Goal: Task Accomplishment & Management: Use online tool/utility

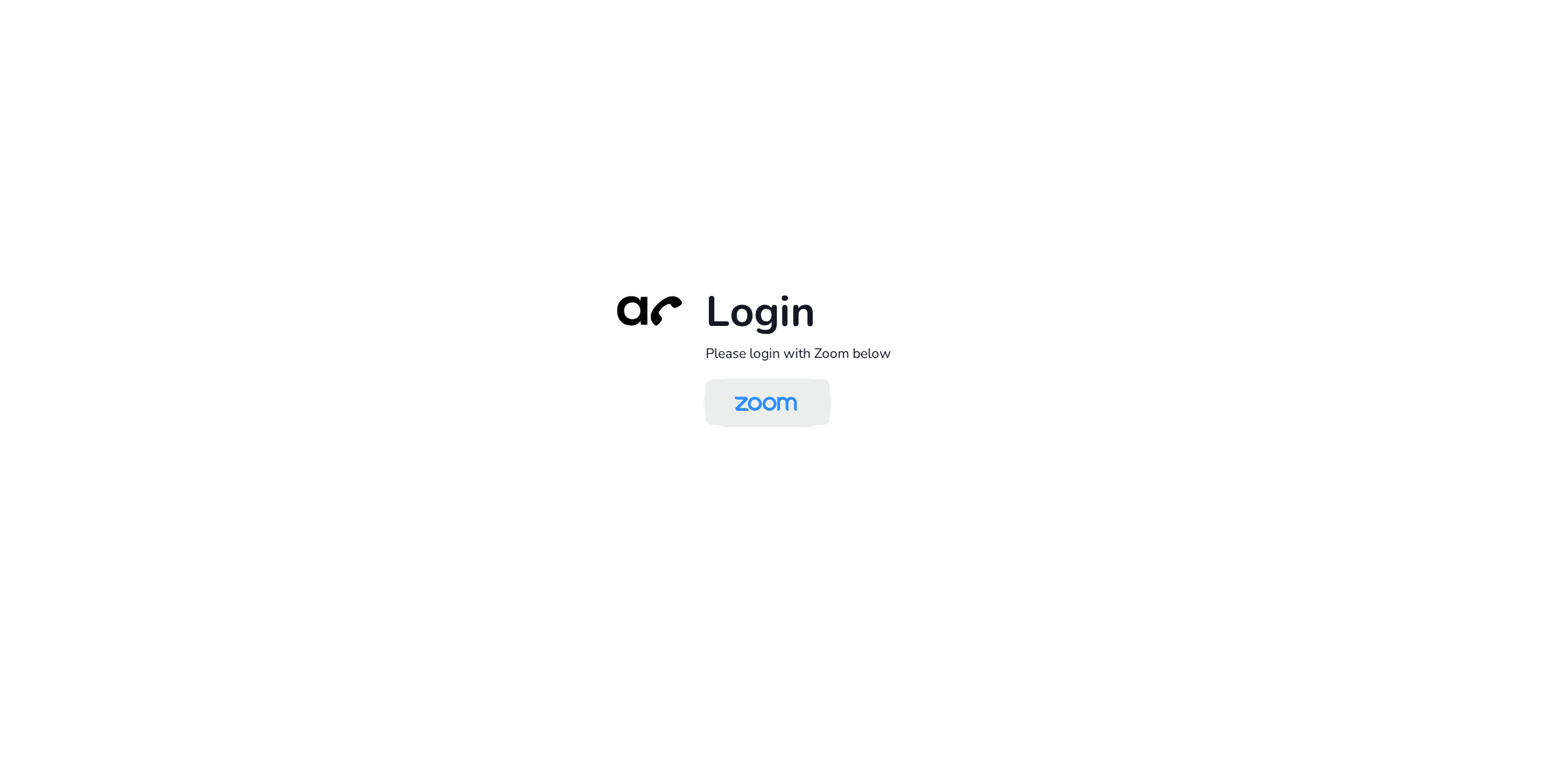
click at [752, 406] on img at bounding box center [766, 403] width 90 height 42
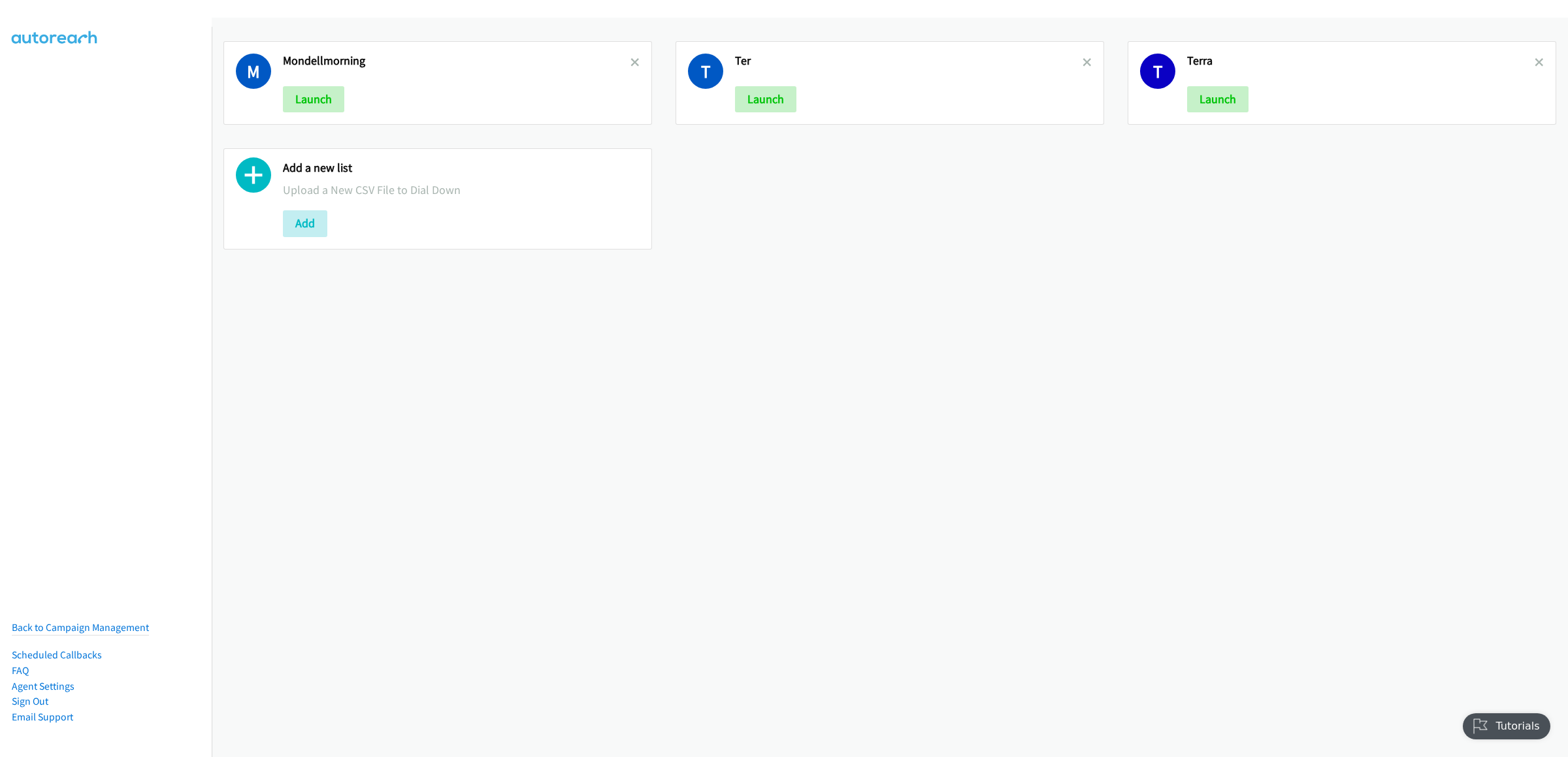
click at [618, 59] on h2 "Mondellmorning" at bounding box center [456, 61] width 347 height 15
click at [632, 59] on icon at bounding box center [635, 64] width 9 height 9
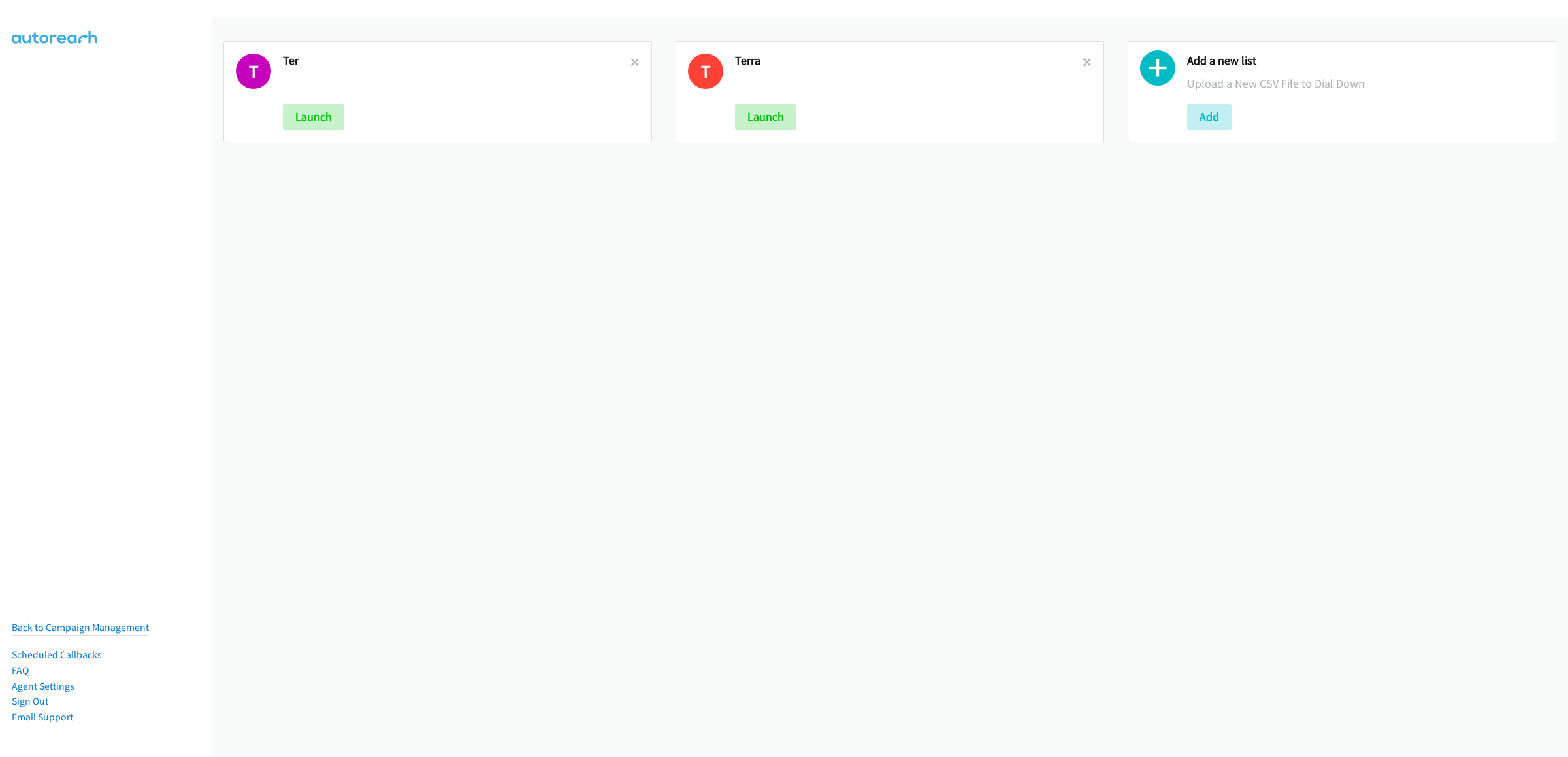
click at [632, 59] on icon at bounding box center [635, 64] width 9 height 9
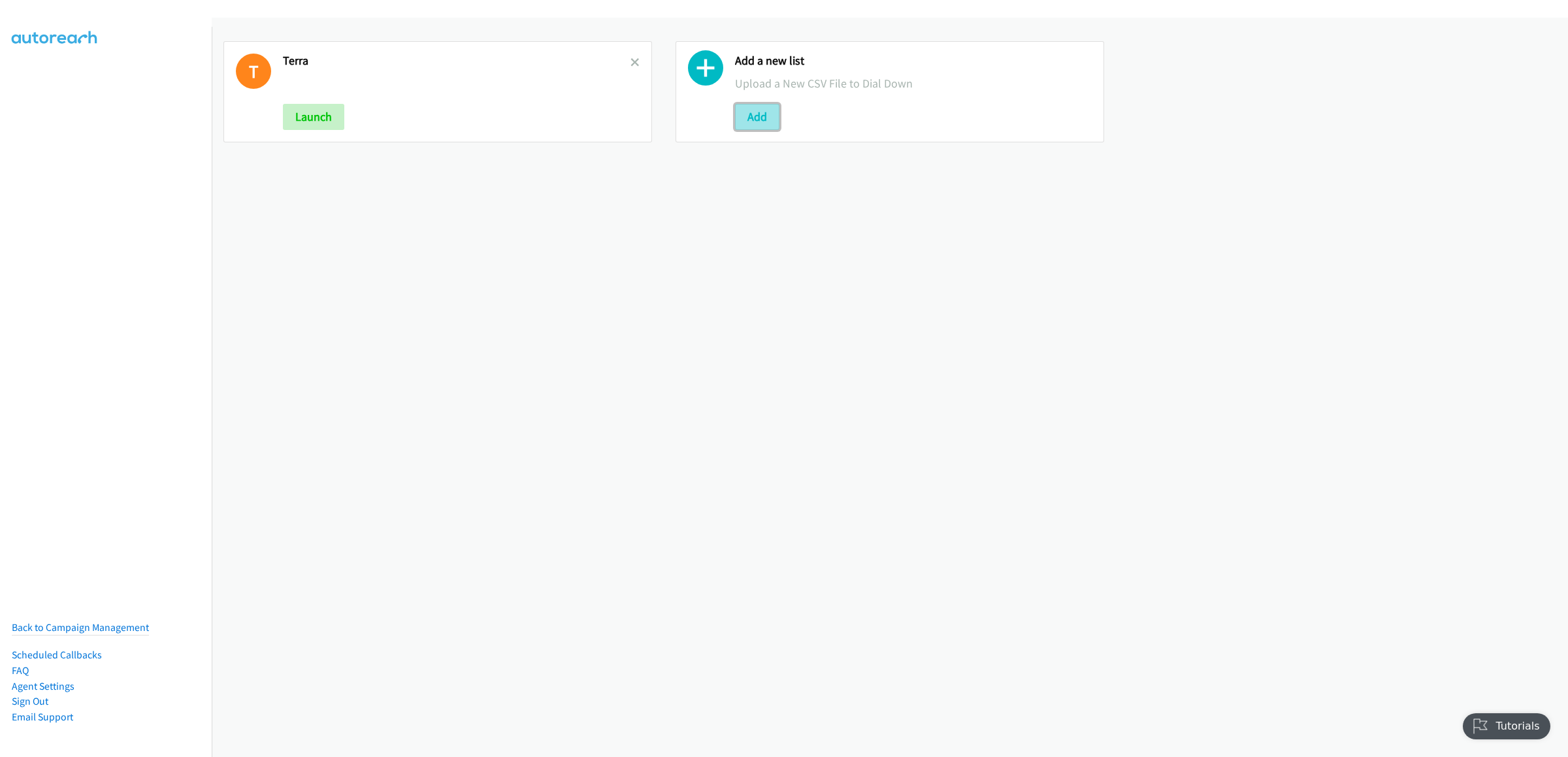
click at [750, 112] on button "Add" at bounding box center [757, 117] width 44 height 26
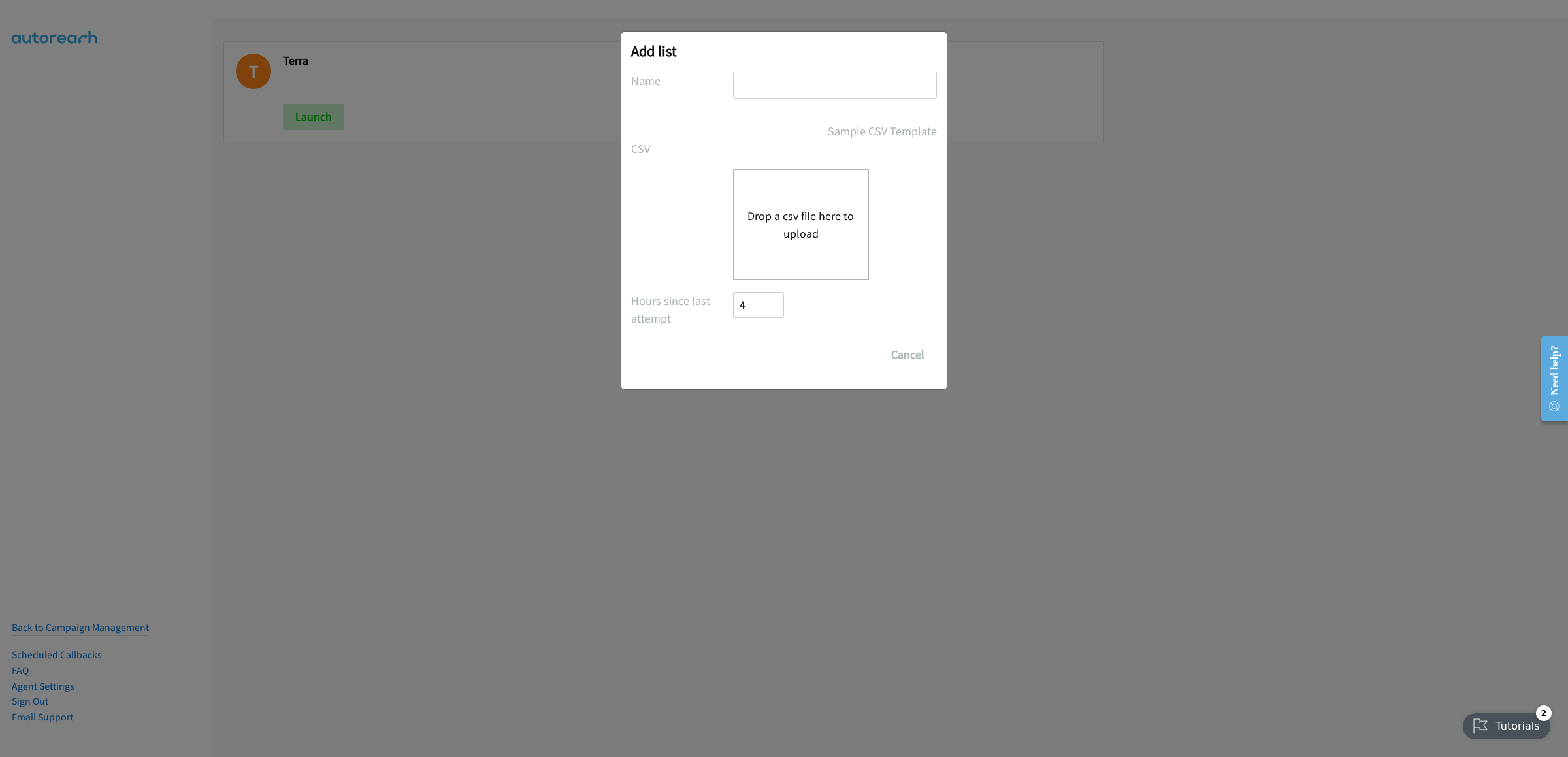
click at [775, 87] on input "text" at bounding box center [835, 85] width 204 height 27
type input "u"
type input "tuesdelll"
click at [796, 204] on div "Drop a csv file here to upload" at bounding box center [802, 225] width 136 height 111
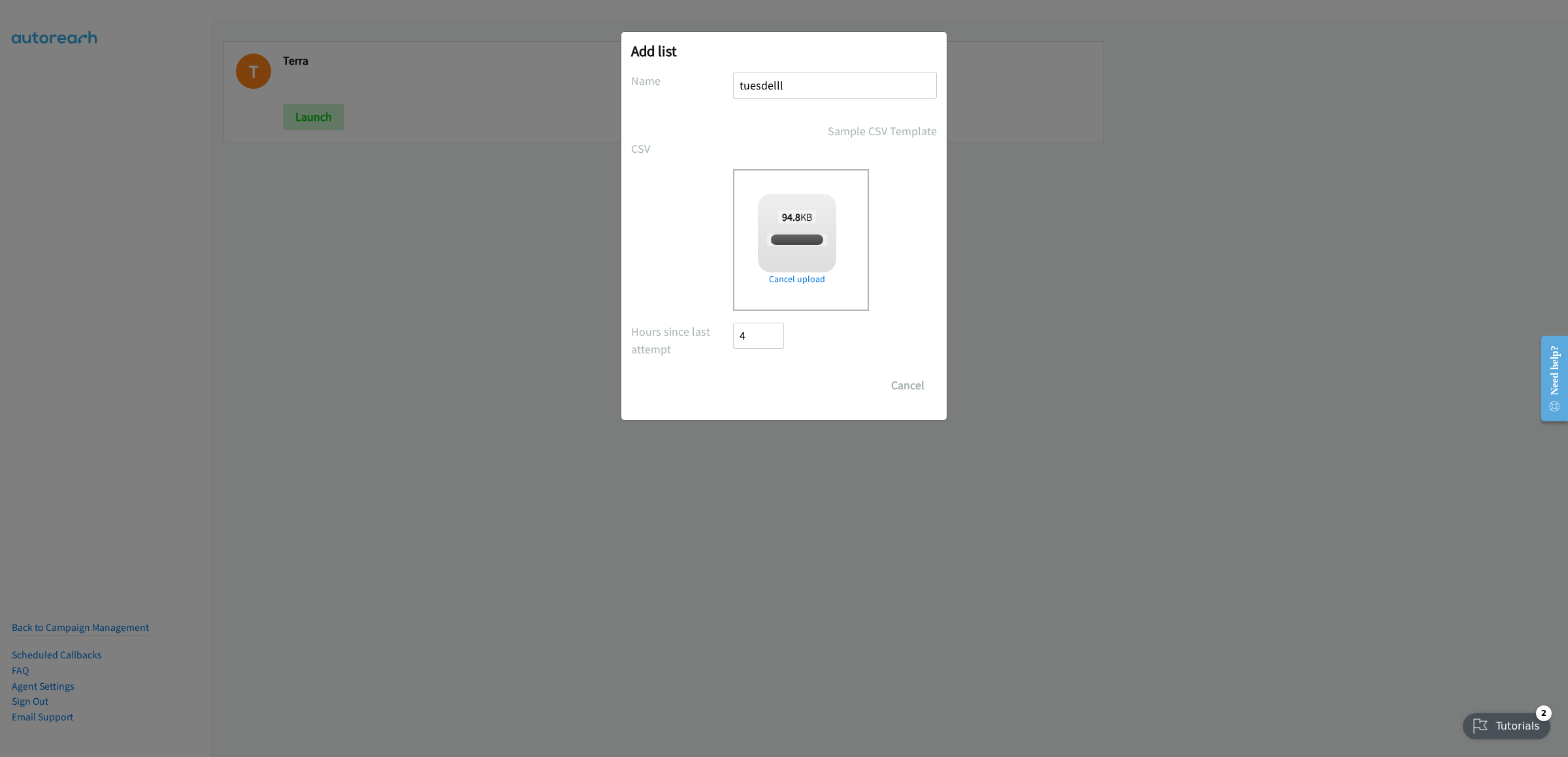
checkbox input "true"
click at [777, 387] on input "Save List" at bounding box center [767, 385] width 68 height 26
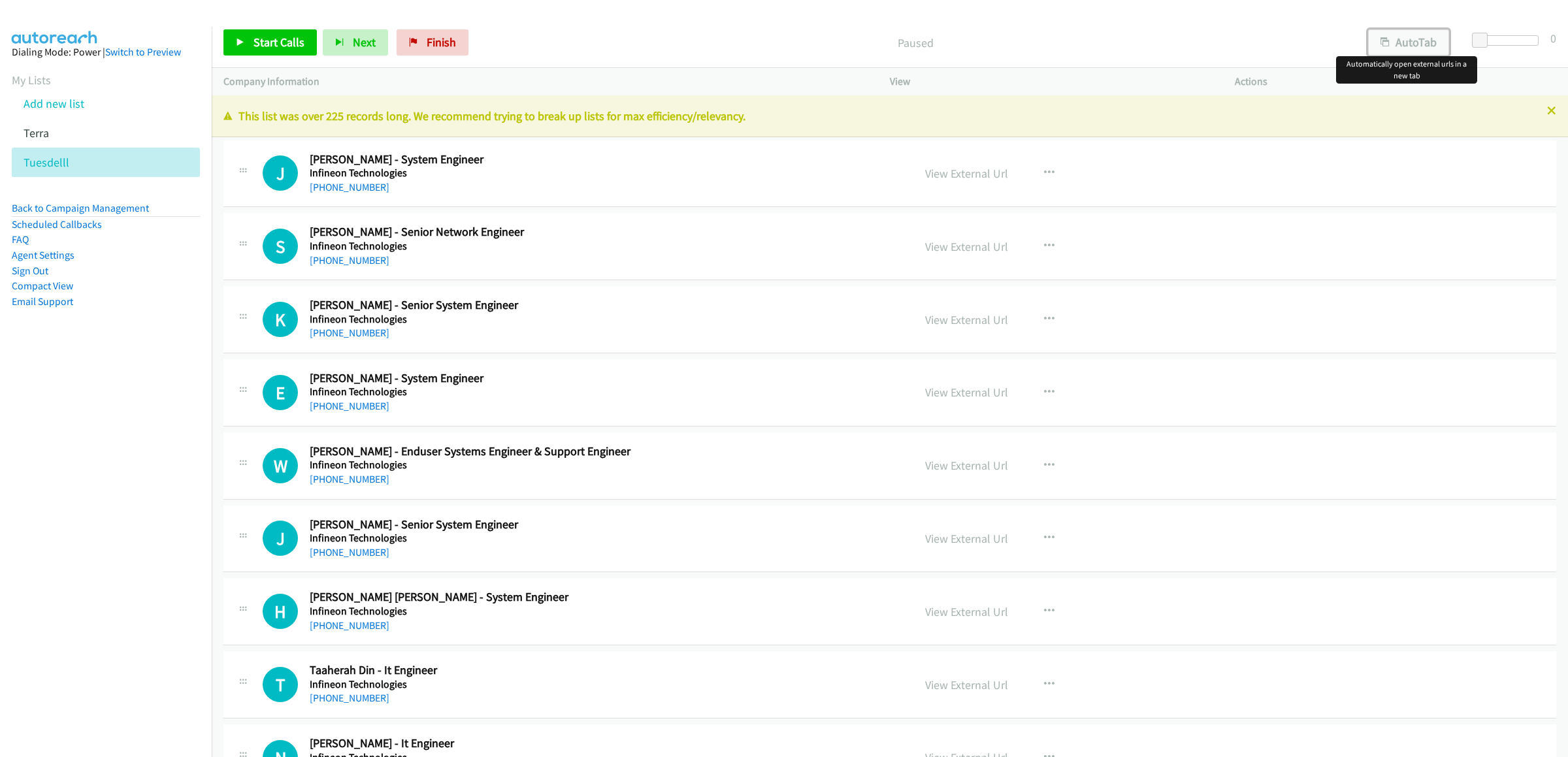
click at [1408, 43] on button "AutoTab" at bounding box center [1409, 42] width 81 height 26
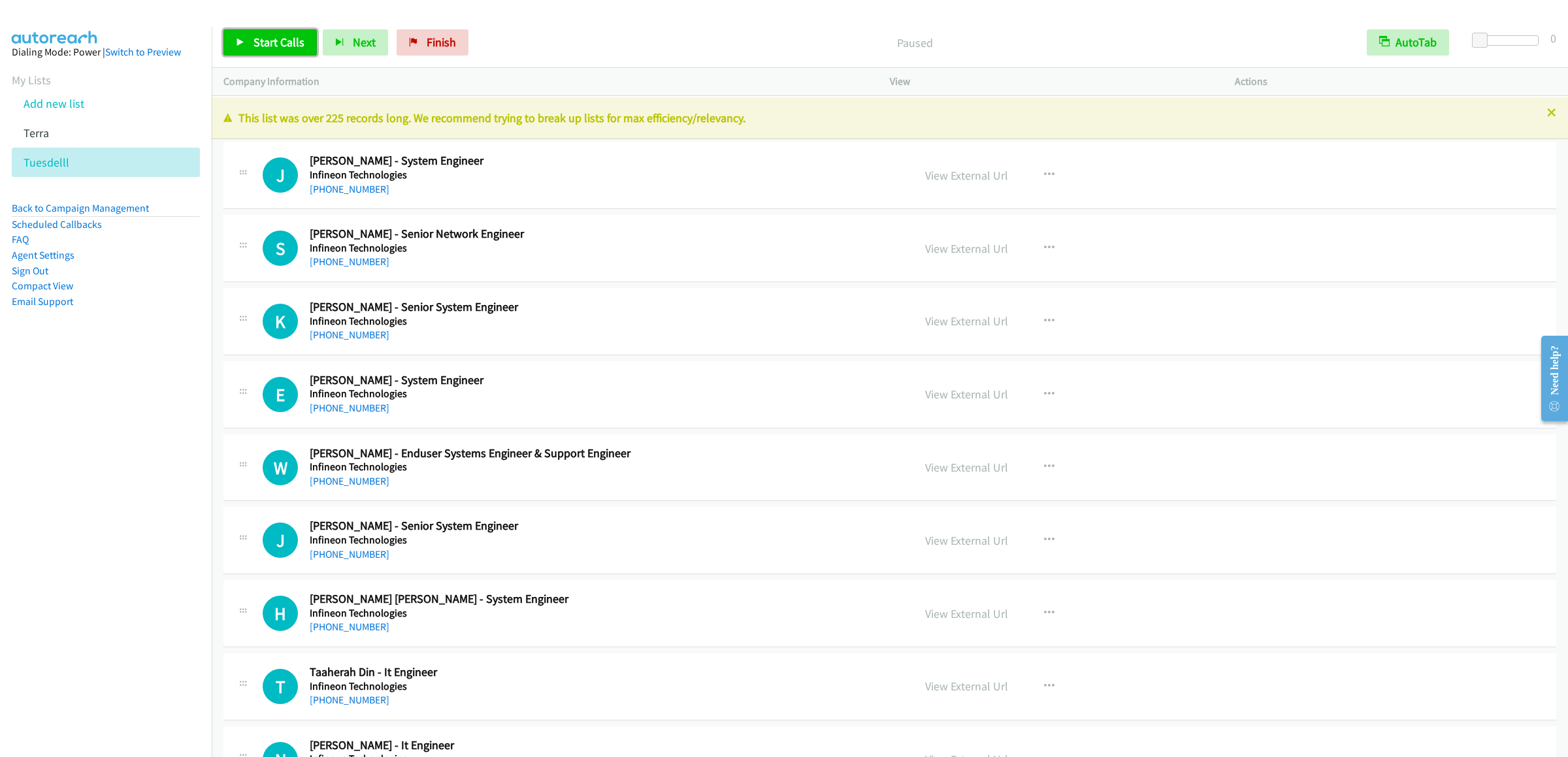
click at [264, 40] on span "Start Calls" at bounding box center [278, 42] width 51 height 15
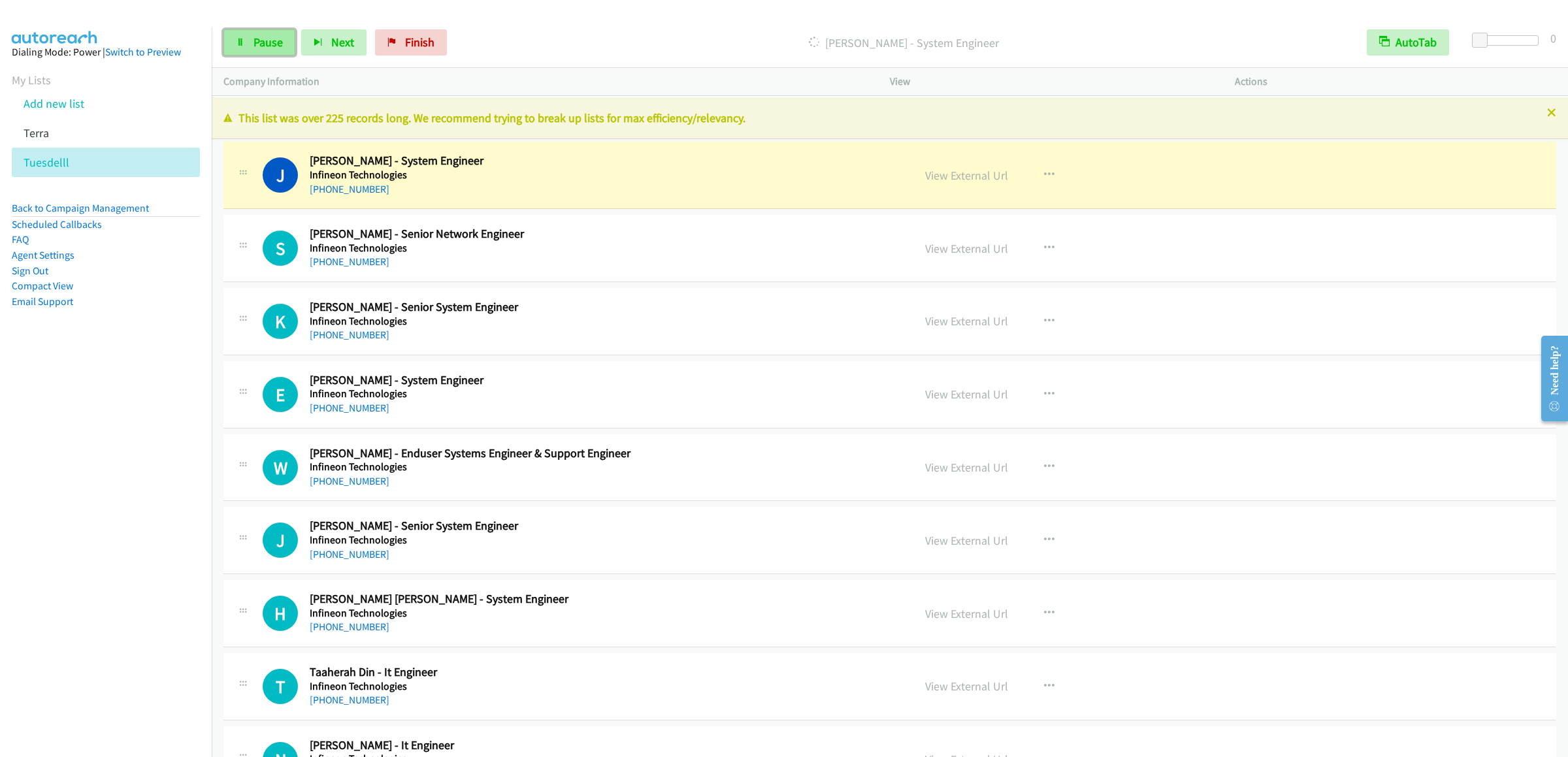
click at [262, 30] on link "Pause" at bounding box center [260, 42] width 72 height 26
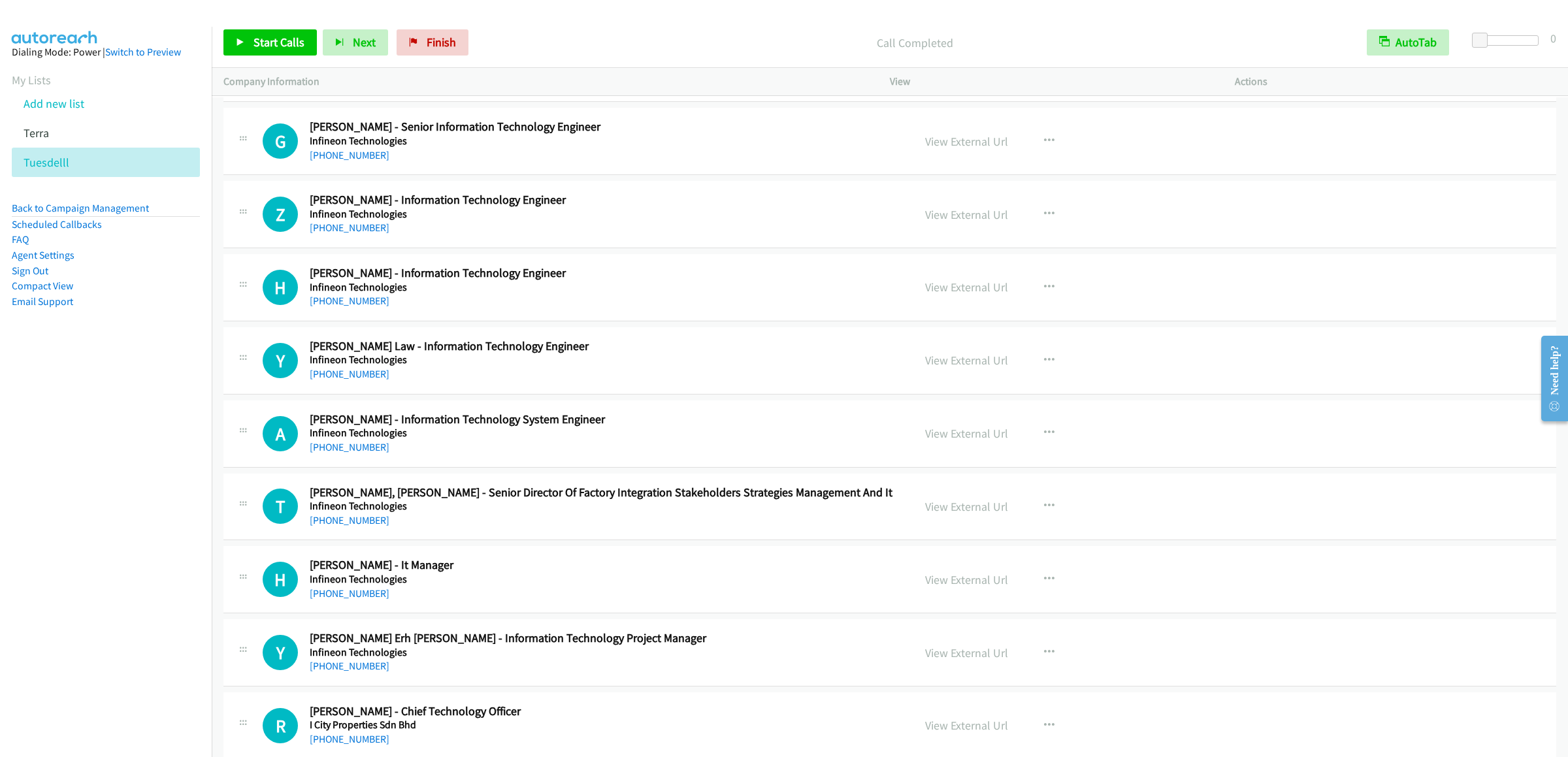
scroll to position [2090, 0]
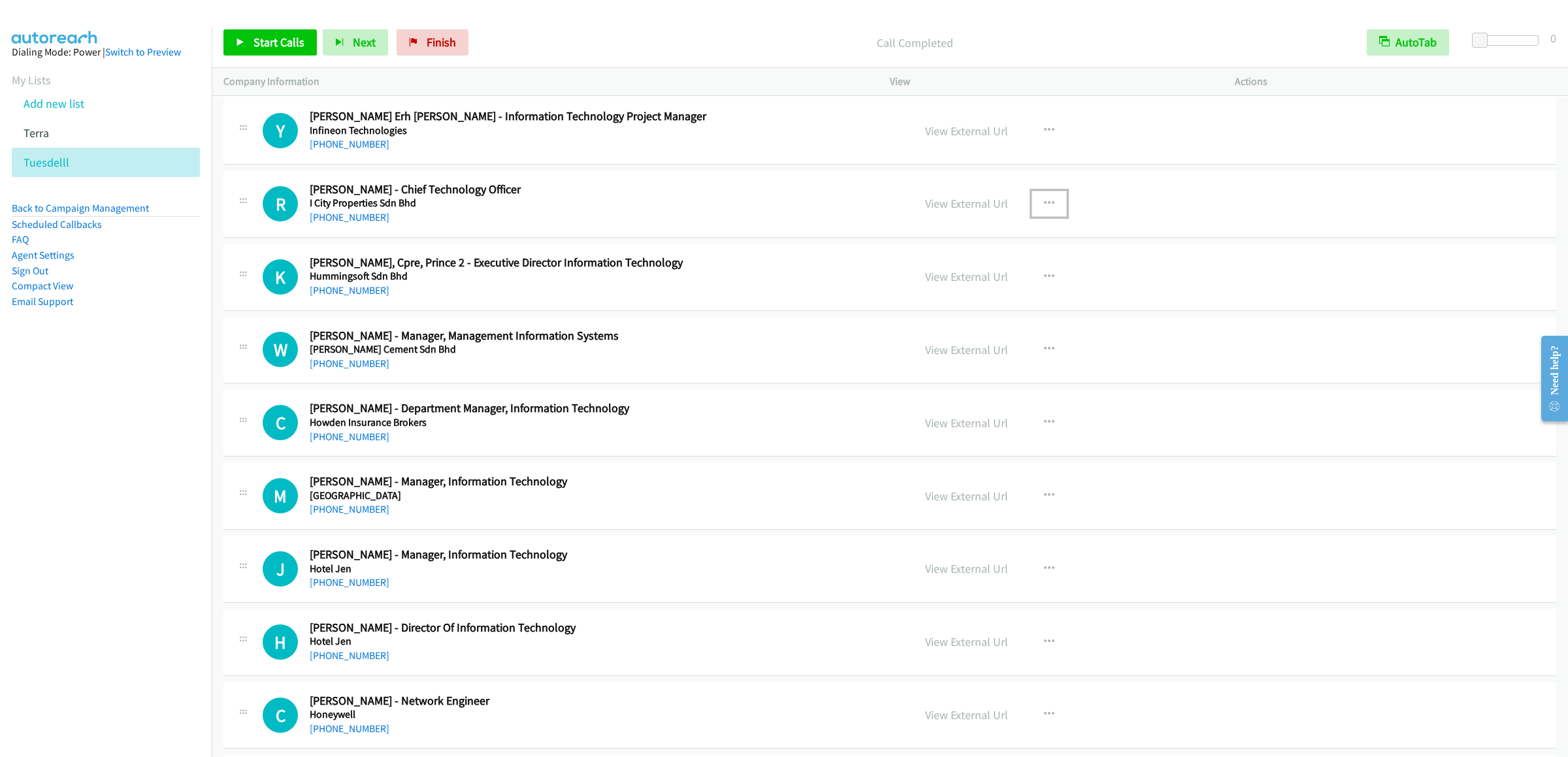
click at [1044, 209] on icon "button" at bounding box center [1048, 204] width 10 height 10
click at [957, 300] on link "Start Calls Here" at bounding box center [979, 288] width 174 height 26
click at [260, 47] on span "Start Calls" at bounding box center [278, 42] width 51 height 15
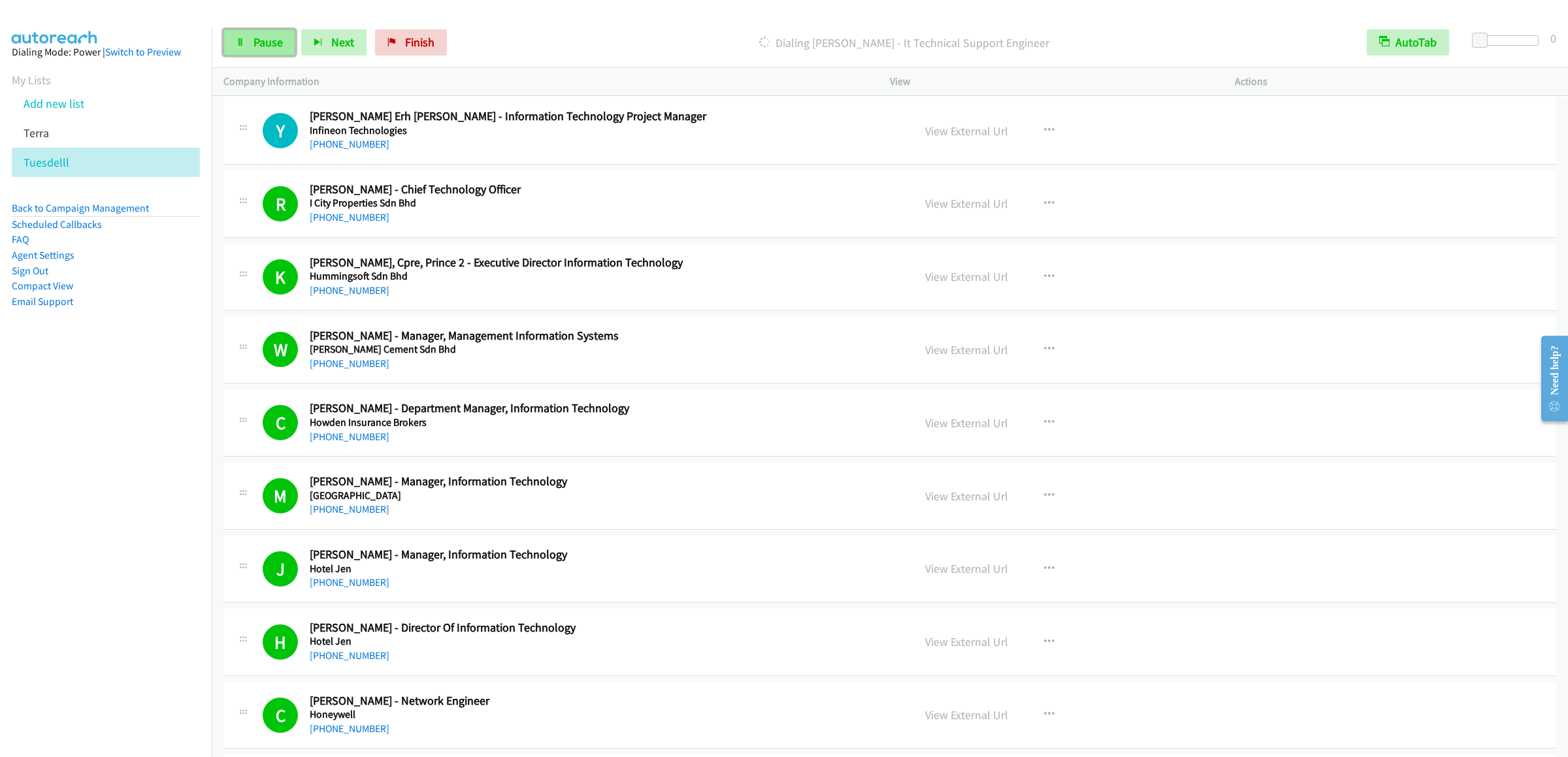
click at [266, 48] on span "Pause" at bounding box center [268, 42] width 29 height 15
click at [255, 49] on span "Start Calls" at bounding box center [278, 42] width 51 height 15
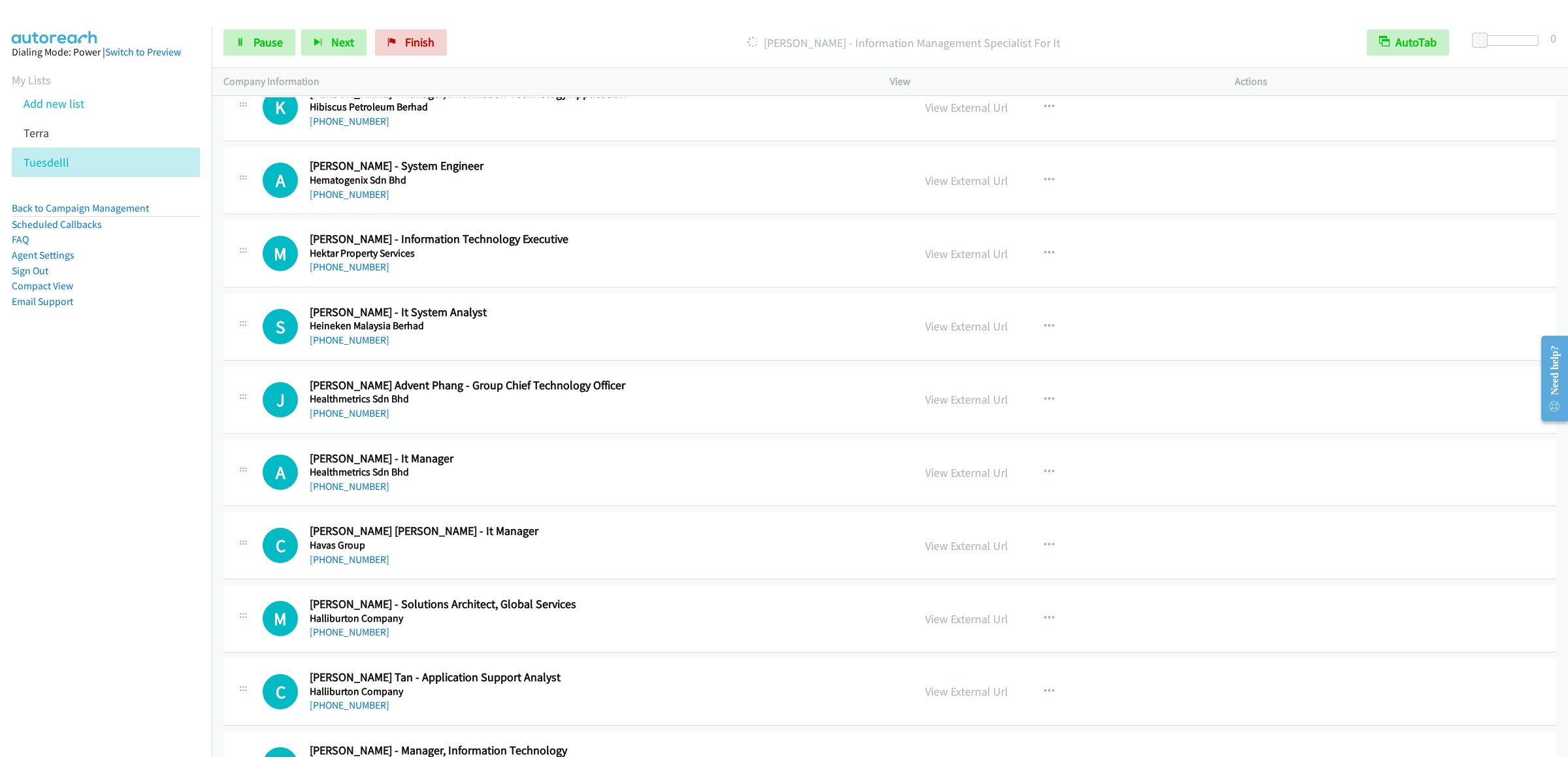
scroll to position [2873, 0]
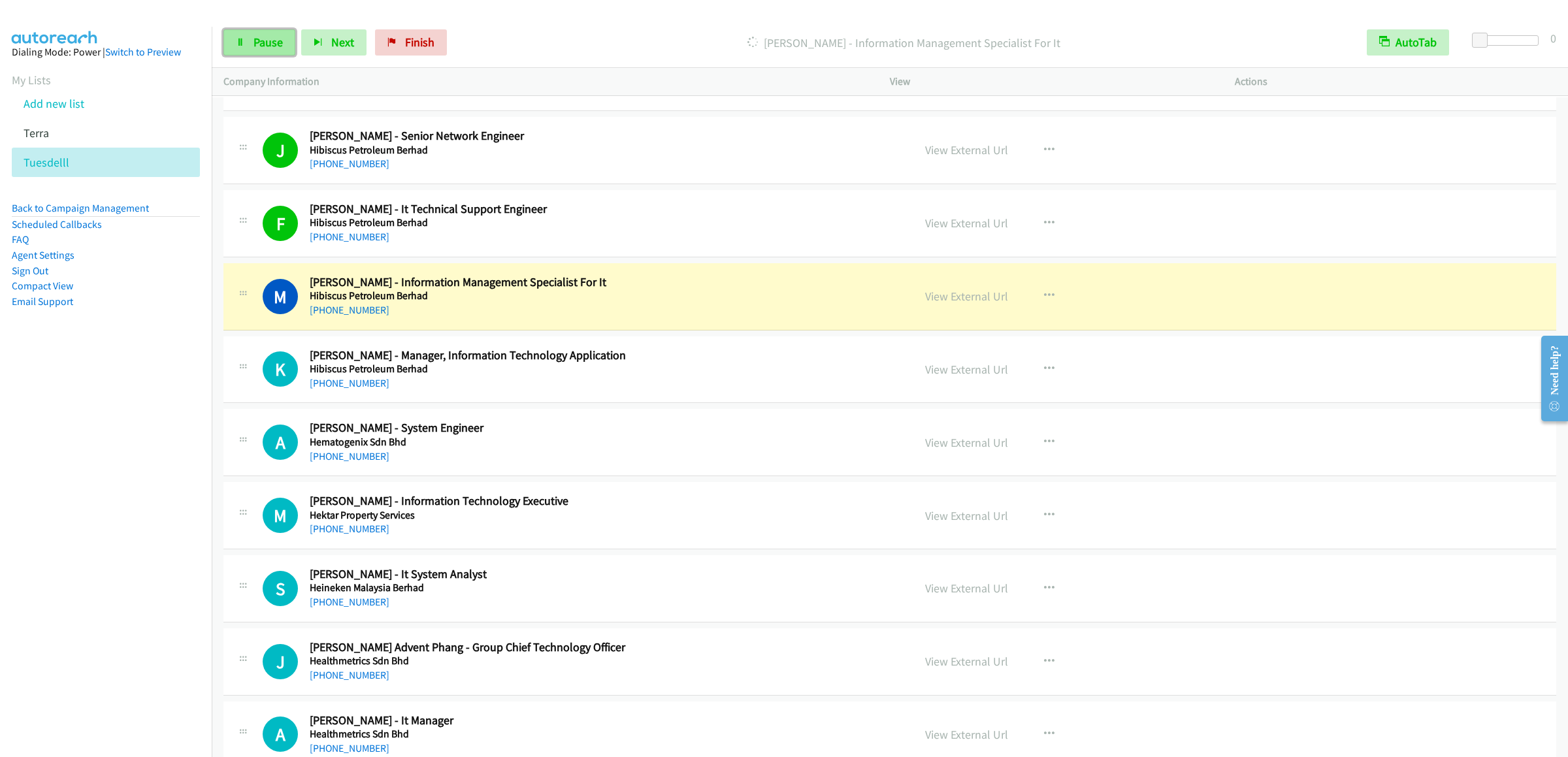
click at [241, 41] on icon at bounding box center [240, 43] width 9 height 9
click at [276, 22] on div "Start Calls Pause Next Finish Paused AutoTab AutoTab 0" at bounding box center [890, 42] width 1357 height 51
click at [276, 44] on span "Start Calls" at bounding box center [278, 42] width 51 height 15
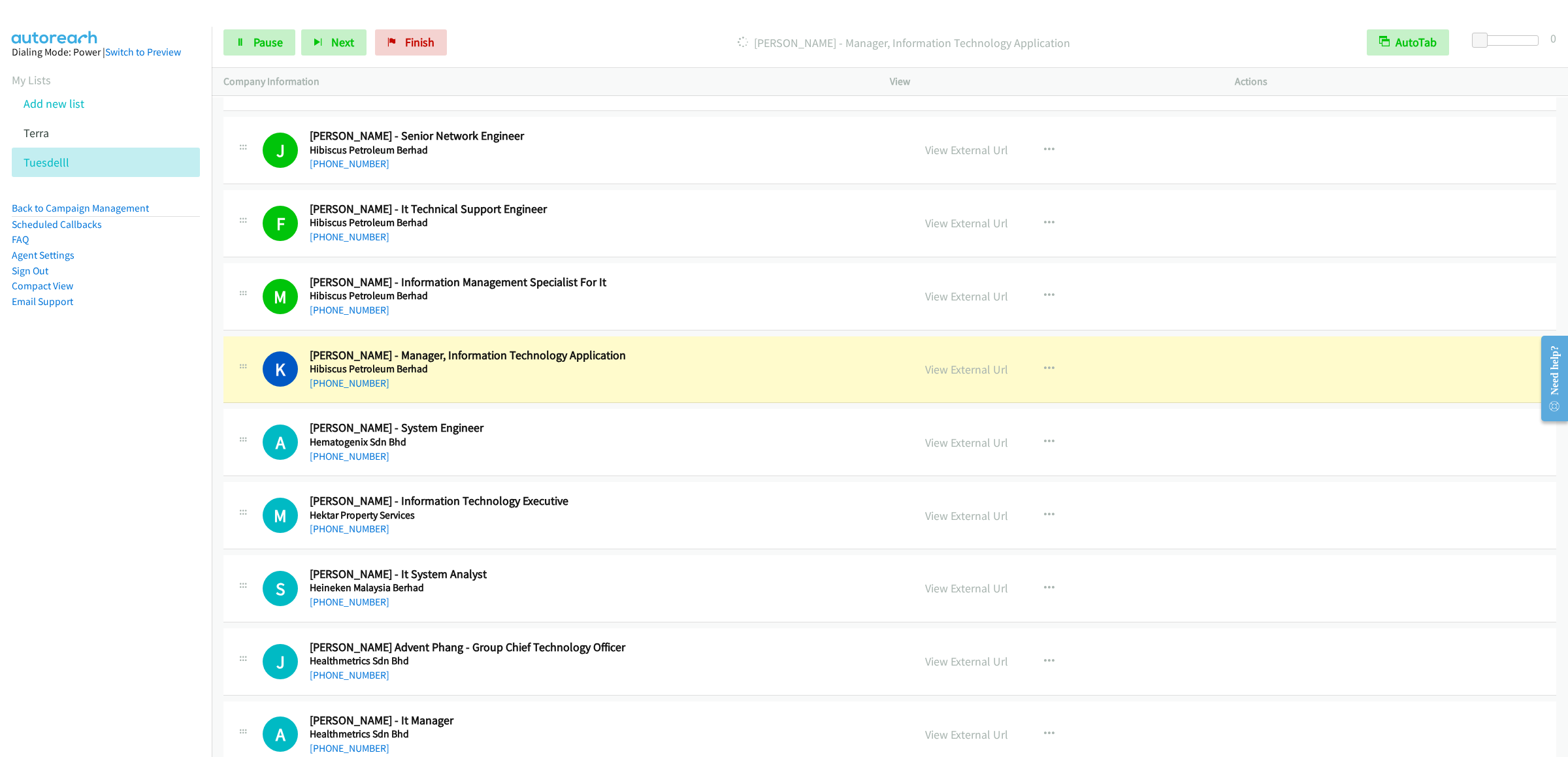
scroll to position [3005, 0]
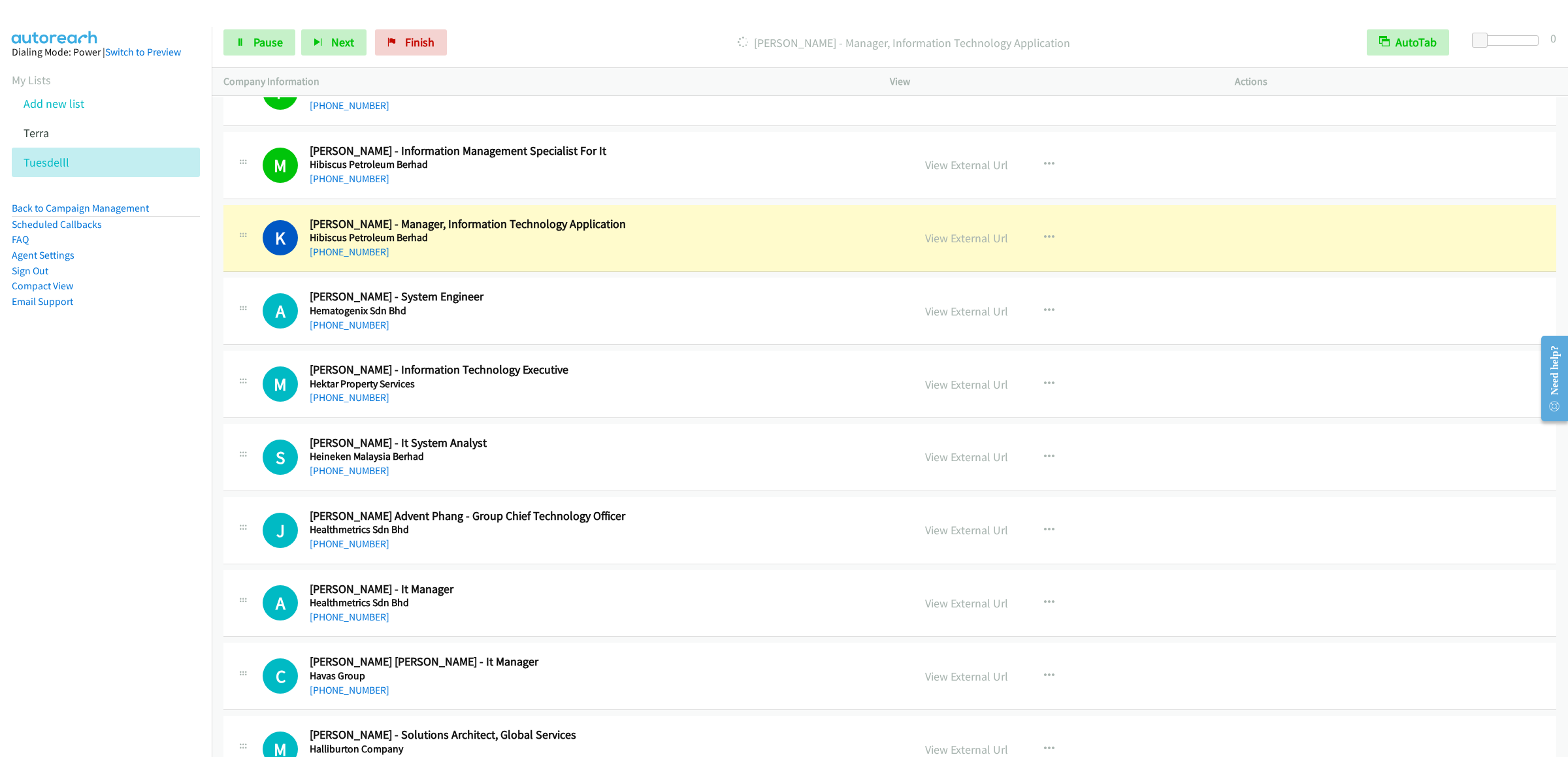
click at [600, 698] on div "+60 12-610 6087" at bounding box center [602, 690] width 585 height 16
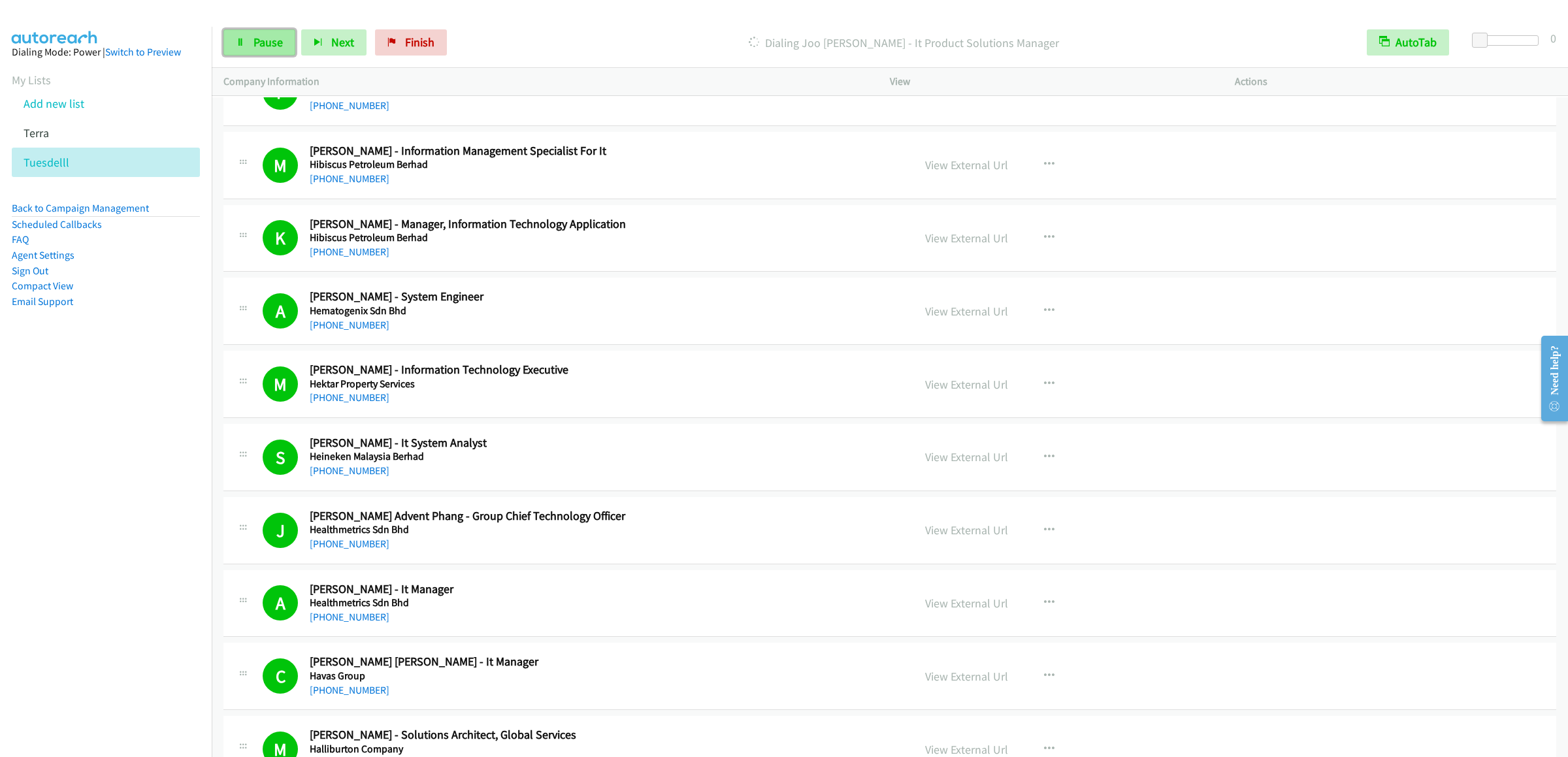
click at [275, 44] on span "Pause" at bounding box center [268, 42] width 29 height 15
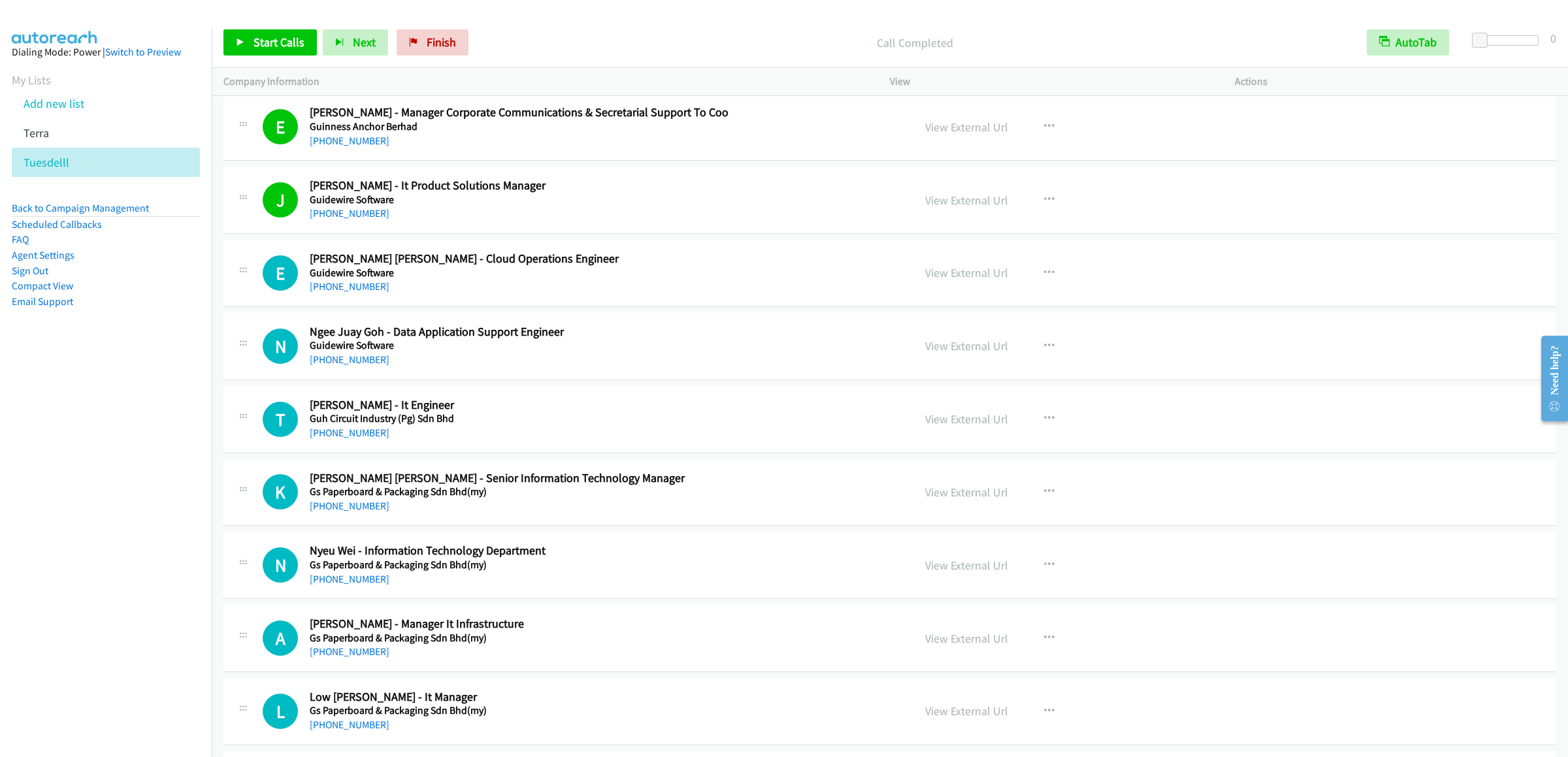
scroll to position [4049, 0]
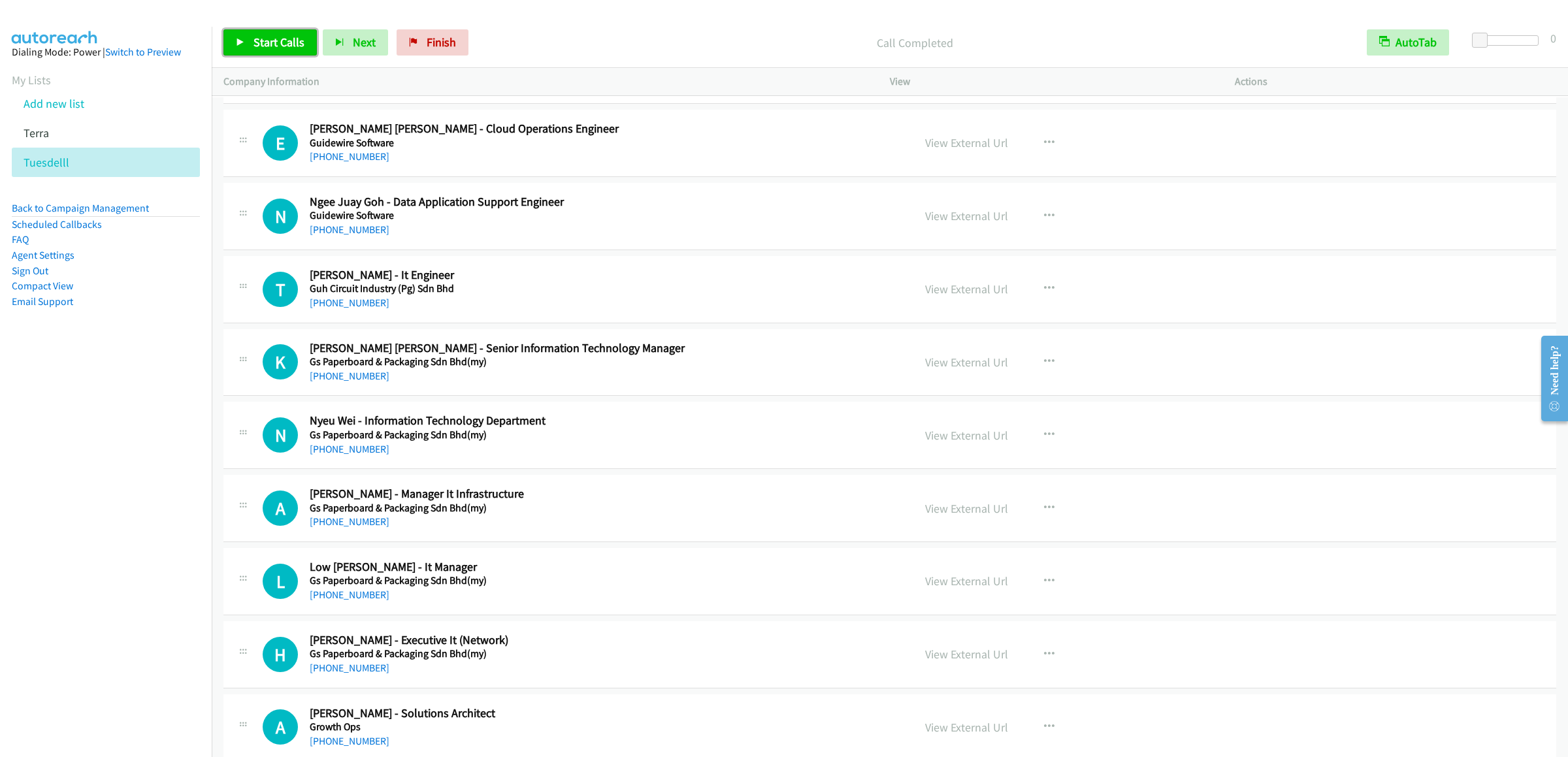
click at [285, 46] on span "Start Calls" at bounding box center [278, 42] width 51 height 15
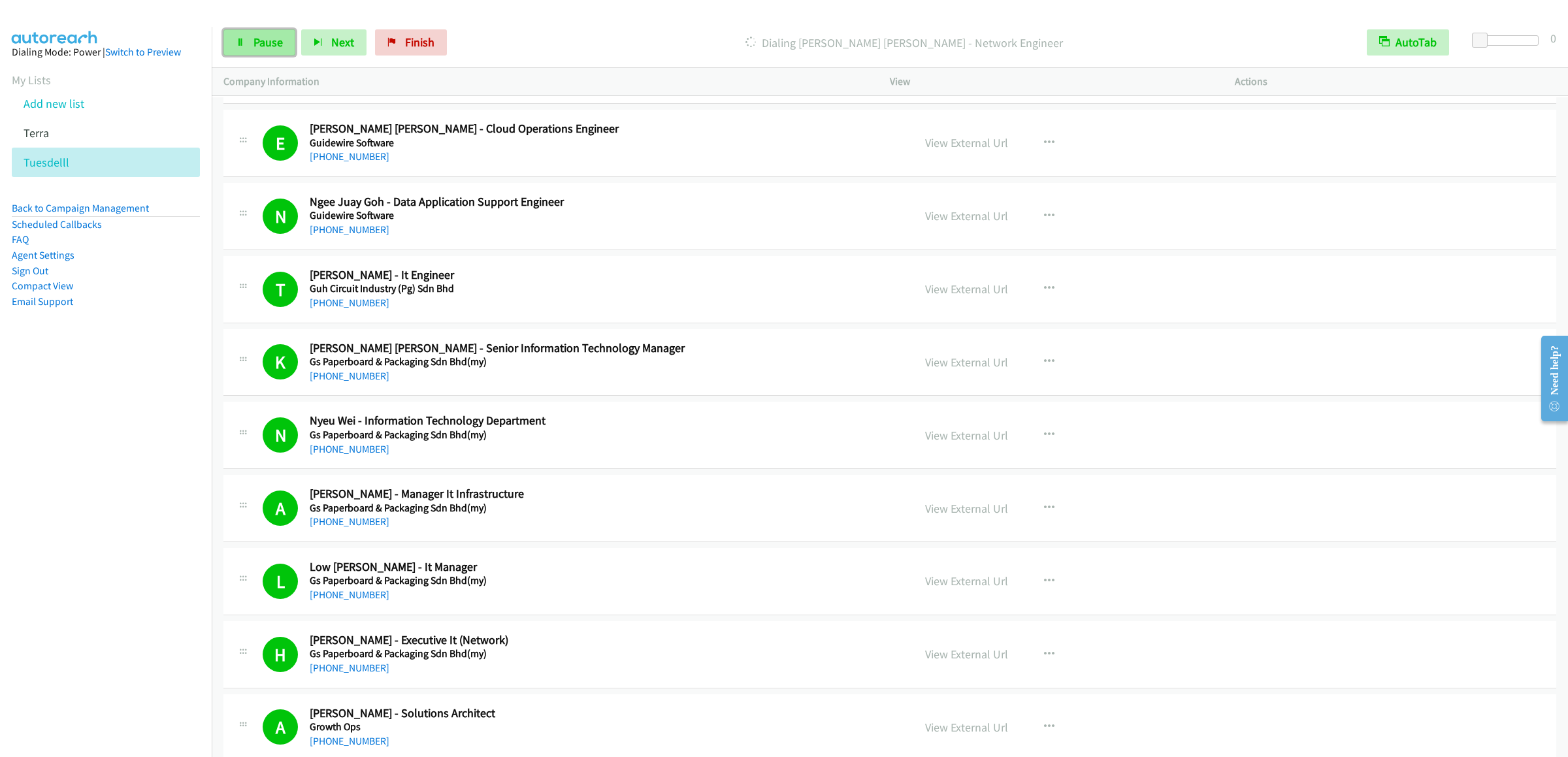
click at [257, 30] on link "Pause" at bounding box center [260, 42] width 72 height 26
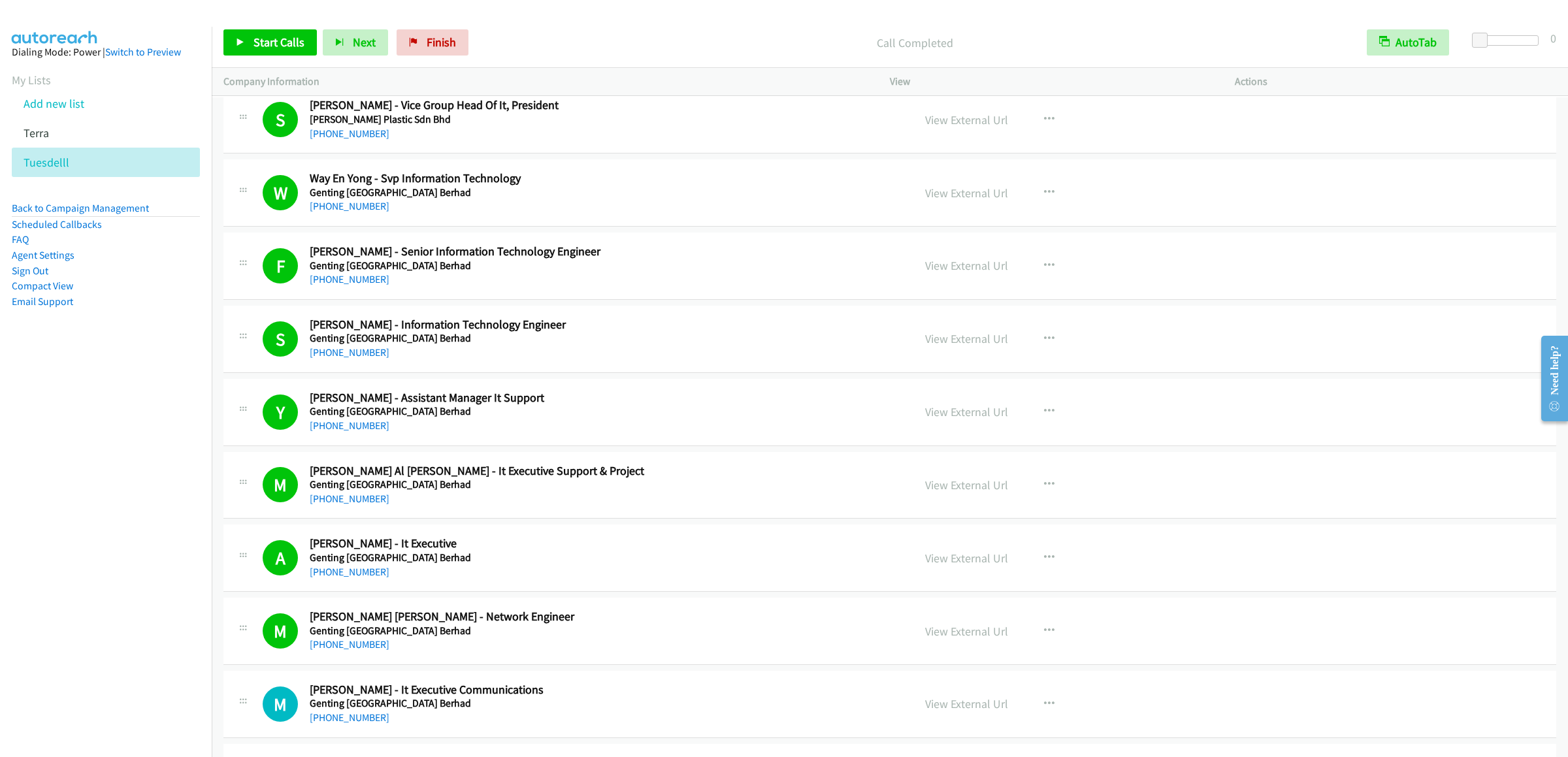
scroll to position [5617, 0]
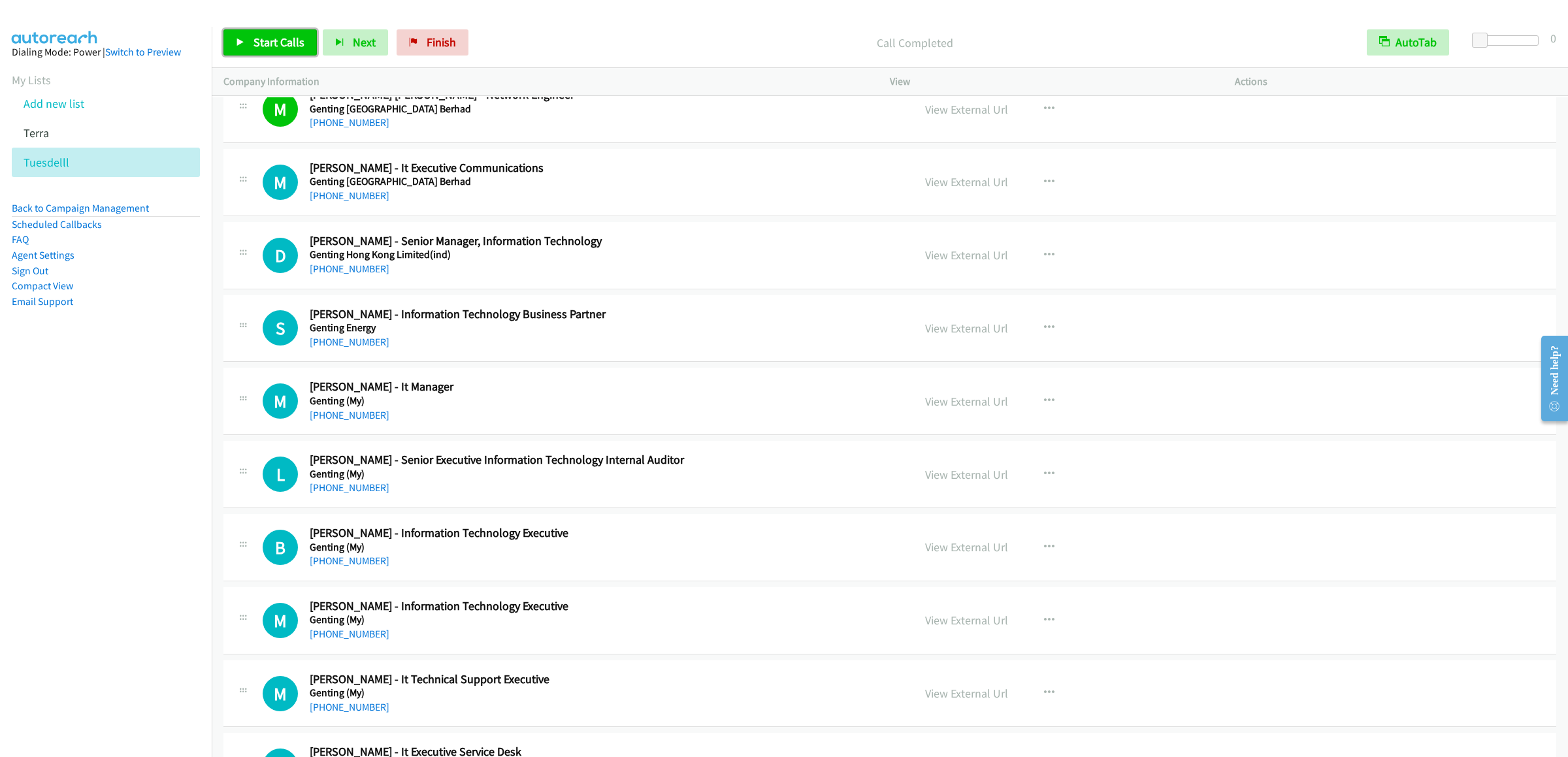
click at [269, 48] on span "Start Calls" at bounding box center [278, 42] width 51 height 15
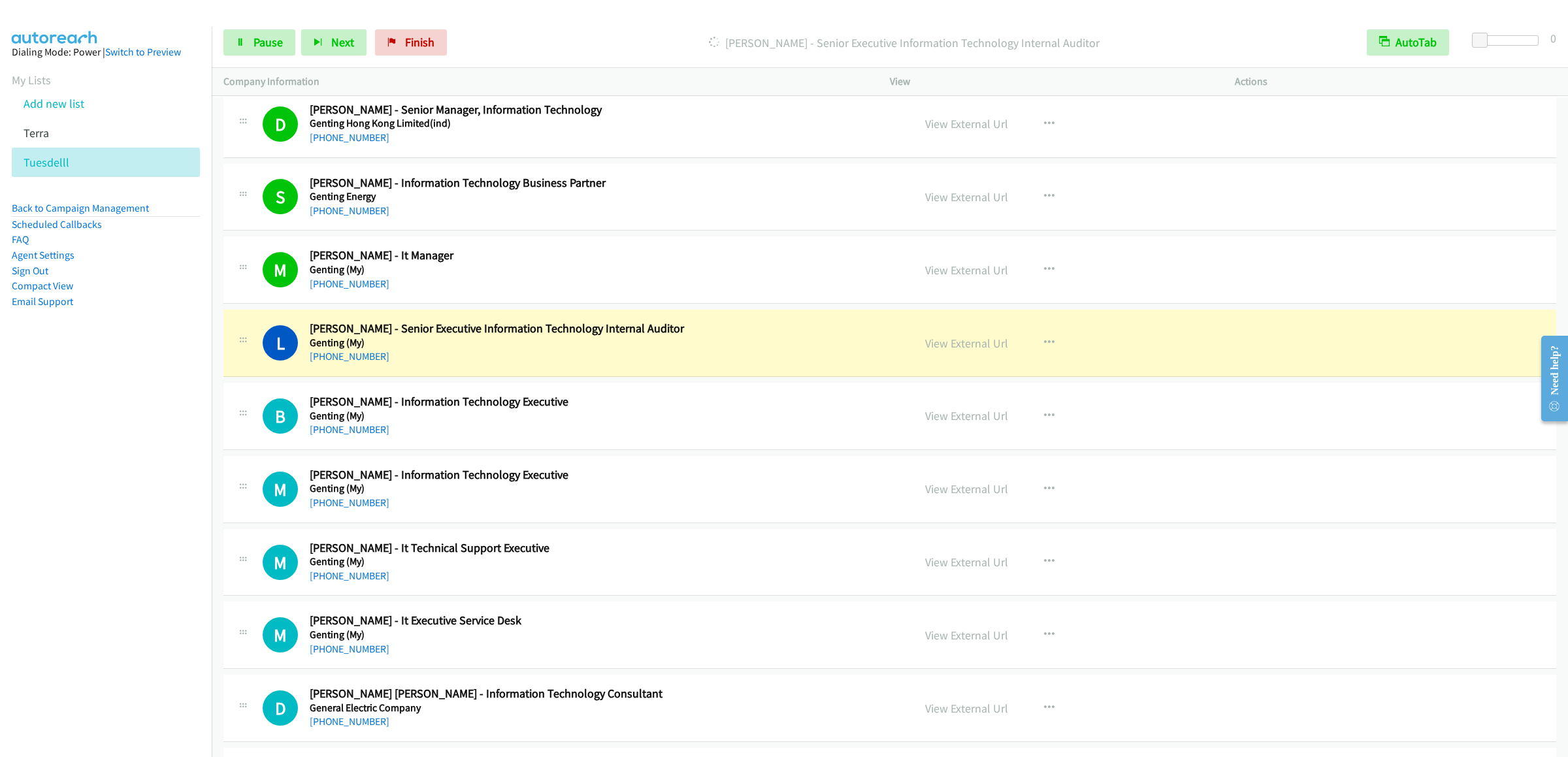
scroll to position [5879, 0]
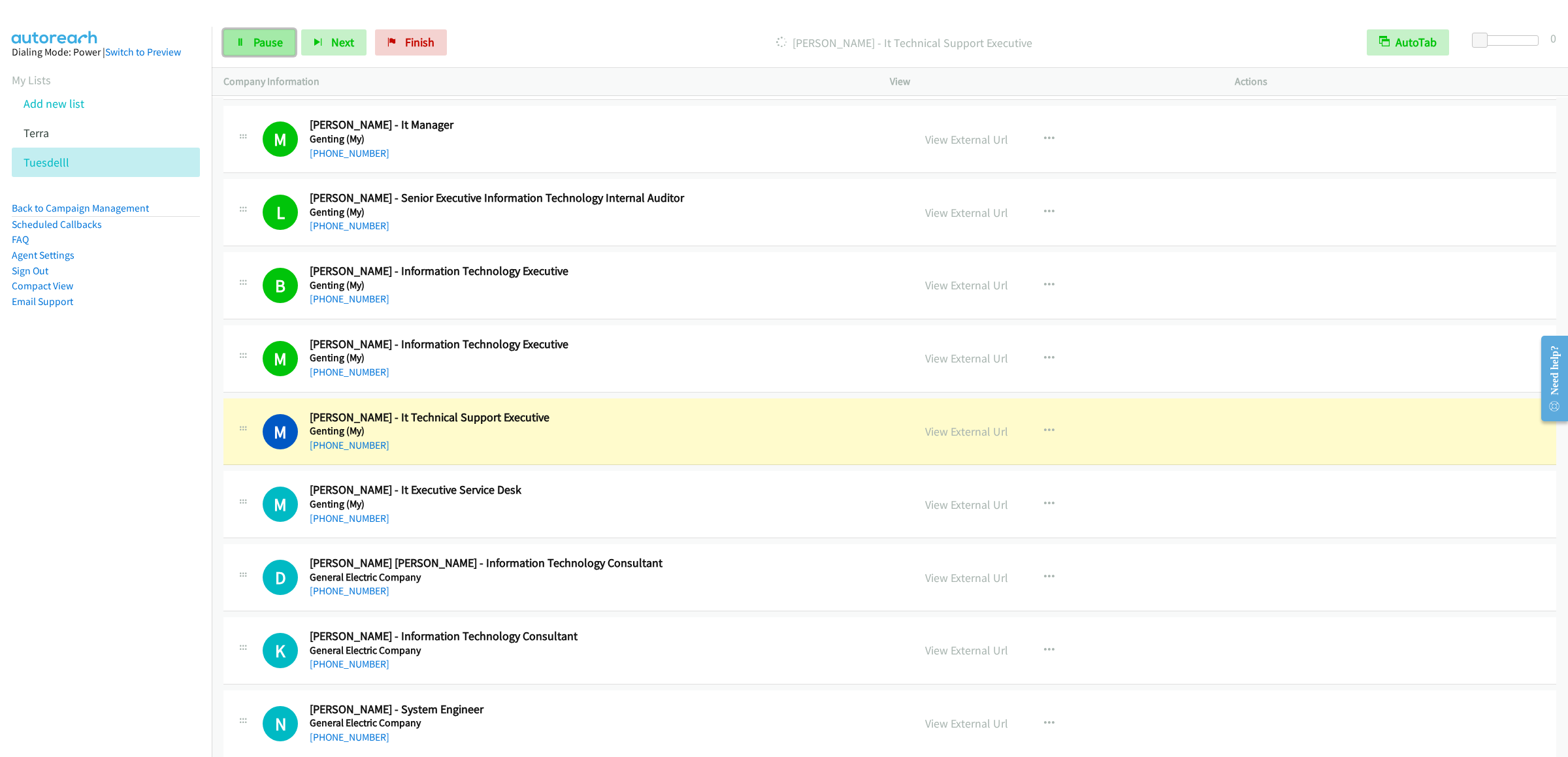
click at [255, 48] on span "Pause" at bounding box center [268, 42] width 29 height 15
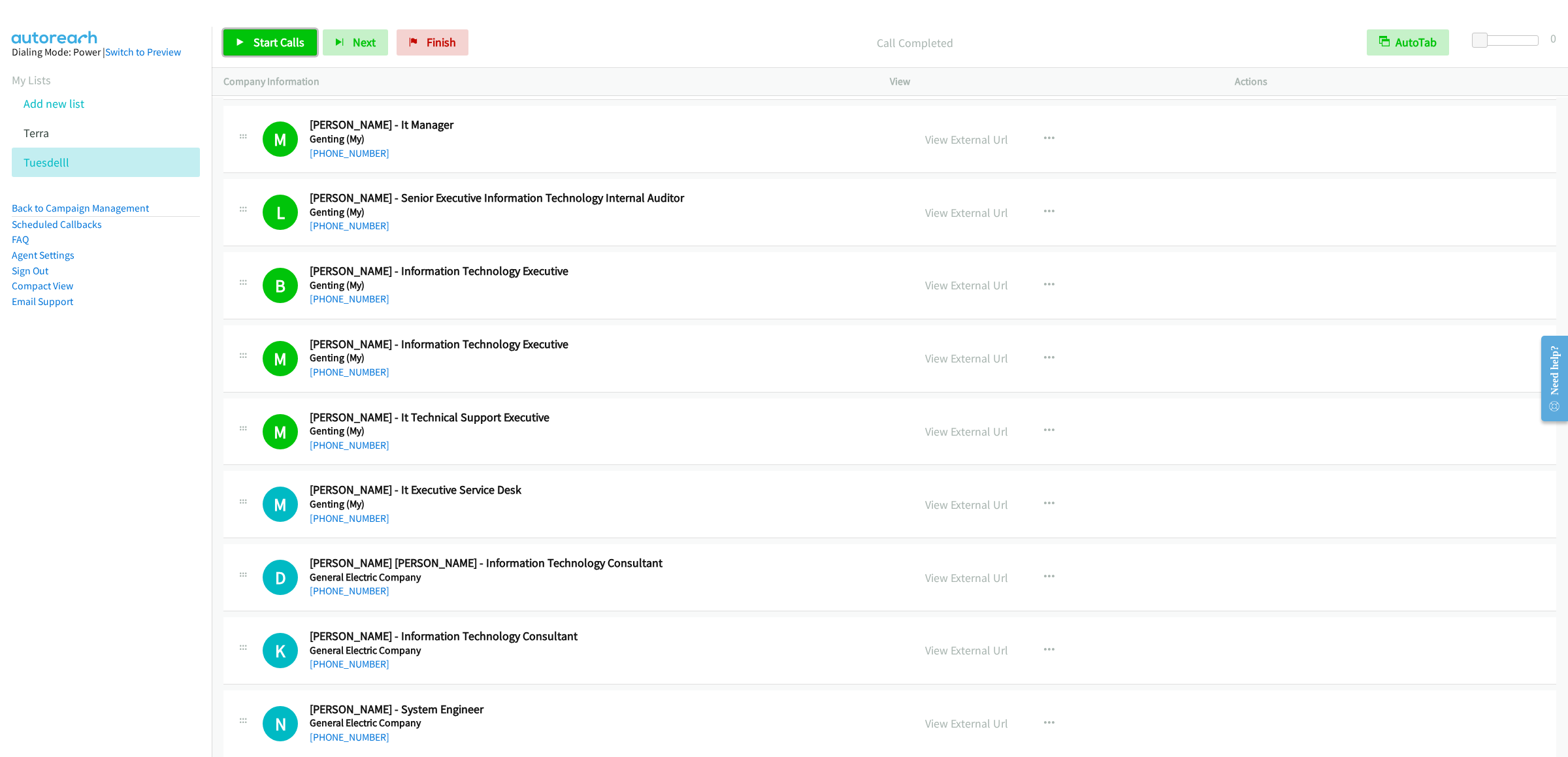
click at [263, 48] on span "Start Calls" at bounding box center [278, 42] width 51 height 15
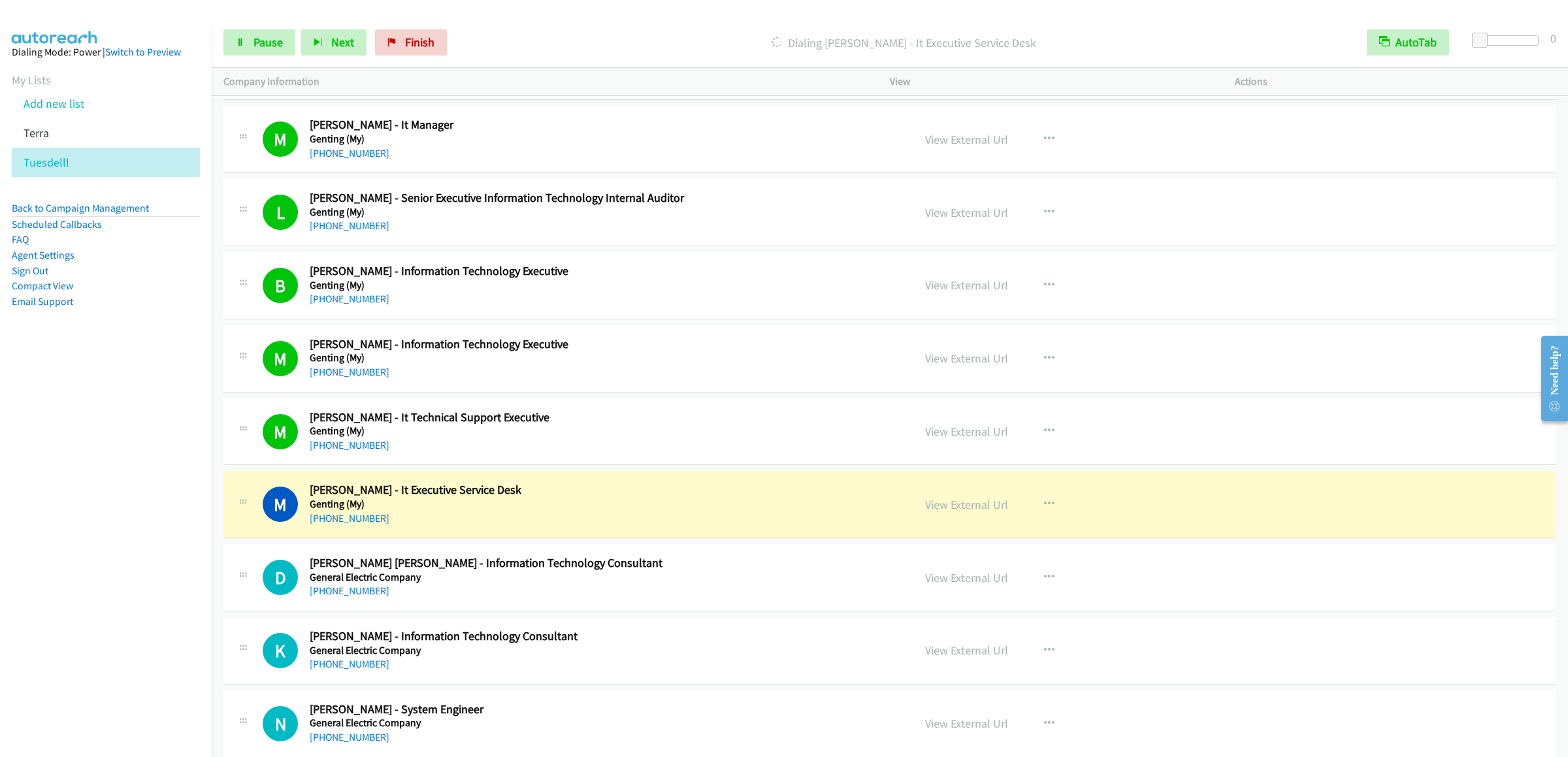
scroll to position [6271, 0]
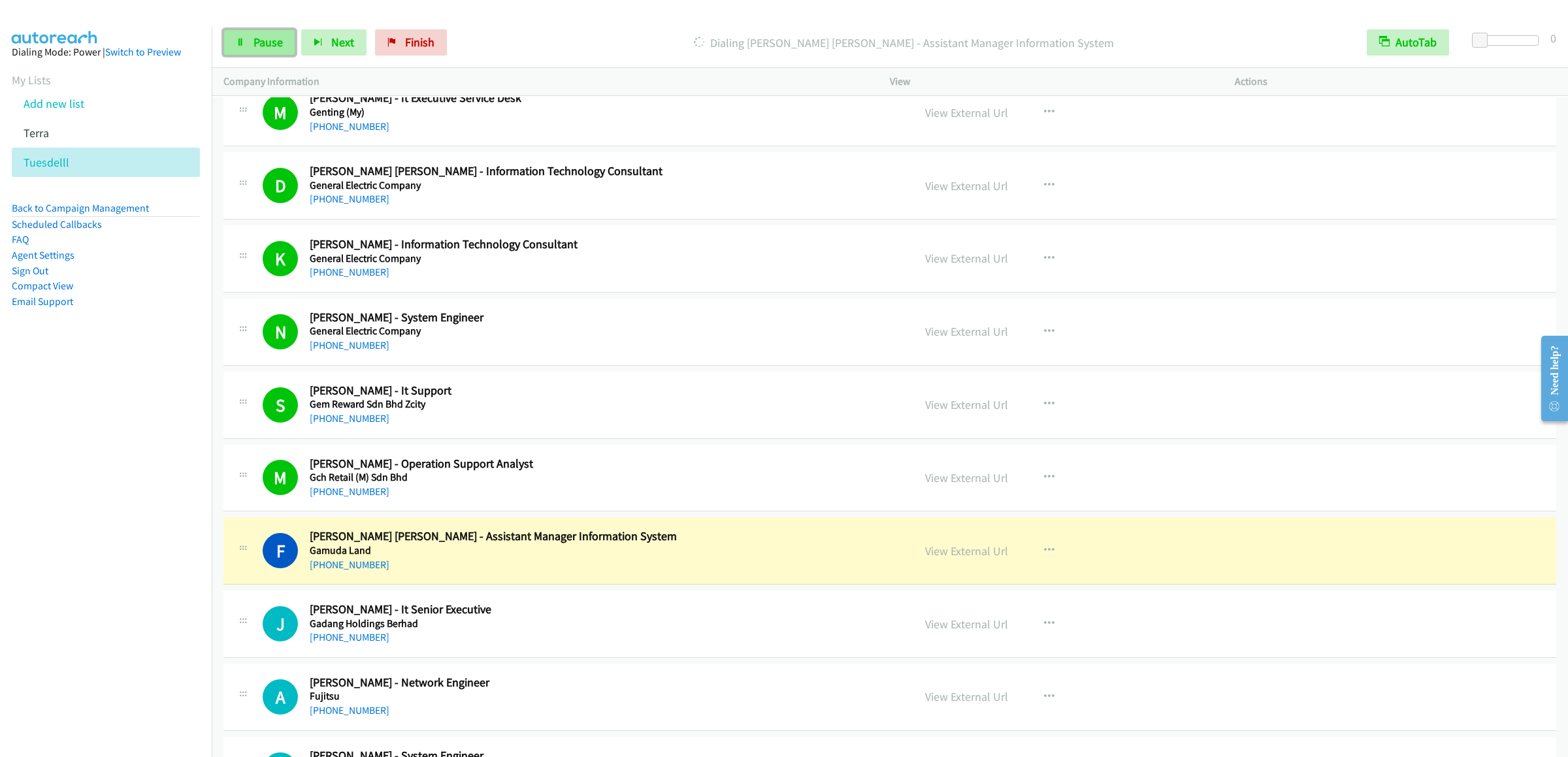
click at [253, 55] on link "Pause" at bounding box center [260, 42] width 72 height 26
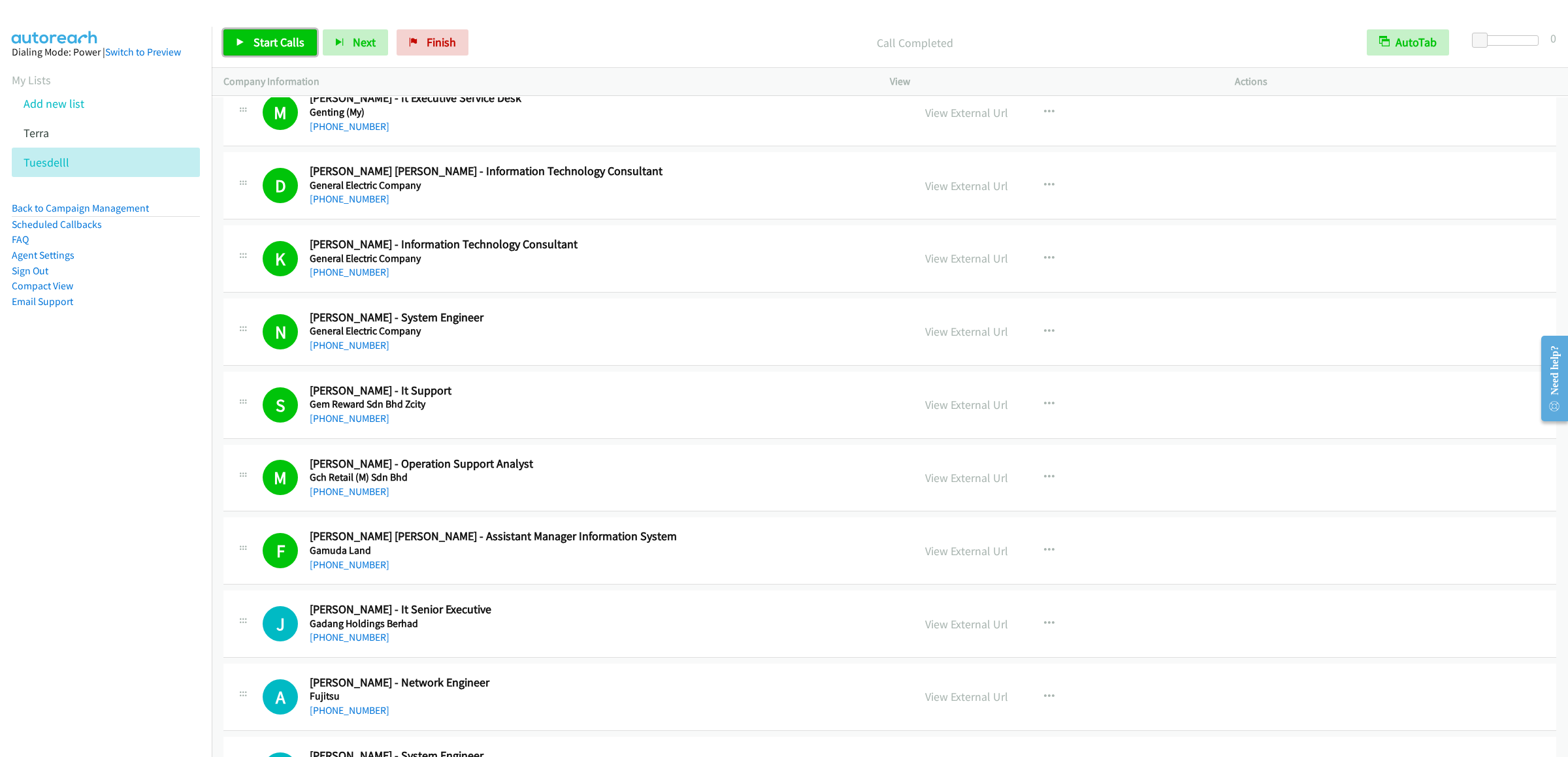
click at [264, 46] on span "Start Calls" at bounding box center [278, 42] width 51 height 15
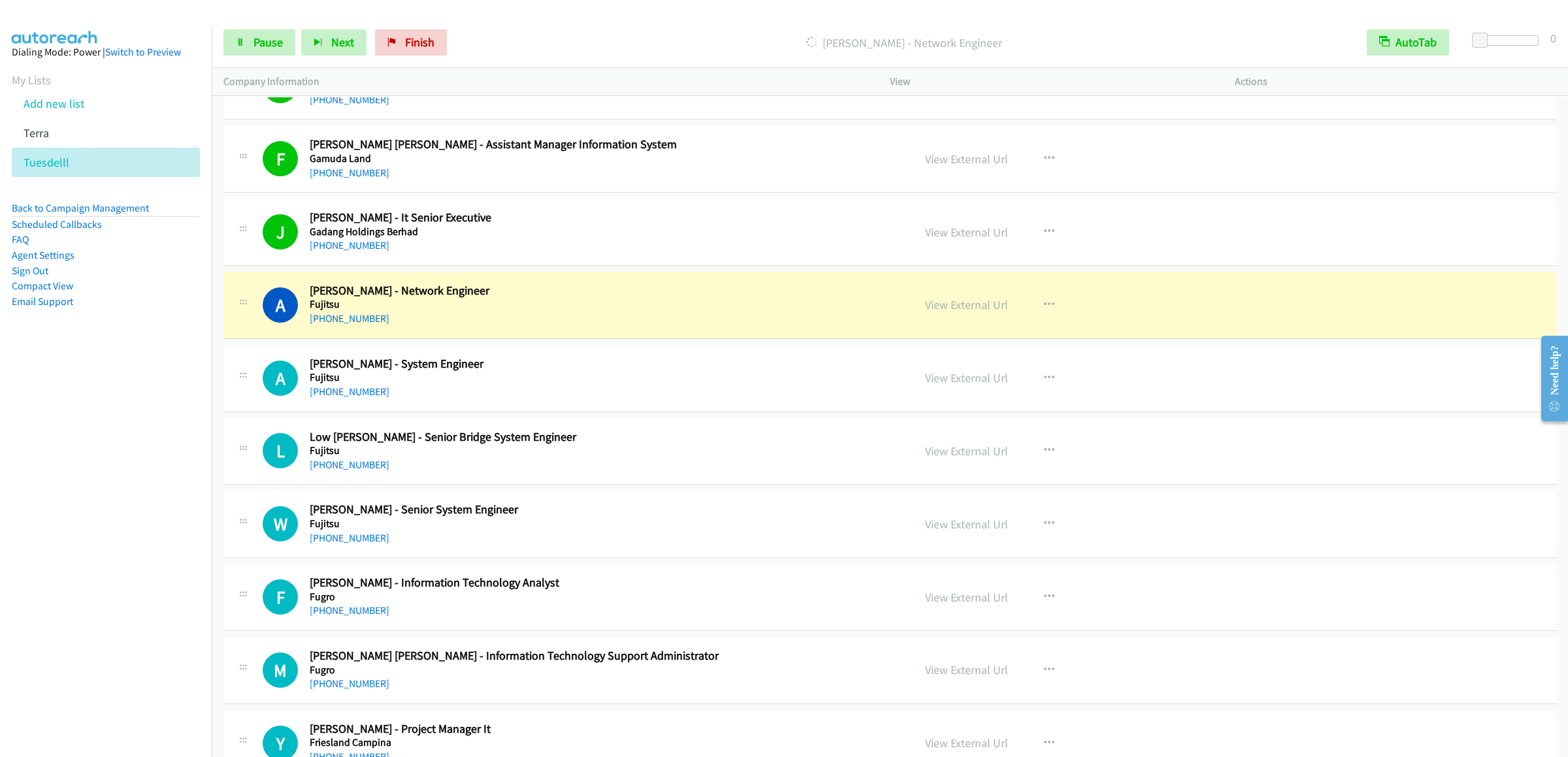
scroll to position [6793, 0]
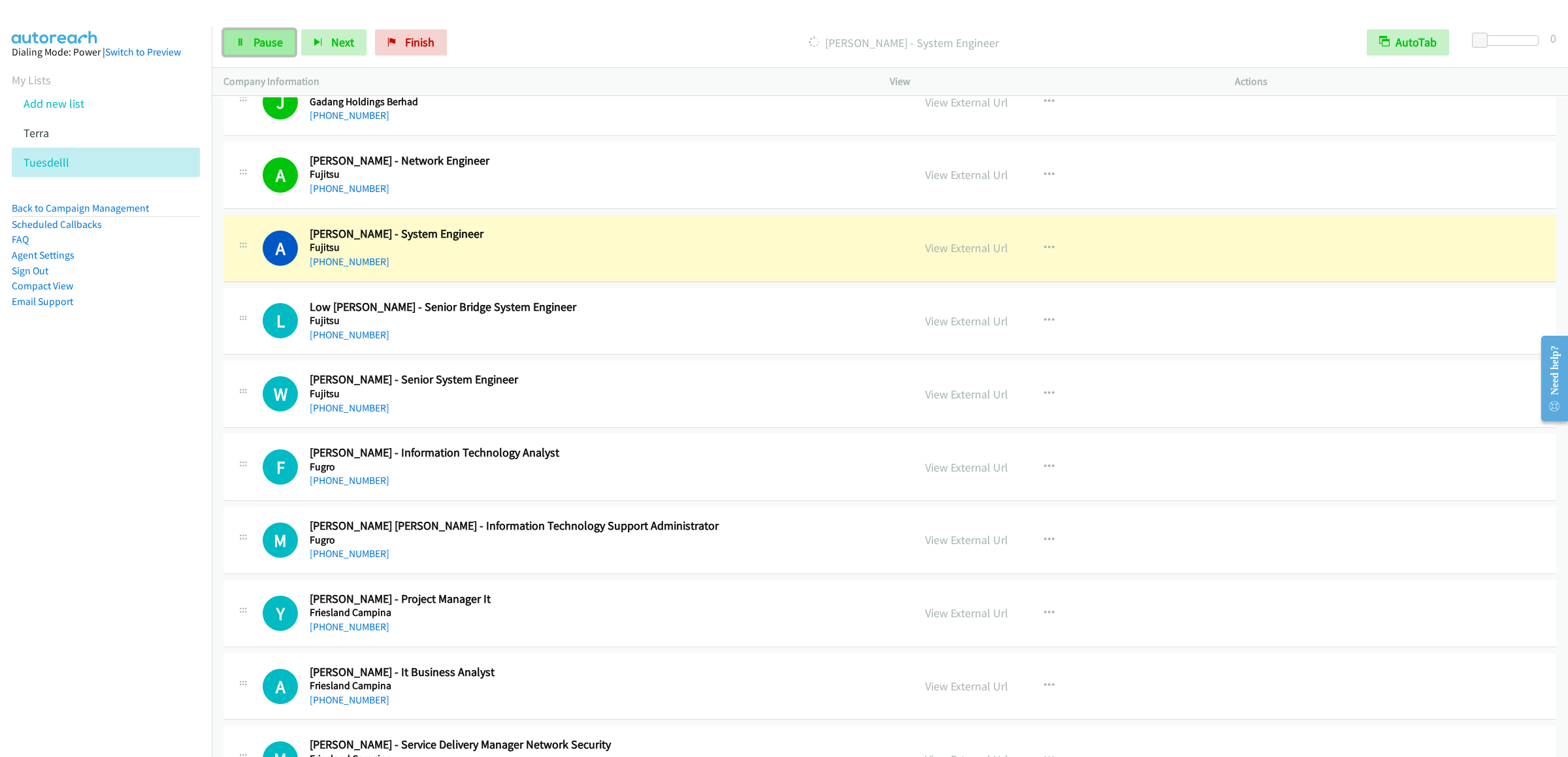
click at [263, 45] on span "Pause" at bounding box center [268, 42] width 29 height 15
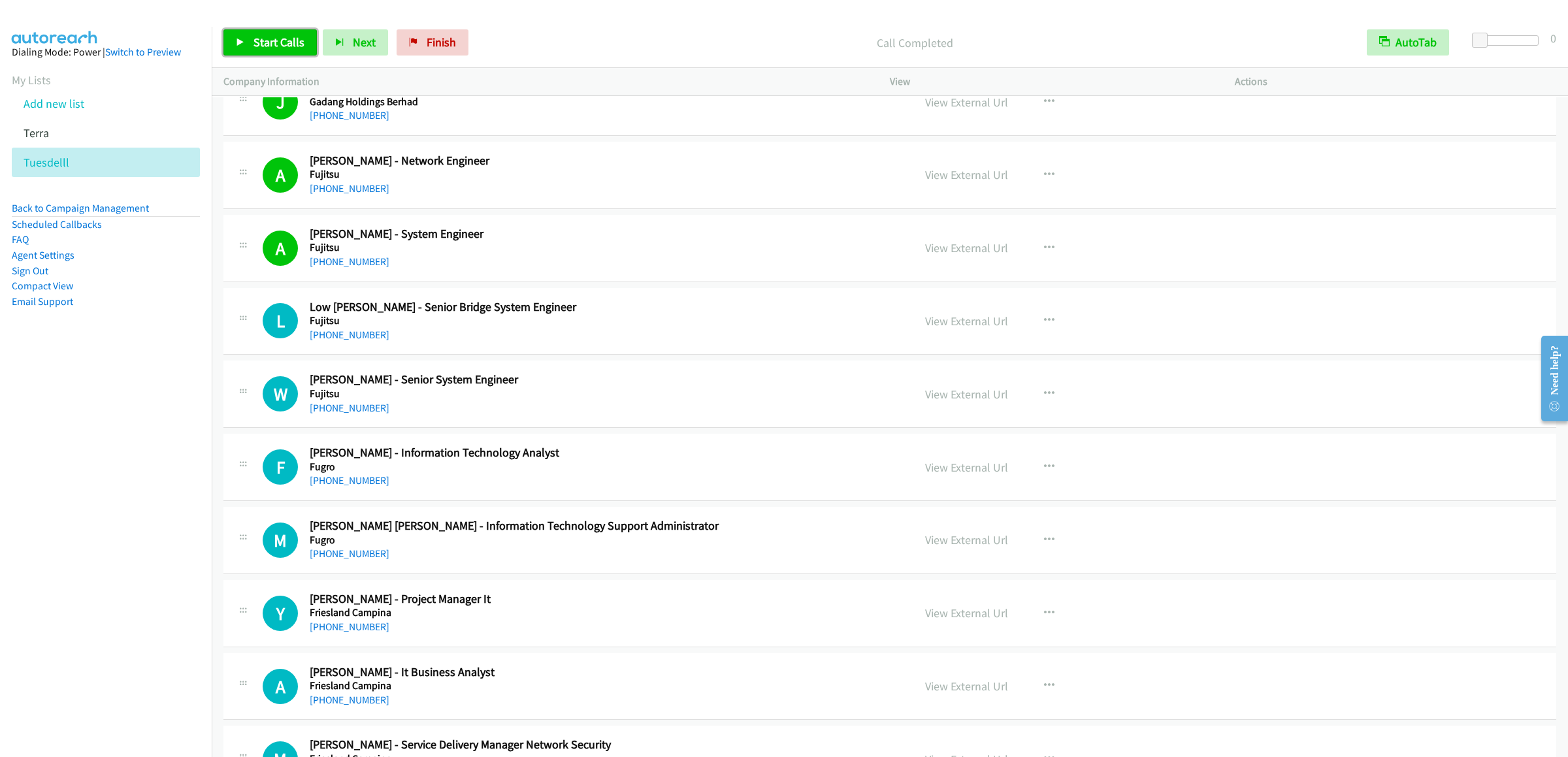
click at [263, 30] on link "Start Calls" at bounding box center [270, 42] width 93 height 26
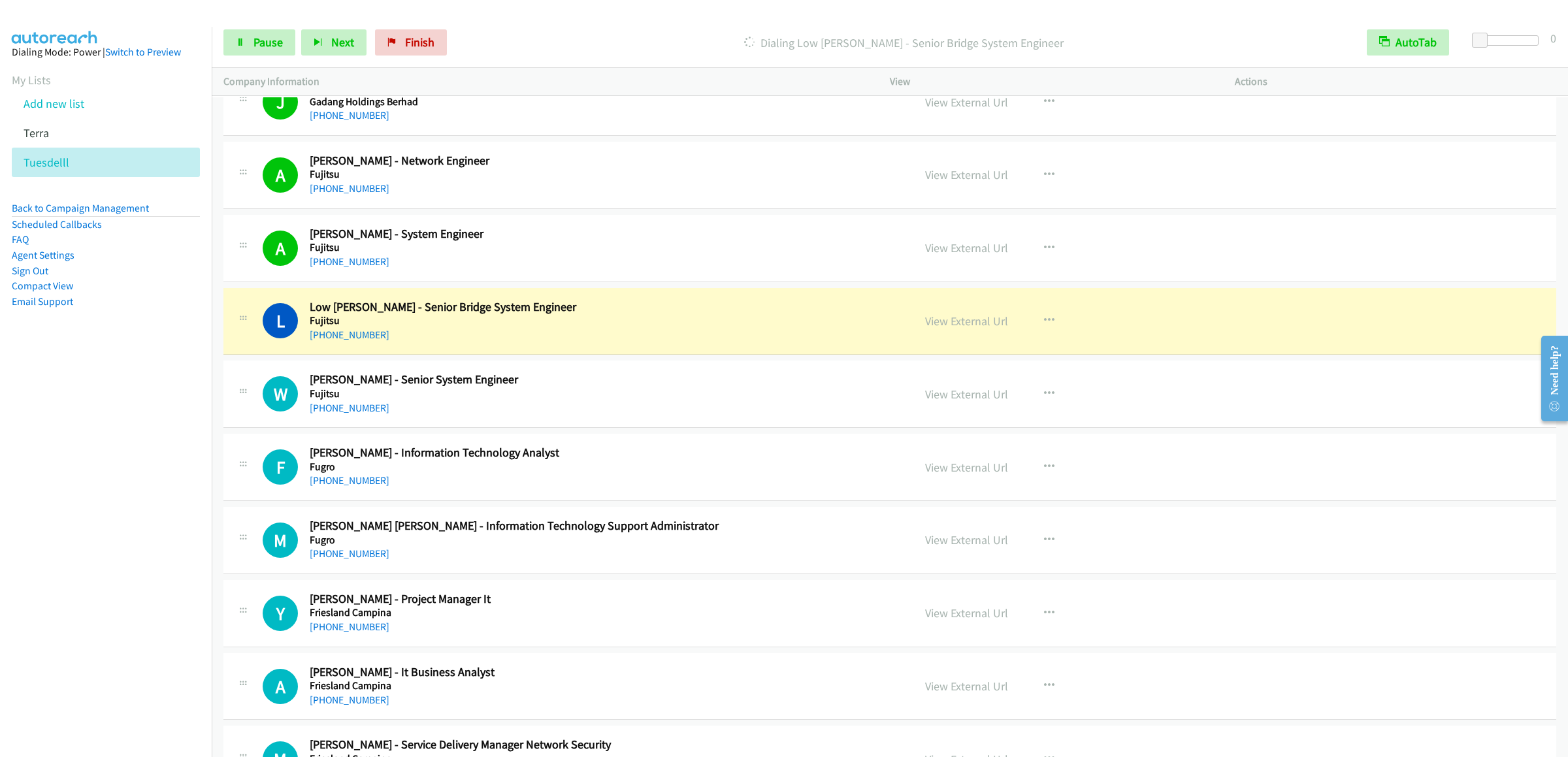
scroll to position [6924, 0]
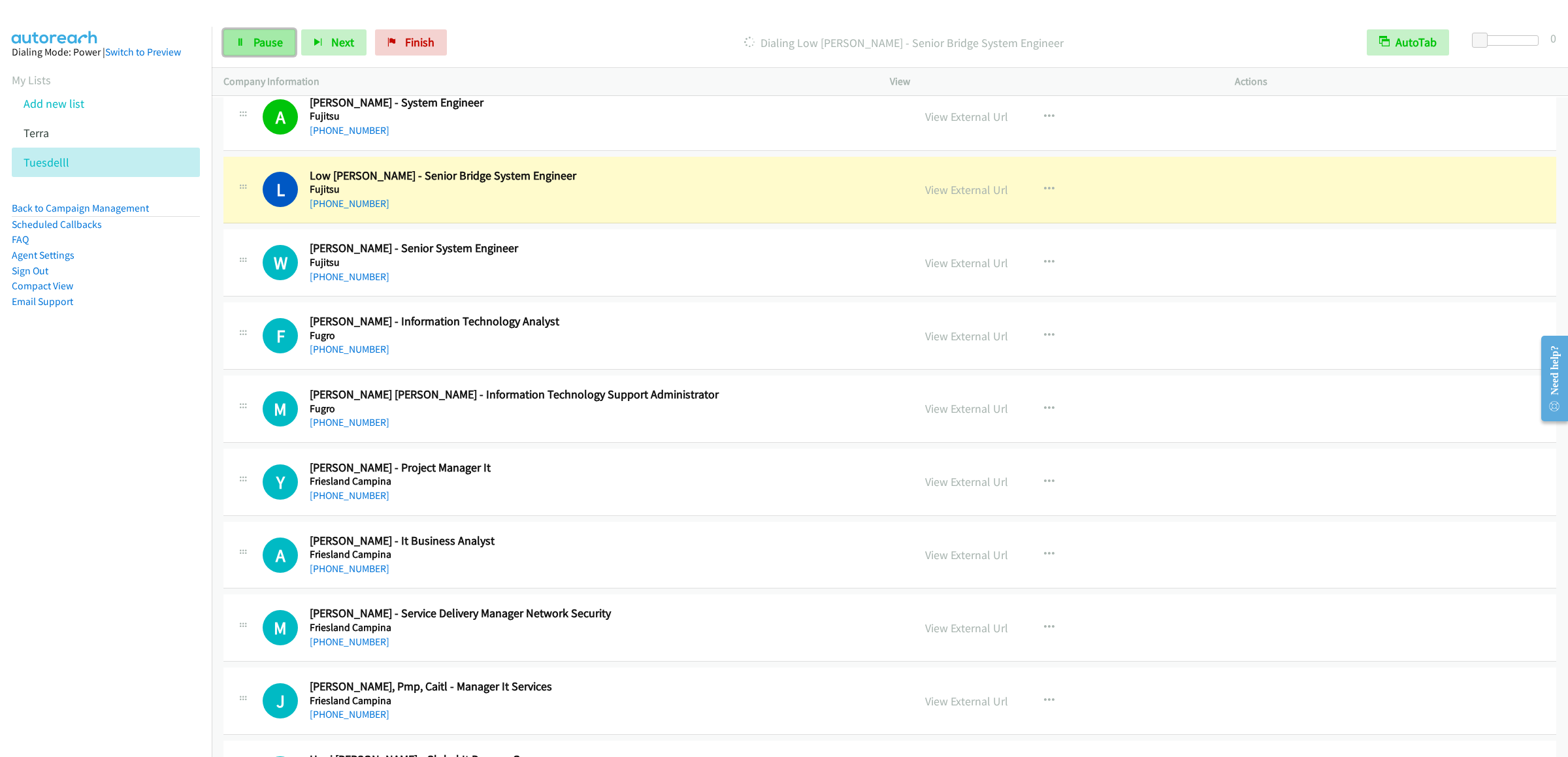
click at [269, 52] on link "Pause" at bounding box center [260, 42] width 72 height 26
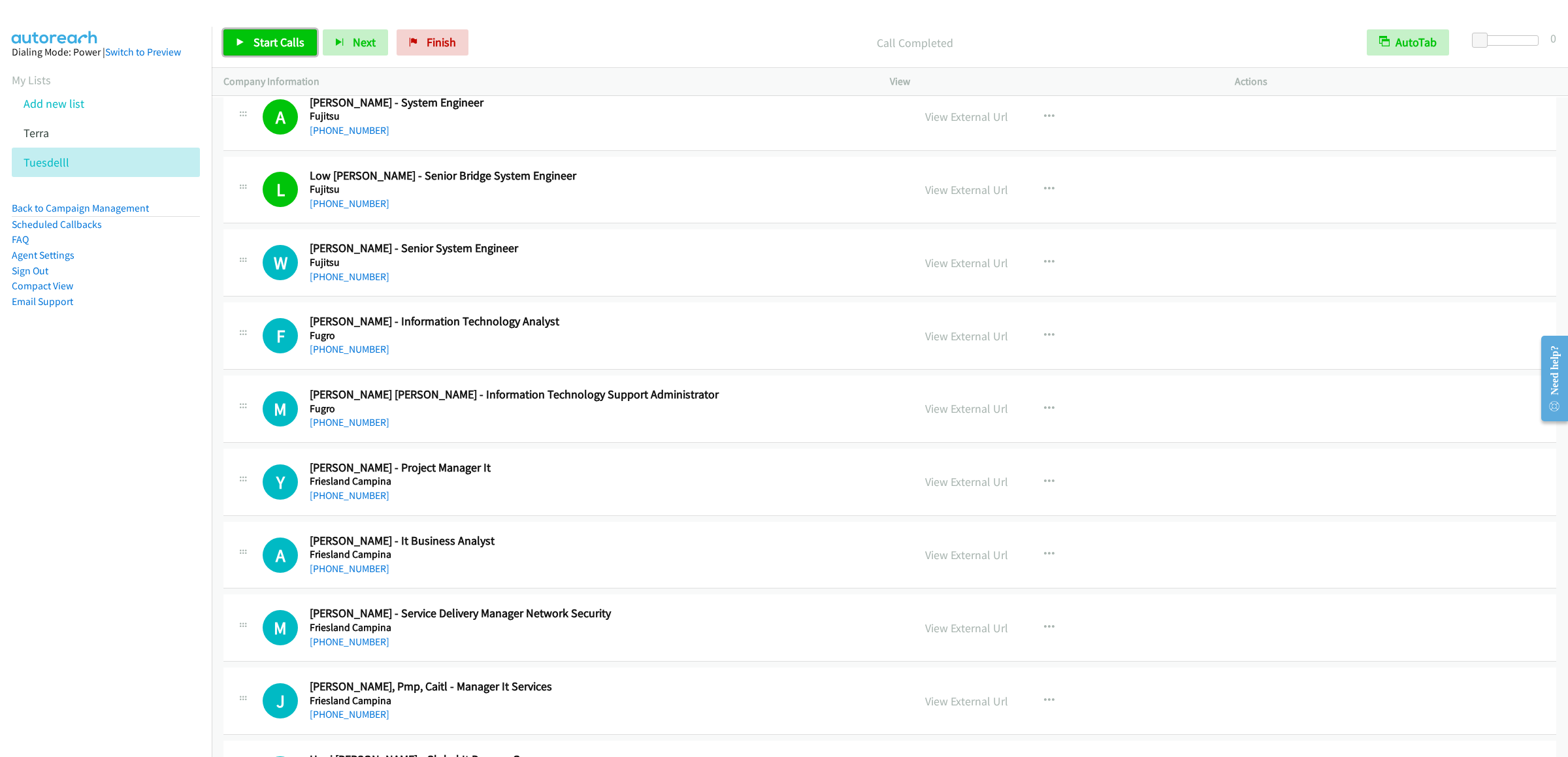
click at [271, 38] on span "Start Calls" at bounding box center [278, 42] width 51 height 15
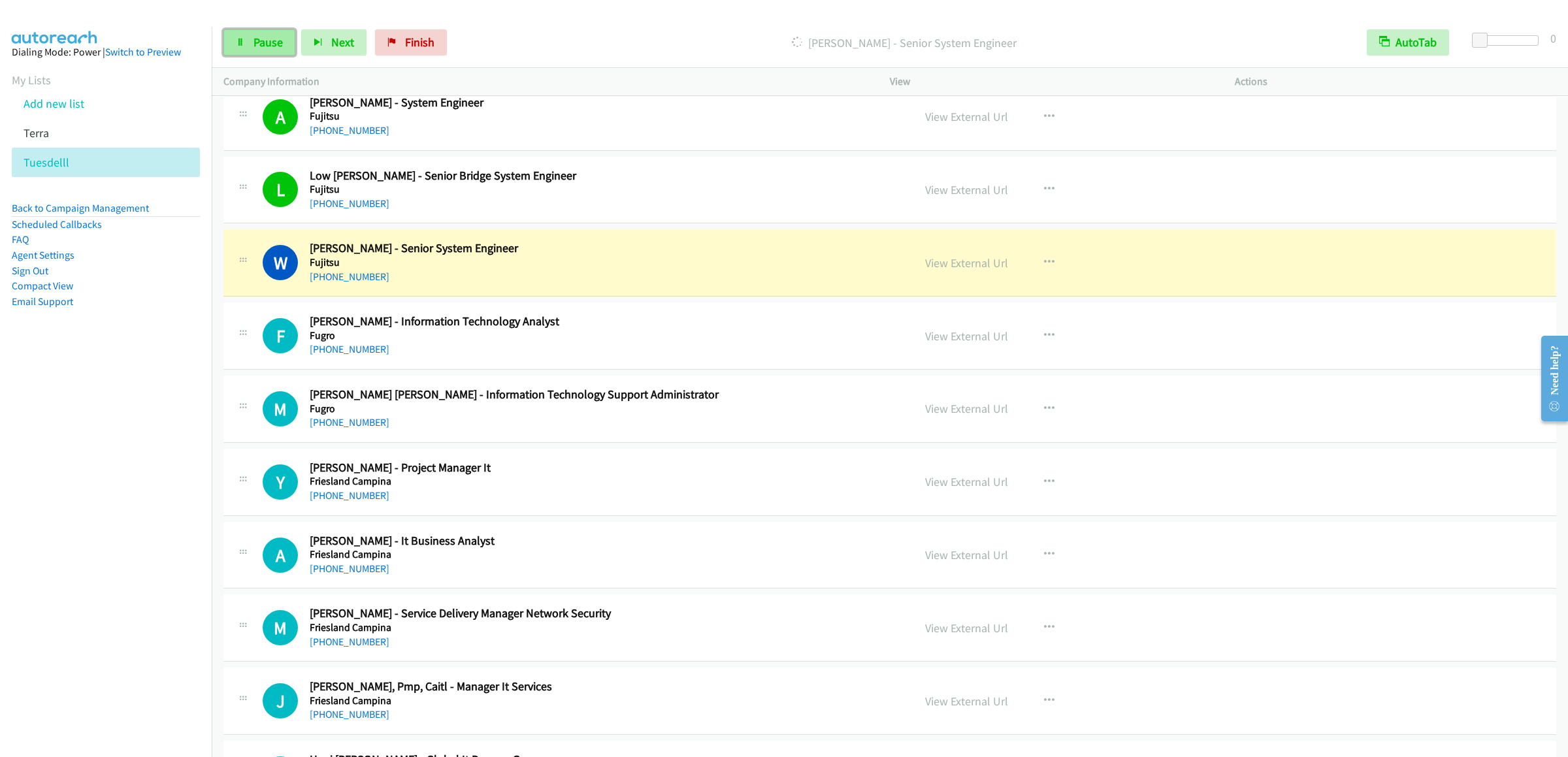
click at [248, 30] on link "Pause" at bounding box center [260, 42] width 72 height 26
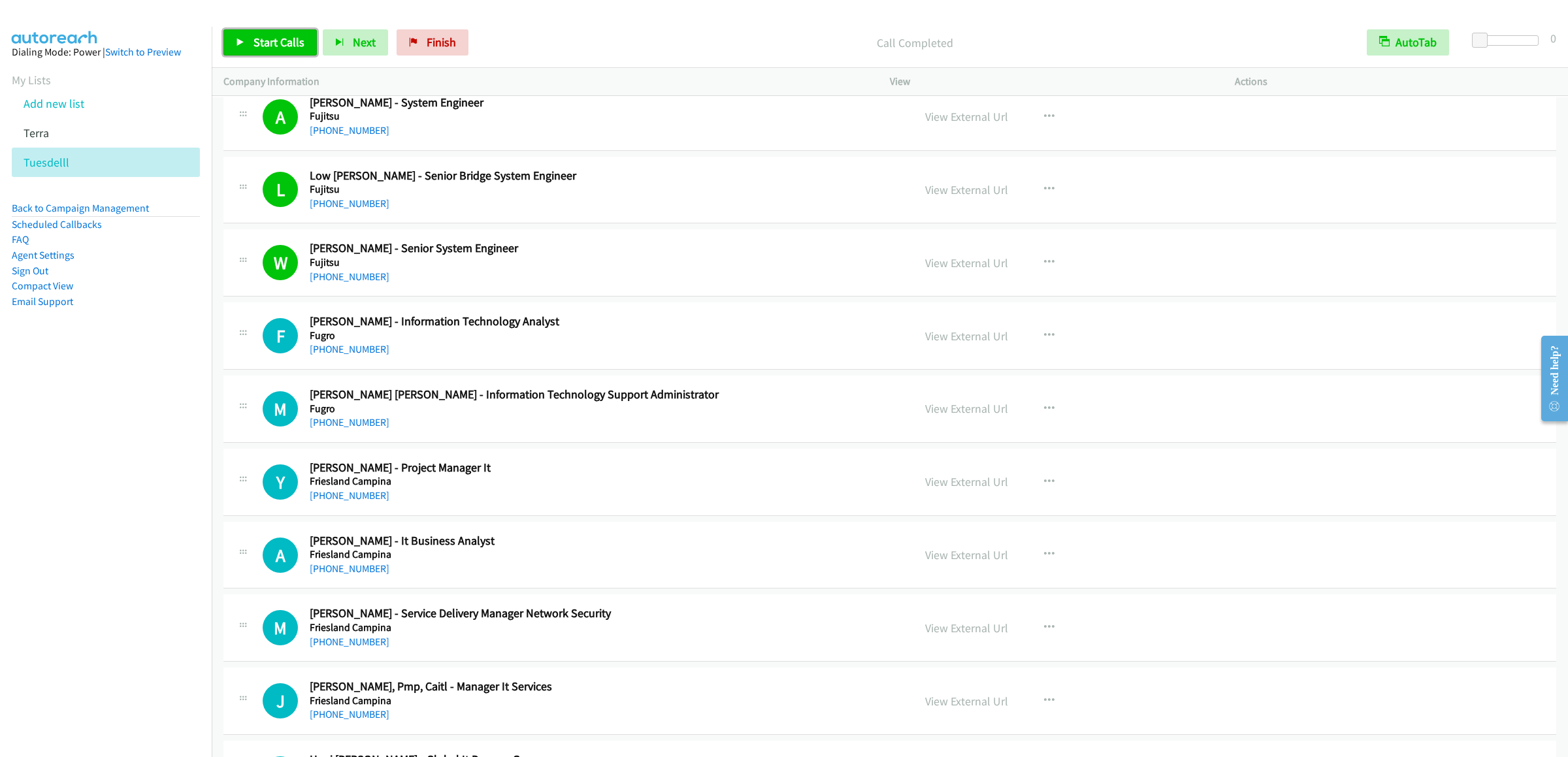
click at [263, 47] on span "Start Calls" at bounding box center [278, 42] width 51 height 15
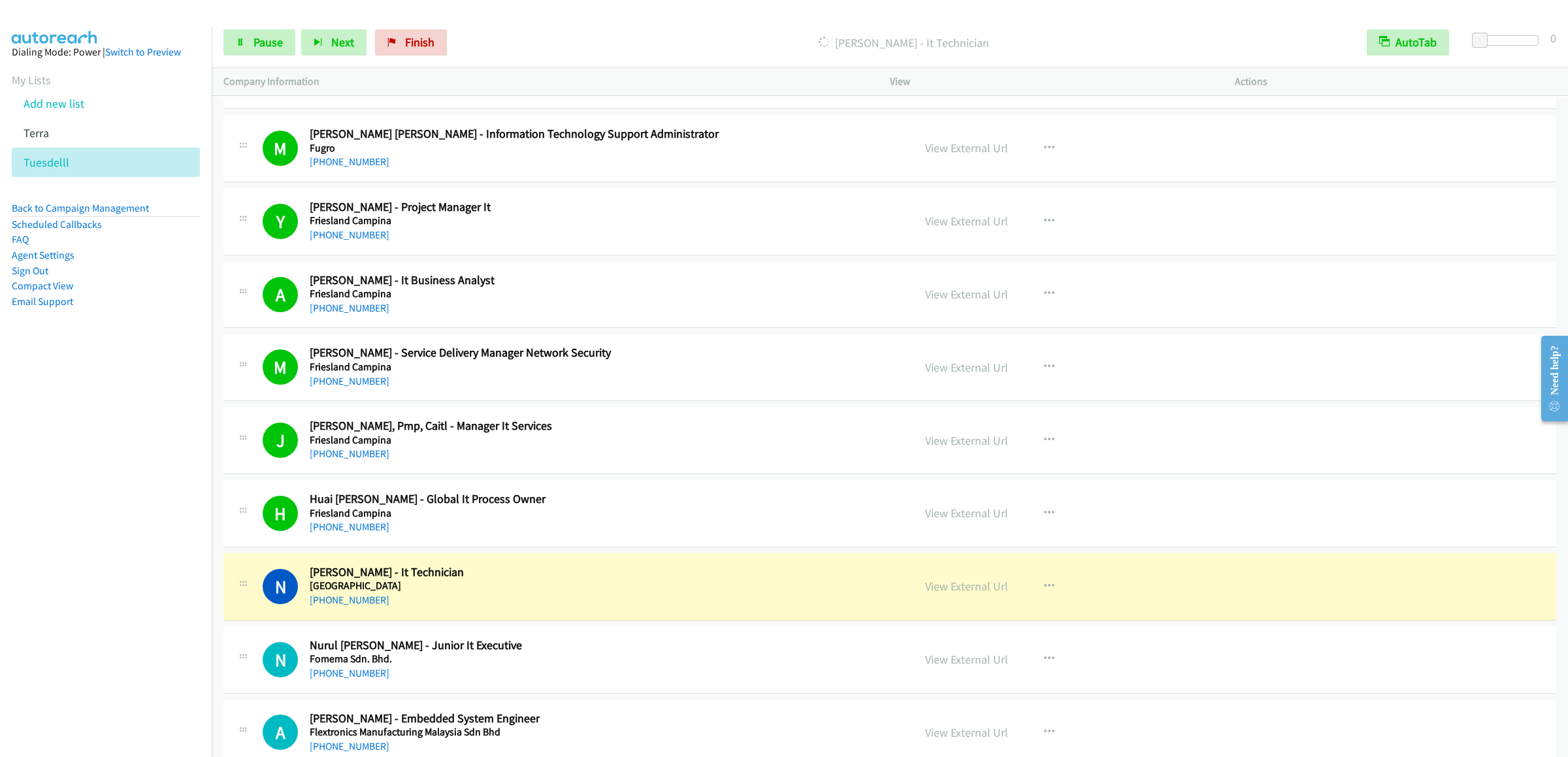
scroll to position [7576, 0]
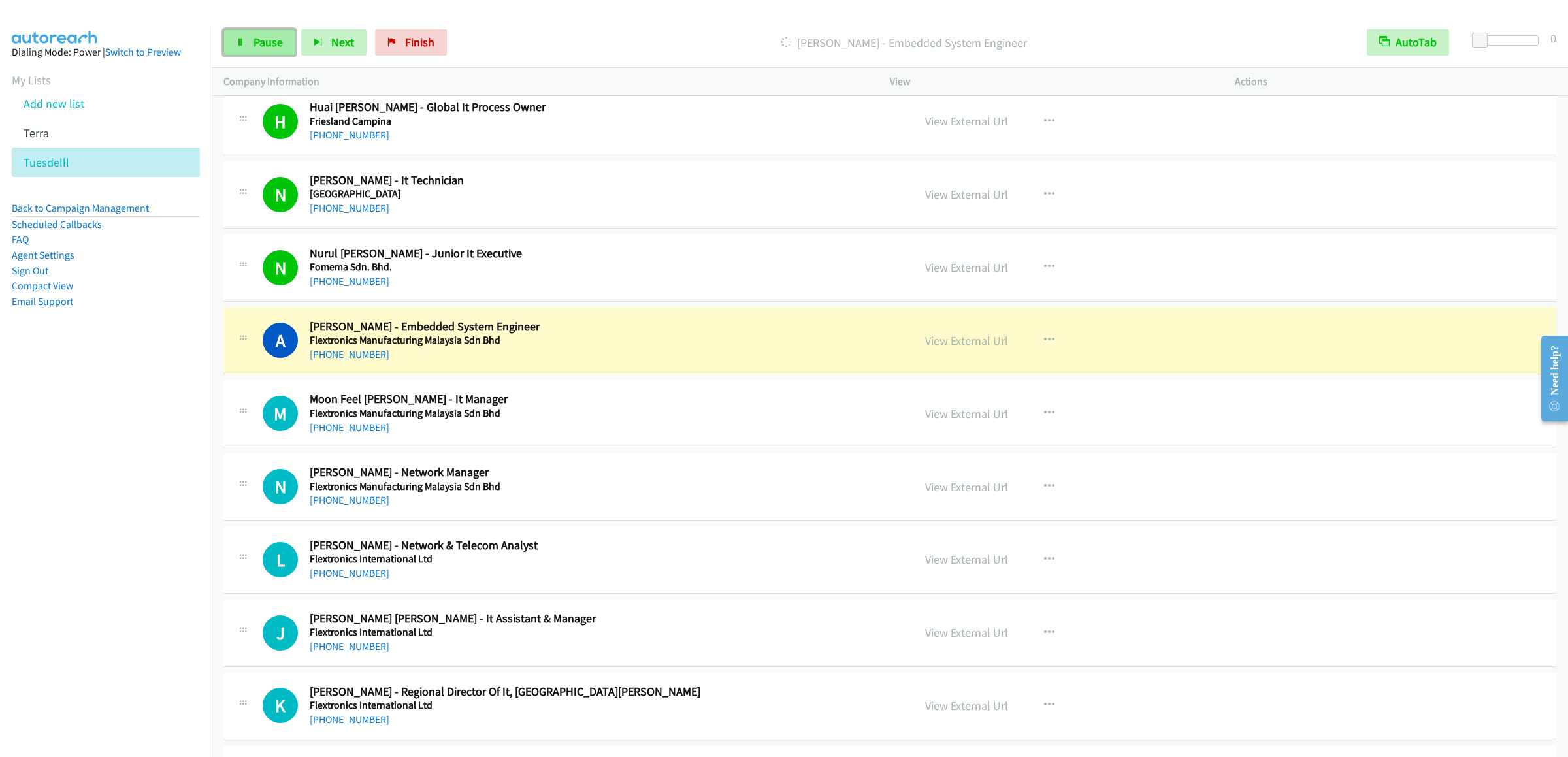
click at [230, 30] on link "Pause" at bounding box center [260, 42] width 72 height 26
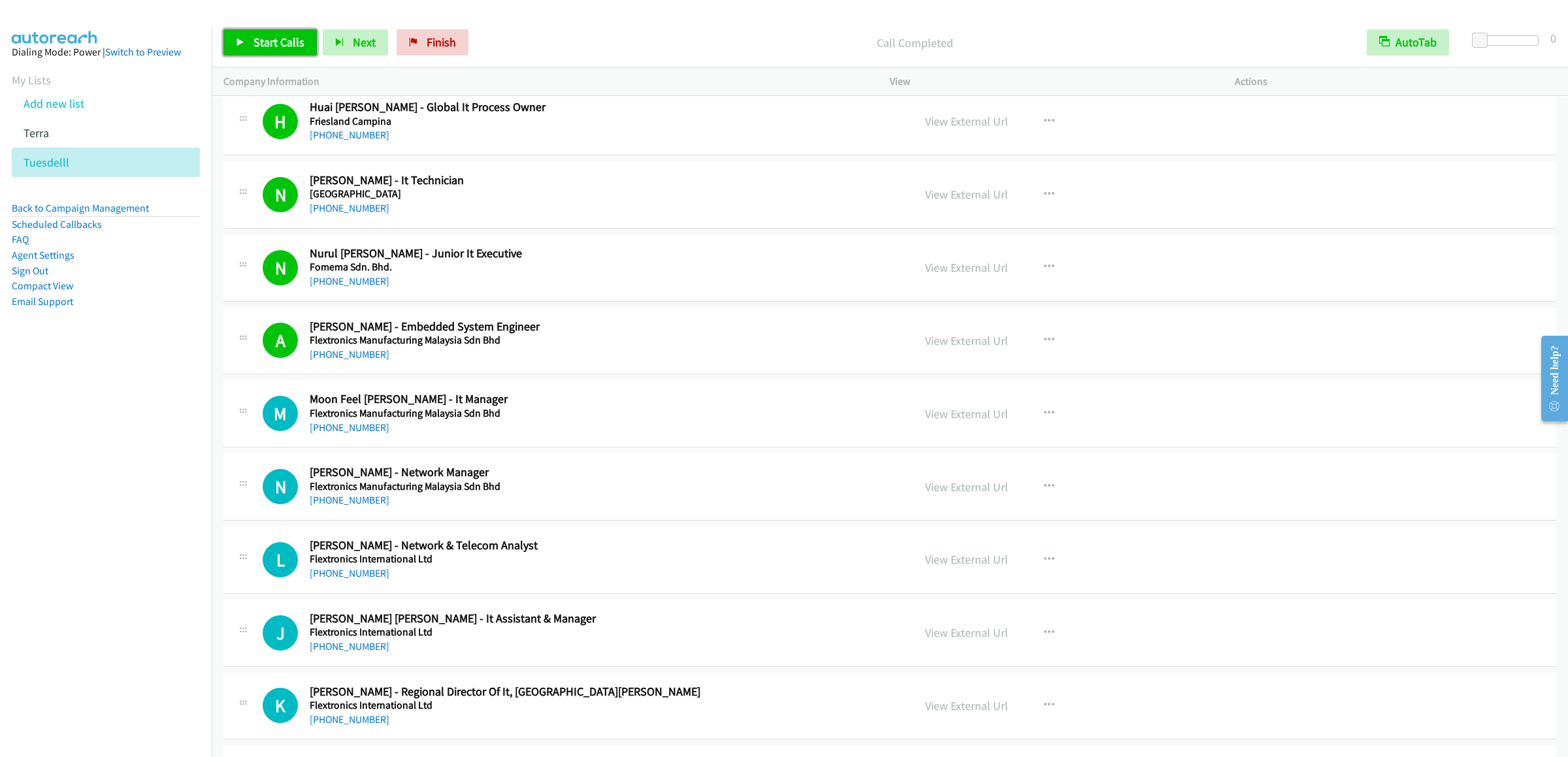
click at [263, 45] on span "Start Calls" at bounding box center [278, 42] width 51 height 15
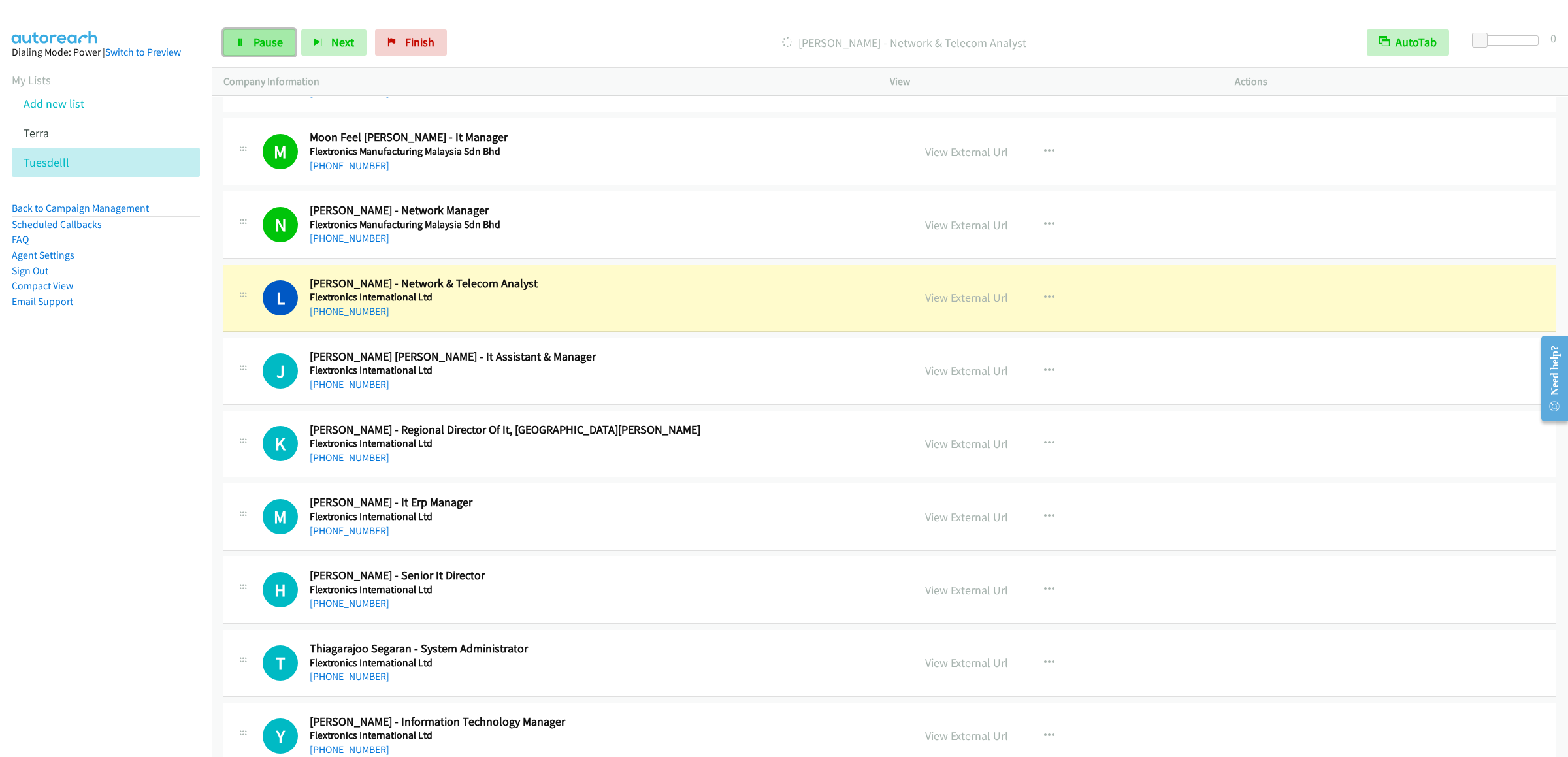
click at [236, 36] on link "Pause" at bounding box center [260, 42] width 72 height 26
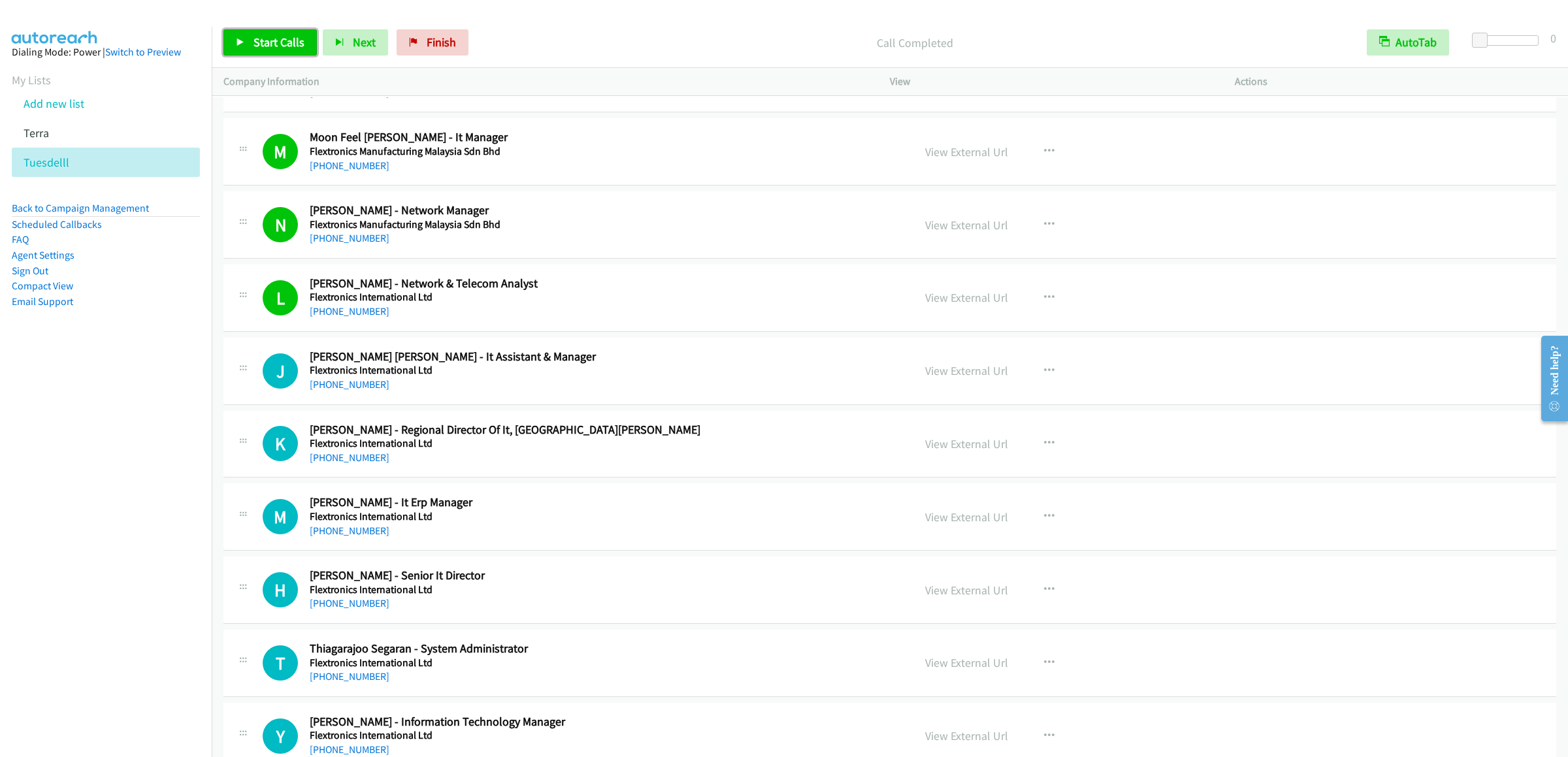
click at [244, 35] on link "Start Calls" at bounding box center [270, 42] width 93 height 26
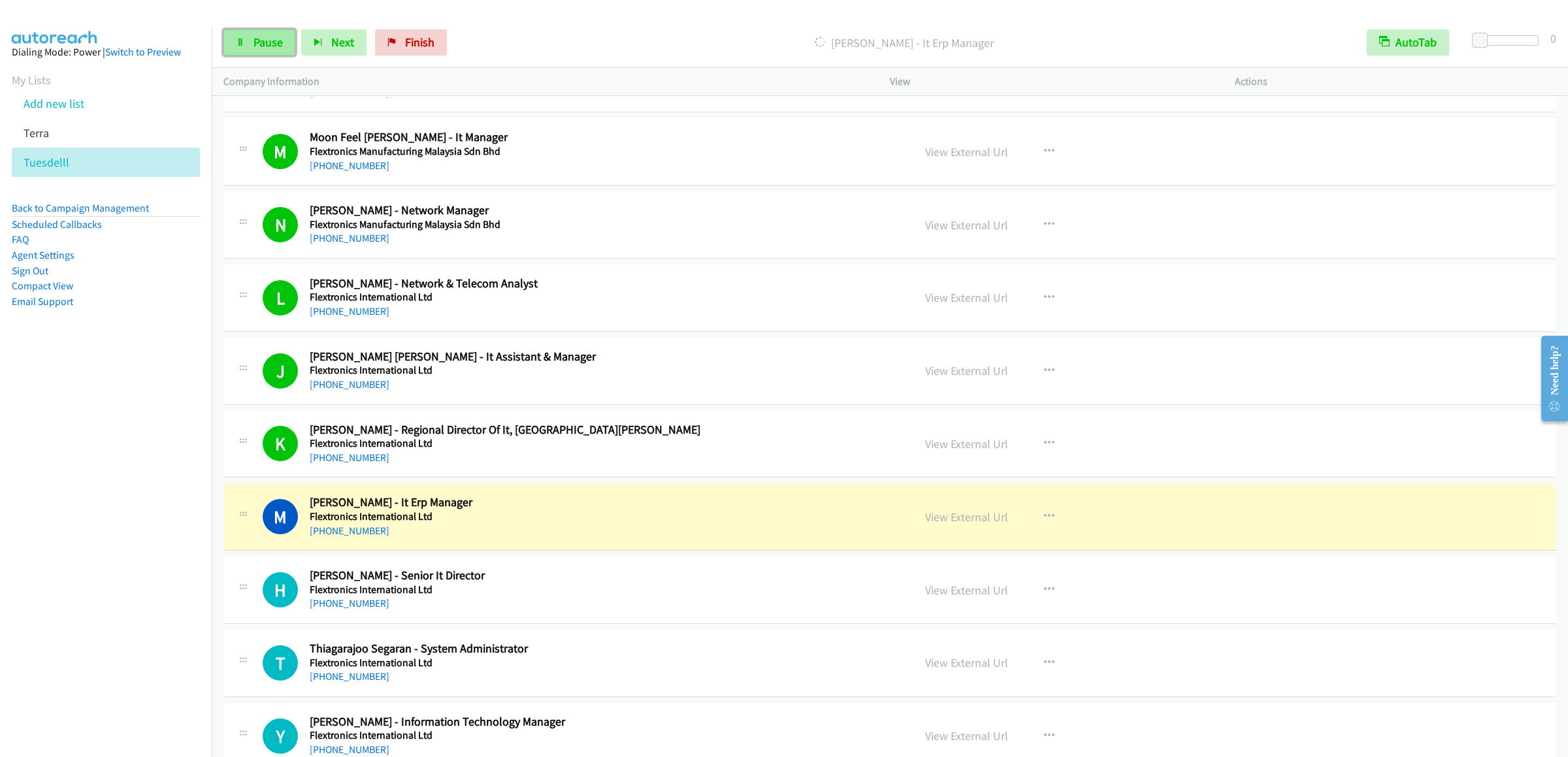
click at [253, 41] on span "Pause" at bounding box center [268, 42] width 29 height 15
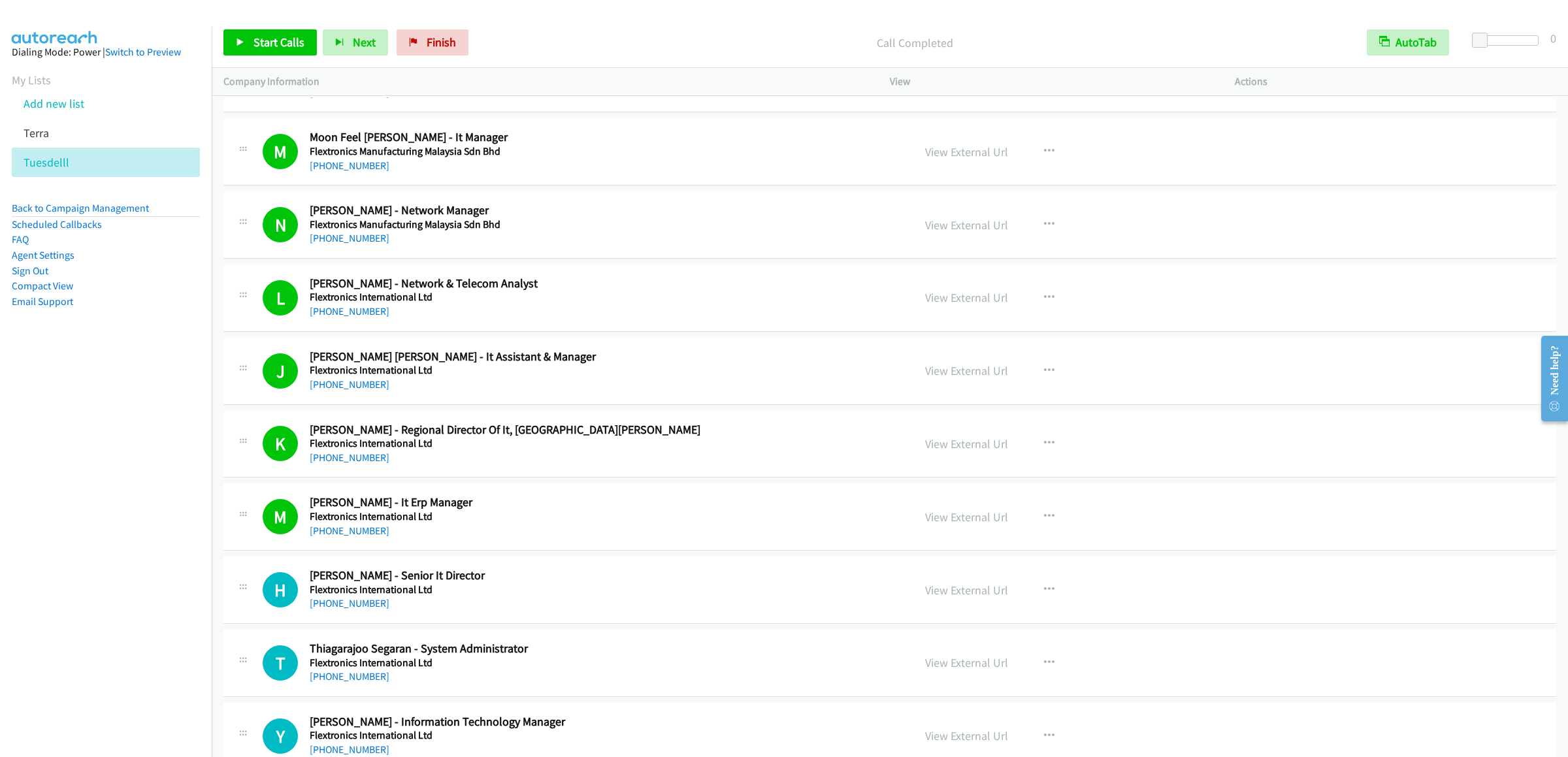
scroll to position [8492, 0]
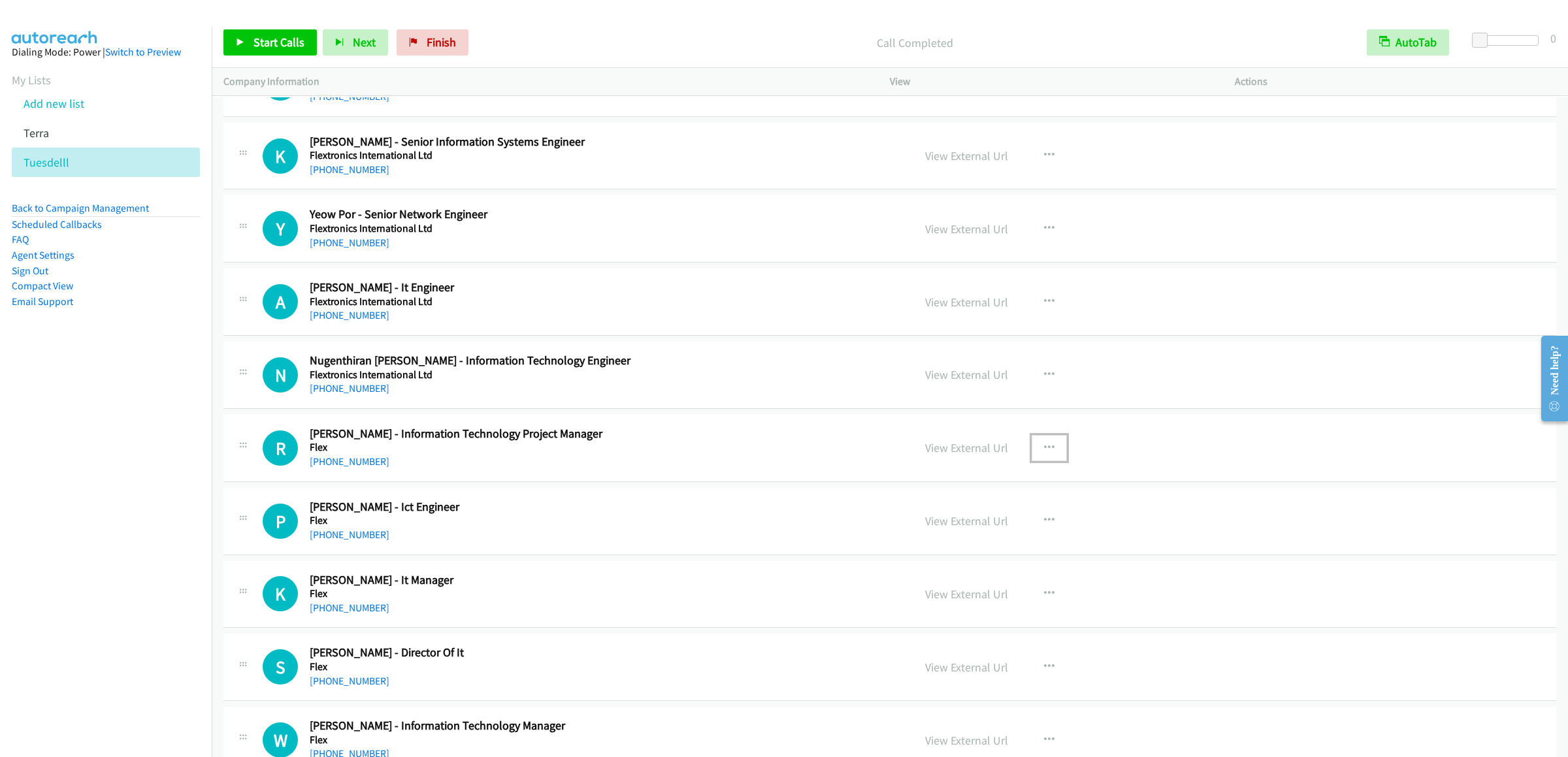
click at [1046, 453] on icon "button" at bounding box center [1048, 448] width 10 height 10
click at [982, 546] on link "Start Calls Here" at bounding box center [979, 533] width 174 height 26
click at [273, 40] on span "Start Calls" at bounding box center [278, 42] width 51 height 15
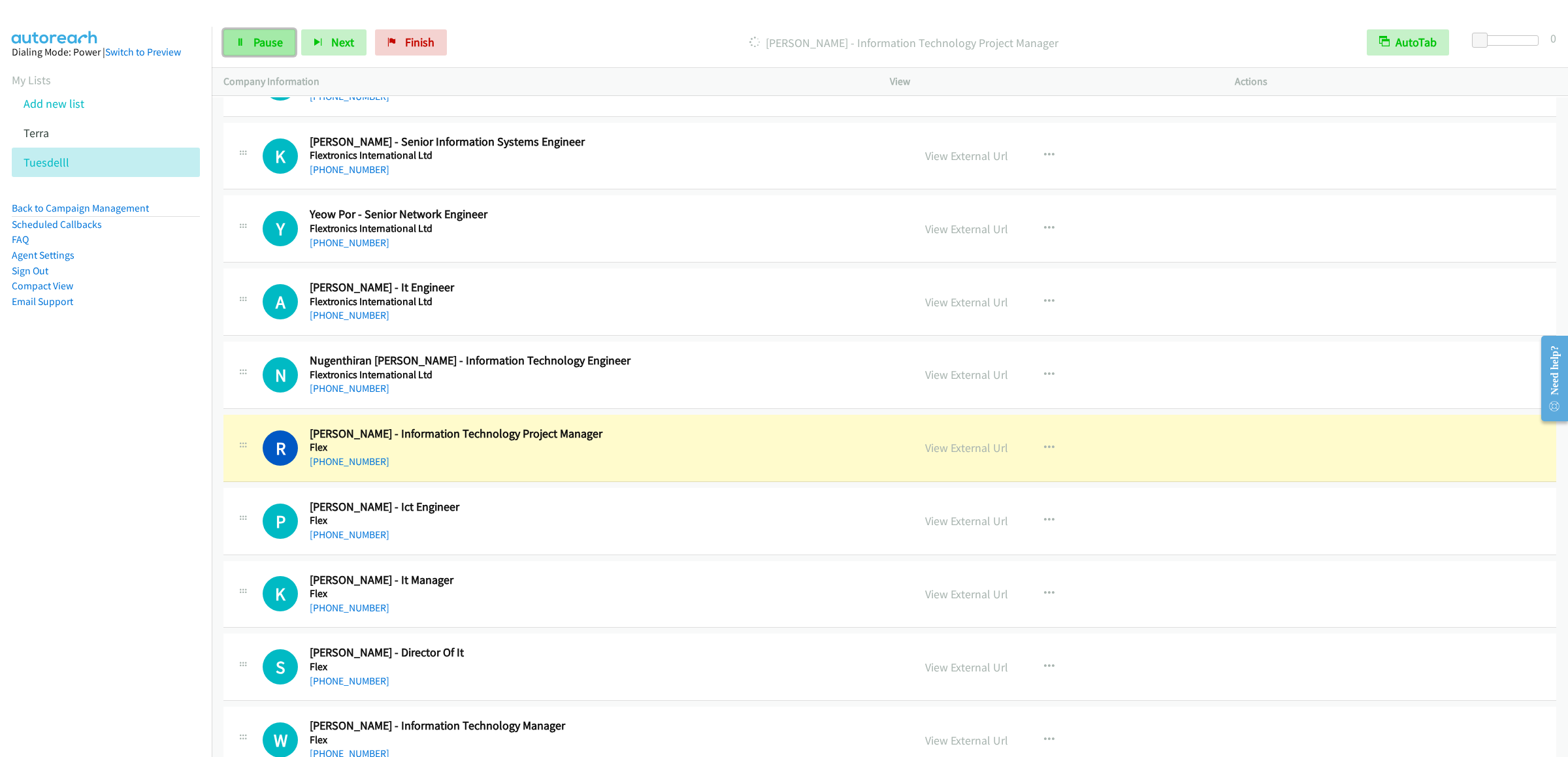
click at [266, 40] on span "Pause" at bounding box center [268, 42] width 29 height 15
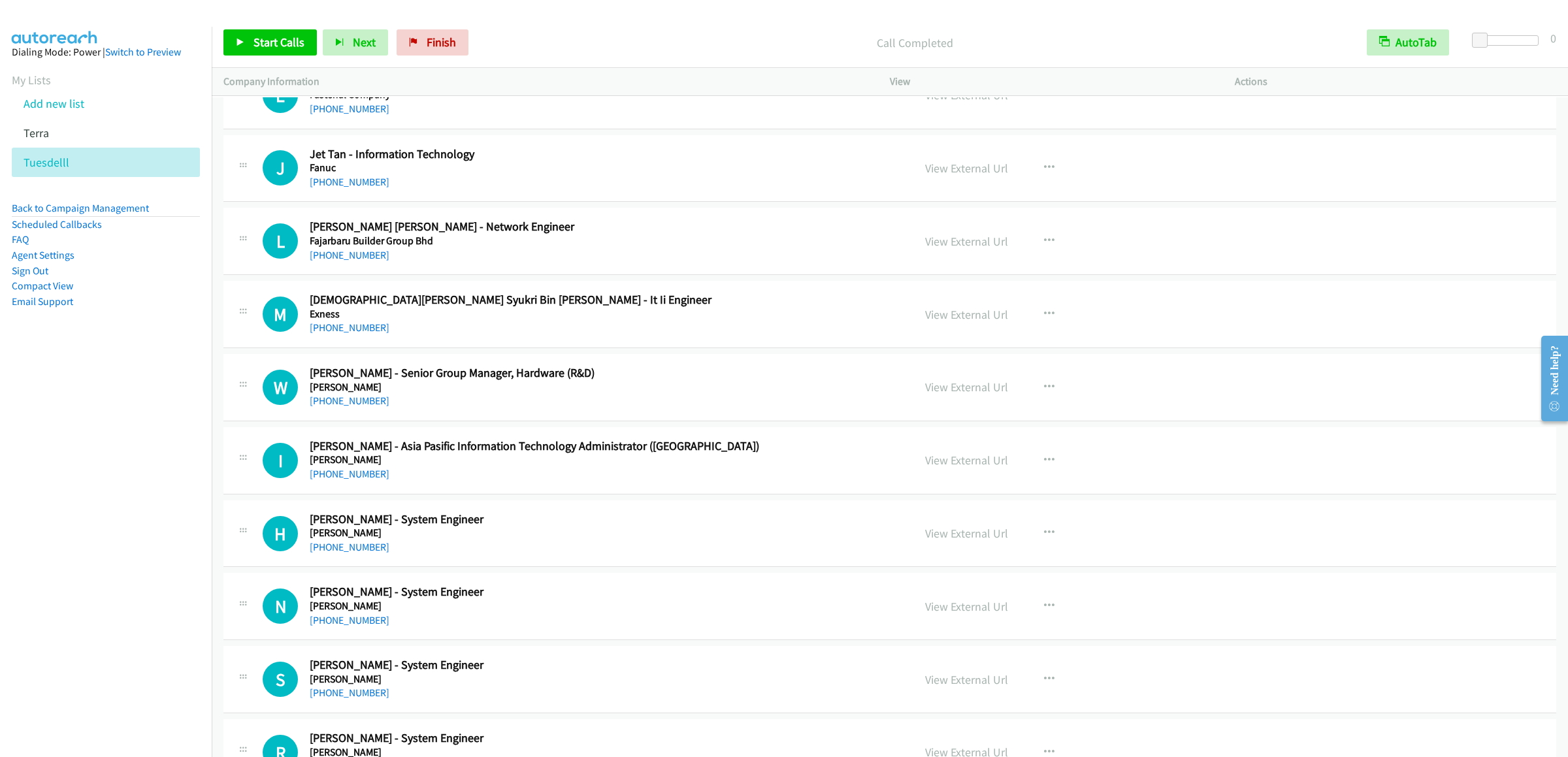
scroll to position [10190, 0]
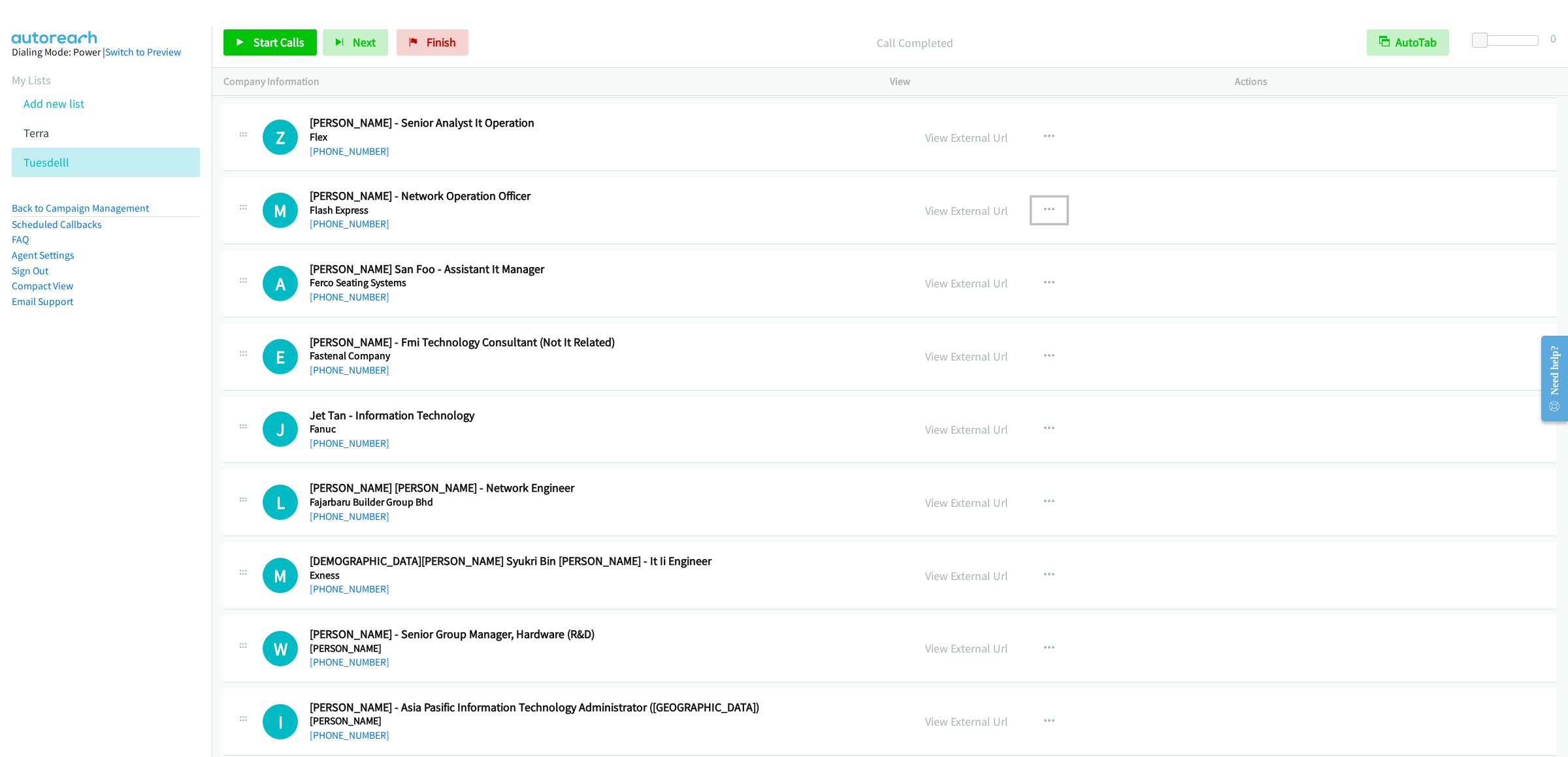
click at [1048, 224] on button "button" at bounding box center [1049, 210] width 35 height 26
click at [994, 309] on link "Start Calls Here" at bounding box center [979, 296] width 174 height 26
click at [294, 33] on link "Start Calls" at bounding box center [270, 42] width 93 height 26
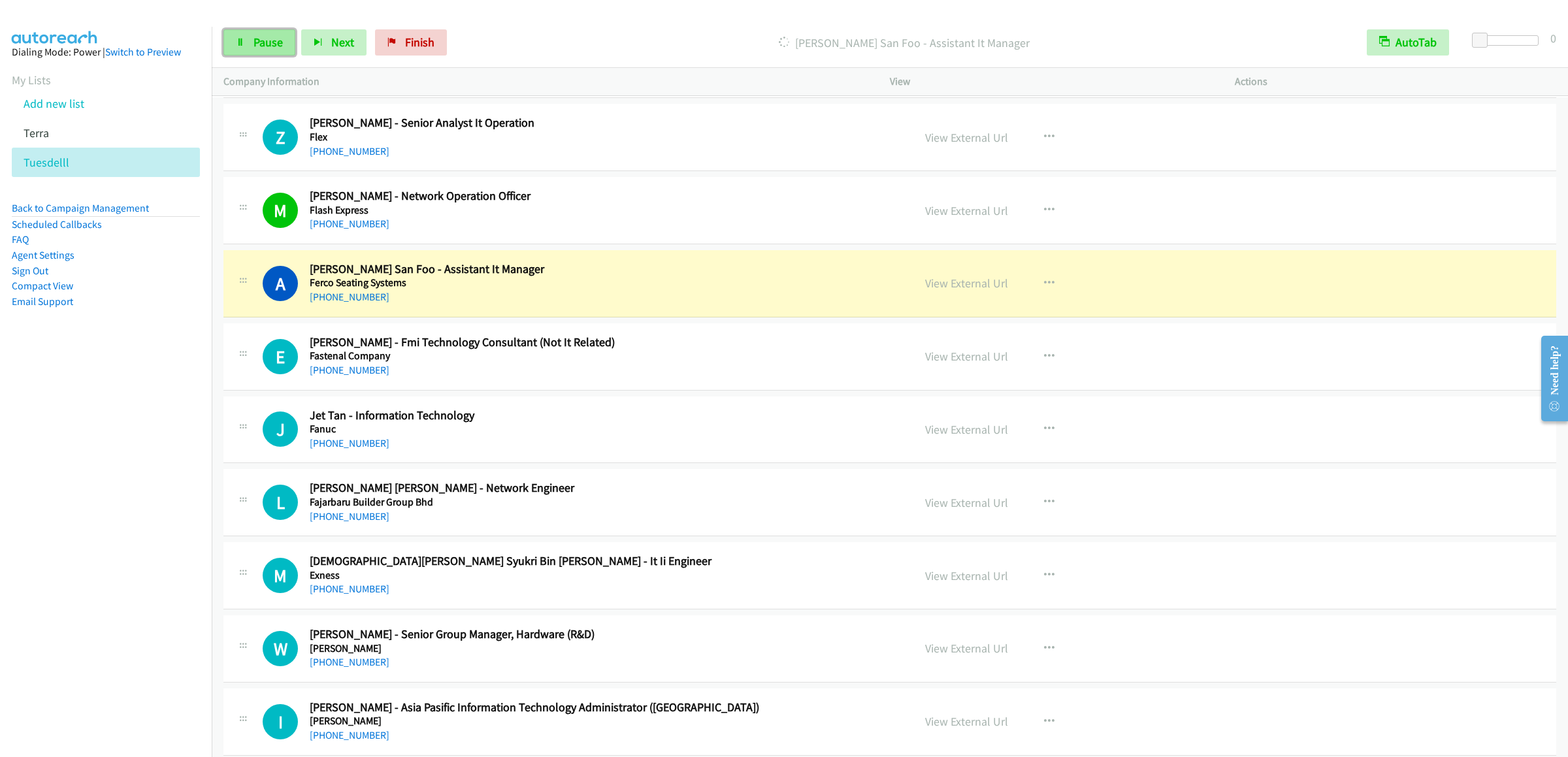
click at [250, 31] on link "Pause" at bounding box center [260, 42] width 72 height 26
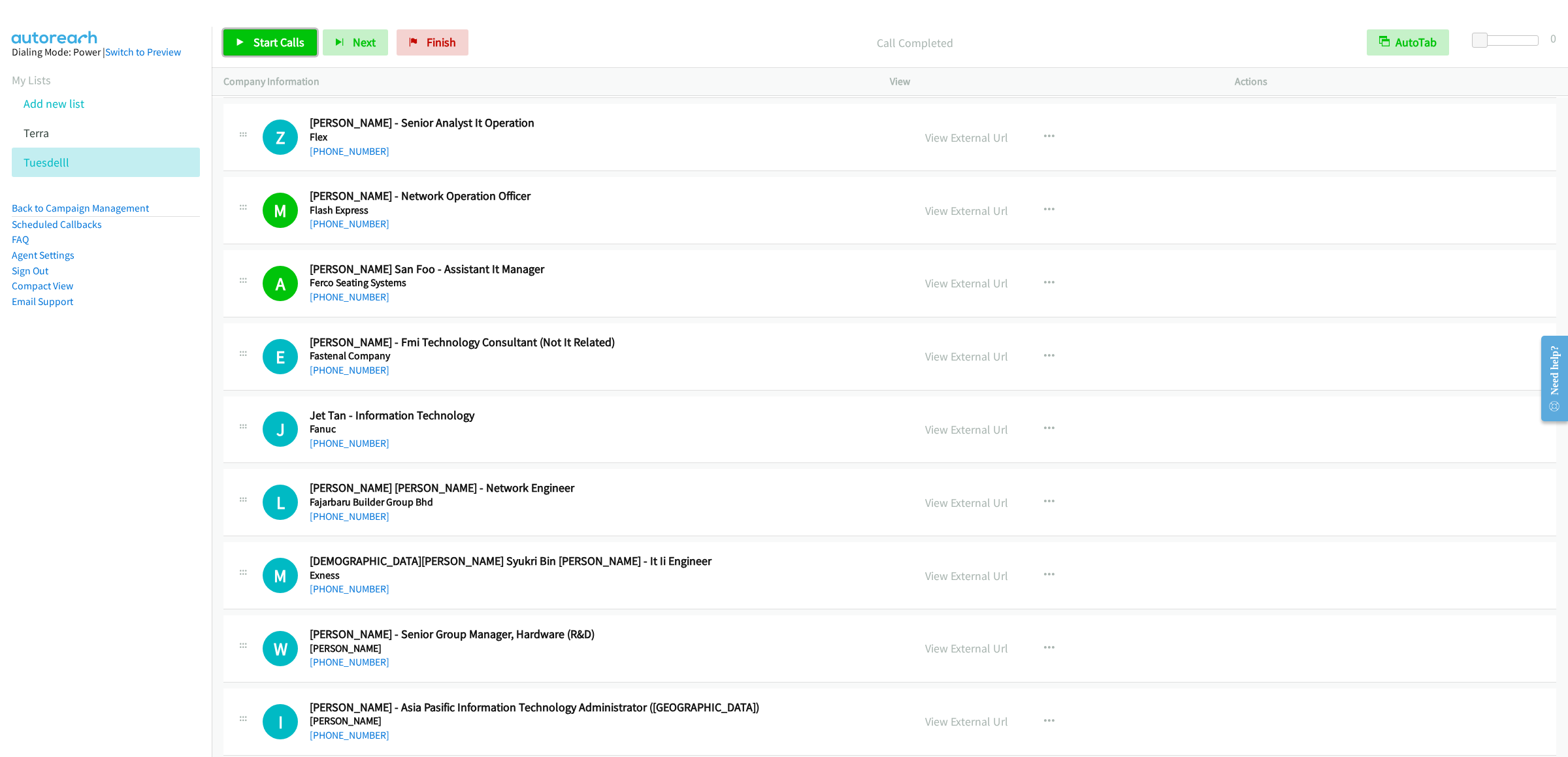
click at [260, 44] on span "Start Calls" at bounding box center [278, 42] width 51 height 15
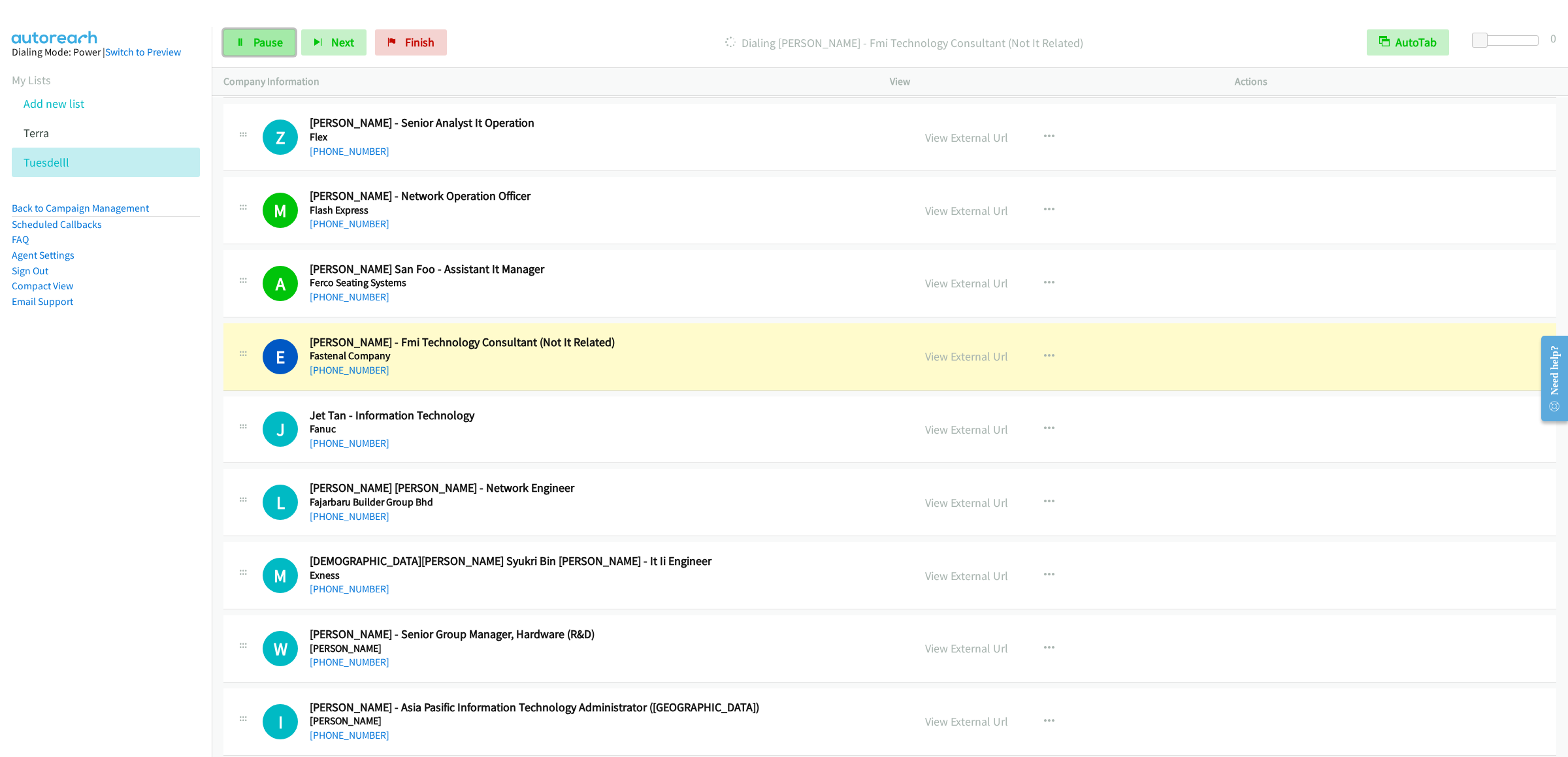
click at [273, 34] on link "Pause" at bounding box center [260, 42] width 72 height 26
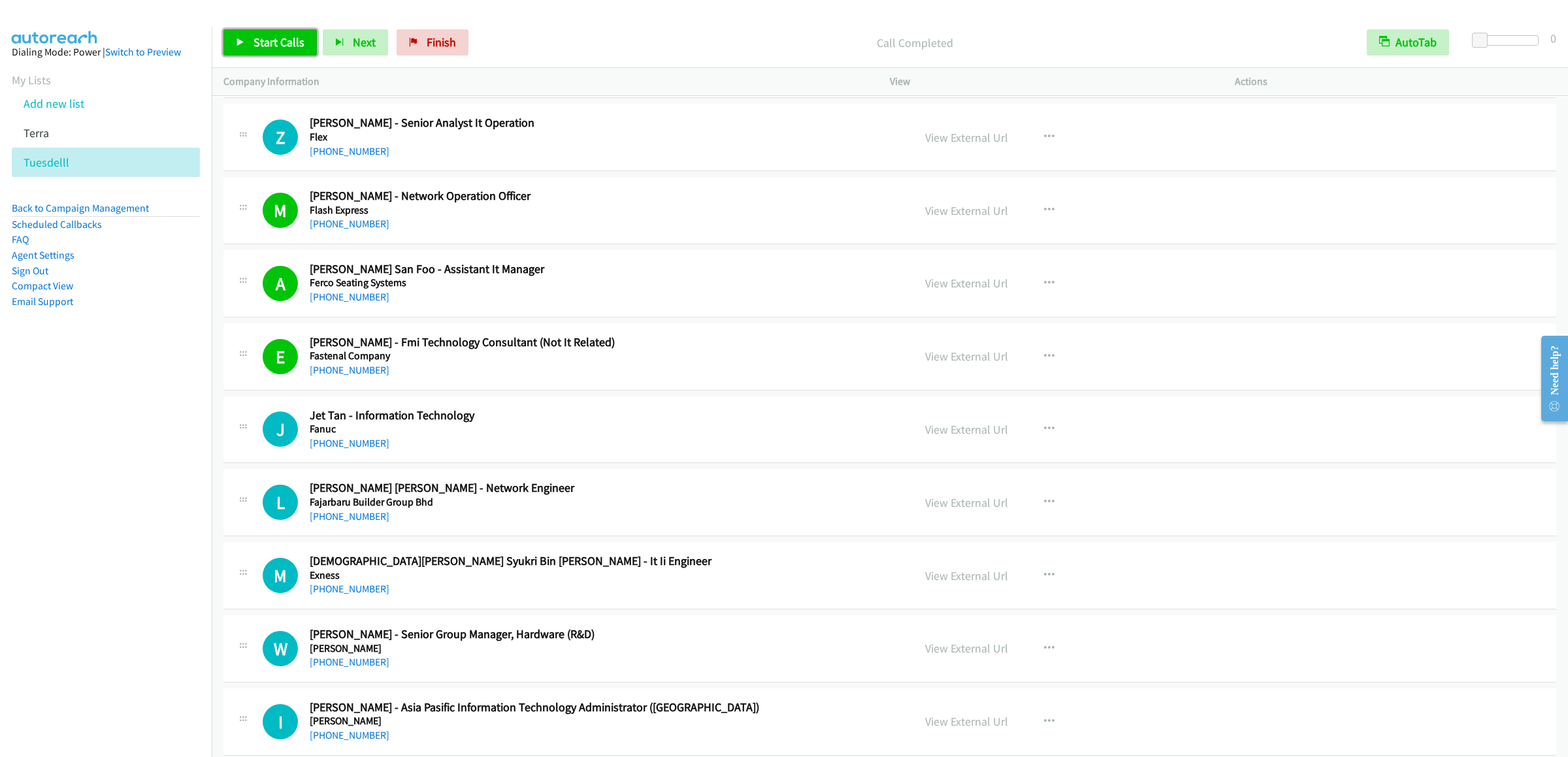
click at [257, 40] on span "Start Calls" at bounding box center [278, 42] width 51 height 15
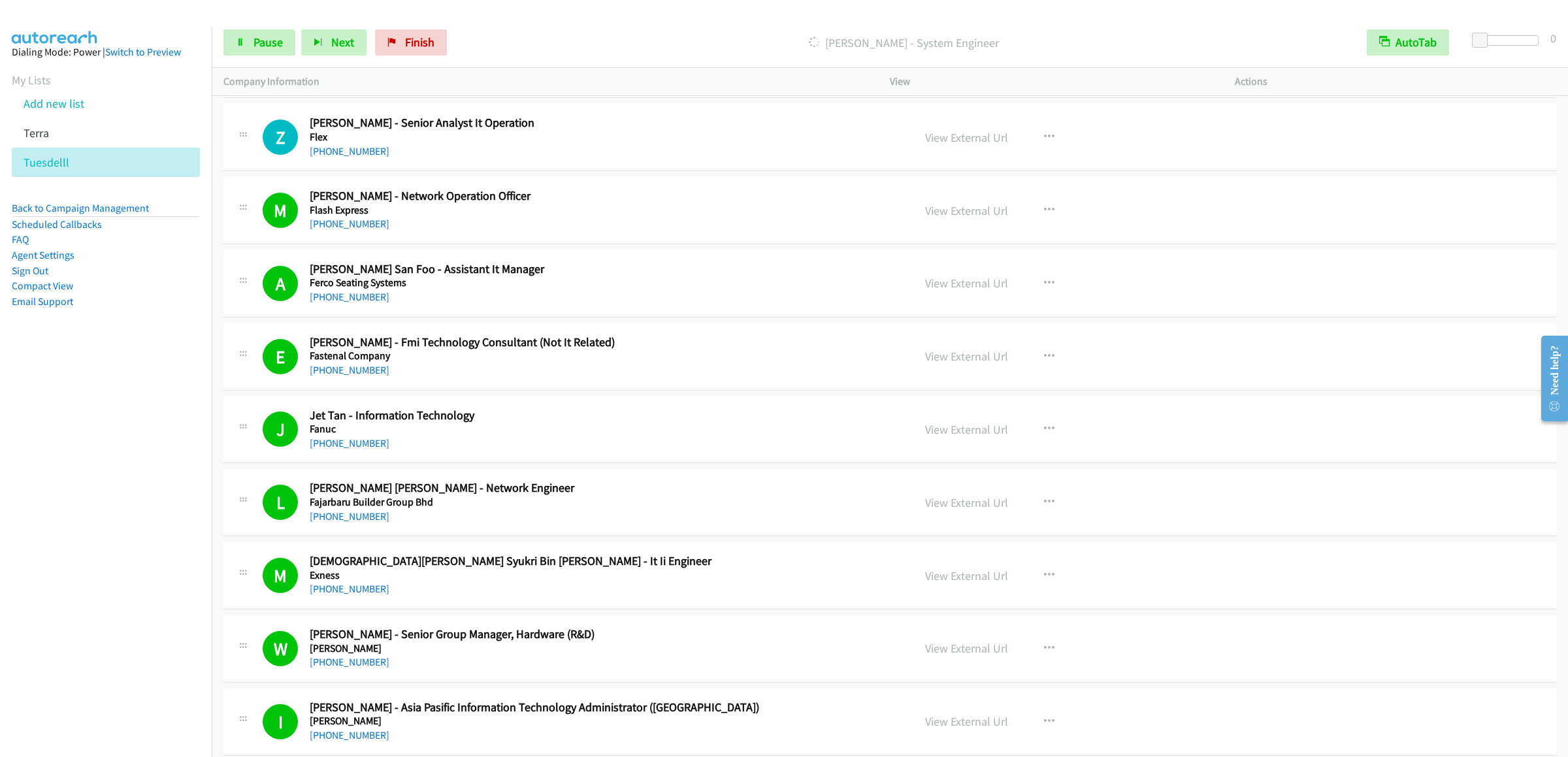
scroll to position [10452, 0]
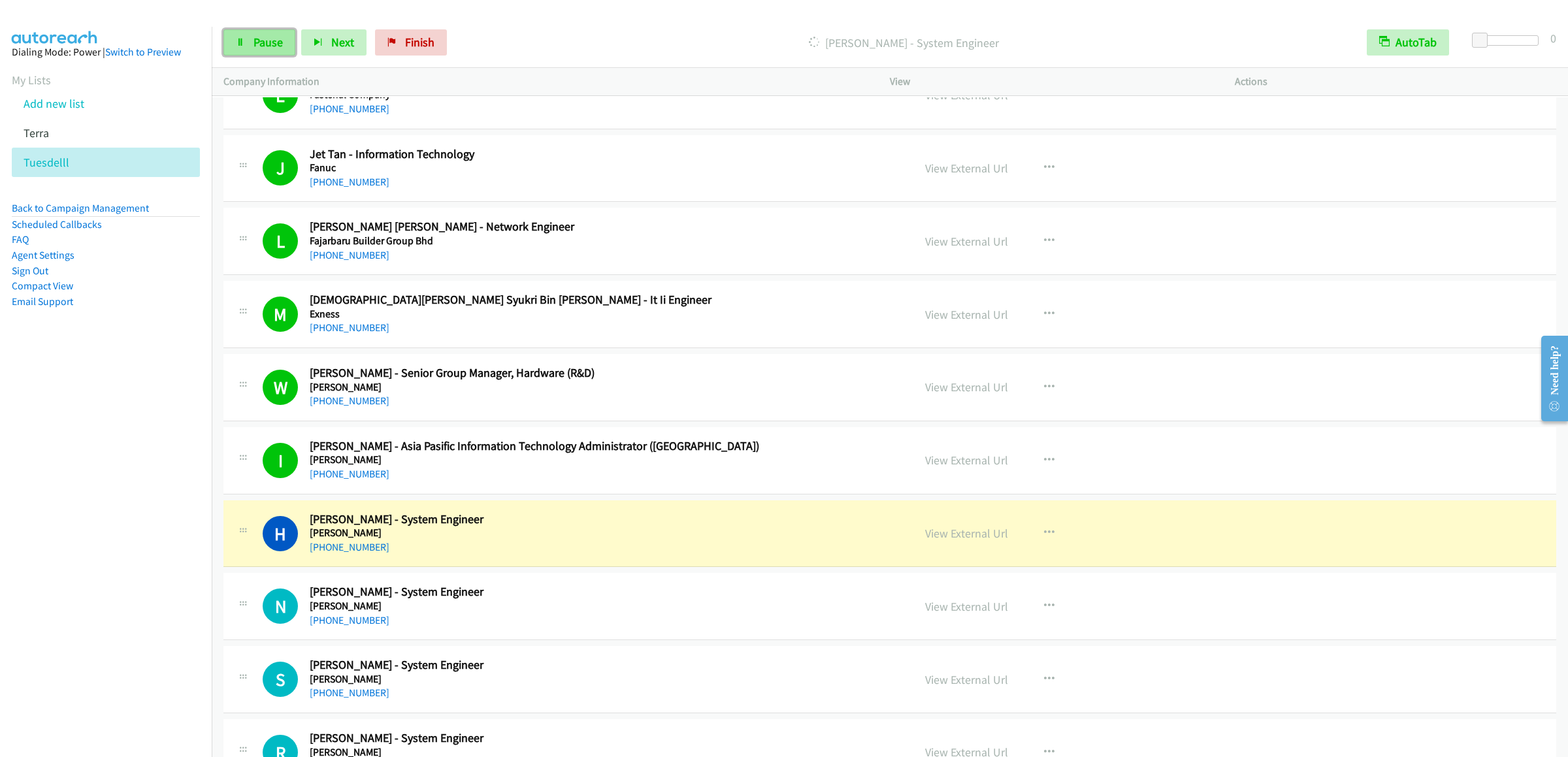
click at [257, 32] on link "Pause" at bounding box center [260, 42] width 72 height 26
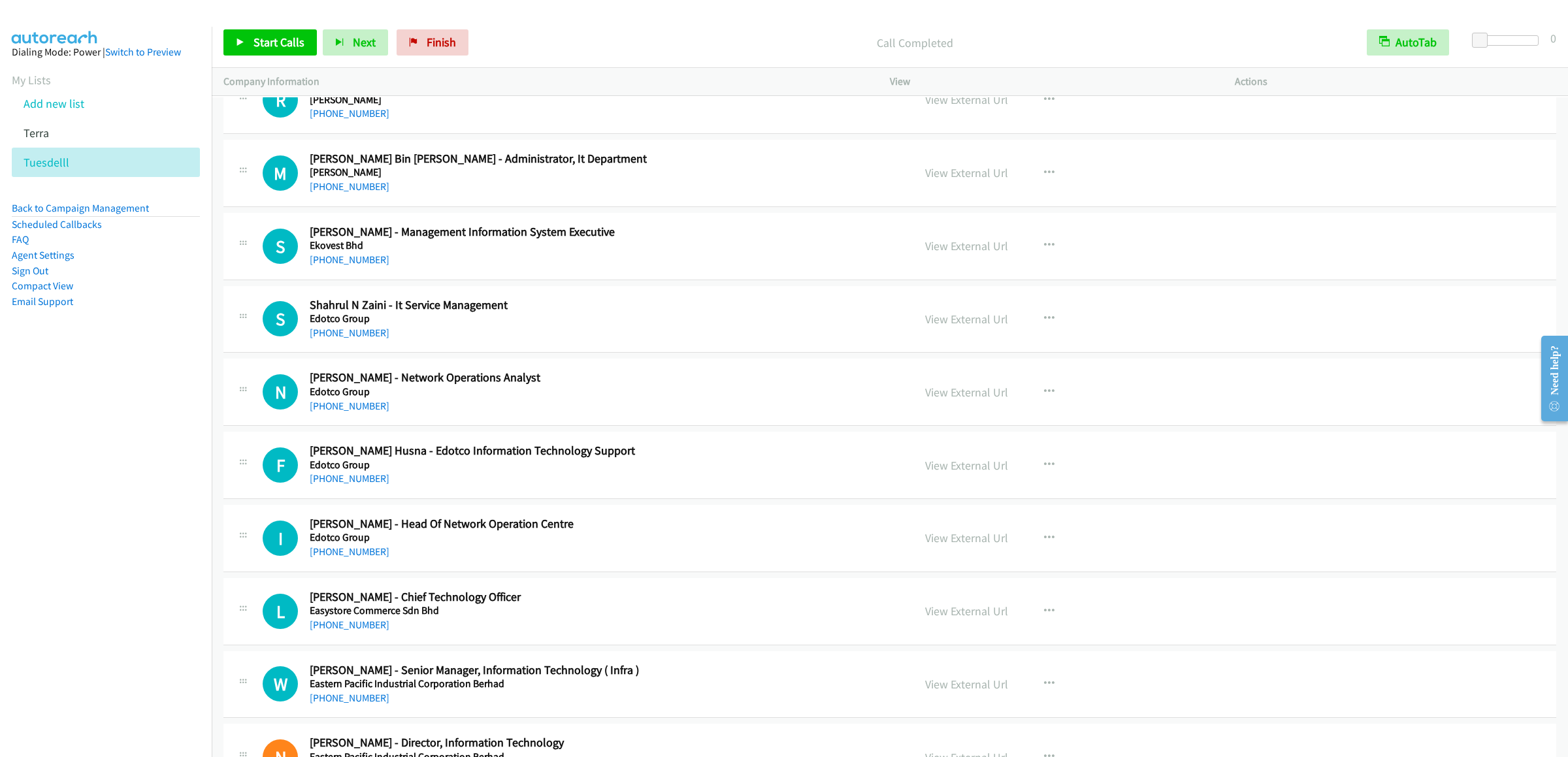
scroll to position [10974, 0]
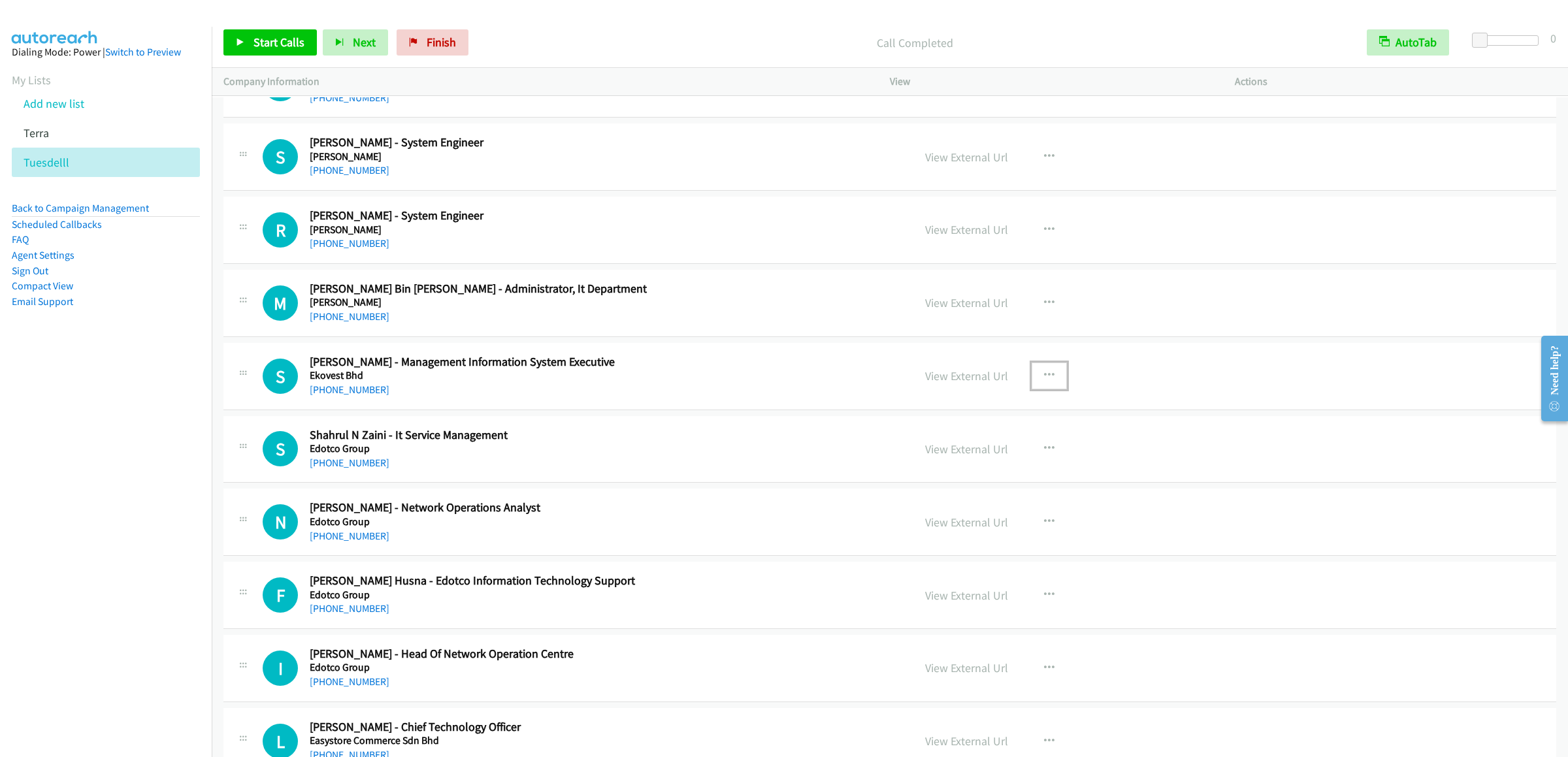
click at [1046, 381] on icon "button" at bounding box center [1048, 375] width 10 height 10
click at [963, 474] on link "Start Calls Here" at bounding box center [979, 461] width 174 height 26
click at [287, 47] on span "Start Calls" at bounding box center [278, 42] width 51 height 15
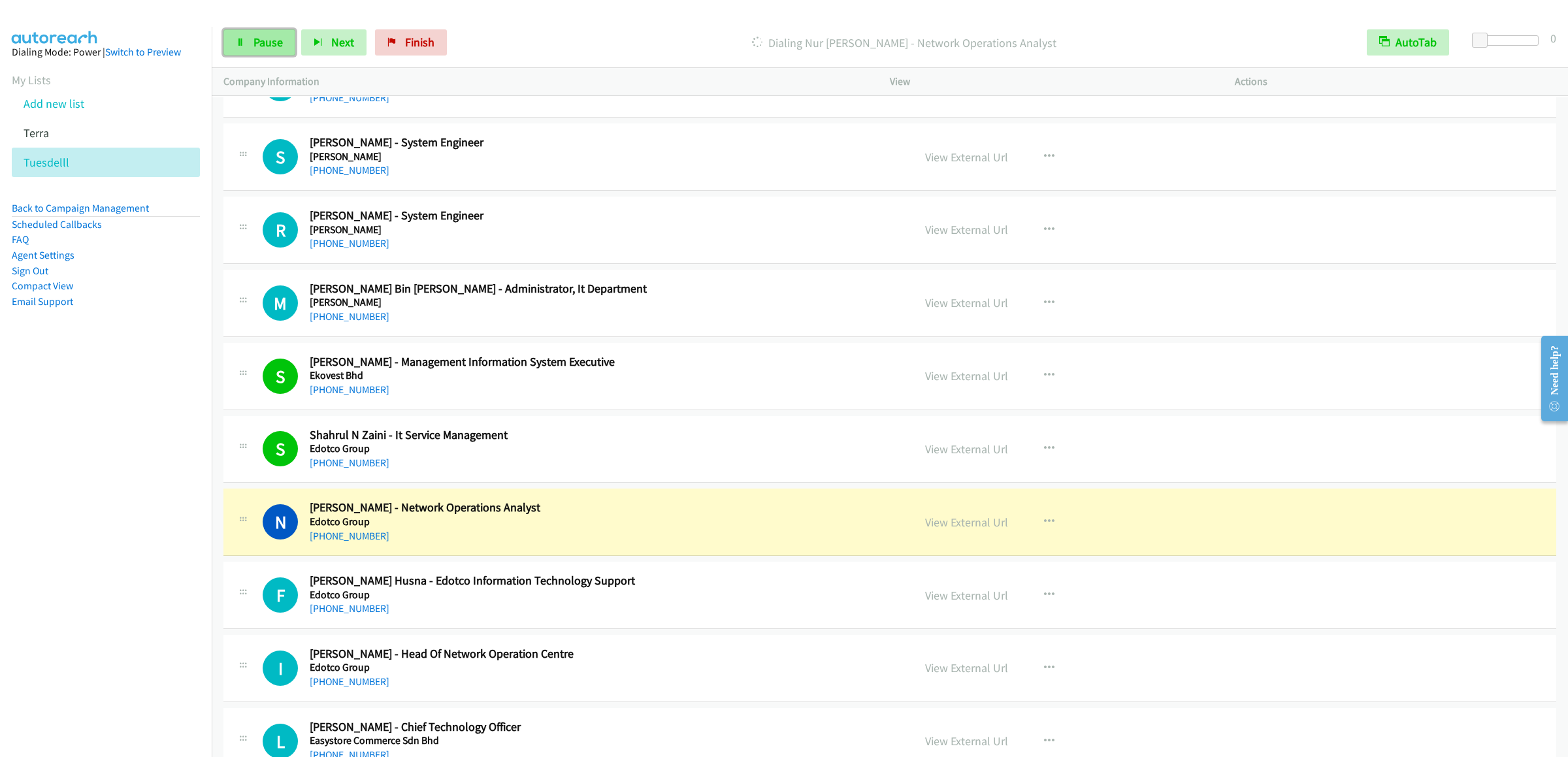
click at [248, 43] on link "Pause" at bounding box center [260, 42] width 72 height 26
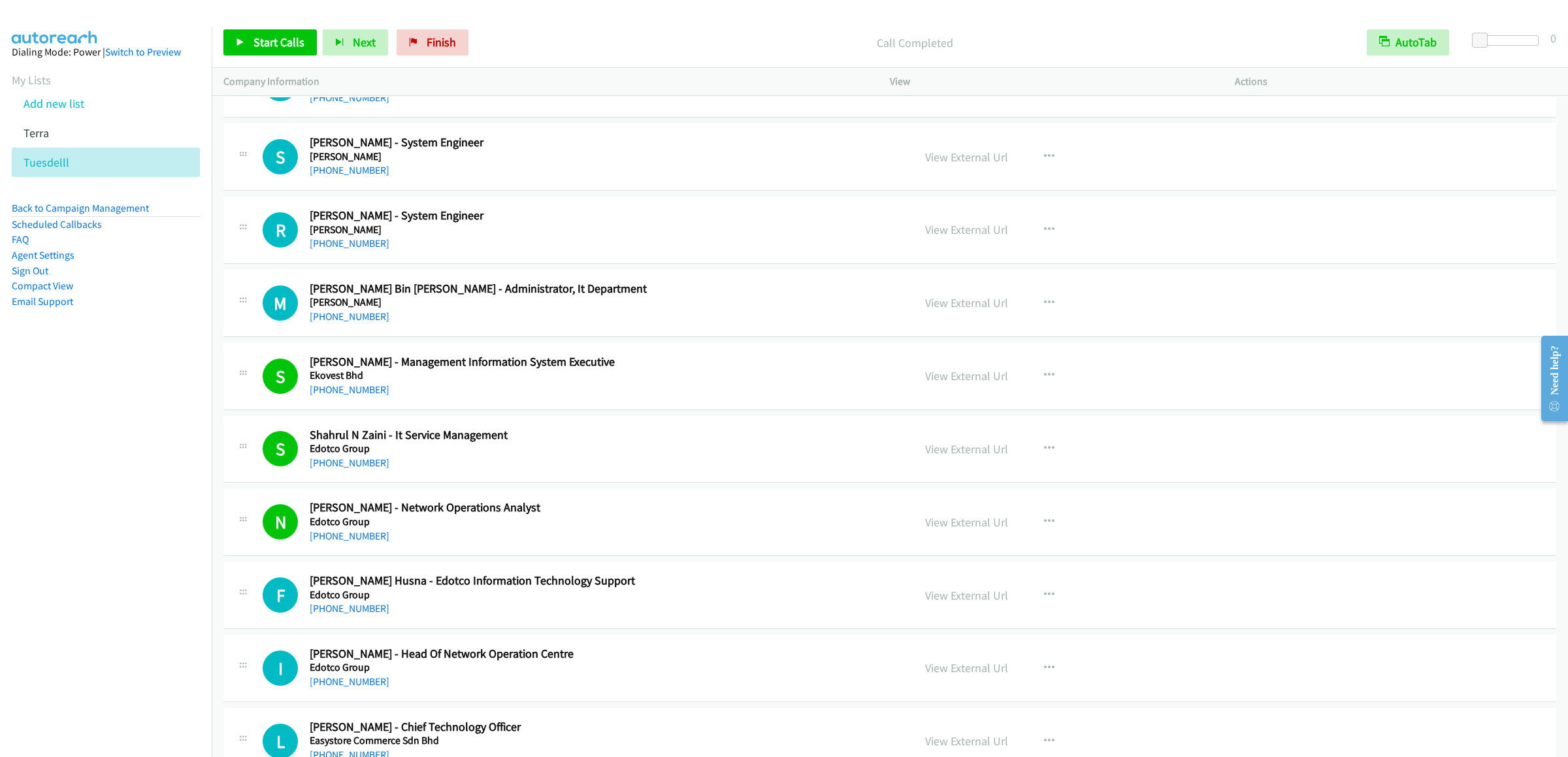
scroll to position [11366, 0]
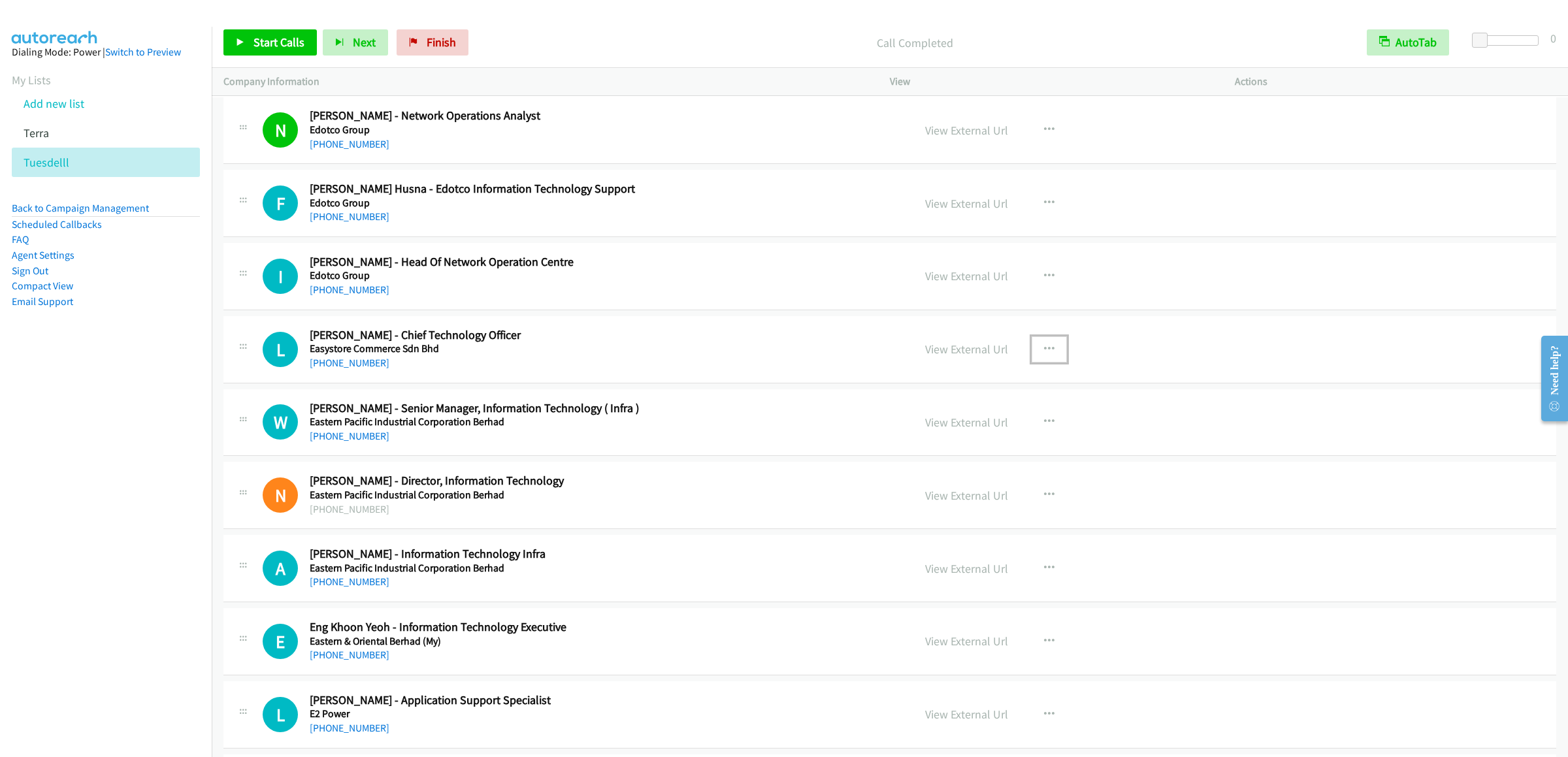
click at [1044, 355] on icon "button" at bounding box center [1048, 349] width 10 height 10
click at [956, 448] on link "Start Calls Here" at bounding box center [979, 435] width 174 height 26
click at [275, 41] on span "Start Calls" at bounding box center [278, 42] width 51 height 15
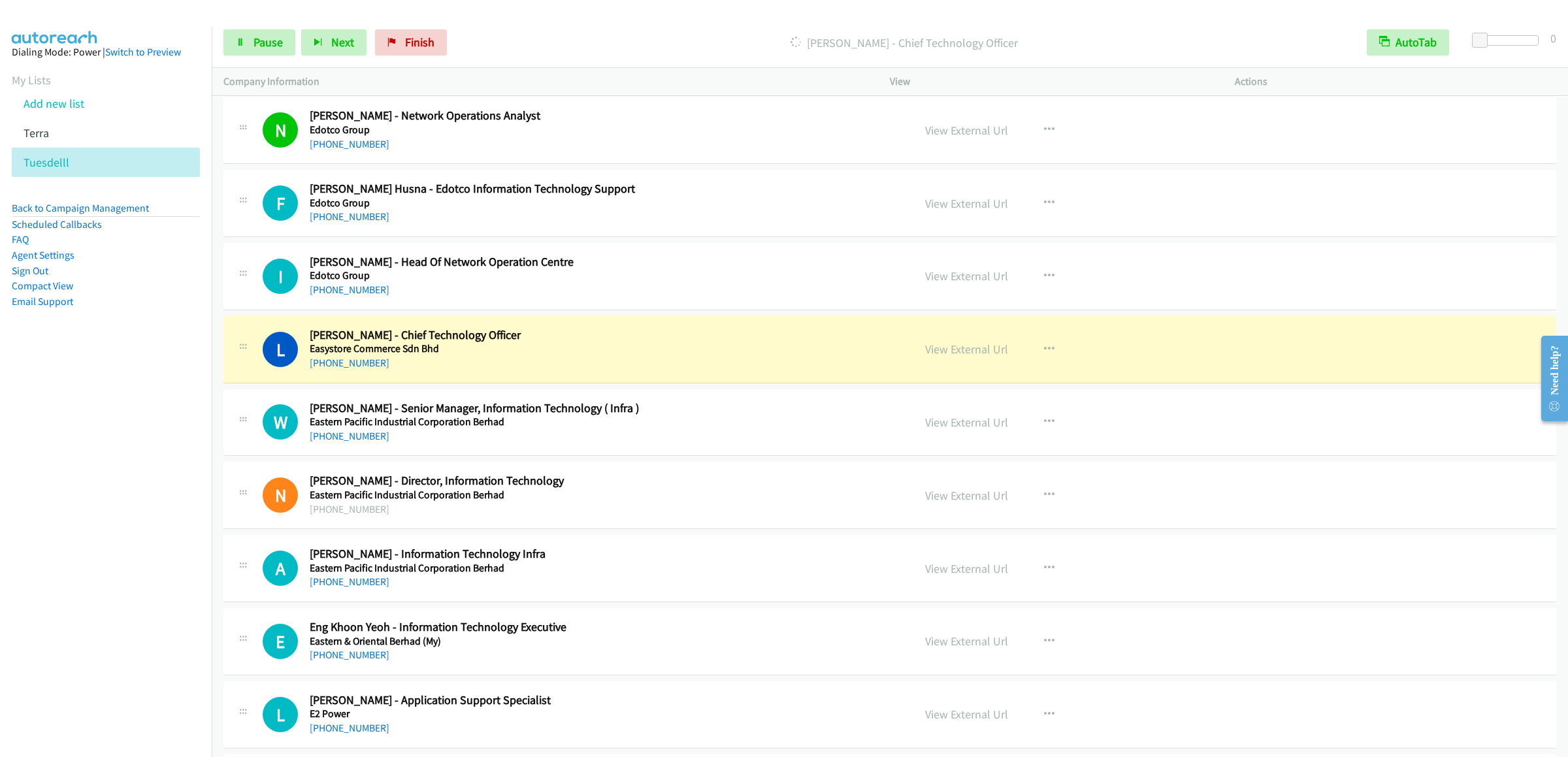
scroll to position [11628, 0]
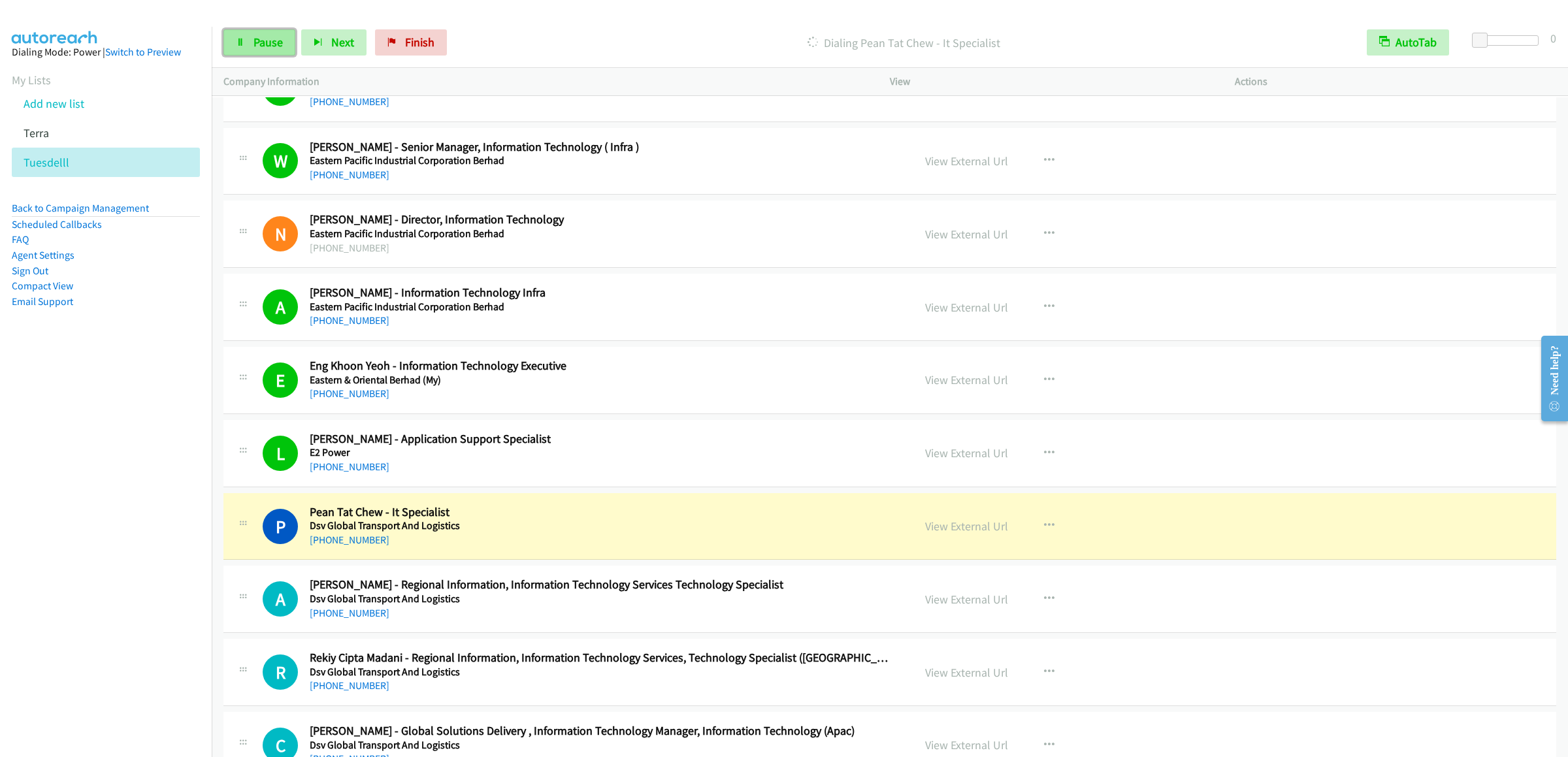
click at [265, 47] on span "Pause" at bounding box center [268, 42] width 29 height 15
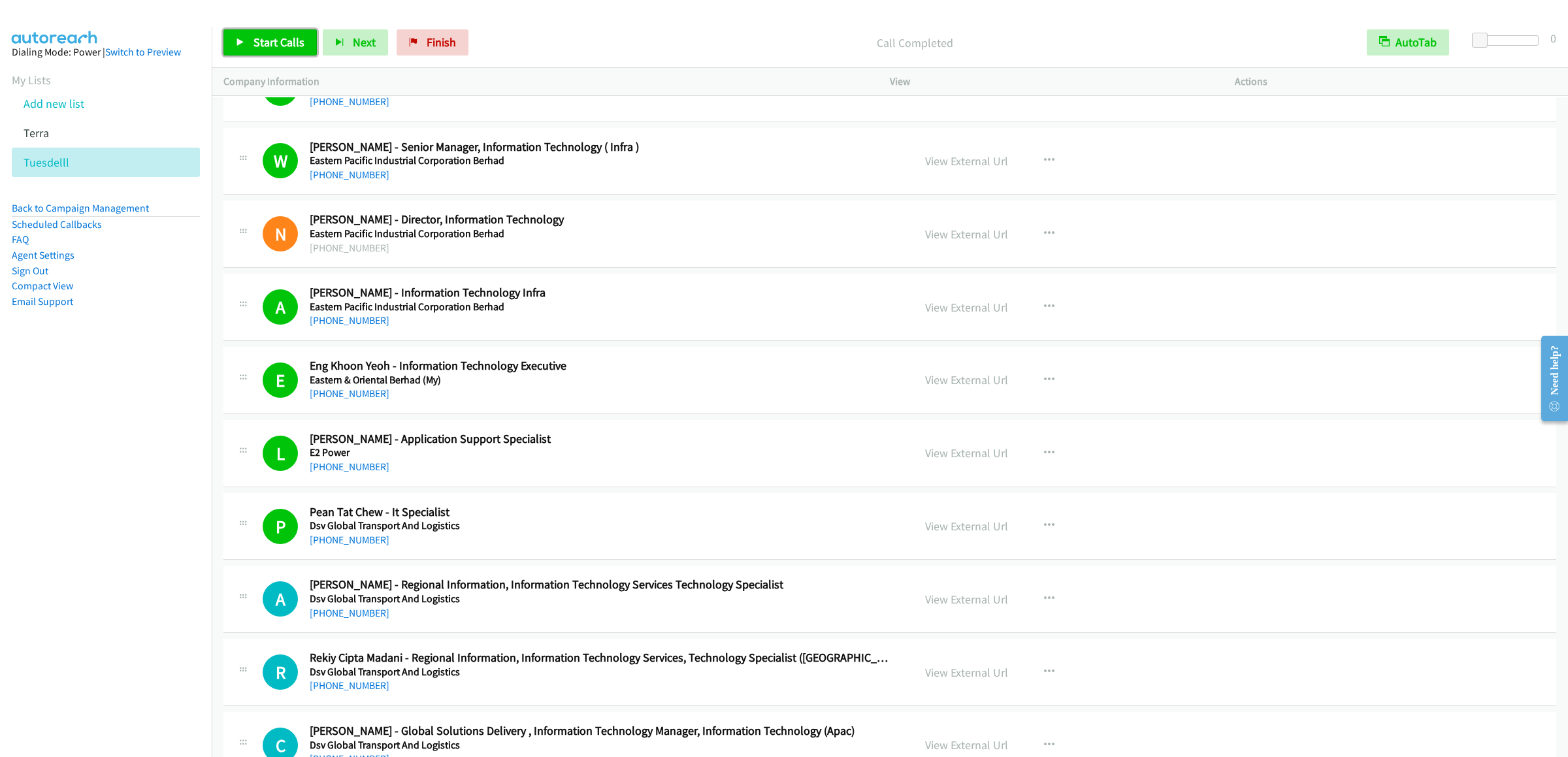
click at [276, 45] on span "Start Calls" at bounding box center [278, 42] width 51 height 15
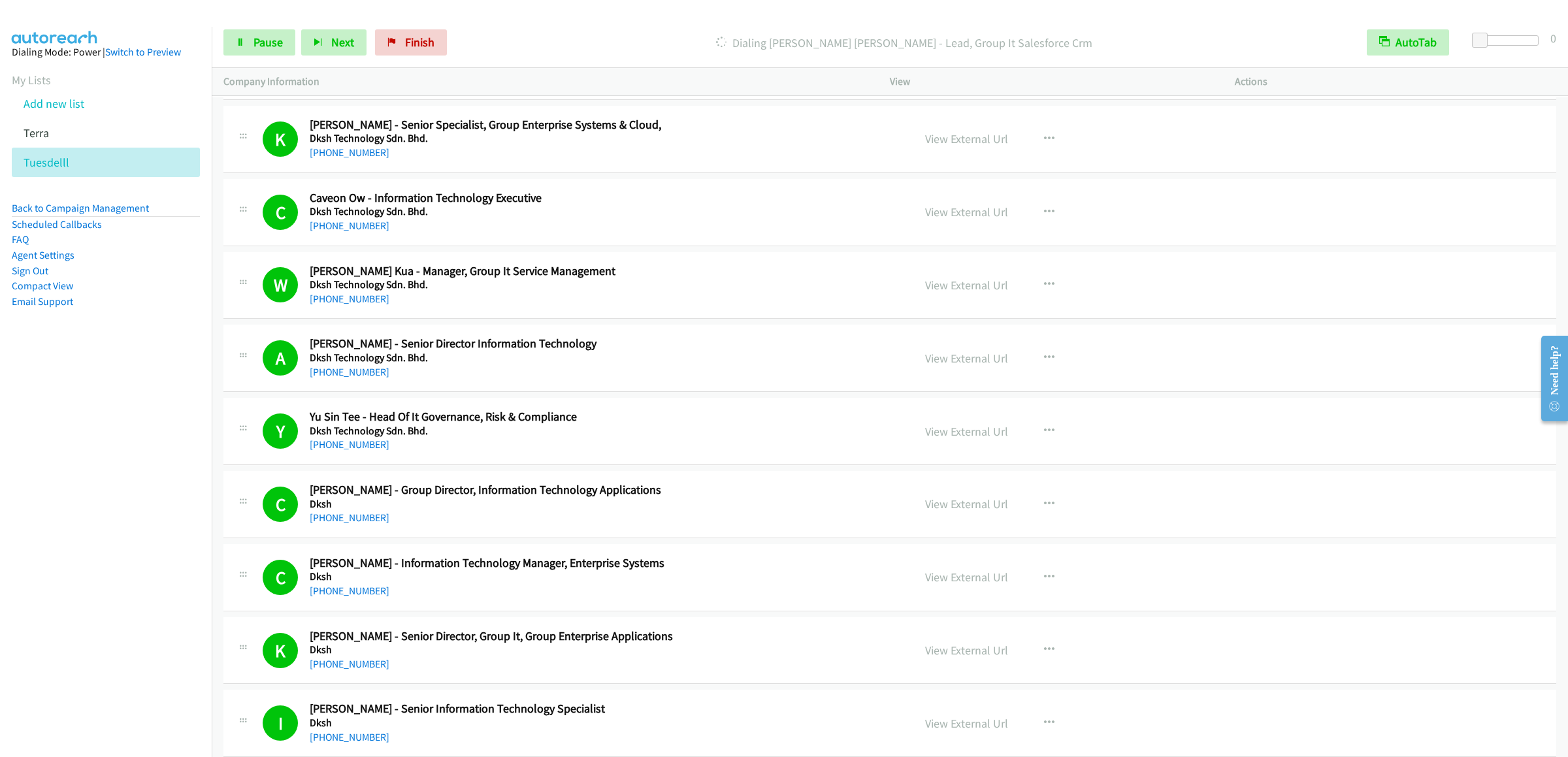
scroll to position [13195, 0]
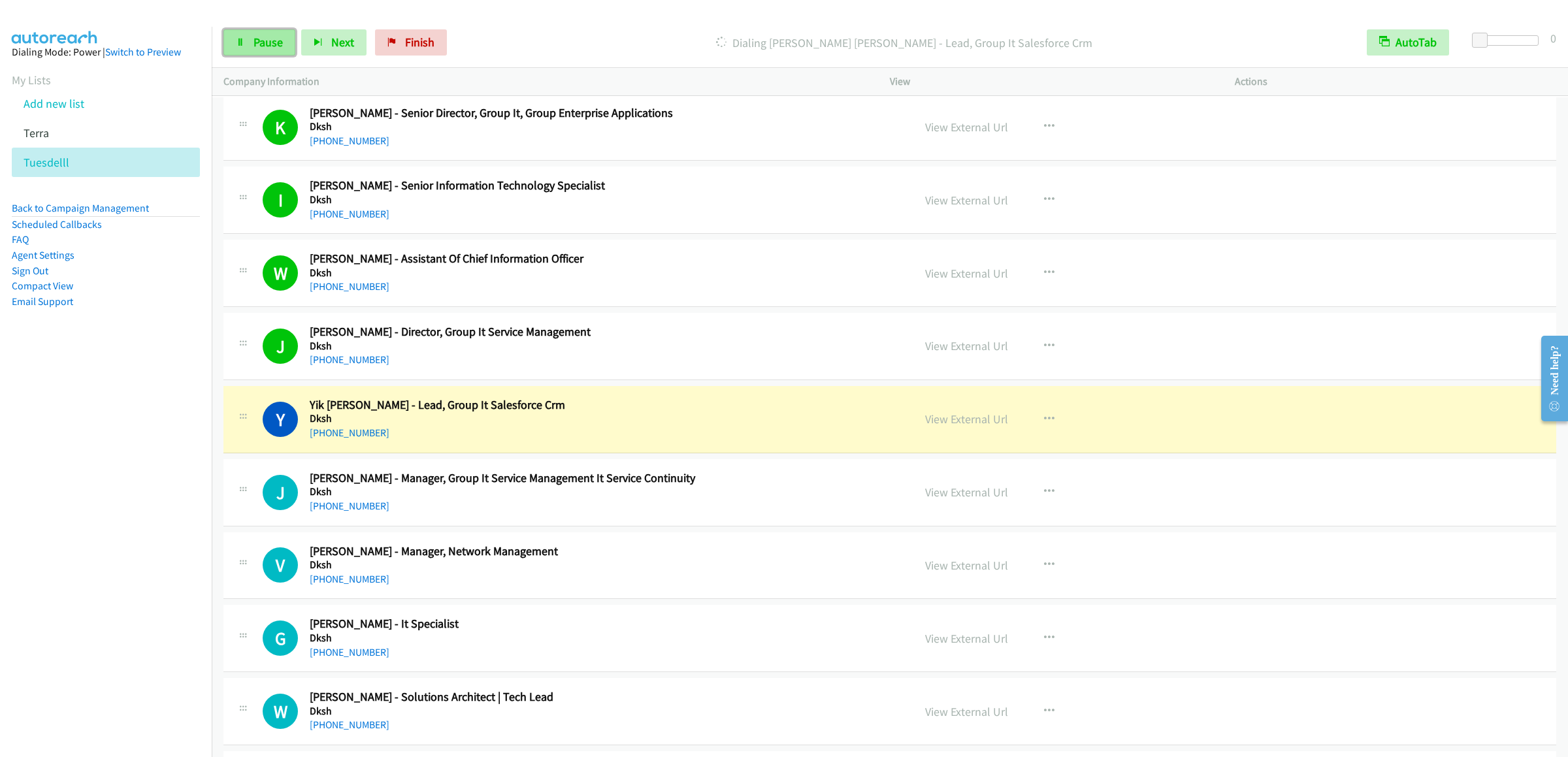
click at [253, 55] on link "Pause" at bounding box center [260, 42] width 72 height 26
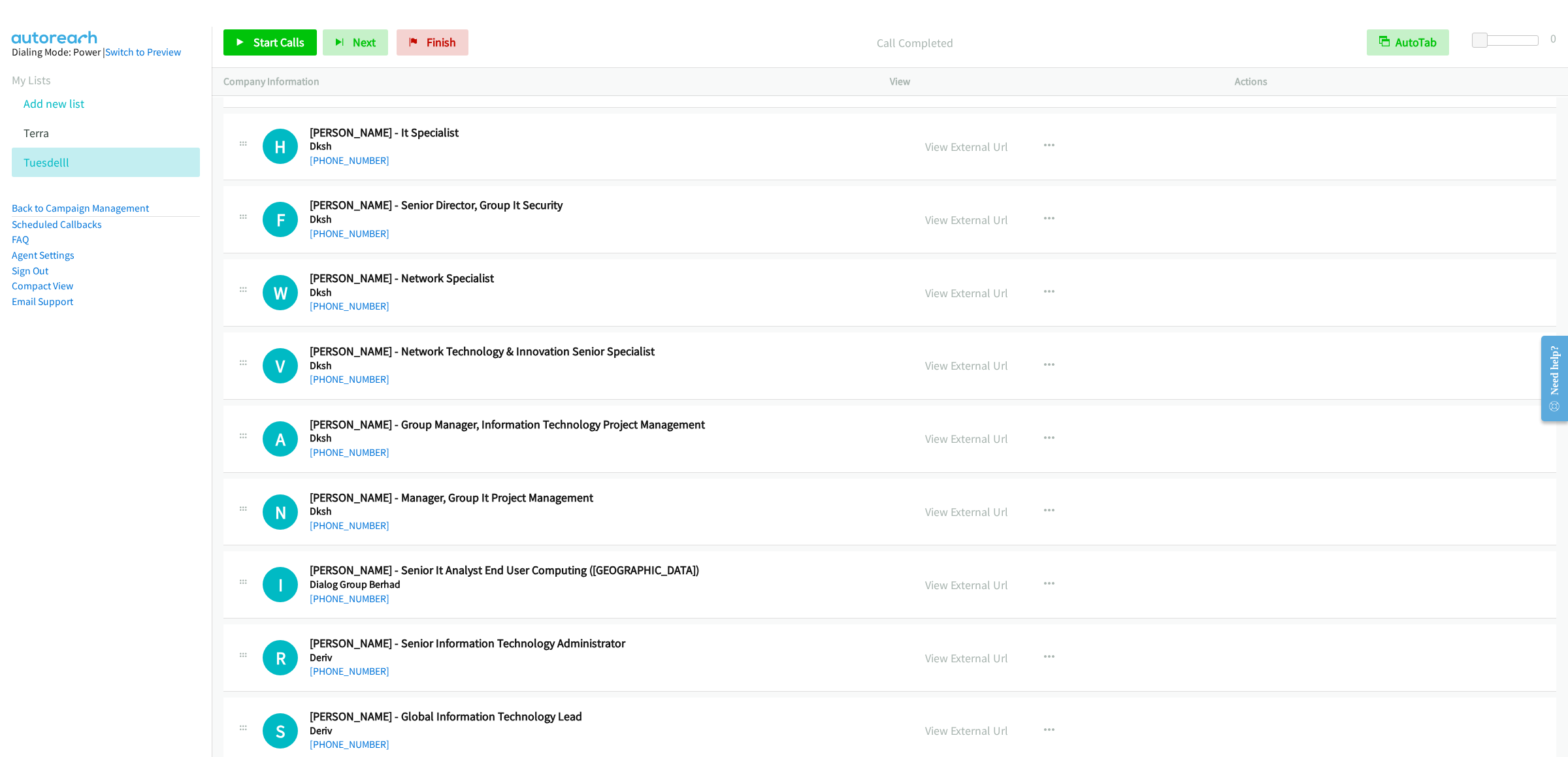
scroll to position [14371, 0]
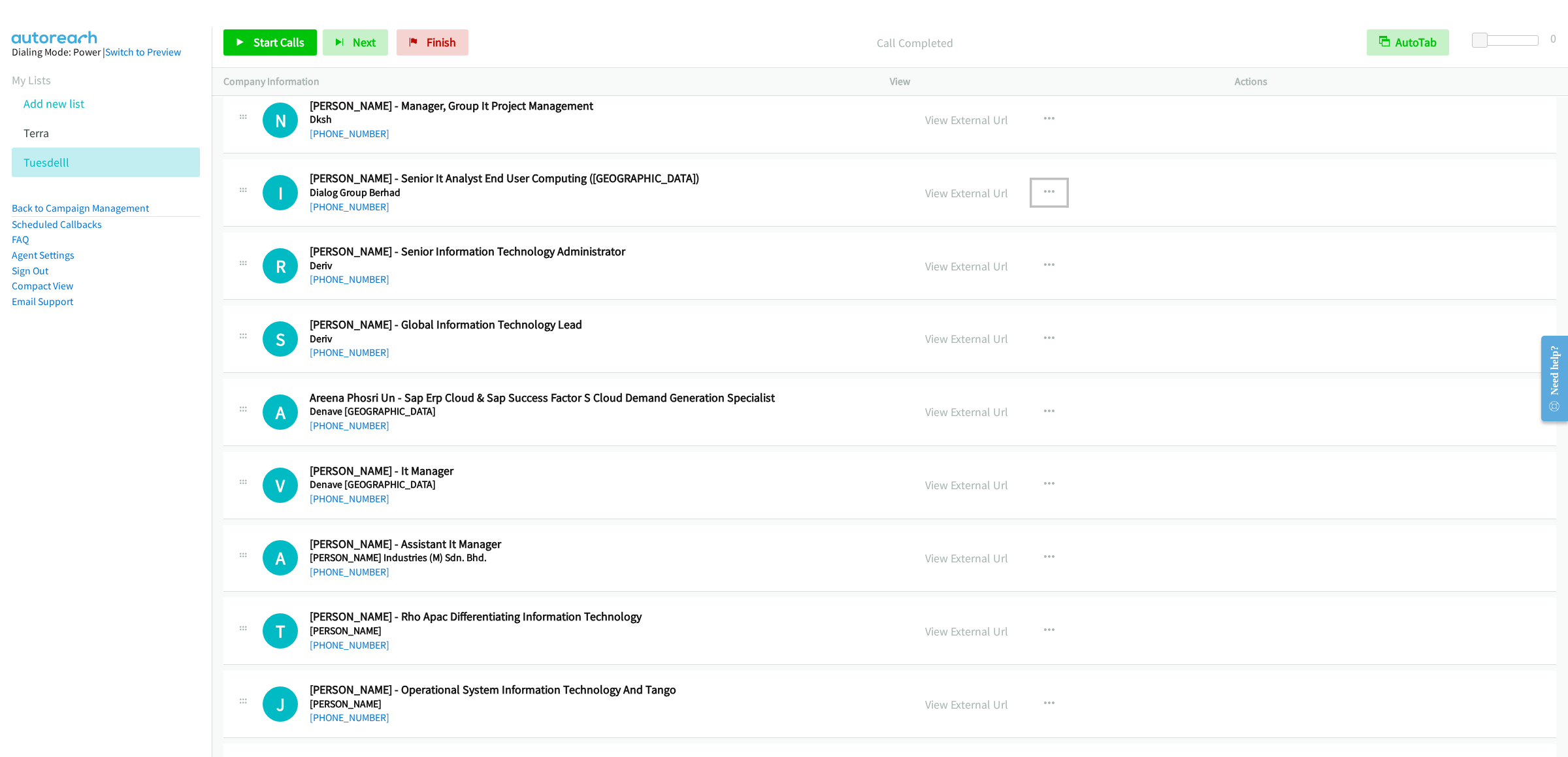
click at [1049, 205] on button "button" at bounding box center [1049, 192] width 35 height 26
click at [954, 291] on link "Start Calls Here" at bounding box center [979, 278] width 174 height 26
click at [263, 43] on span "Start Calls" at bounding box center [278, 42] width 51 height 15
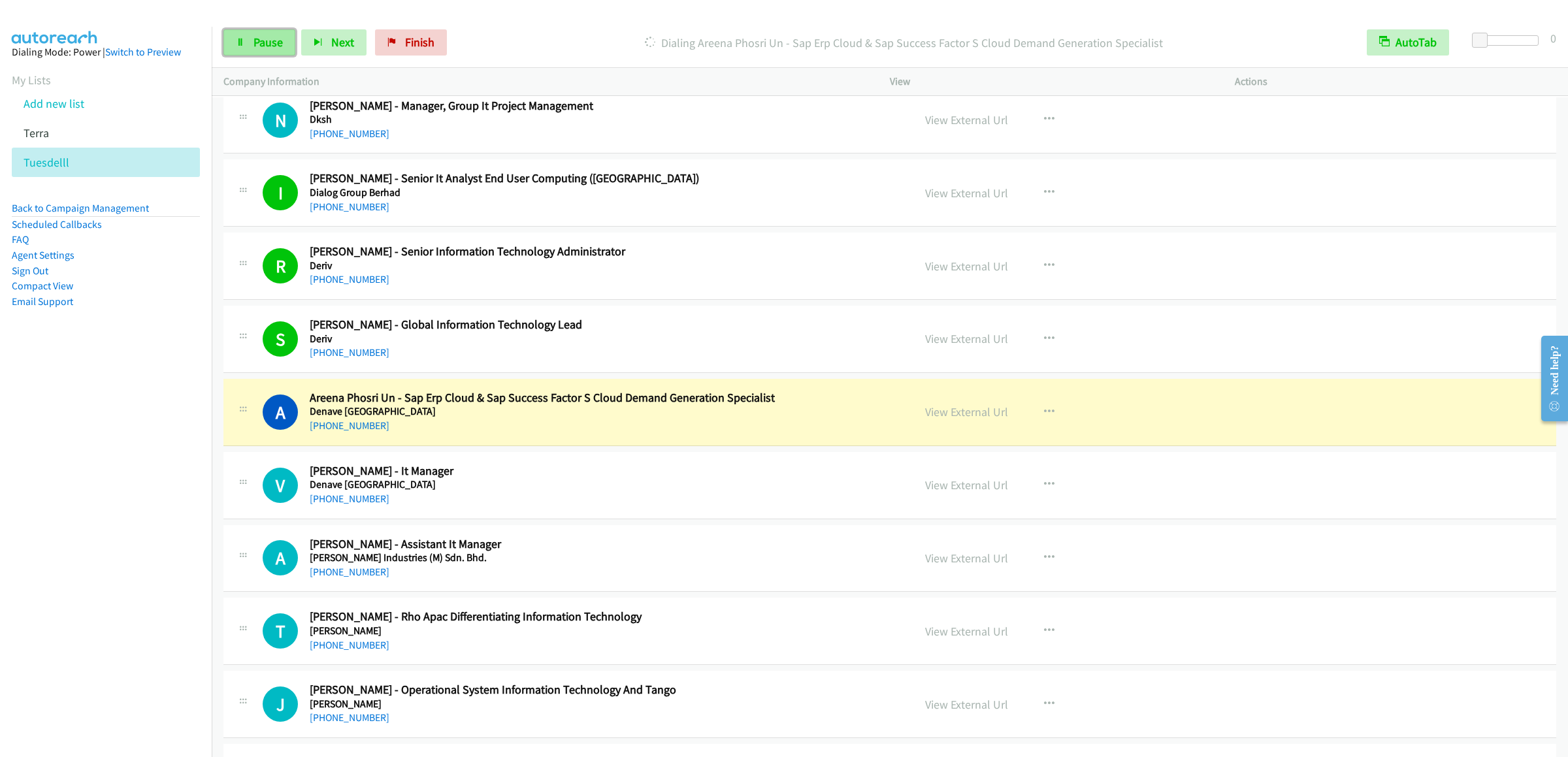
click at [235, 41] on link "Pause" at bounding box center [260, 42] width 72 height 26
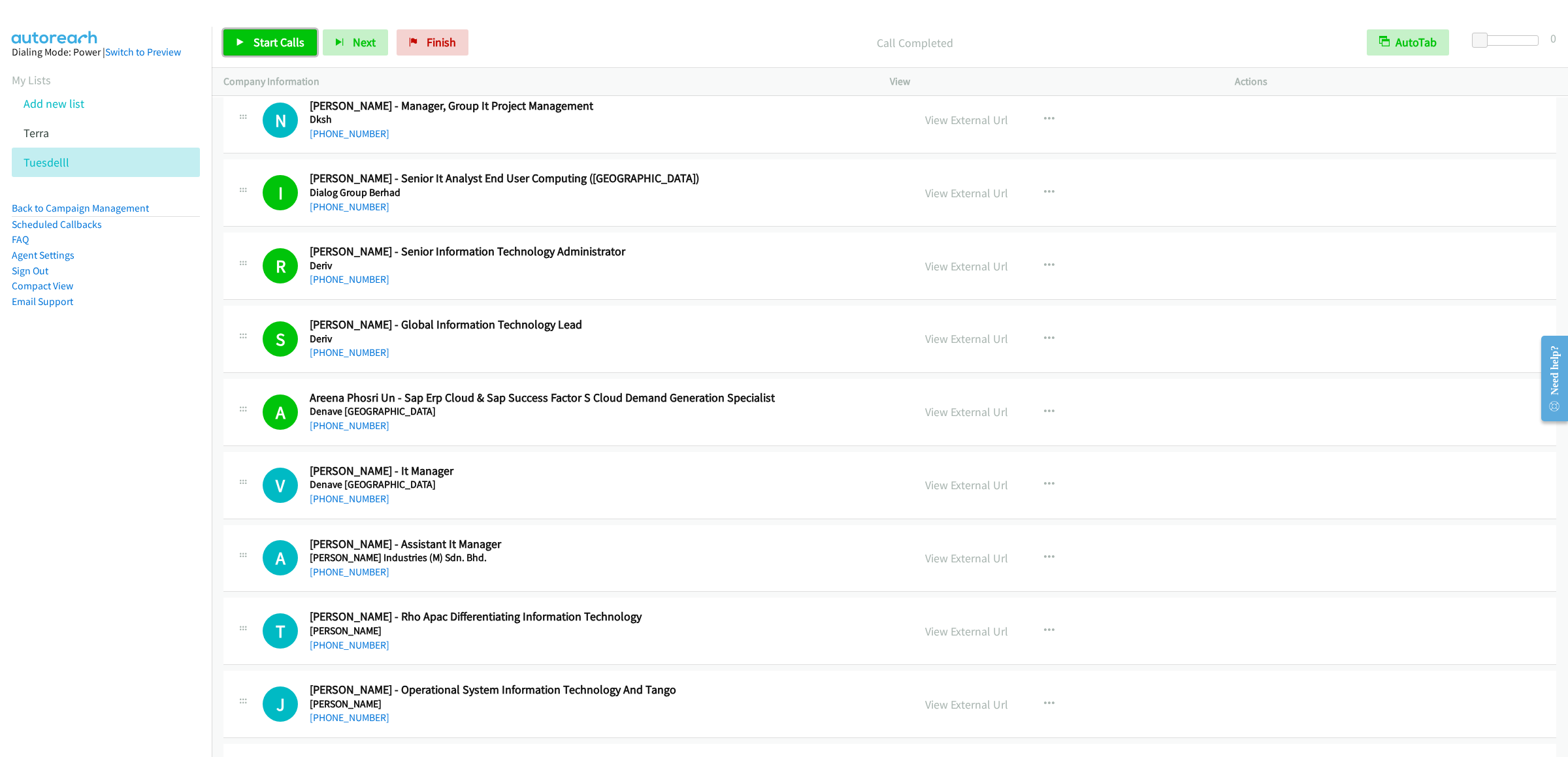
click at [263, 48] on span "Start Calls" at bounding box center [278, 42] width 51 height 15
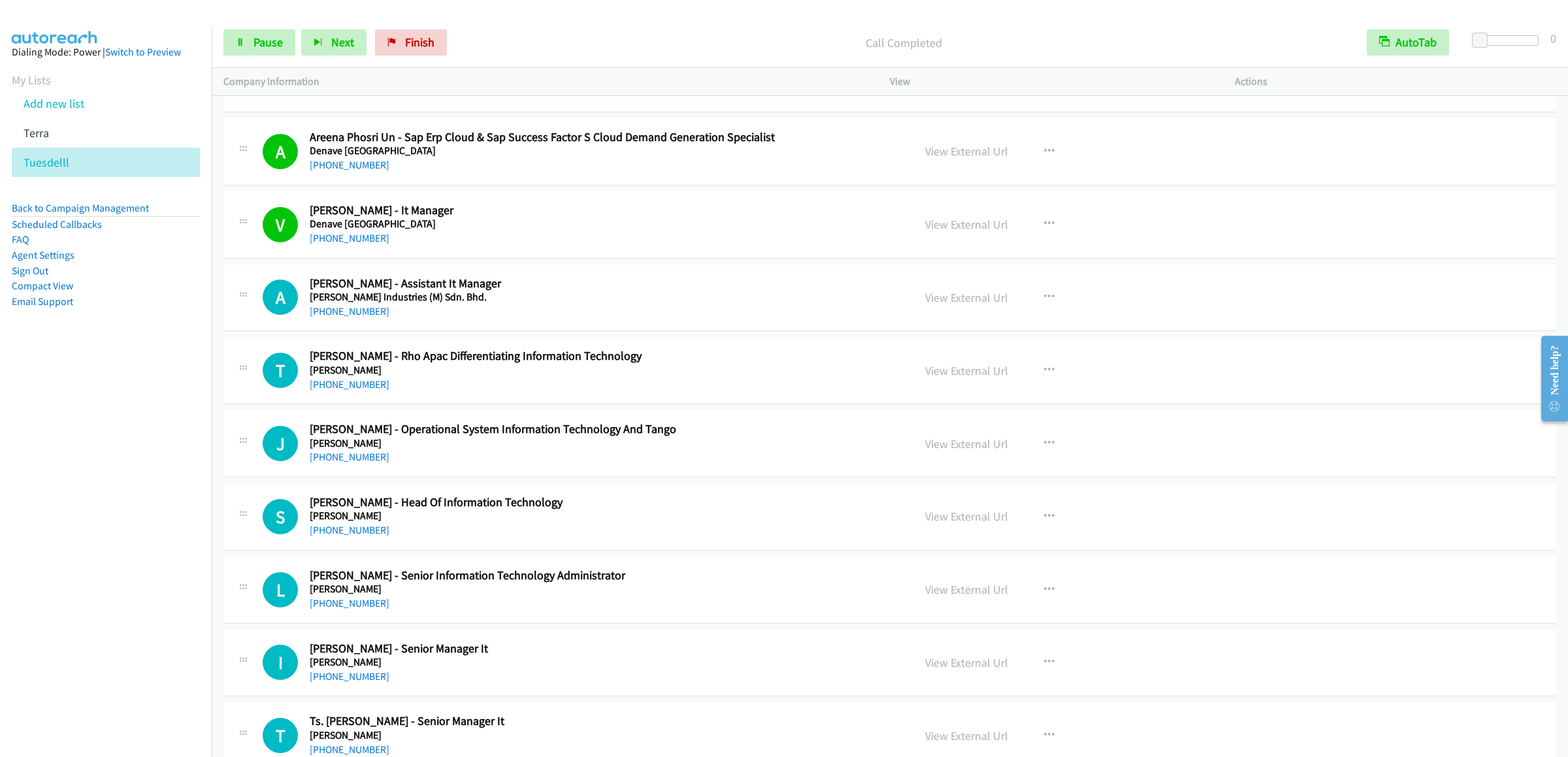
scroll to position [14762, 0]
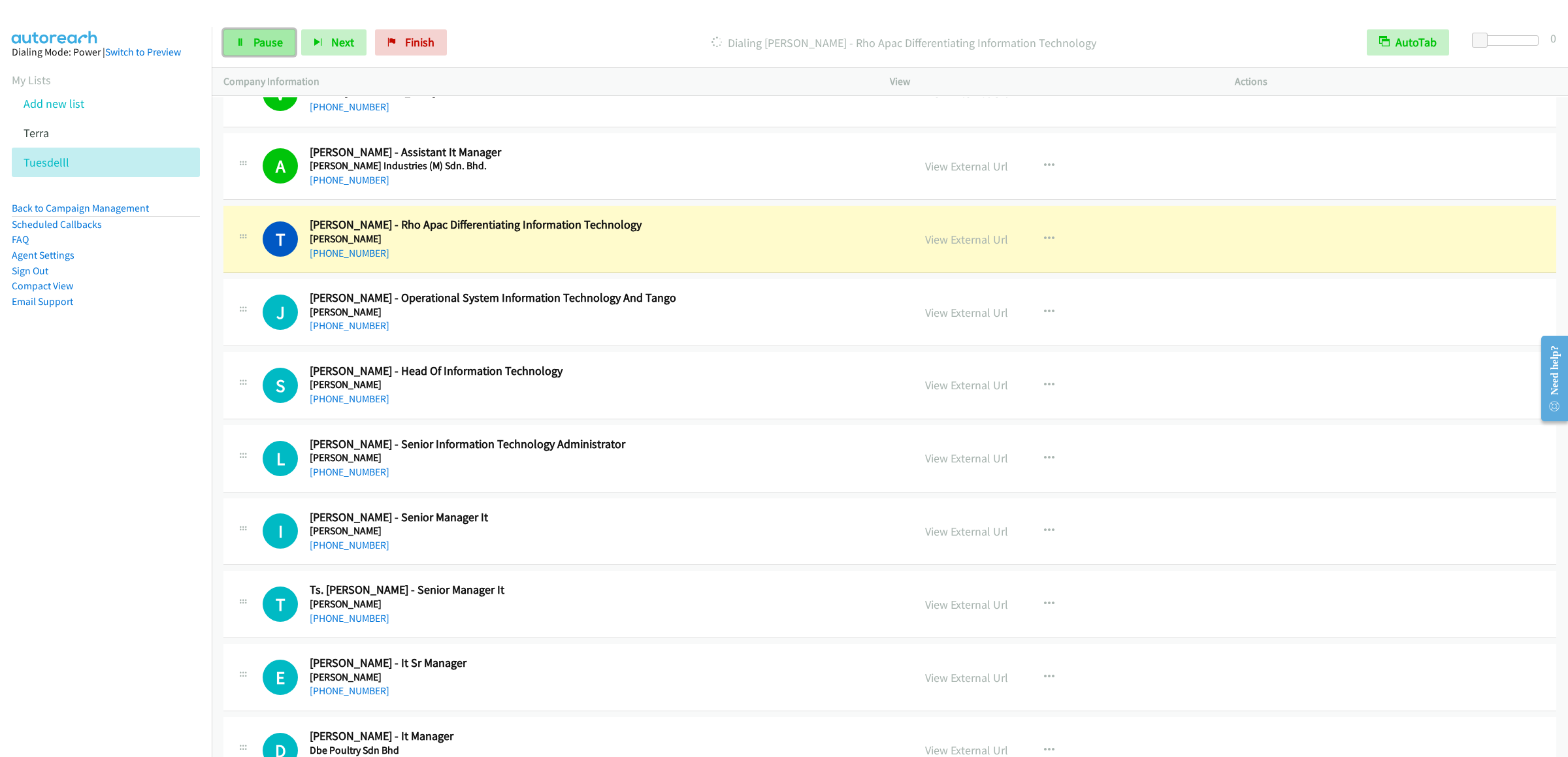
click at [249, 36] on link "Pause" at bounding box center [260, 42] width 72 height 26
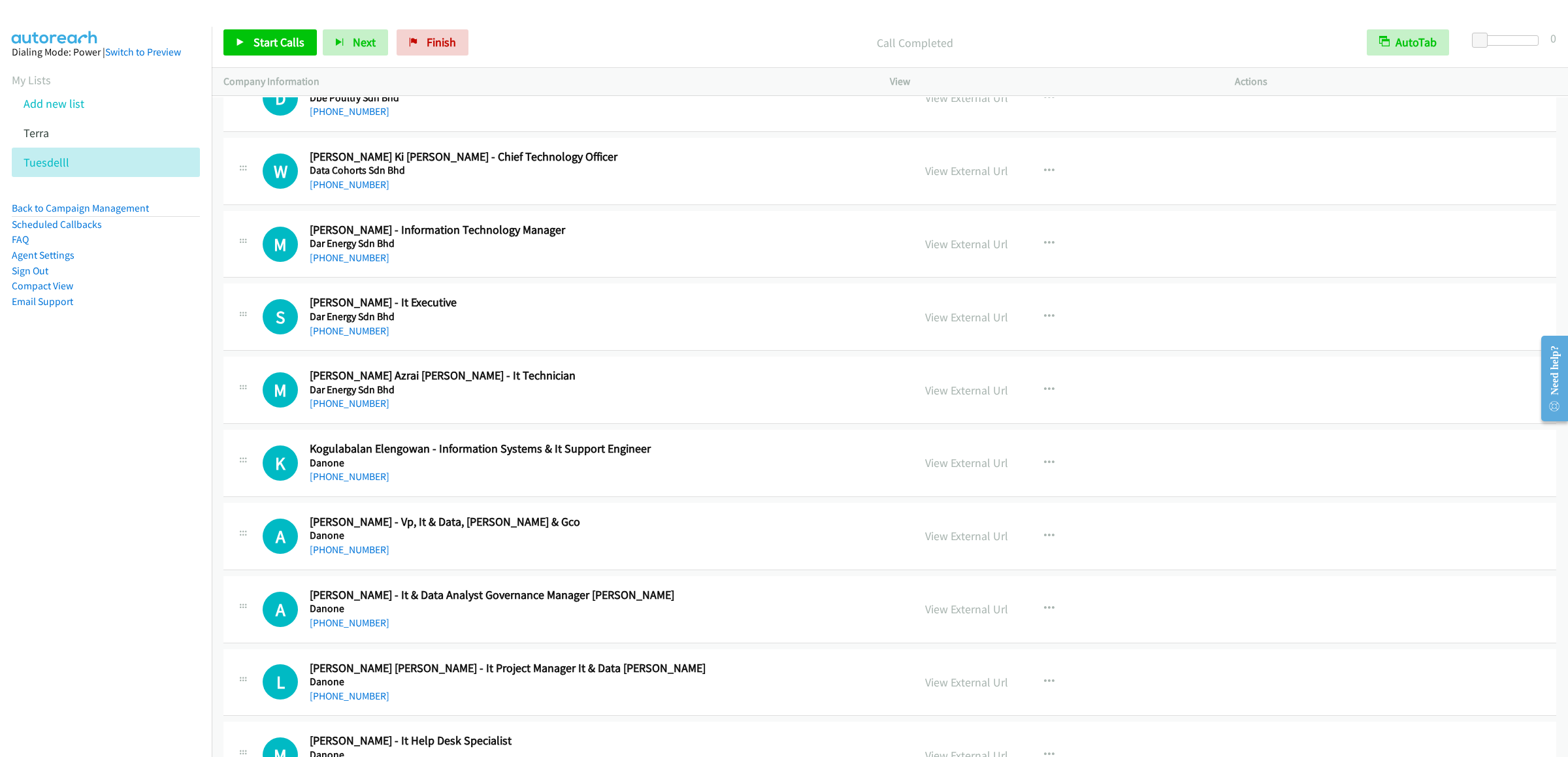
scroll to position [15286, 0]
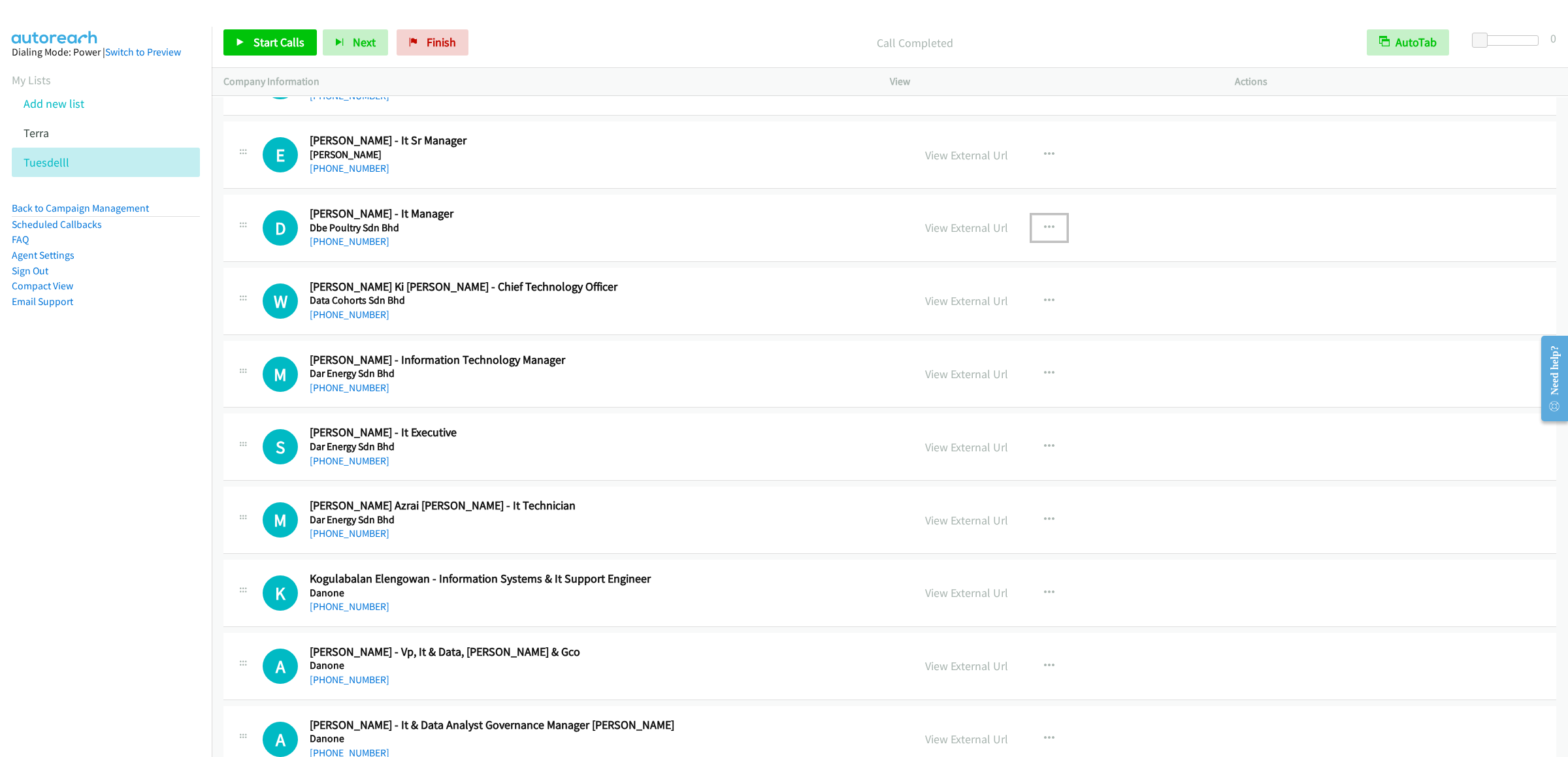
click at [1047, 241] on button "button" at bounding box center [1049, 227] width 35 height 26
click at [954, 327] on link "Start Calls Here" at bounding box center [979, 313] width 174 height 26
click at [264, 43] on span "Start Calls" at bounding box center [278, 42] width 51 height 15
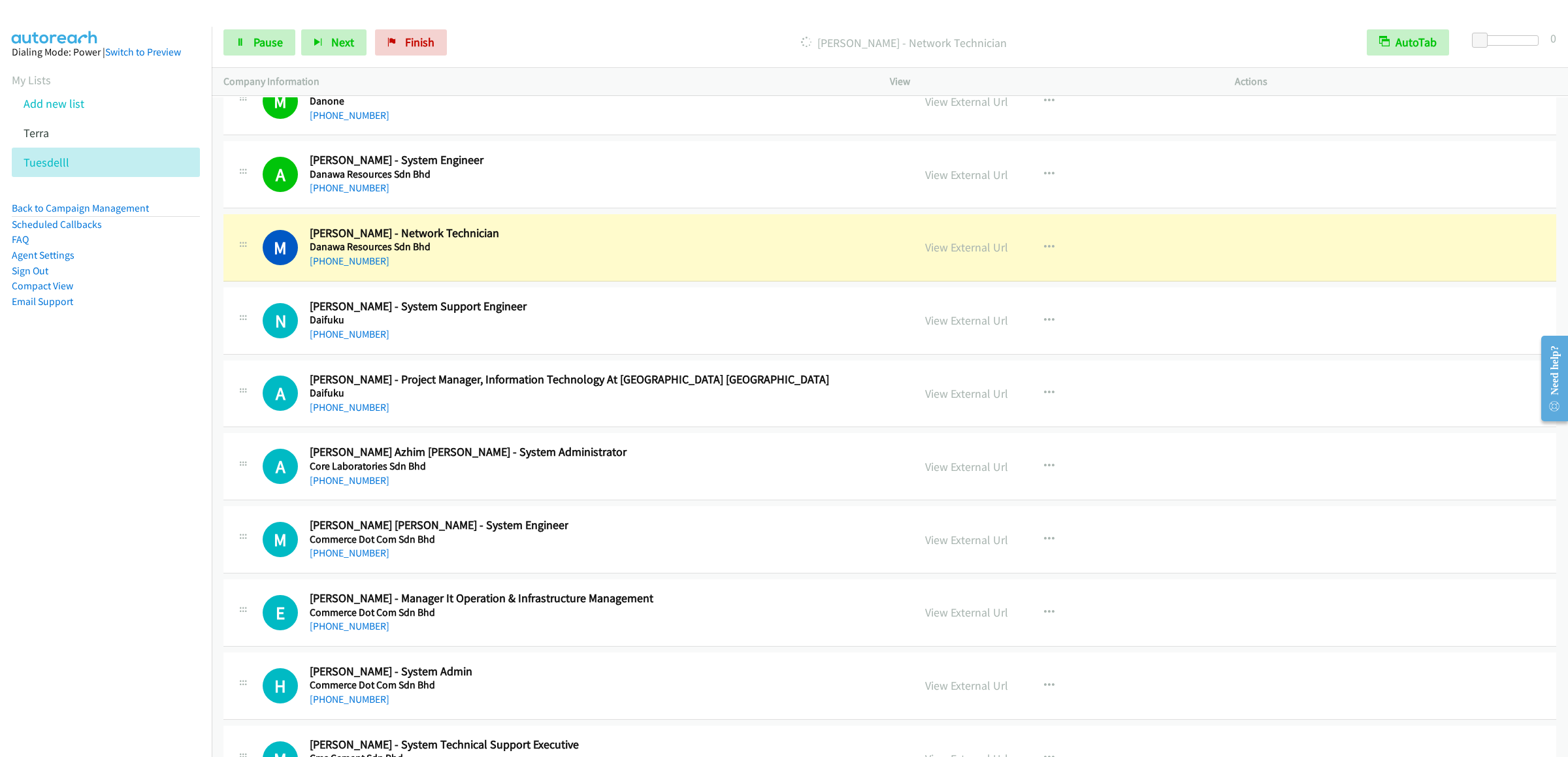
scroll to position [16199, 0]
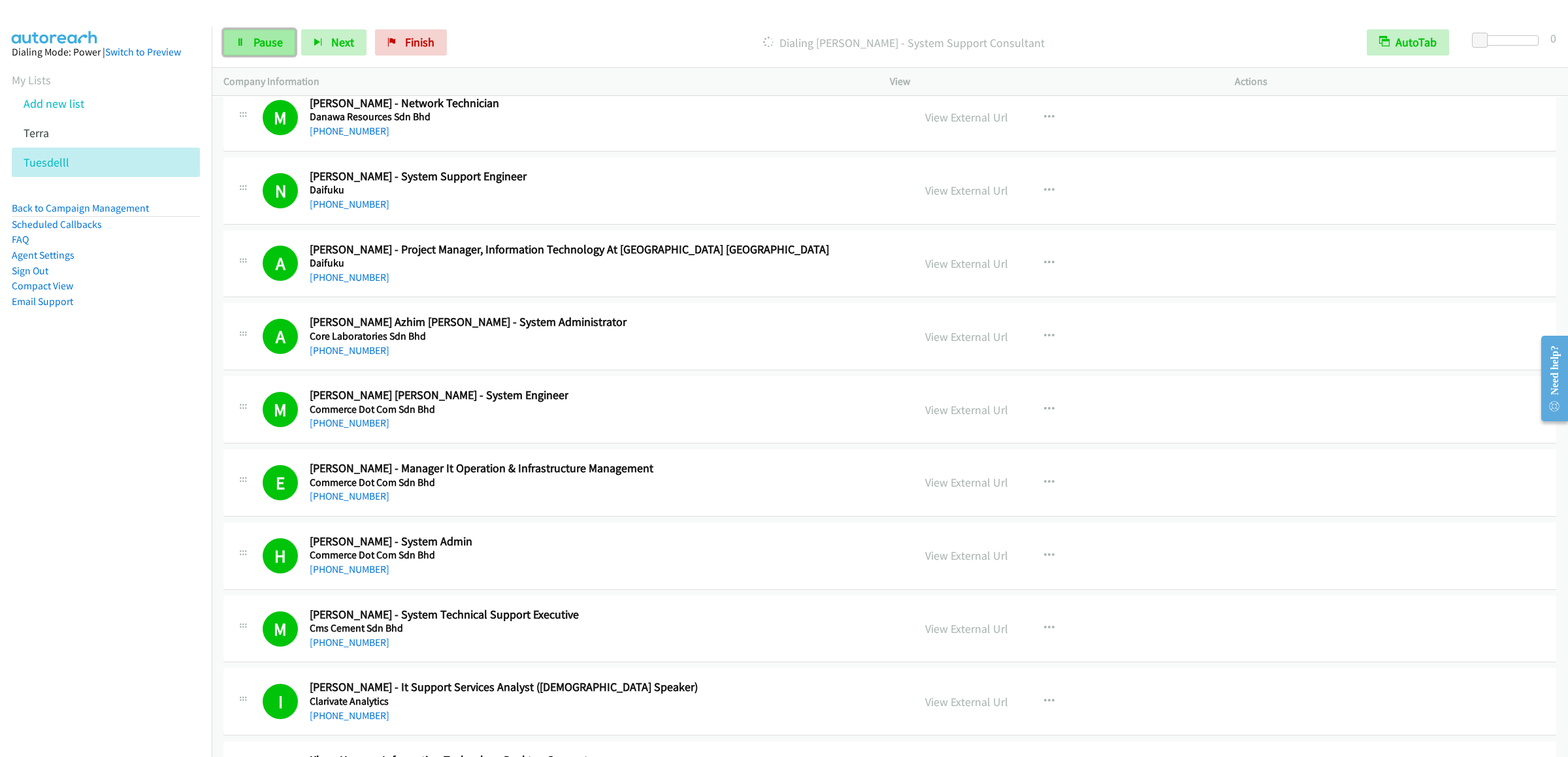
click at [273, 49] on span "Pause" at bounding box center [268, 42] width 29 height 15
click at [269, 35] on link "Start Calls" at bounding box center [270, 42] width 93 height 26
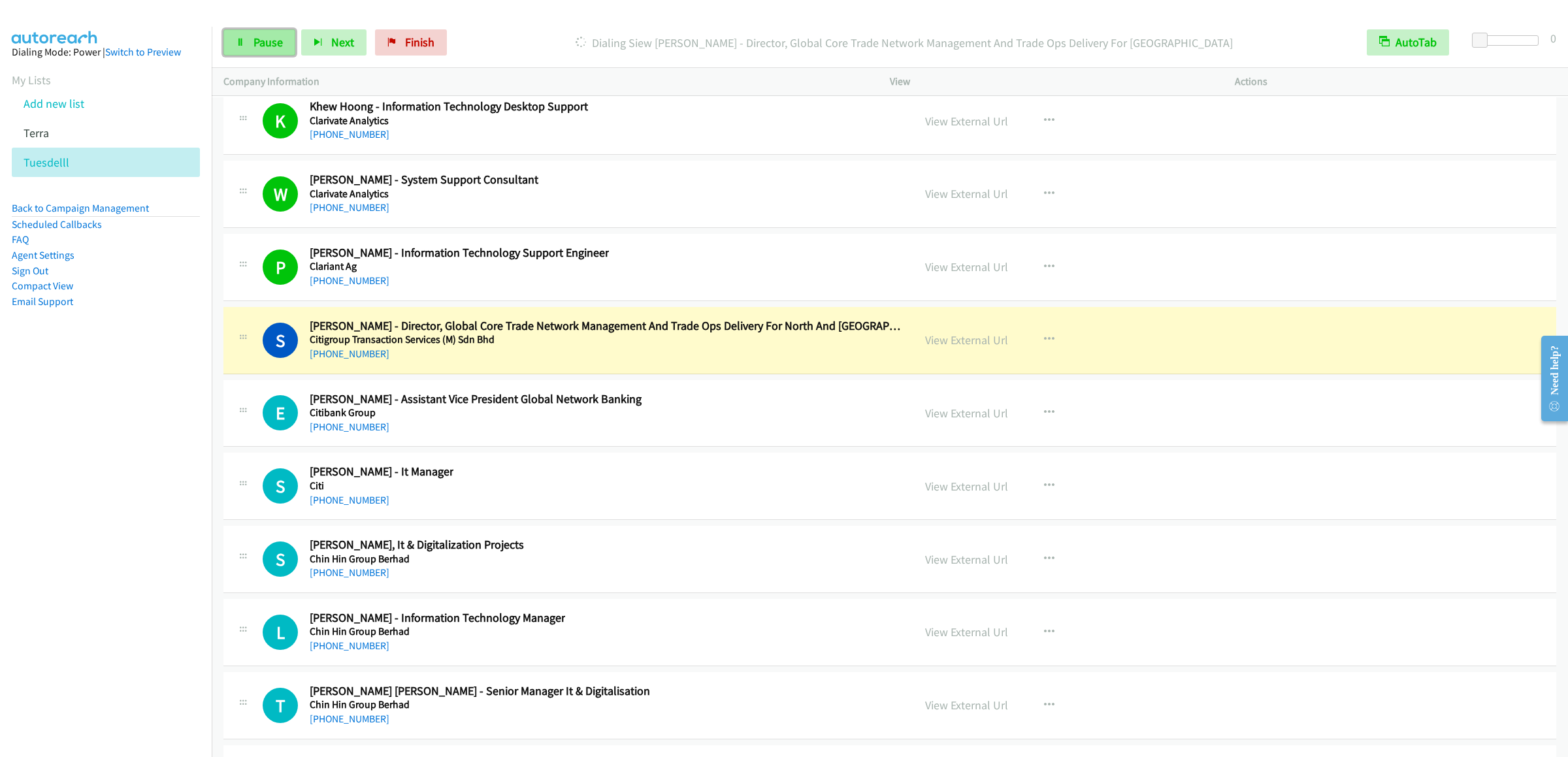
click at [260, 55] on link "Pause" at bounding box center [260, 42] width 72 height 26
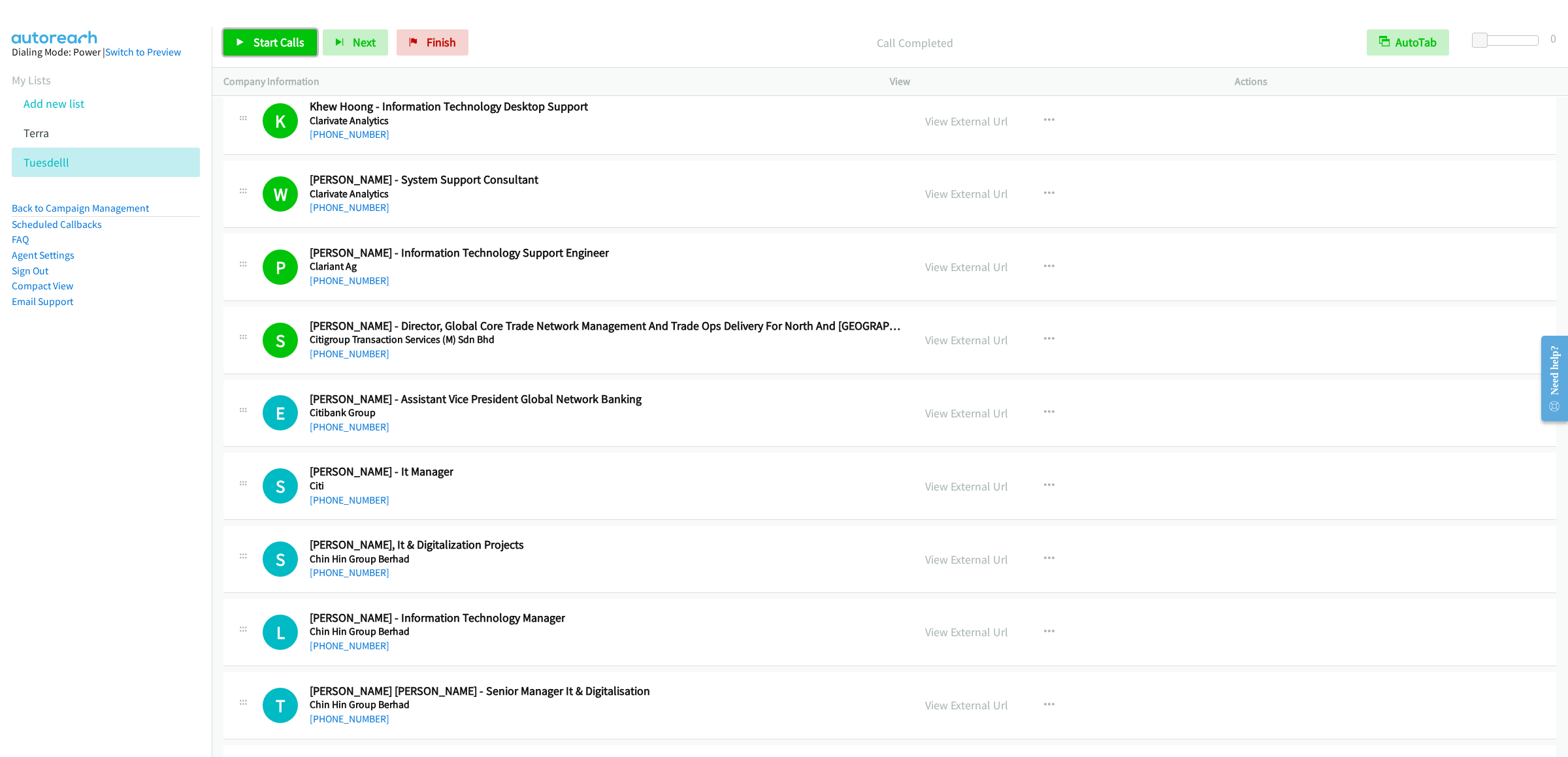
click at [278, 45] on span "Start Calls" at bounding box center [278, 42] width 51 height 15
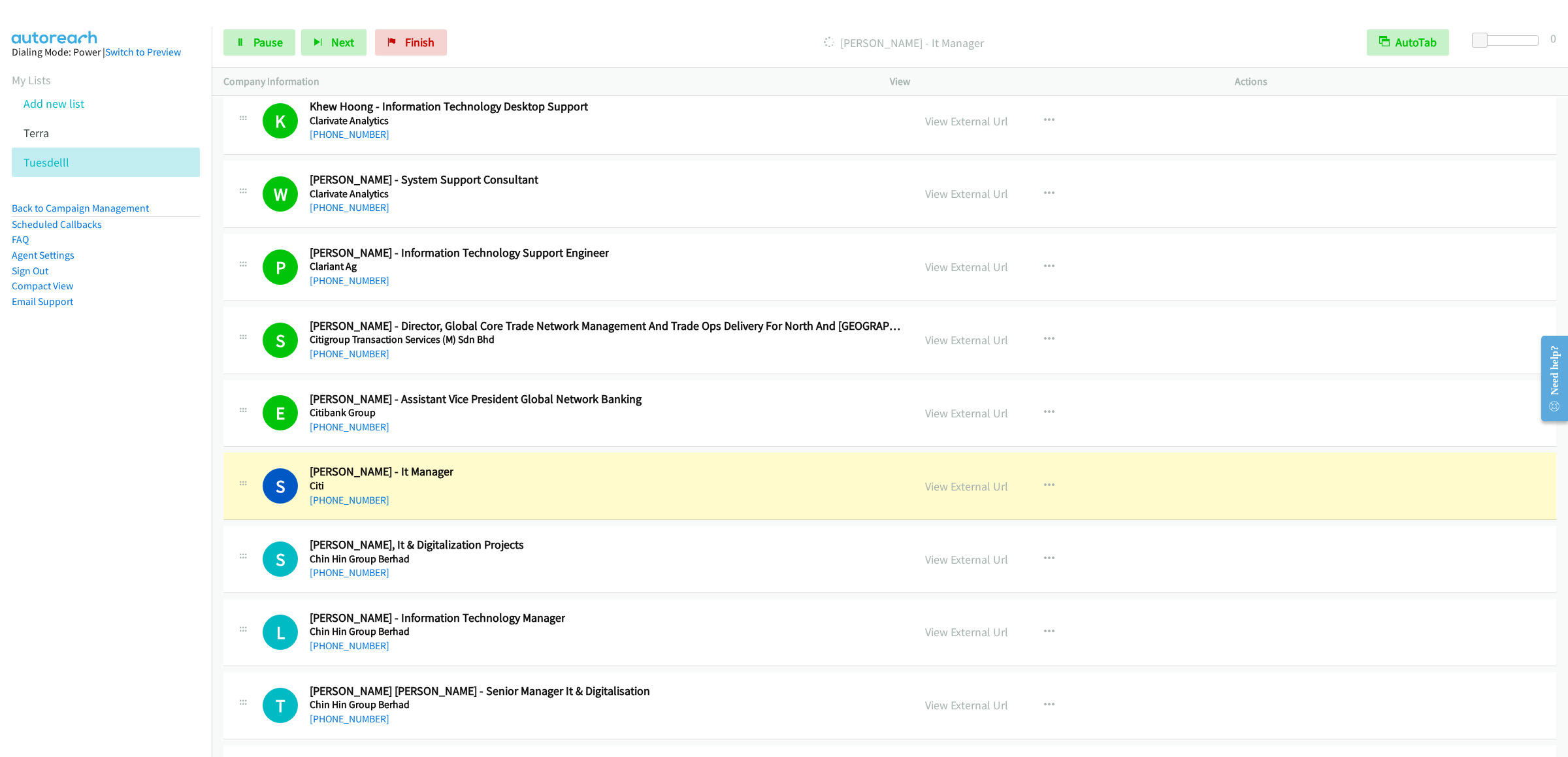
click at [275, 59] on div "Start Calls Pause Next Finish Dialing Shih Heng Cheong - It Manager AutoTab Aut…" at bounding box center [890, 42] width 1357 height 51
click at [275, 52] on link "Pause" at bounding box center [260, 42] width 72 height 26
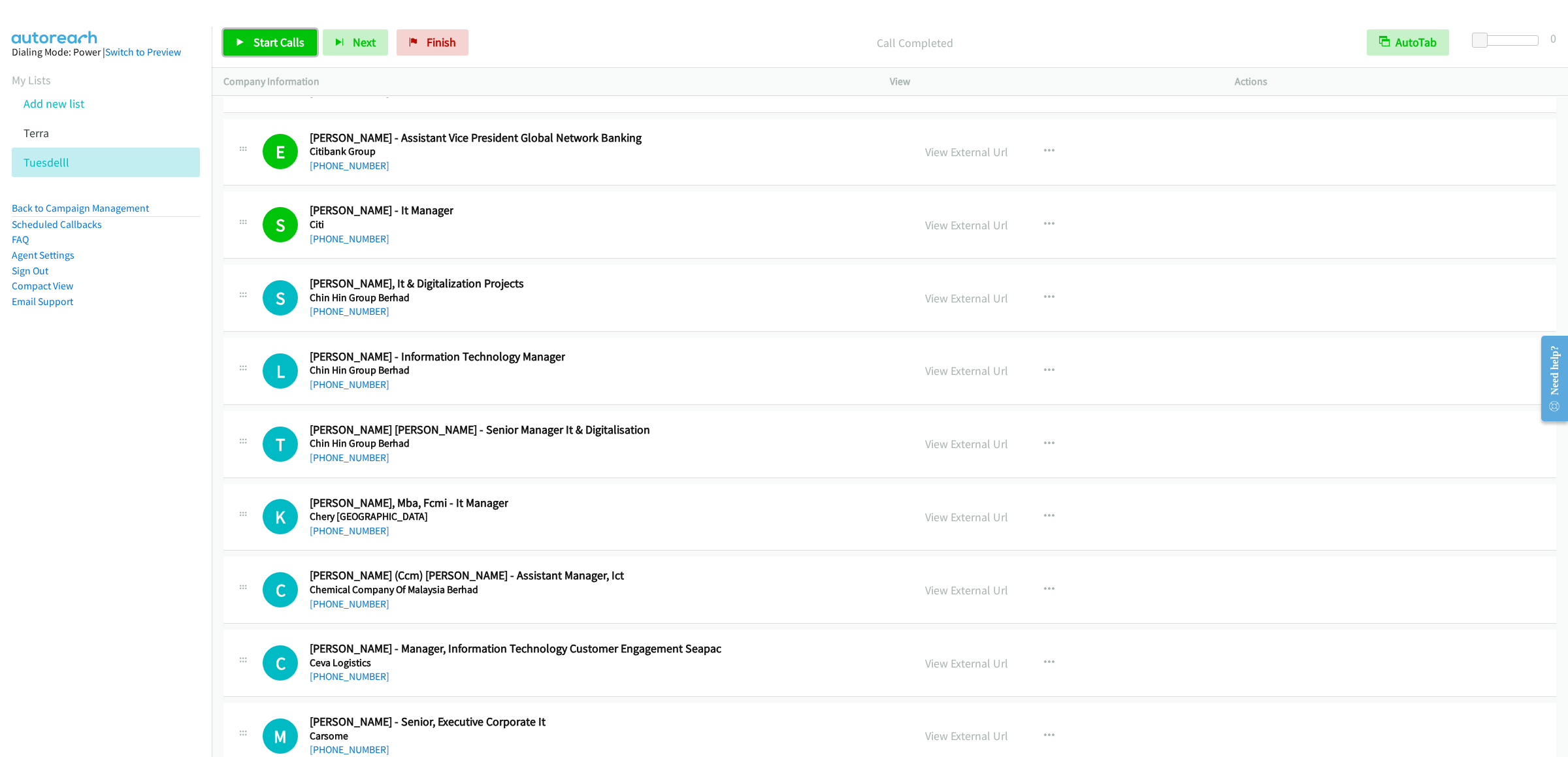
click at [266, 37] on span "Start Calls" at bounding box center [278, 42] width 51 height 15
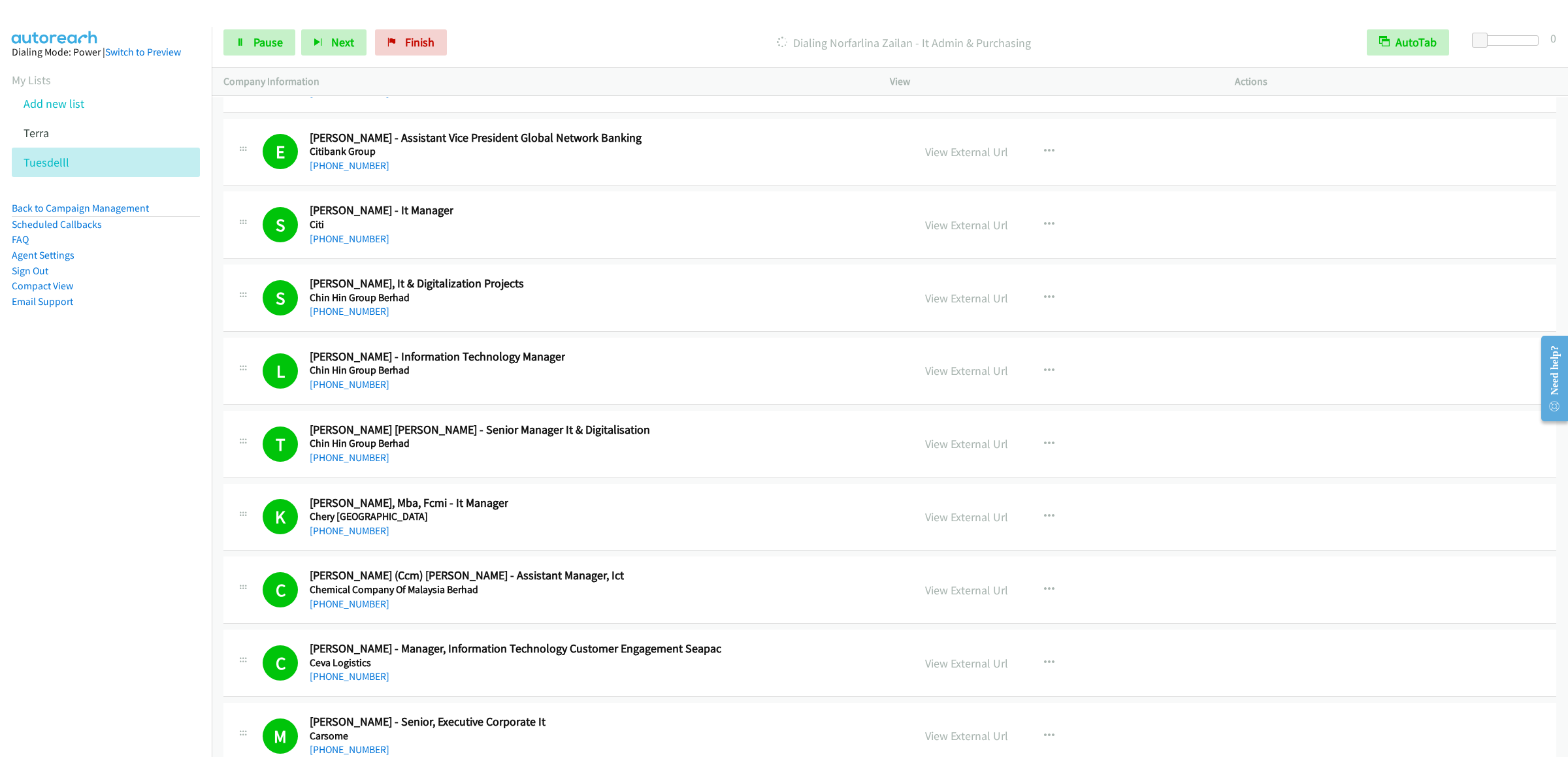
scroll to position [17637, 0]
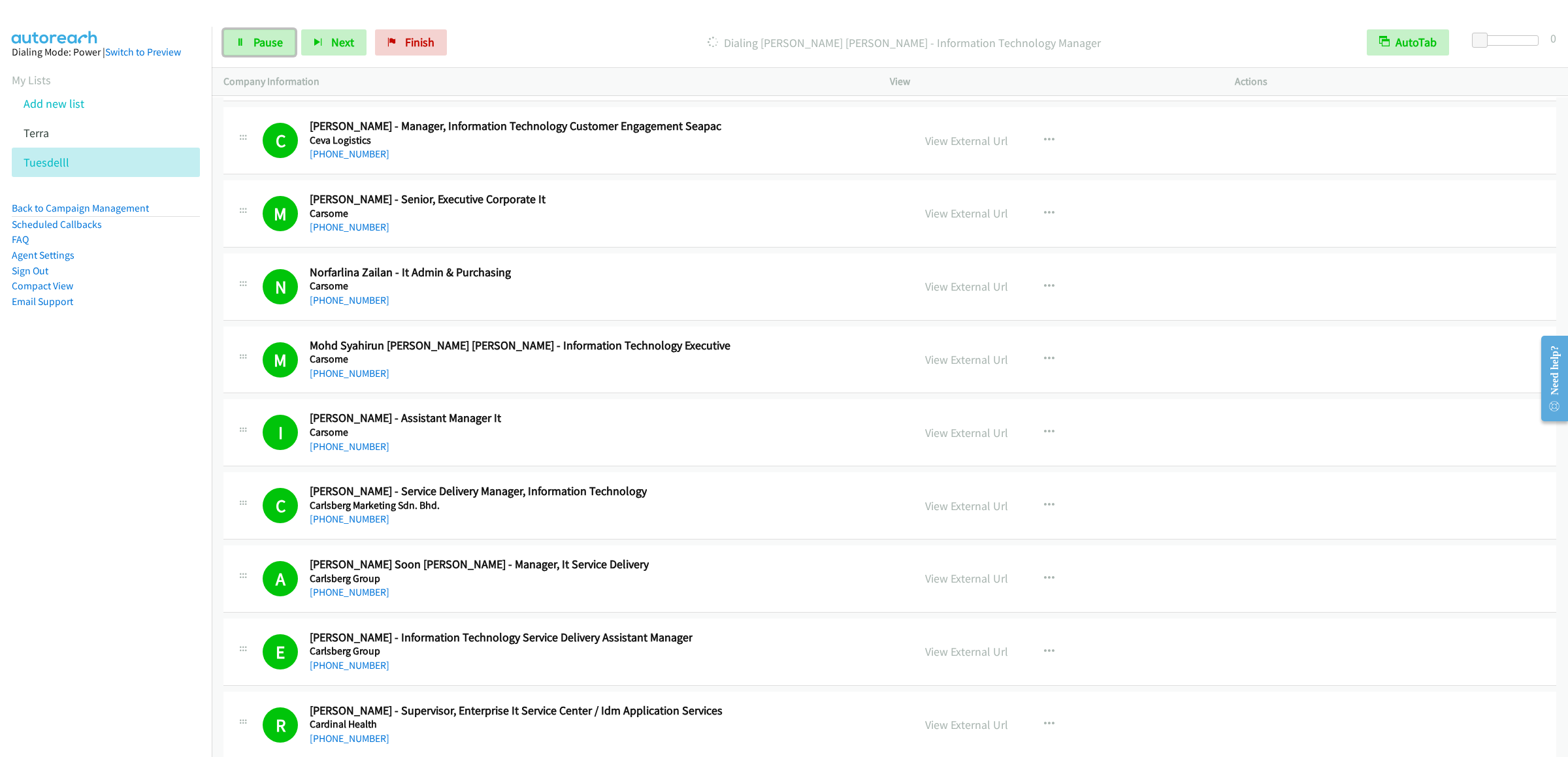
click at [260, 53] on link "Pause" at bounding box center [260, 42] width 72 height 26
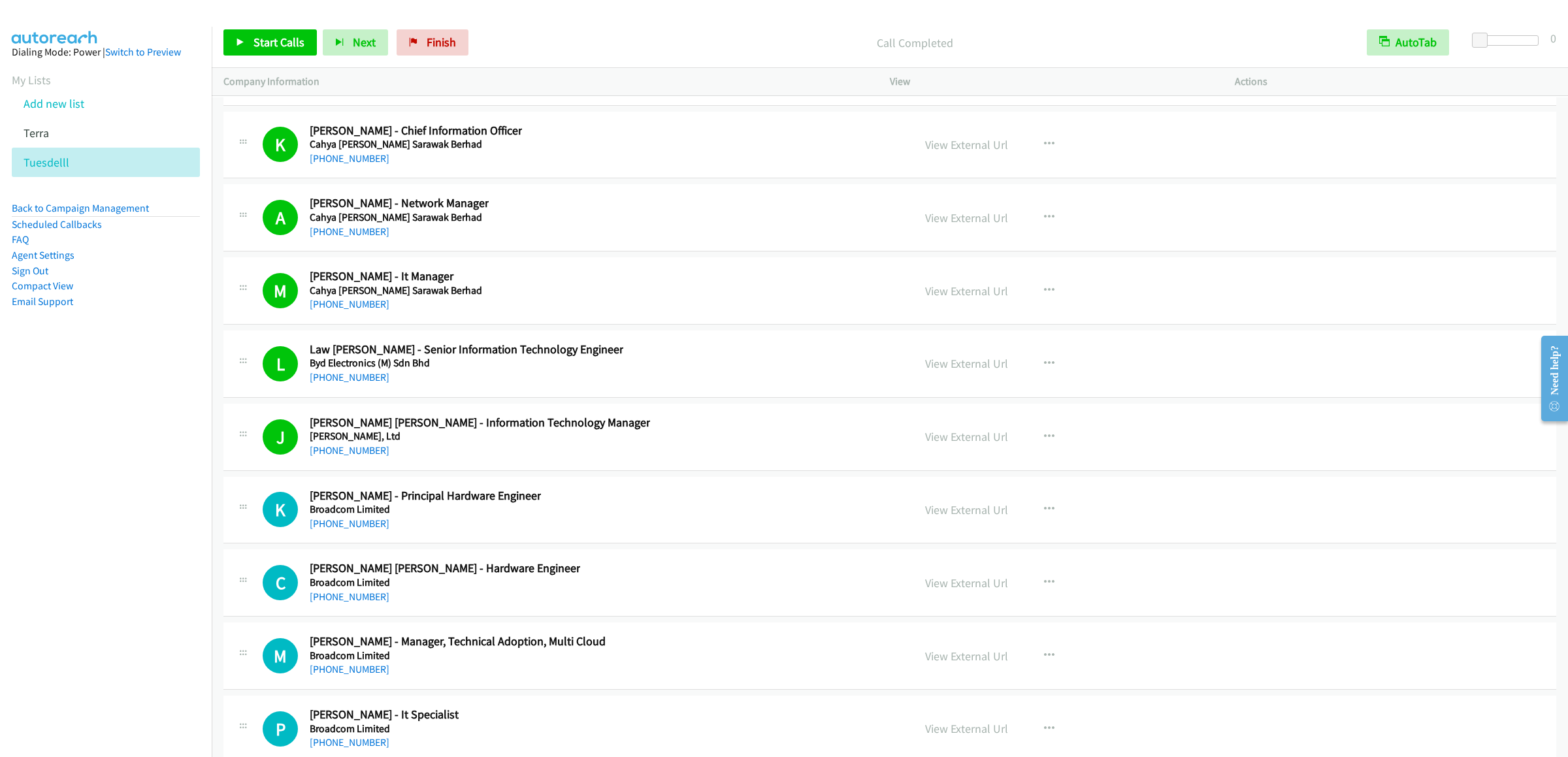
click at [271, 24] on div "Start Calls Pause Next Finish Call Completed AutoTab AutoTab 0" at bounding box center [890, 42] width 1357 height 51
click at [271, 28] on div "Start Calls Pause Next Finish Call Completed AutoTab AutoTab 0" at bounding box center [890, 42] width 1357 height 51
click at [278, 30] on link "Start Calls" at bounding box center [270, 42] width 93 height 26
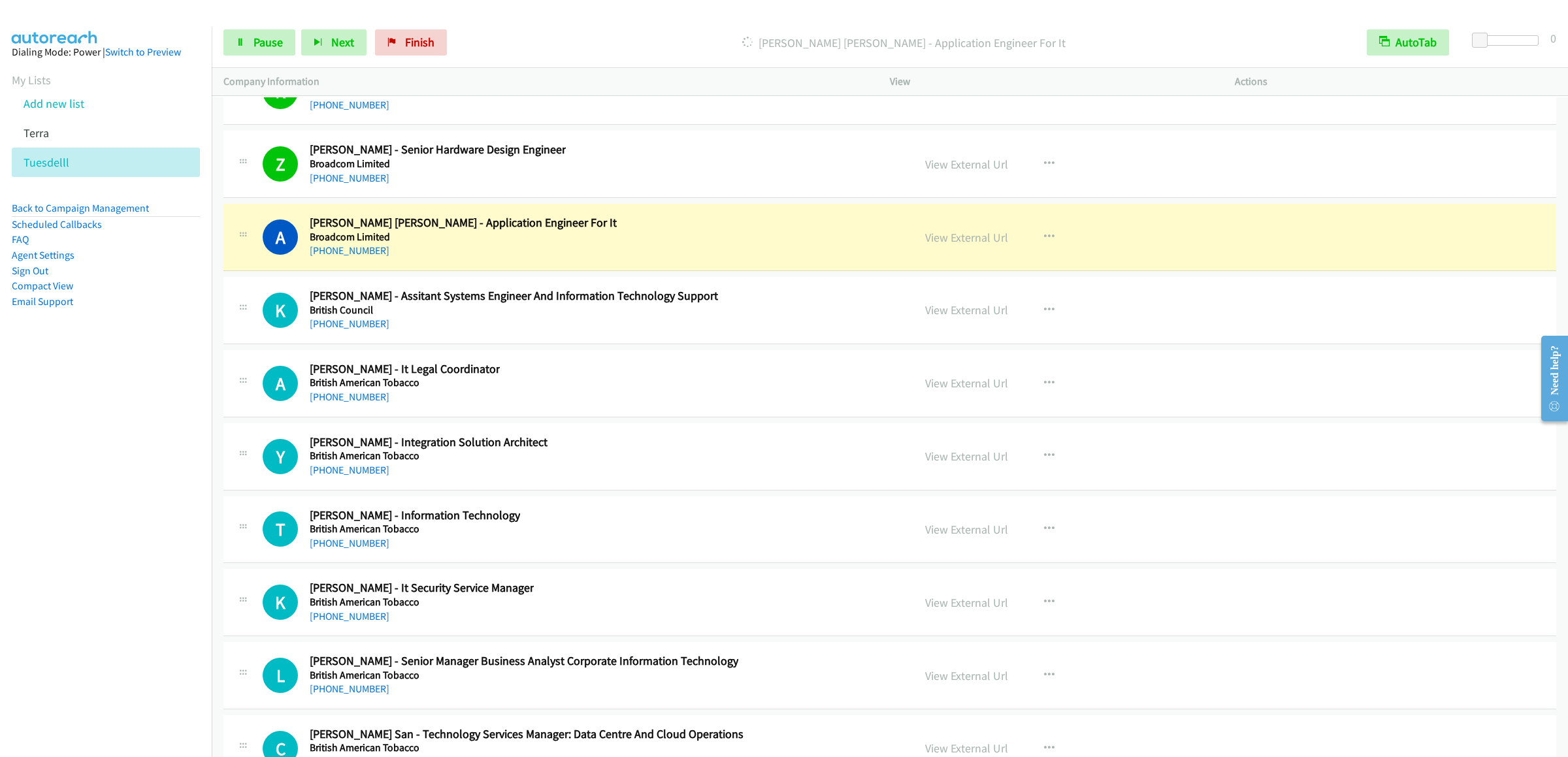
scroll to position [19205, 0]
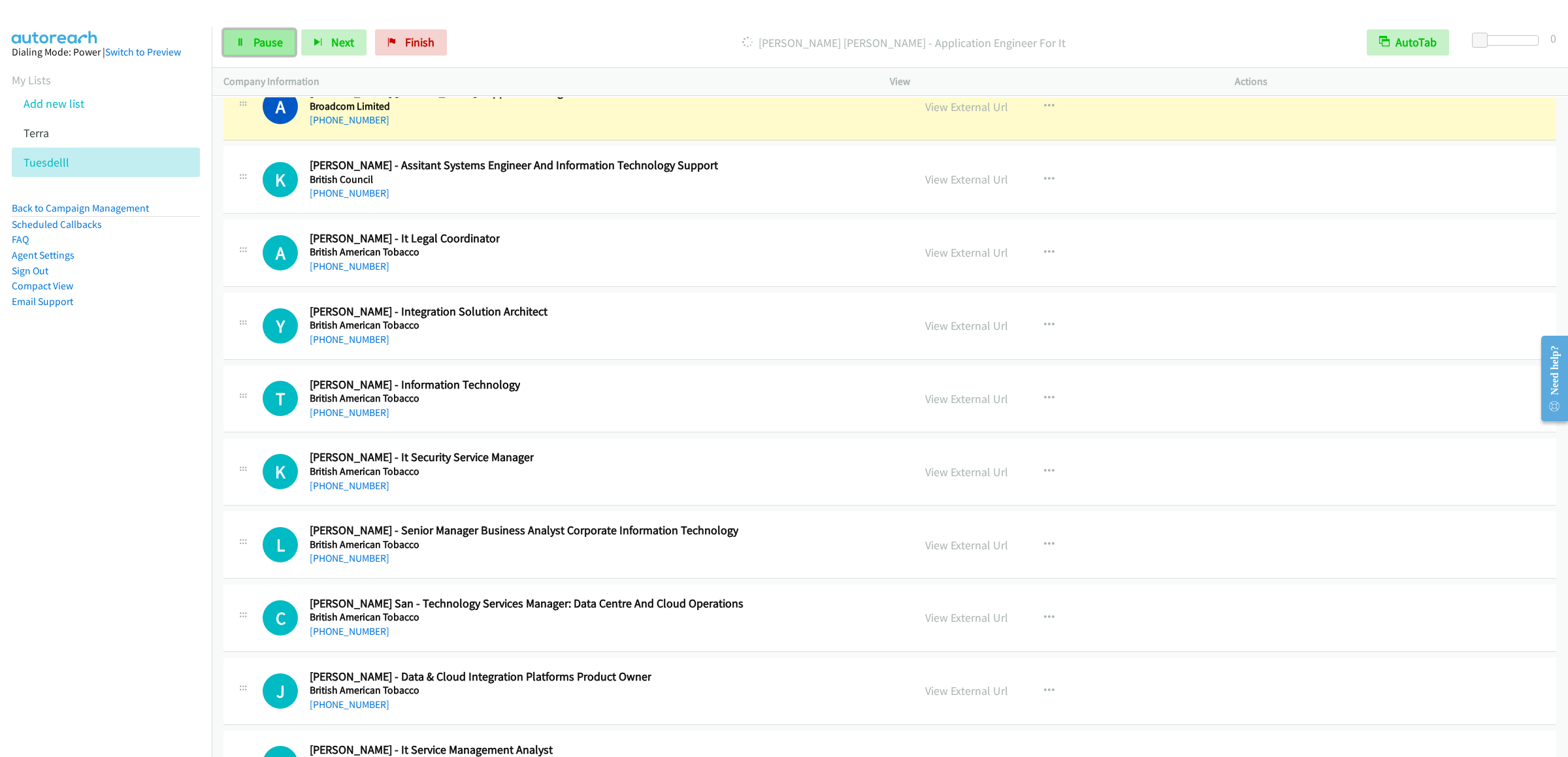
click at [257, 40] on span "Pause" at bounding box center [268, 42] width 29 height 15
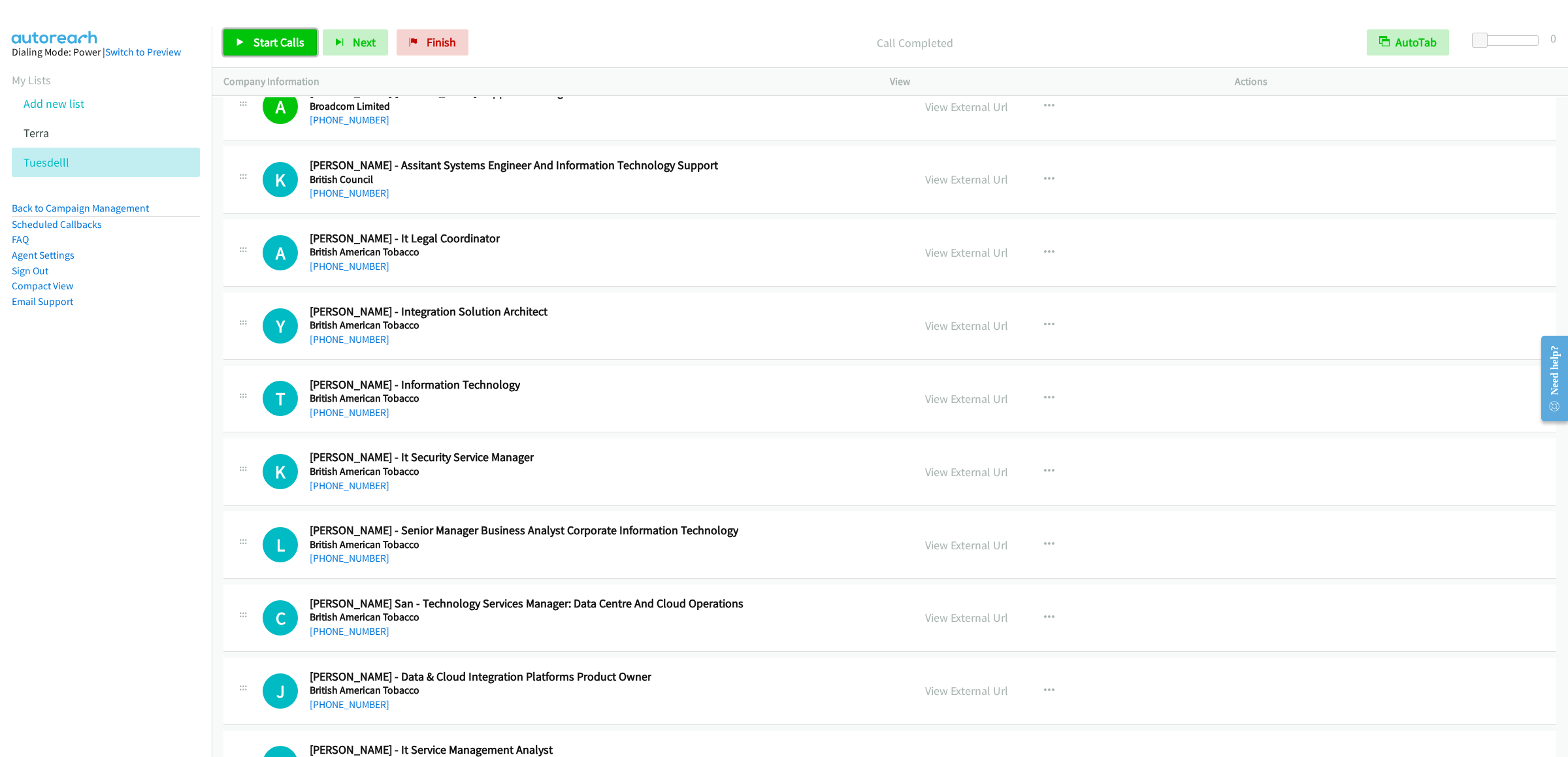
click at [294, 46] on span "Start Calls" at bounding box center [278, 42] width 51 height 15
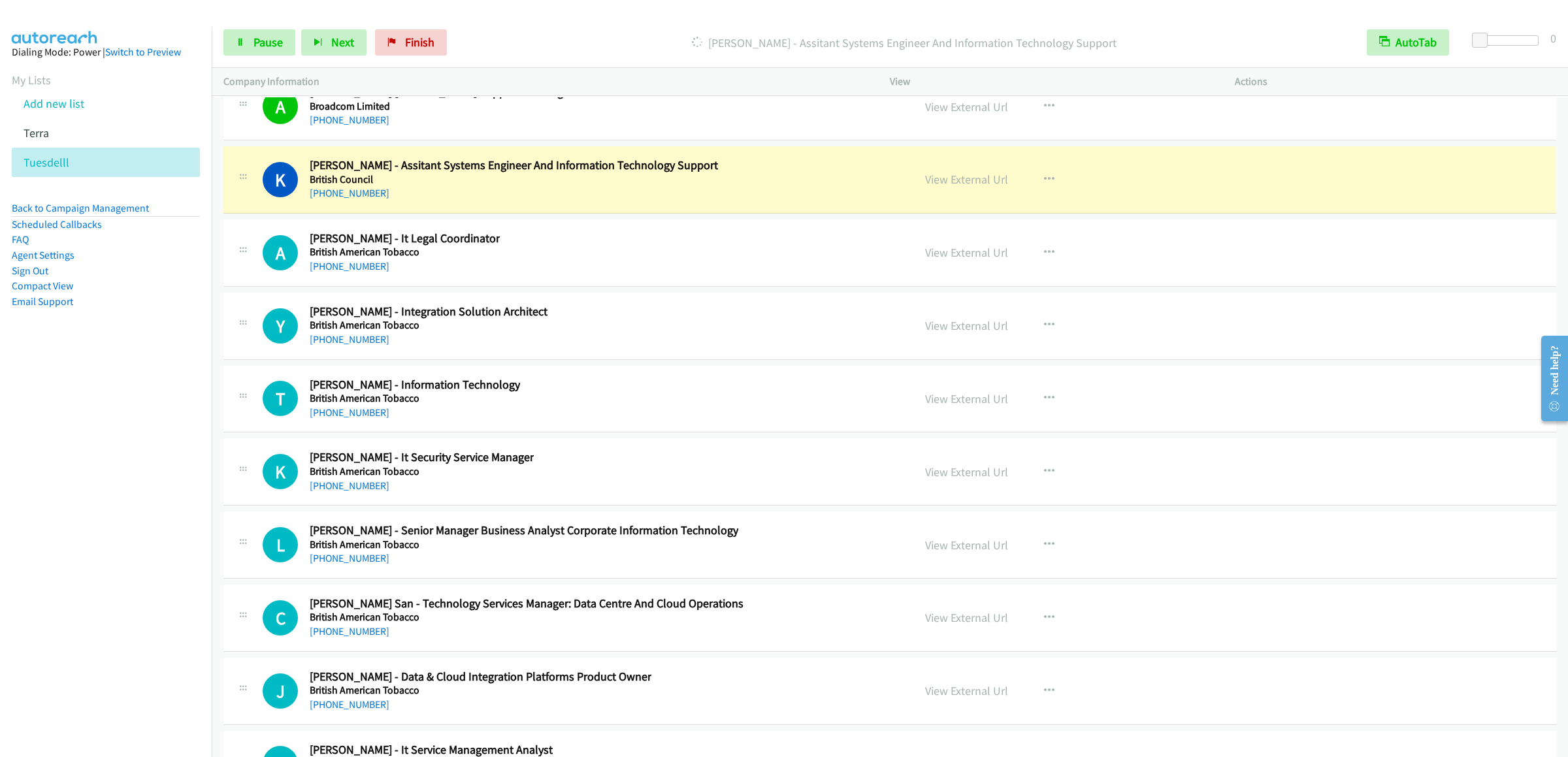
click at [266, 28] on div "Start Calls Pause Next Finish Dialing Kelvin Maria Das - Assitant Systems Engin…" at bounding box center [890, 42] width 1357 height 51
click at [255, 43] on span "Pause" at bounding box center [268, 42] width 29 height 15
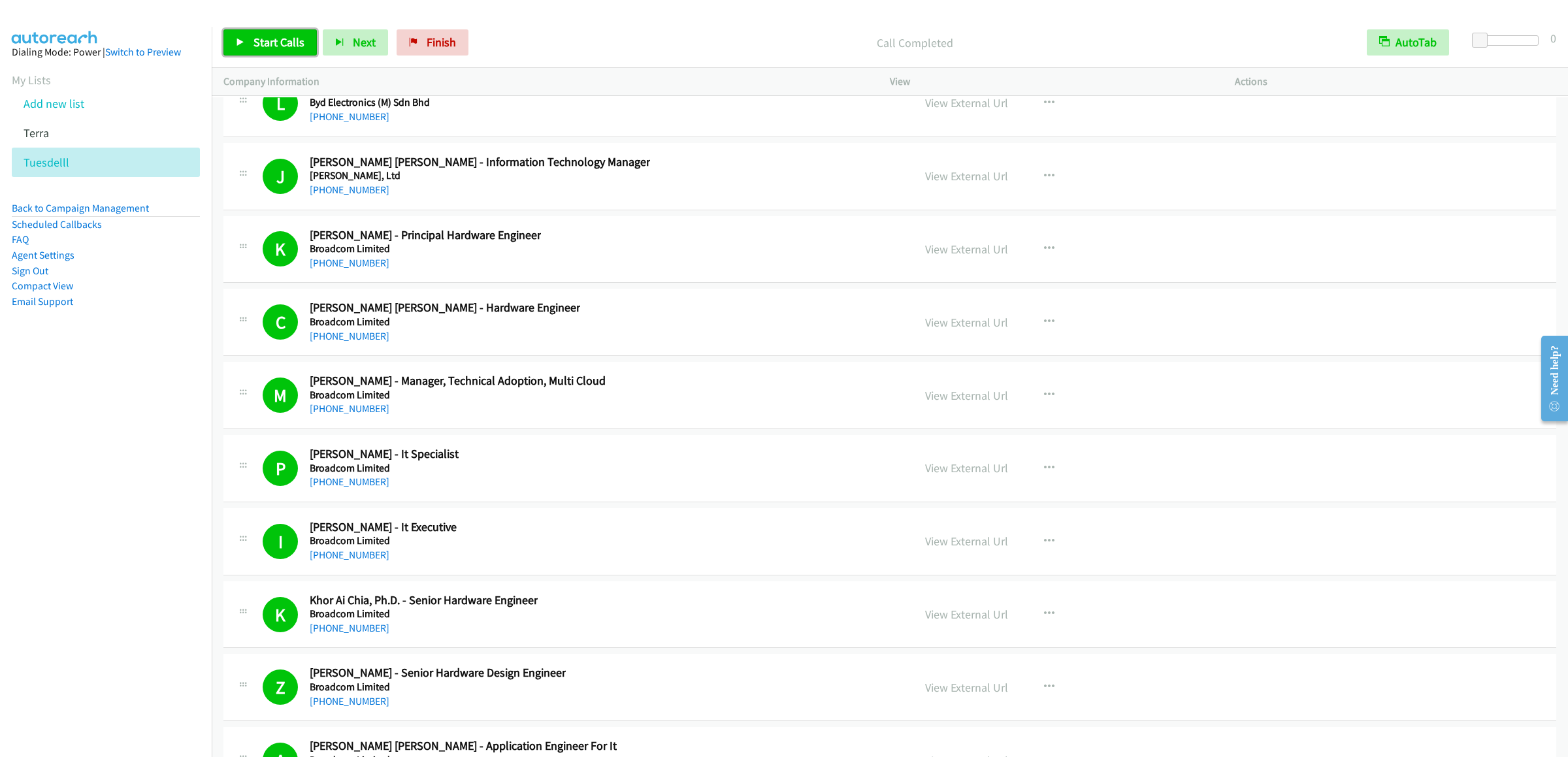
click at [273, 36] on span "Start Calls" at bounding box center [278, 42] width 51 height 15
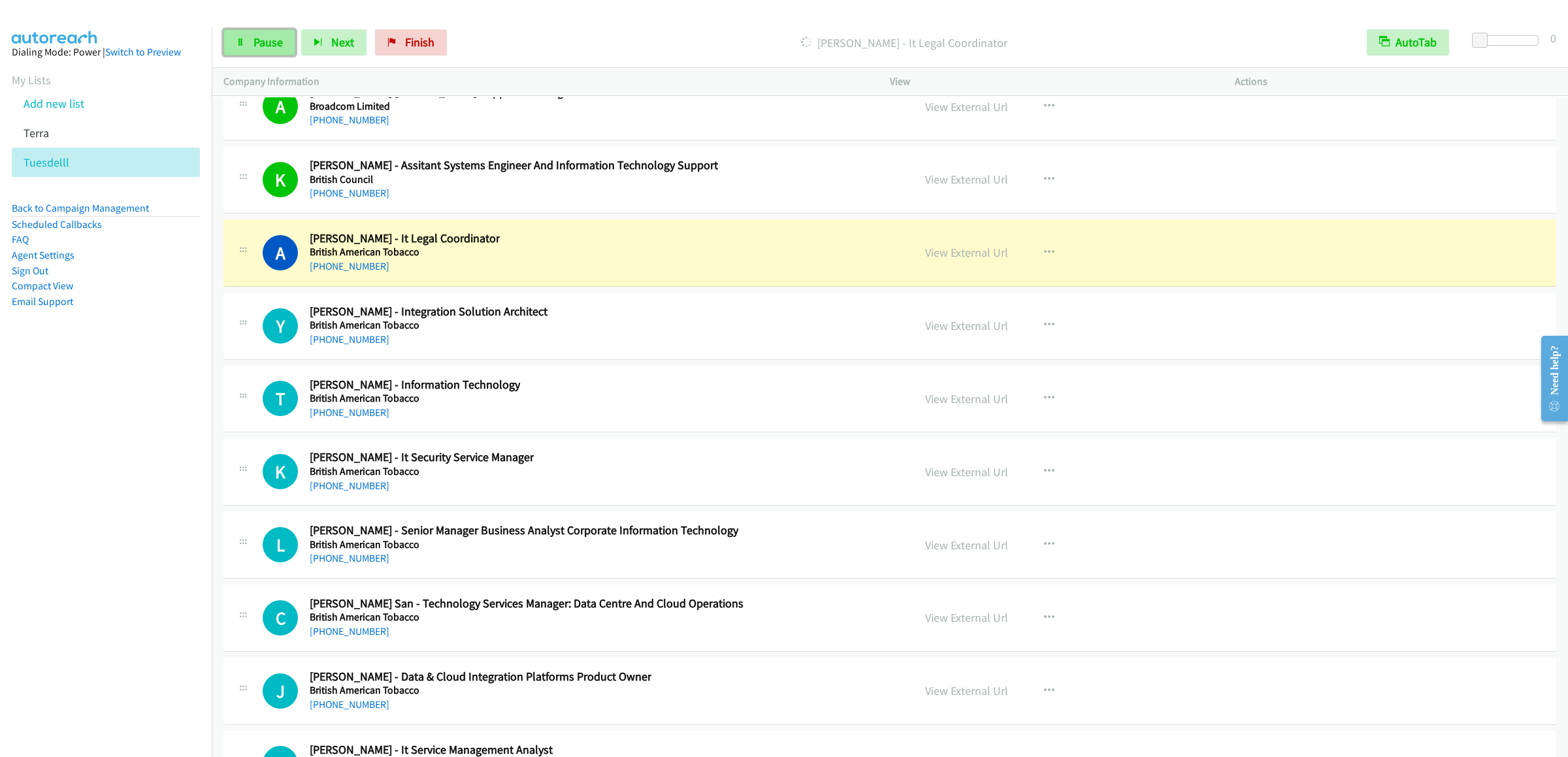
click at [237, 43] on icon at bounding box center [240, 43] width 9 height 9
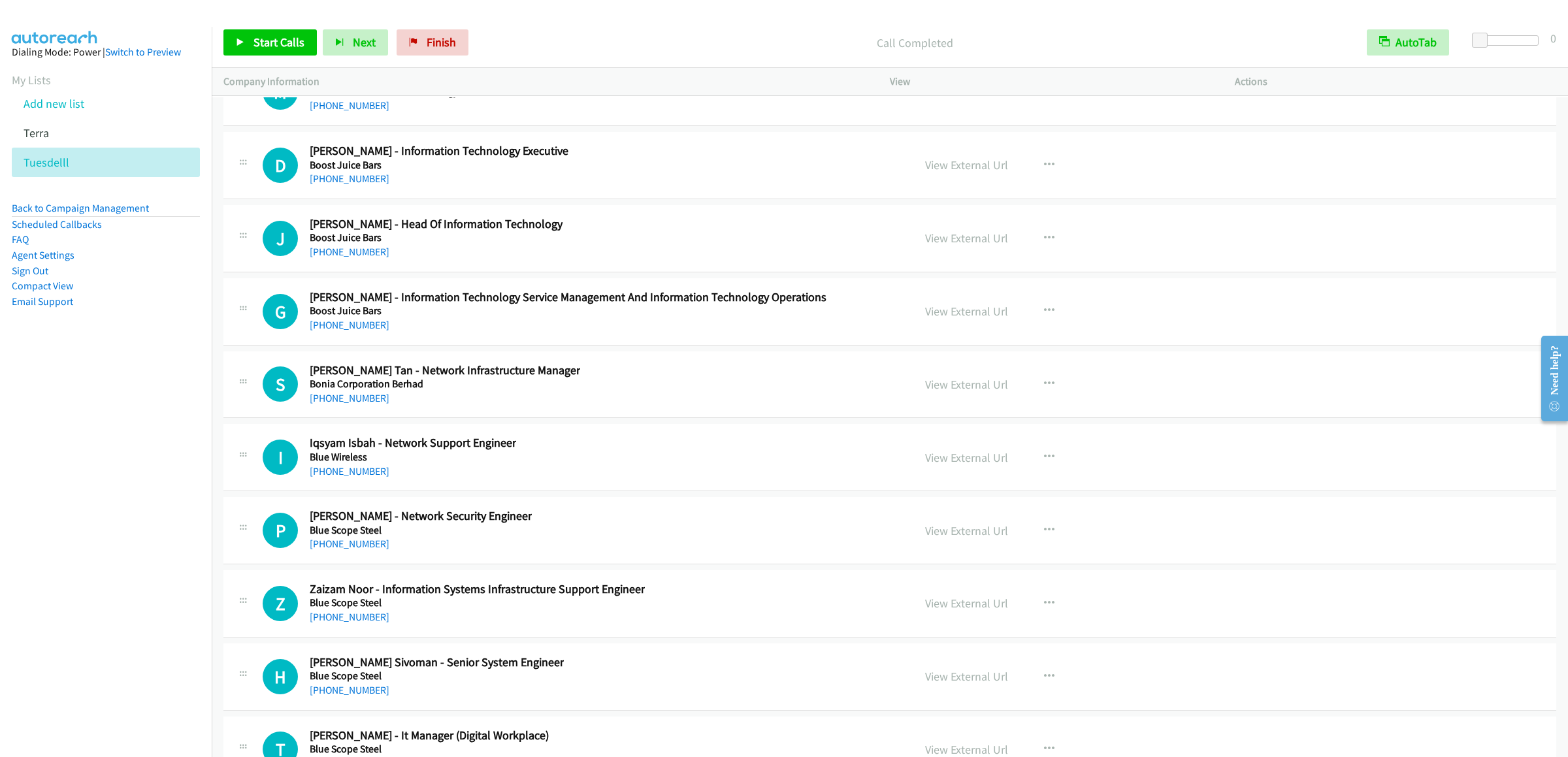
scroll to position [21425, 0]
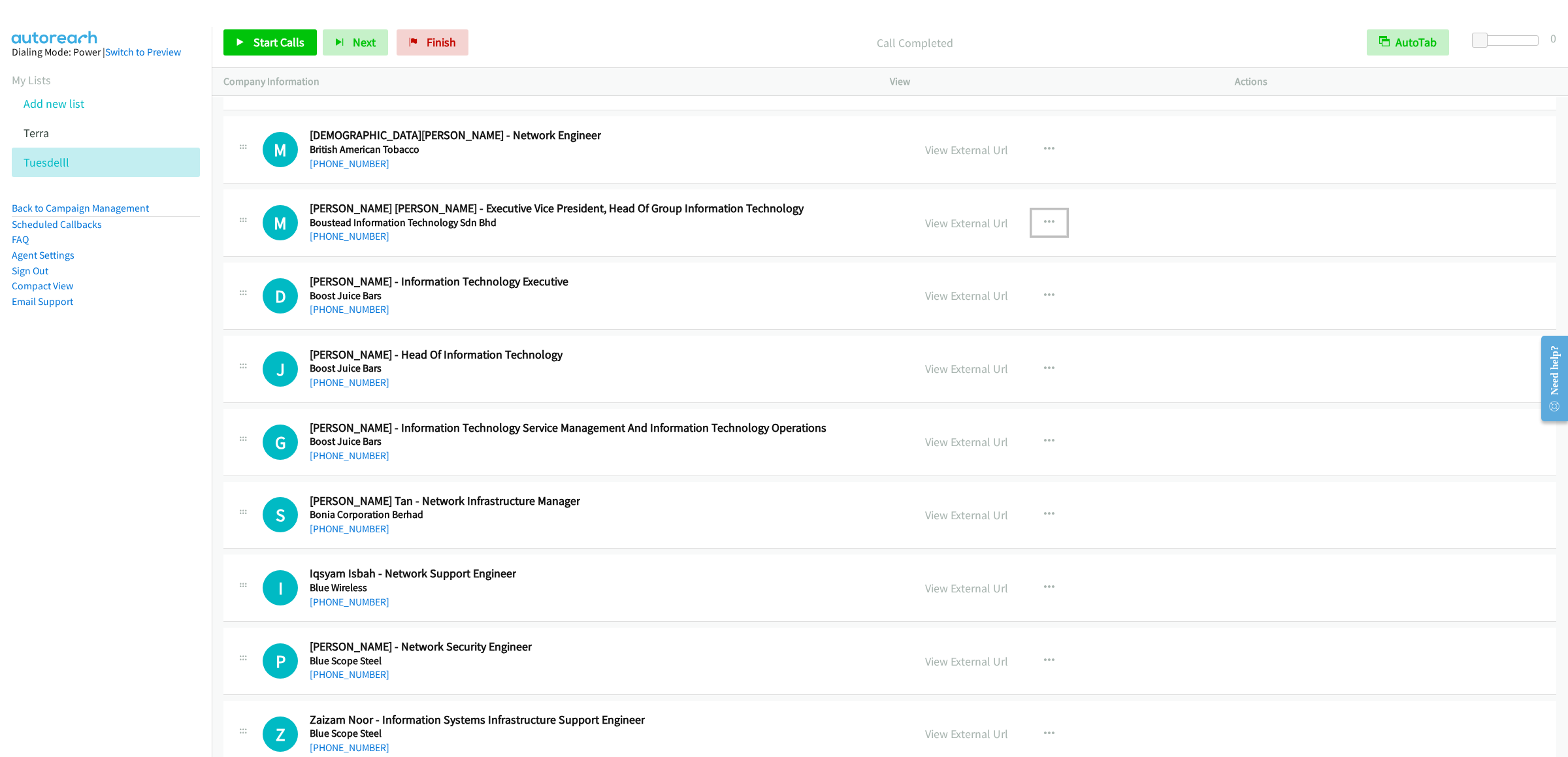
click at [1045, 228] on icon "button" at bounding box center [1048, 222] width 10 height 10
click at [959, 321] on link "Start Calls Here" at bounding box center [979, 309] width 174 height 26
click at [255, 41] on span "Start Calls" at bounding box center [278, 42] width 51 height 15
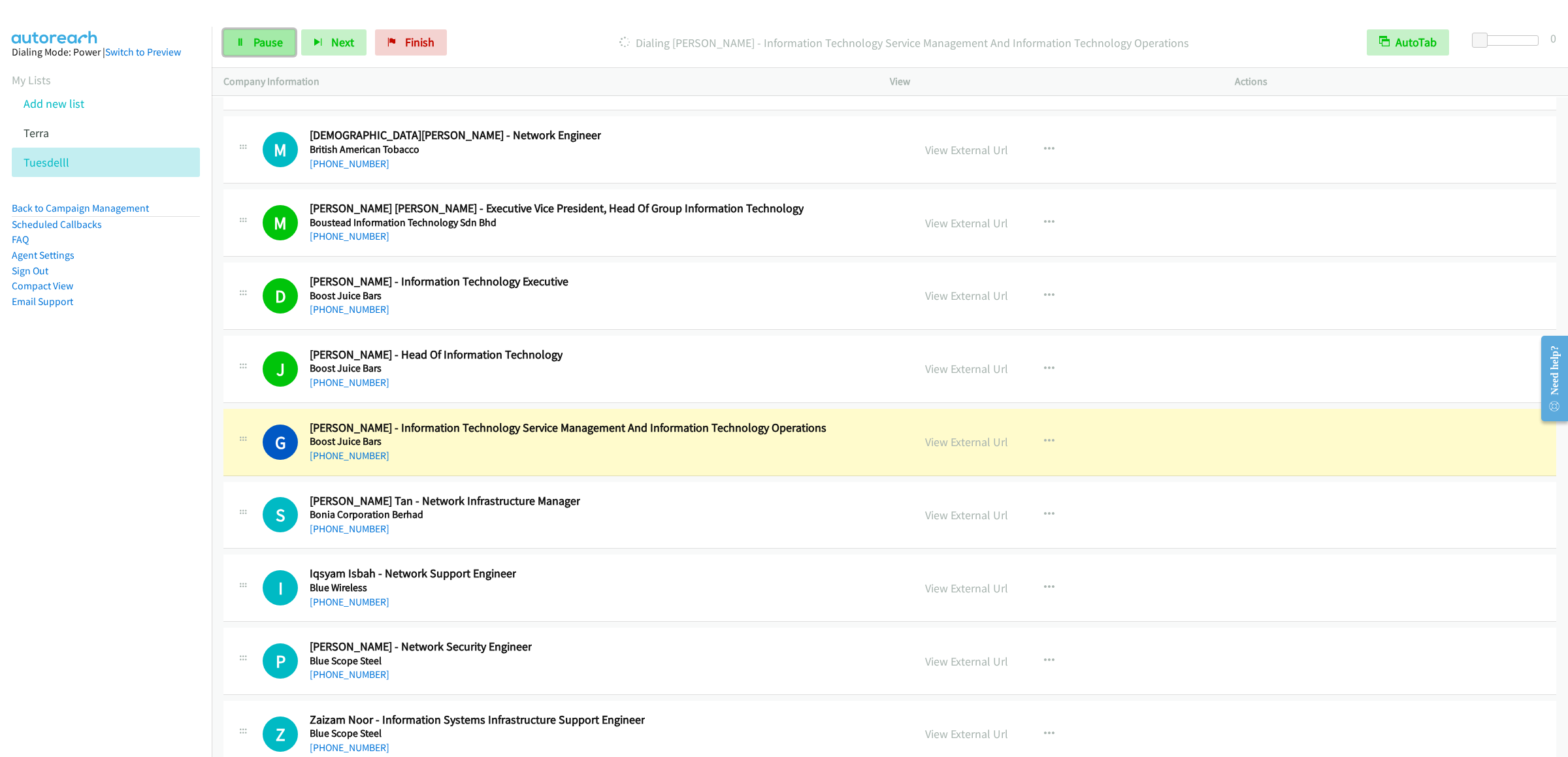
click at [253, 45] on span "Pause" at bounding box center [268, 42] width 29 height 15
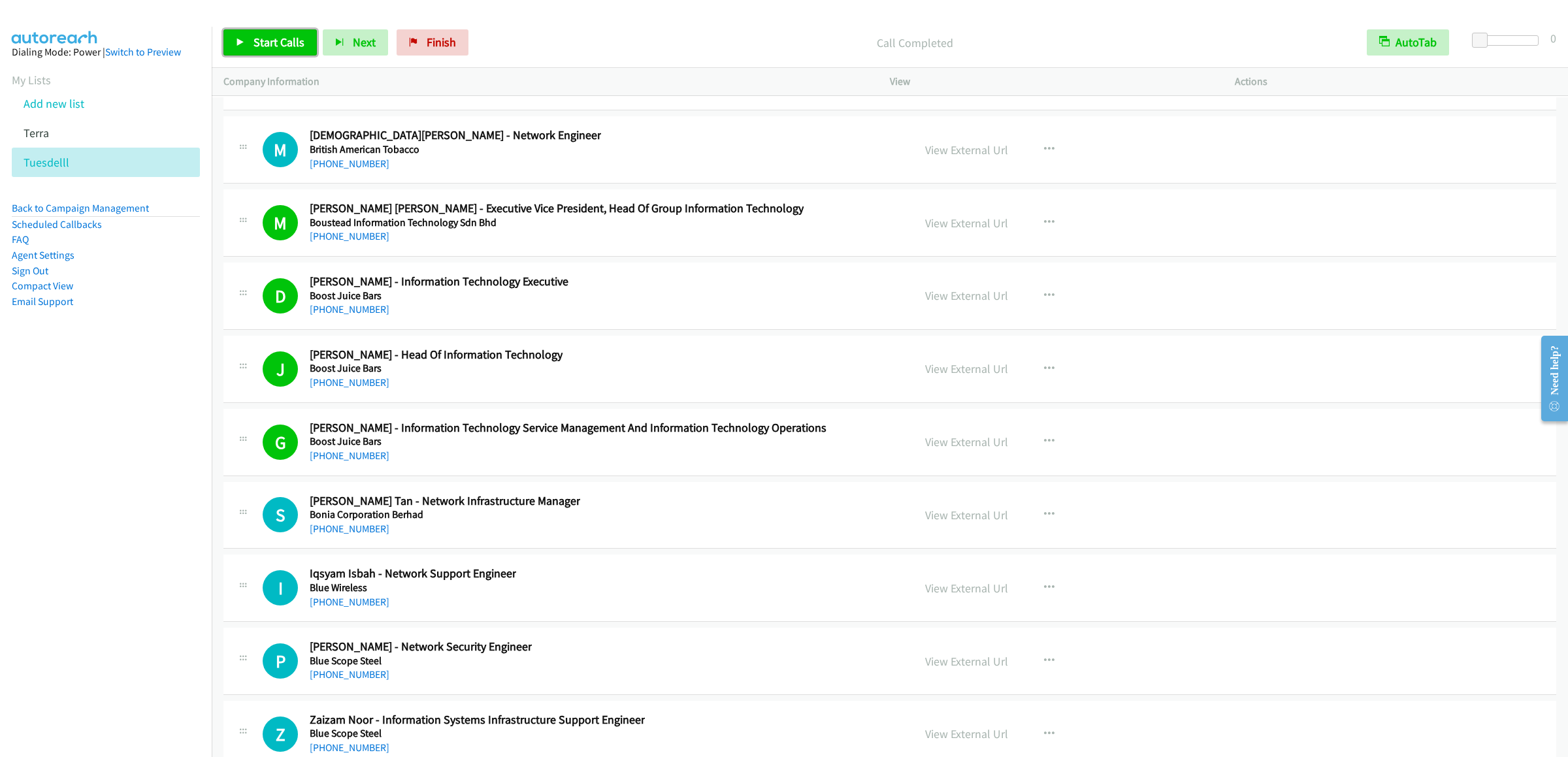
click at [253, 38] on span "Start Calls" at bounding box center [278, 42] width 51 height 15
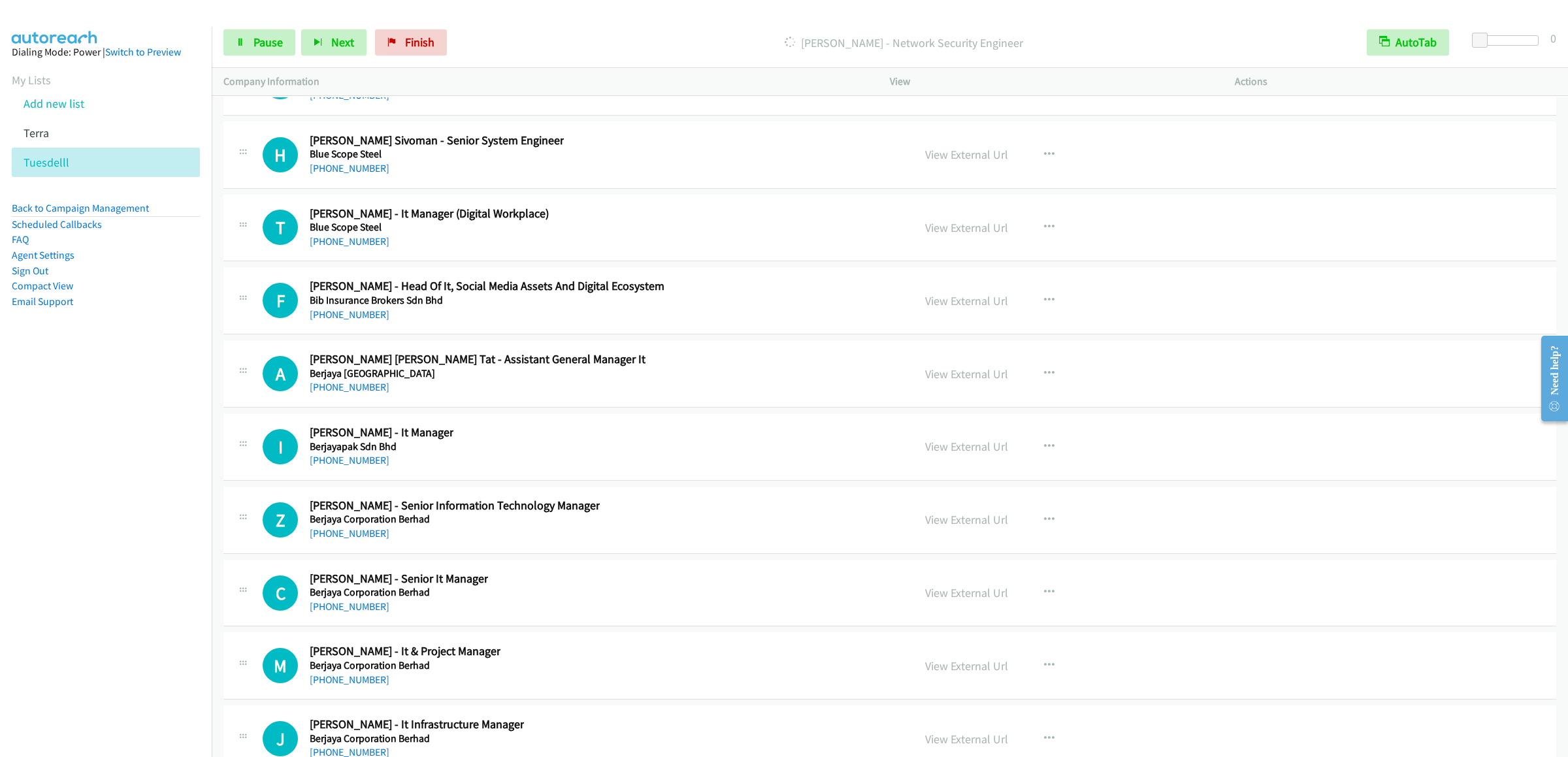
scroll to position [21948, 0]
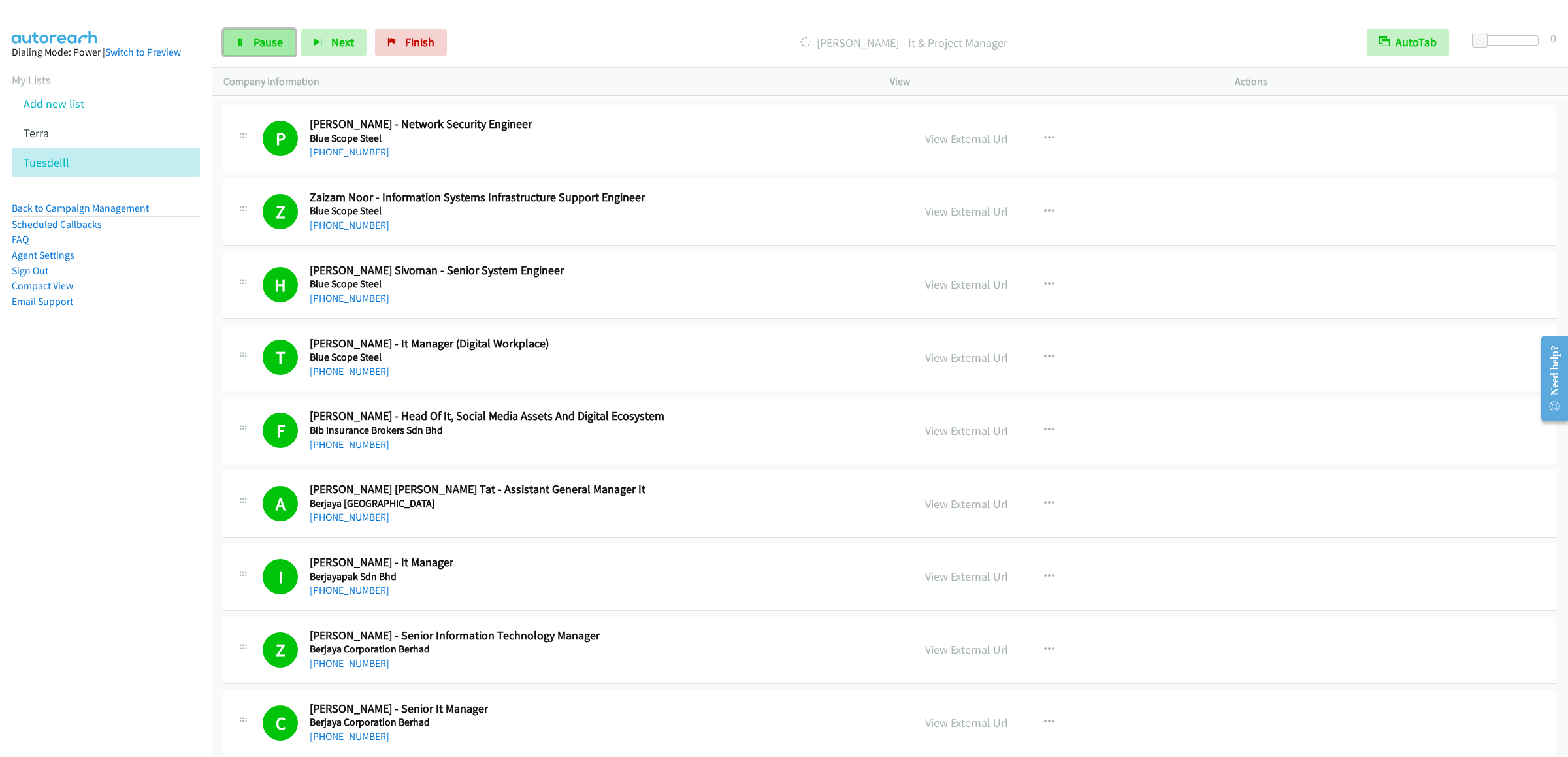
click at [289, 38] on link "Pause" at bounding box center [260, 42] width 72 height 26
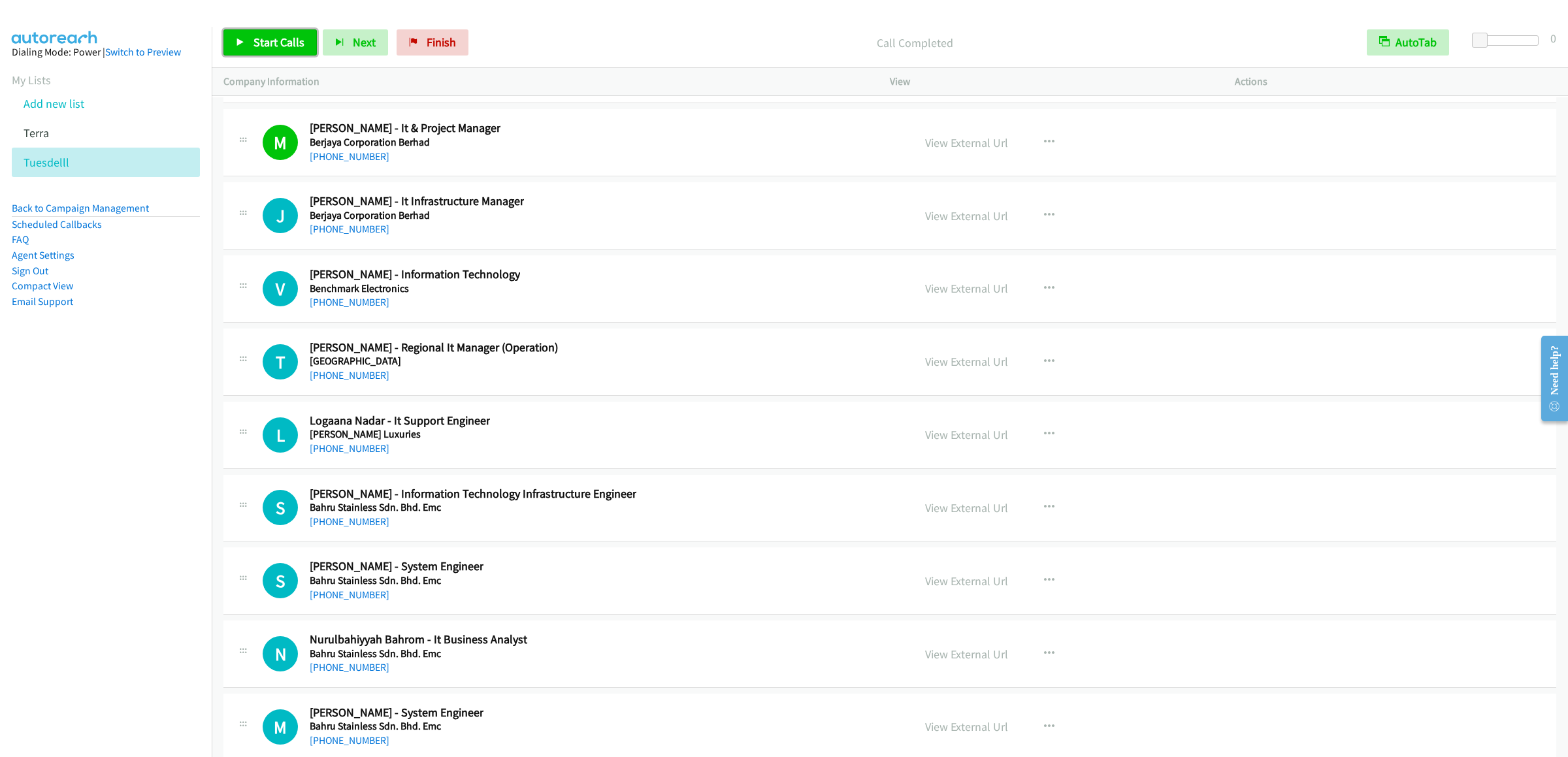
click at [245, 44] on link "Start Calls" at bounding box center [270, 42] width 93 height 26
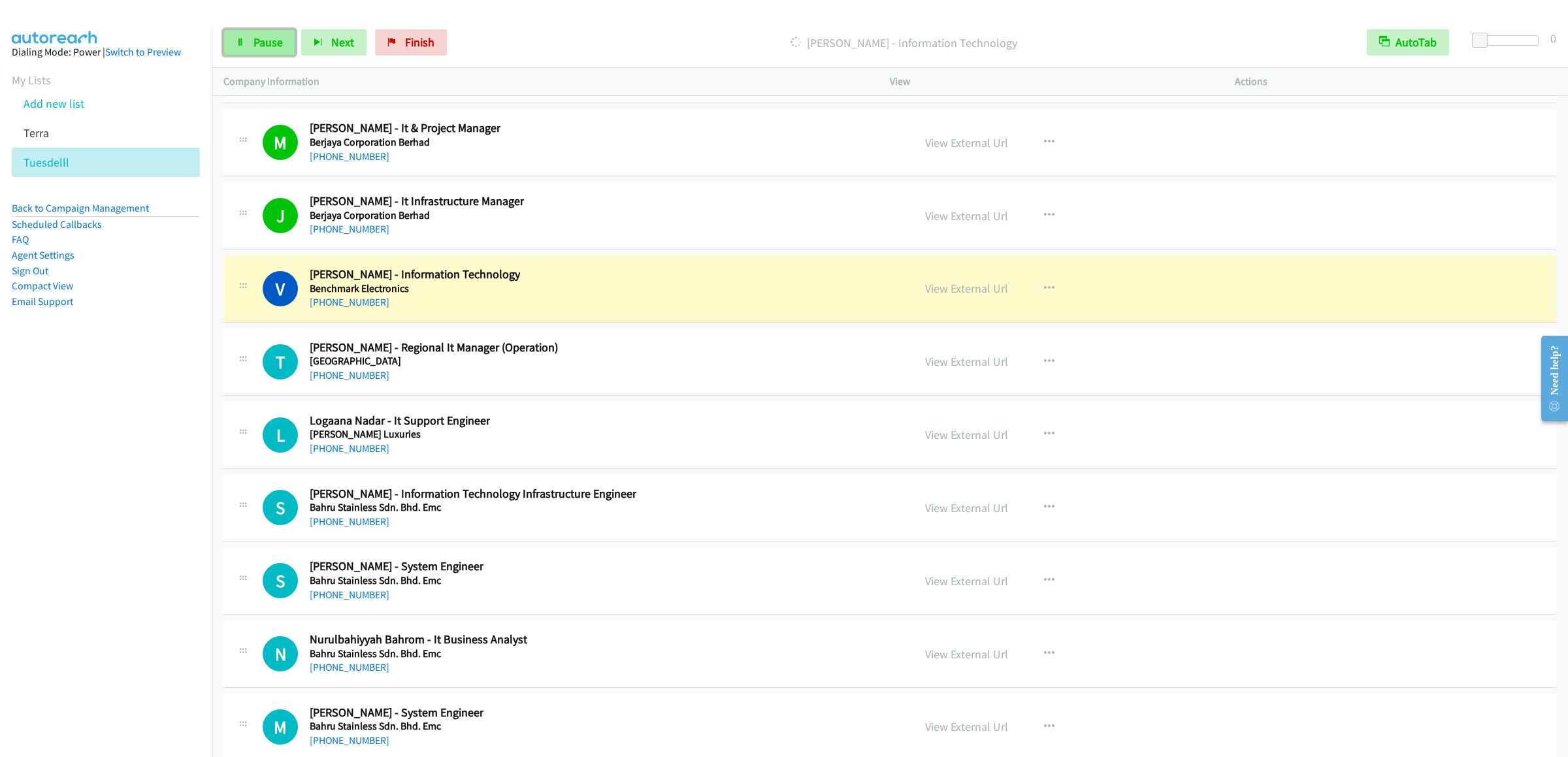
click at [265, 51] on link "Pause" at bounding box center [260, 42] width 72 height 26
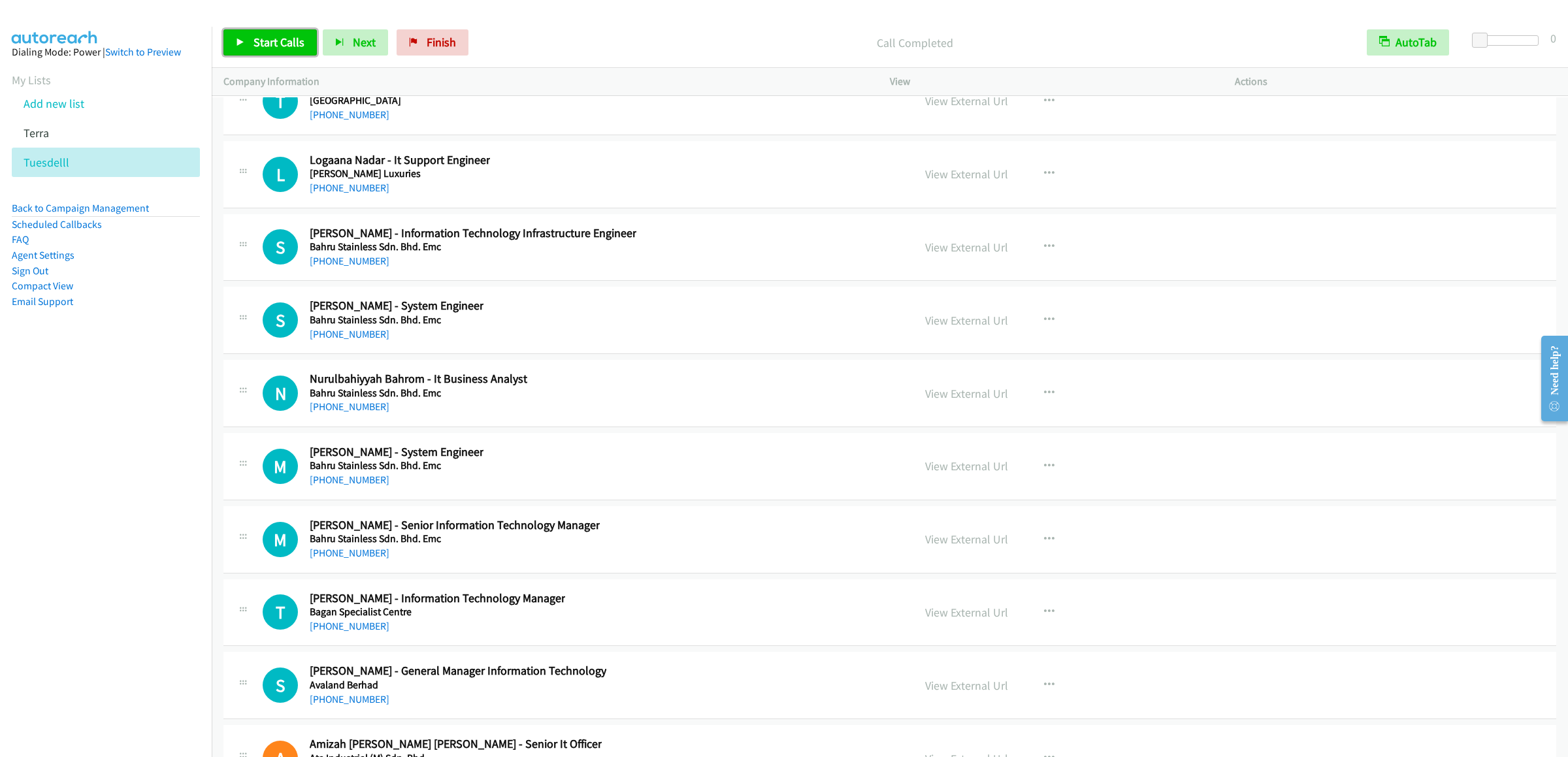
click at [290, 33] on link "Start Calls" at bounding box center [270, 42] width 93 height 26
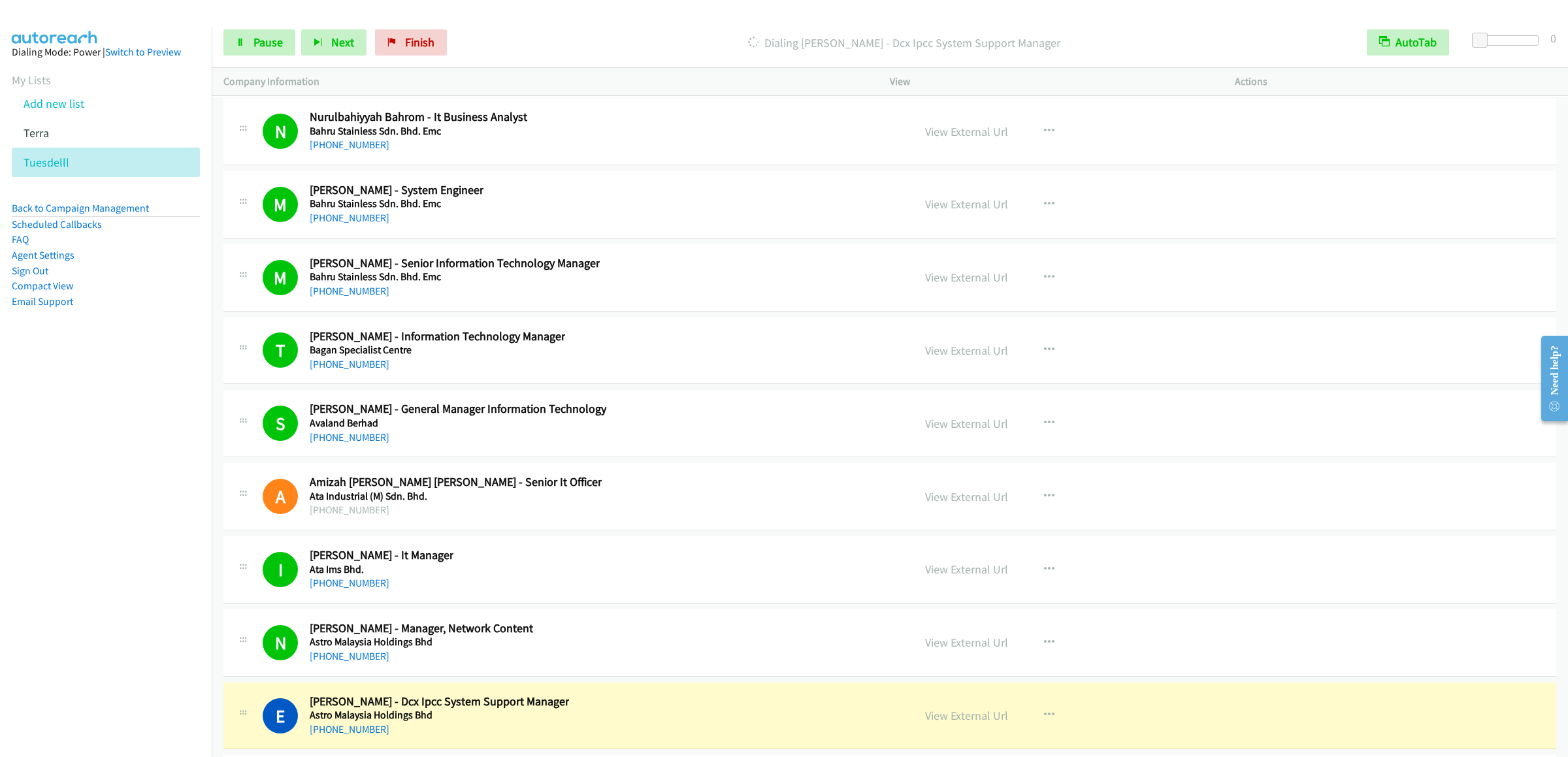
scroll to position [23646, 0]
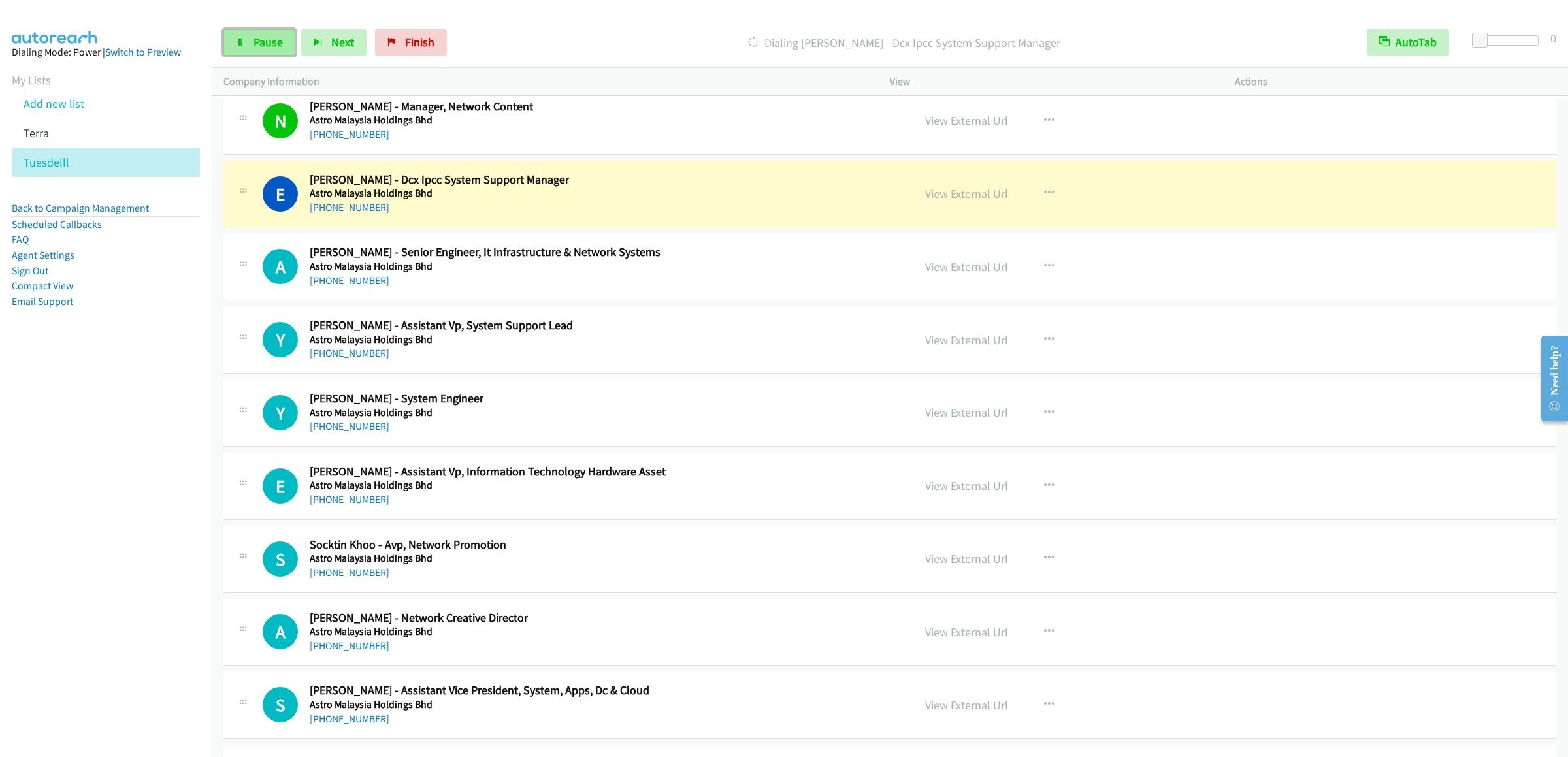
click at [257, 44] on span "Pause" at bounding box center [268, 42] width 29 height 15
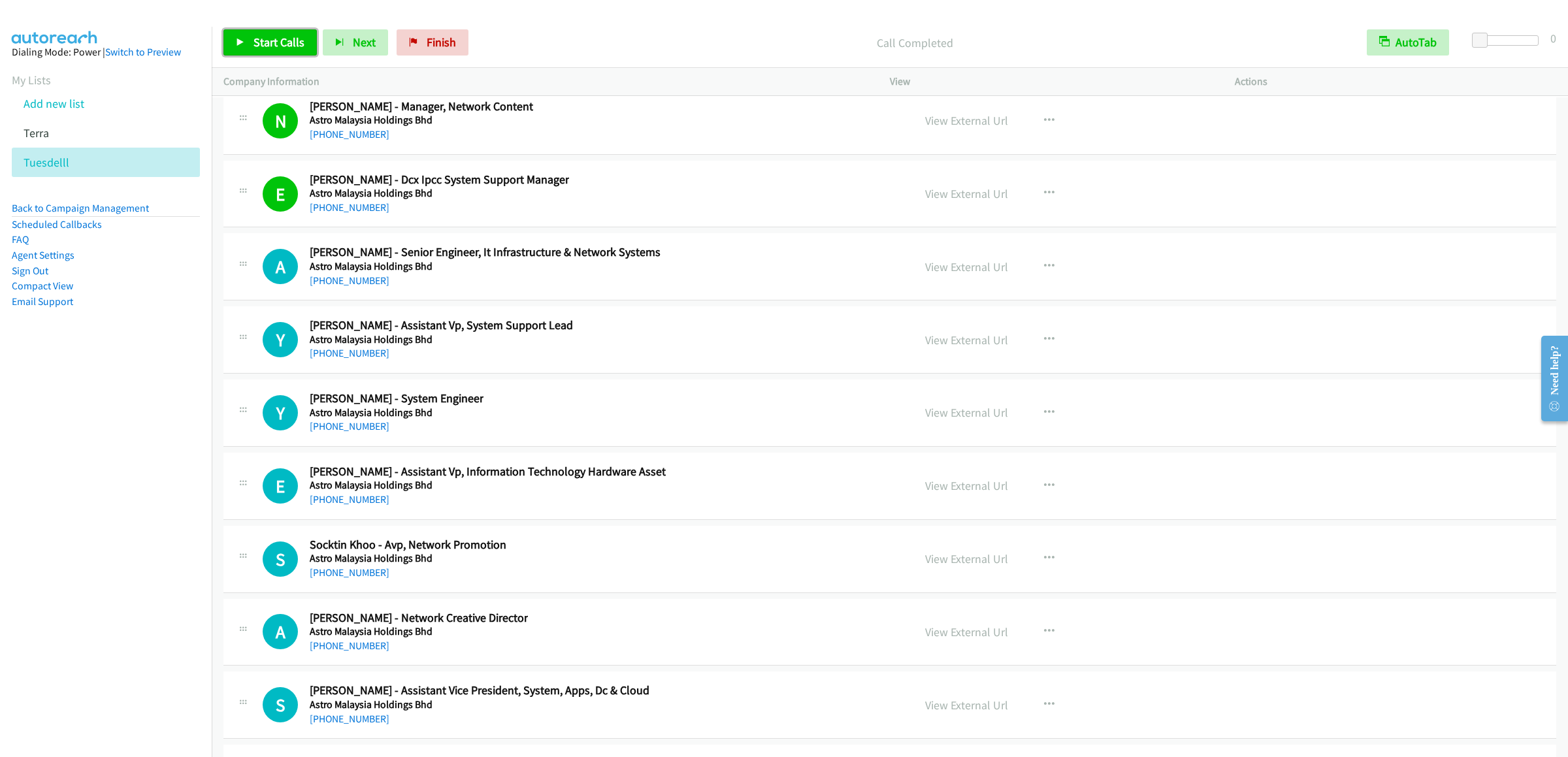
click at [294, 49] on span "Start Calls" at bounding box center [278, 42] width 51 height 15
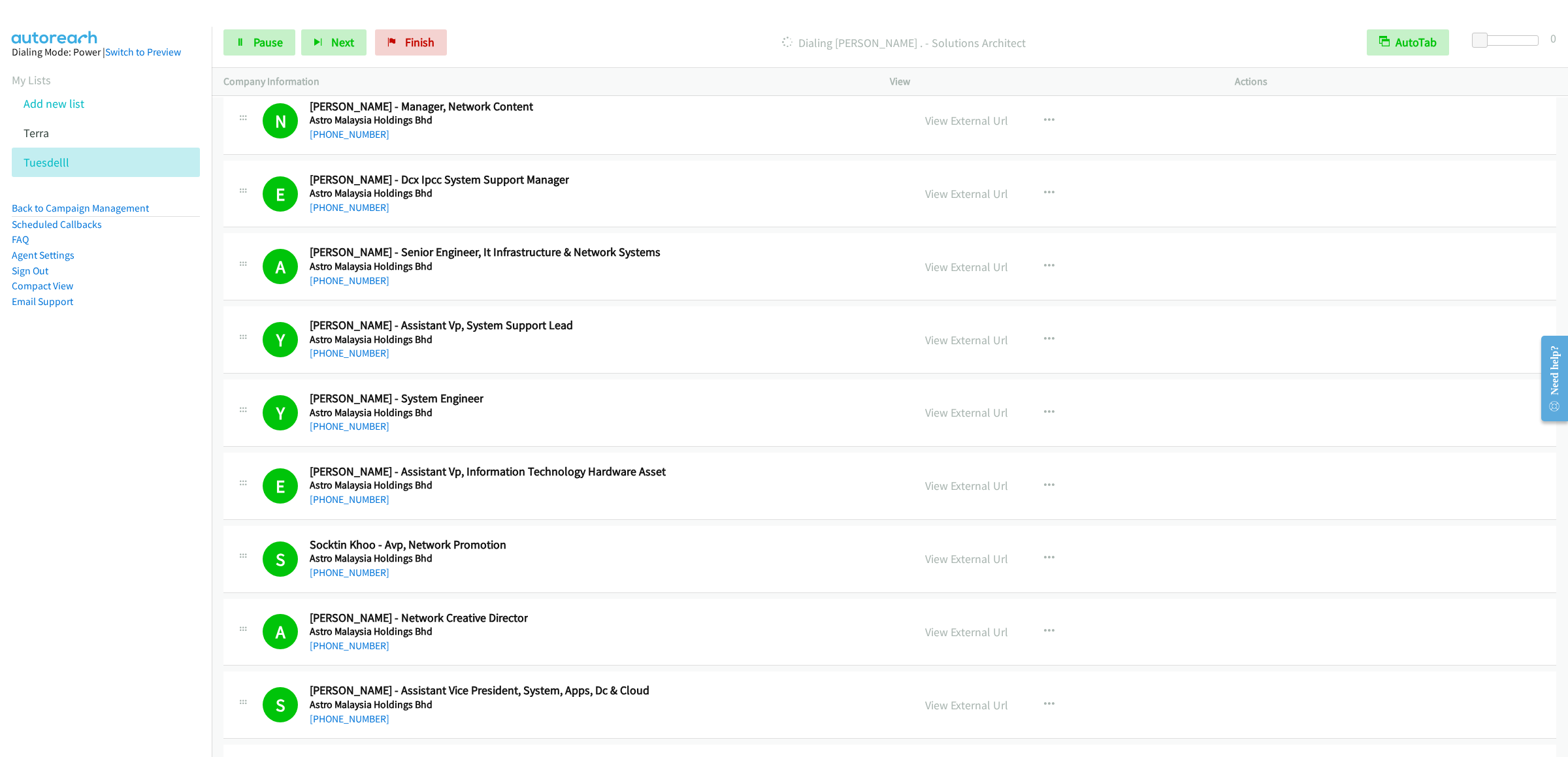
scroll to position [24300, 0]
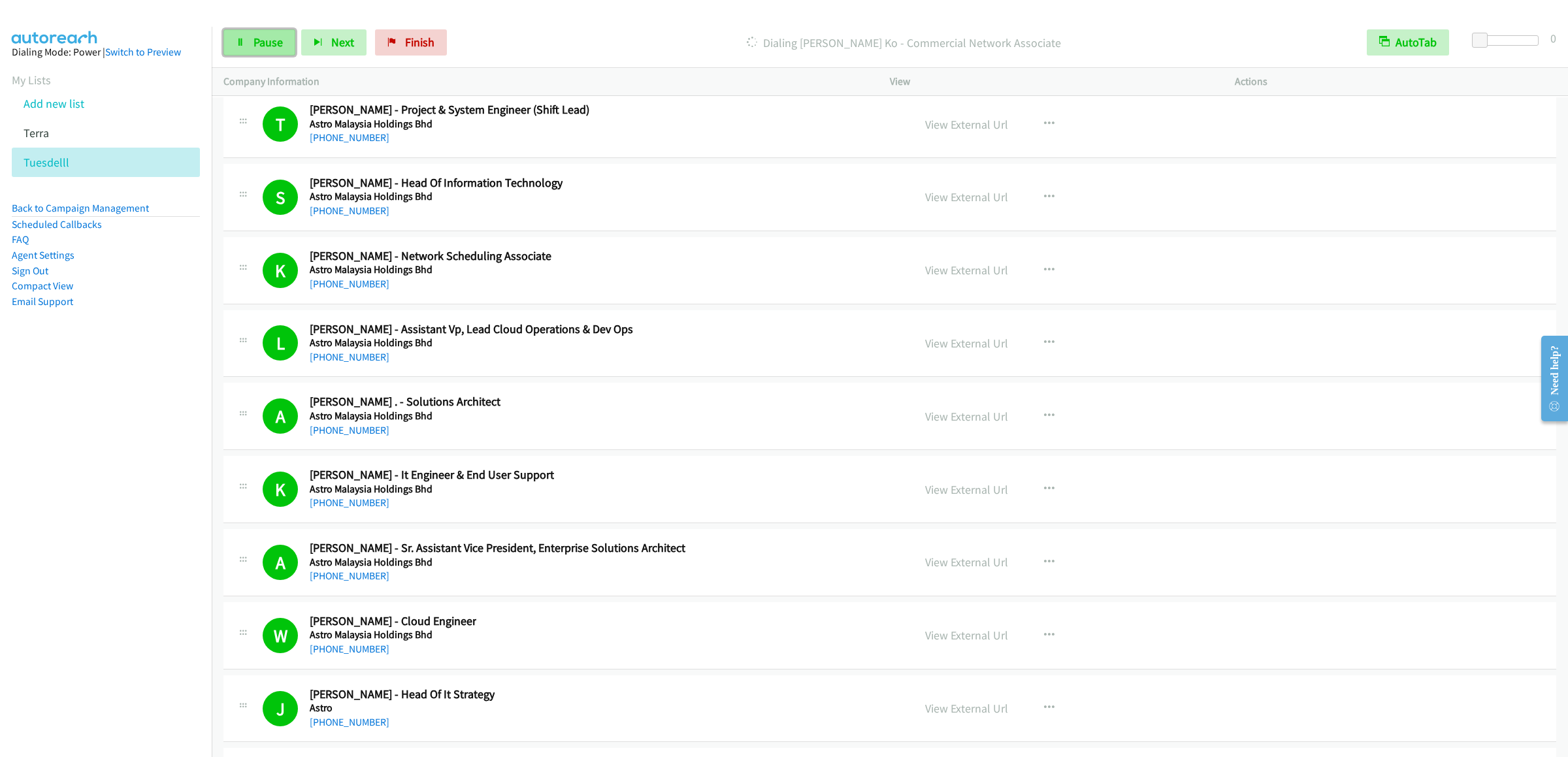
click at [243, 33] on link "Pause" at bounding box center [260, 42] width 72 height 26
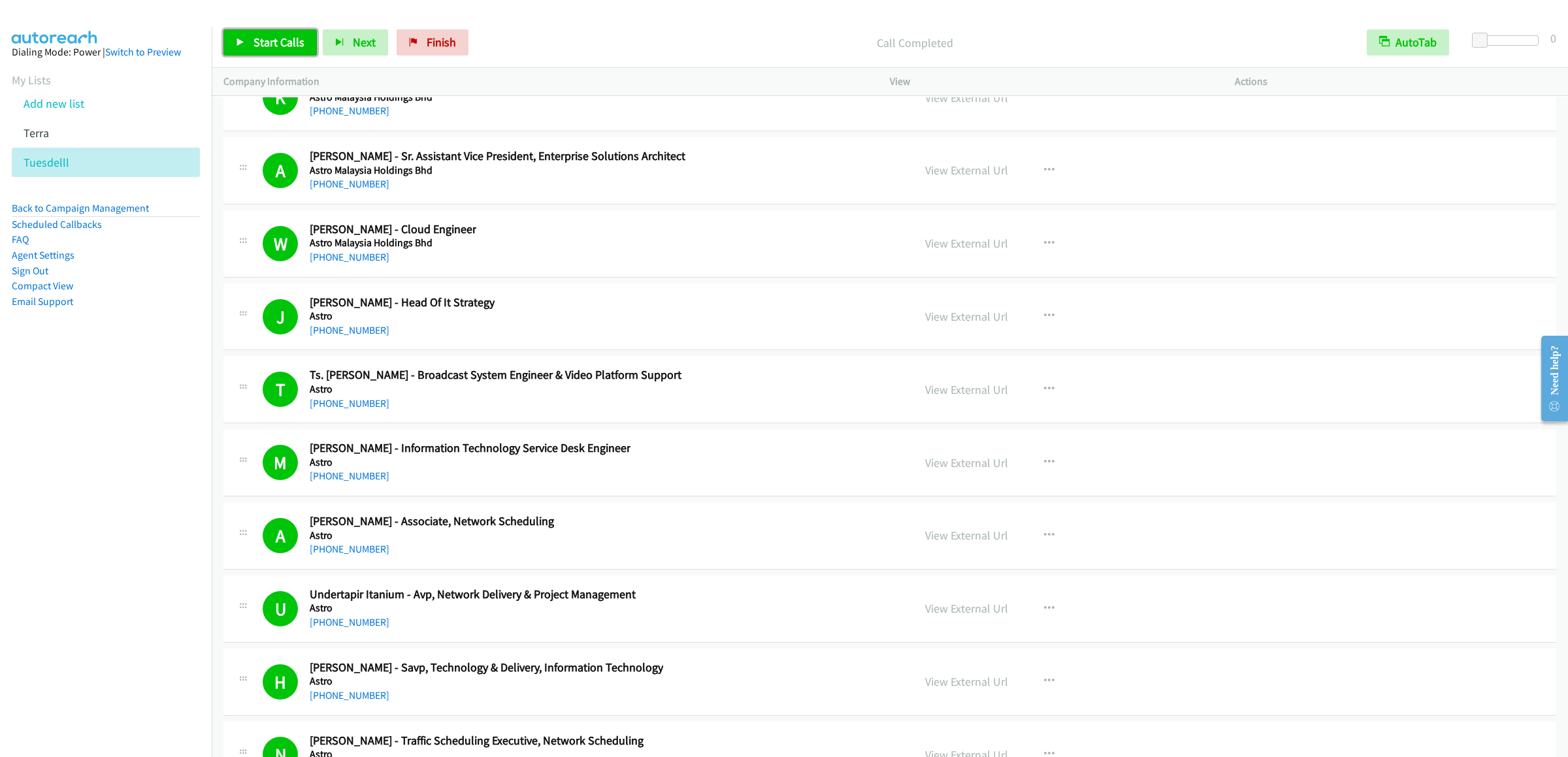
click at [275, 44] on span "Start Calls" at bounding box center [278, 42] width 51 height 15
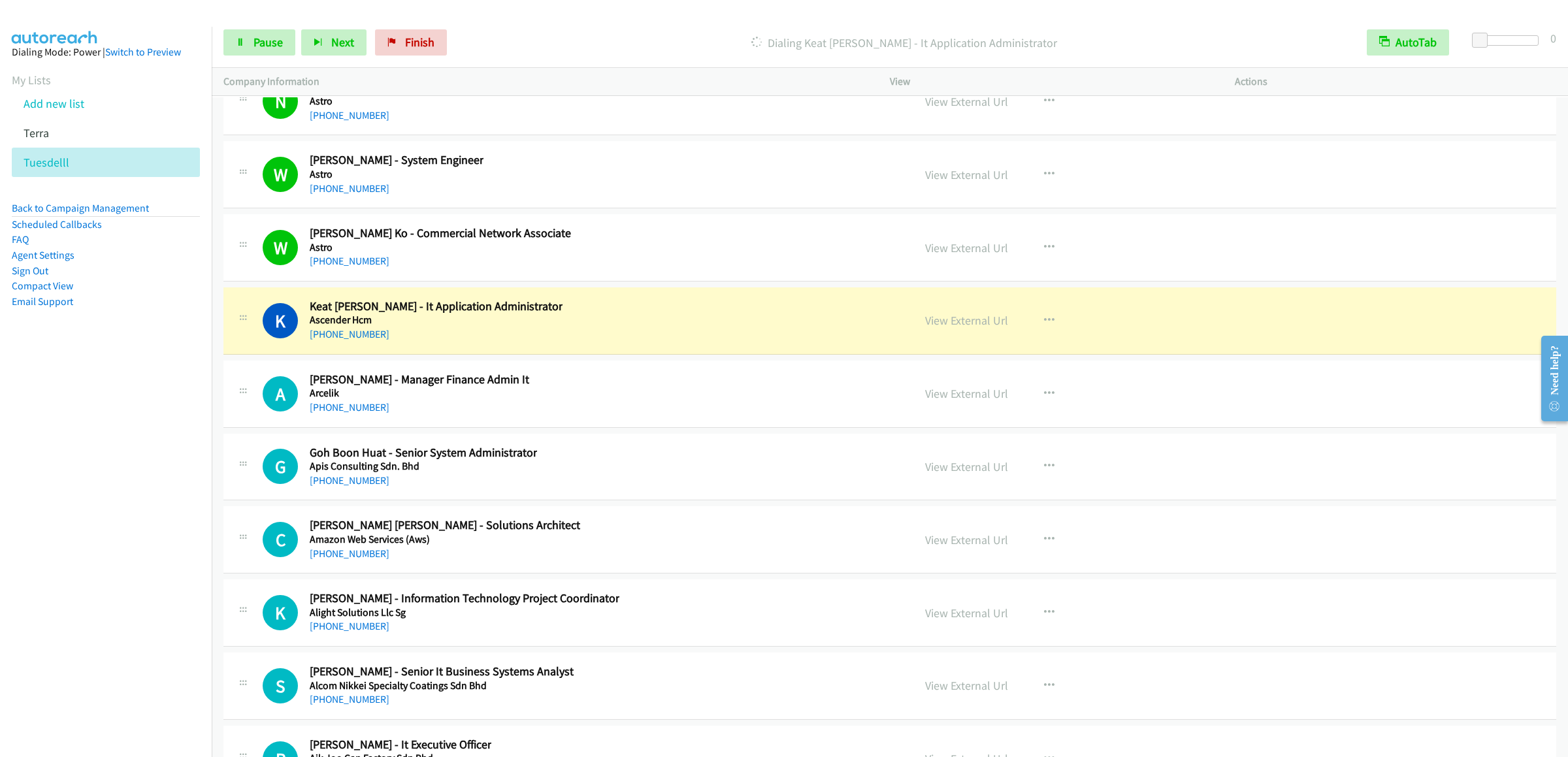
scroll to position [25476, 0]
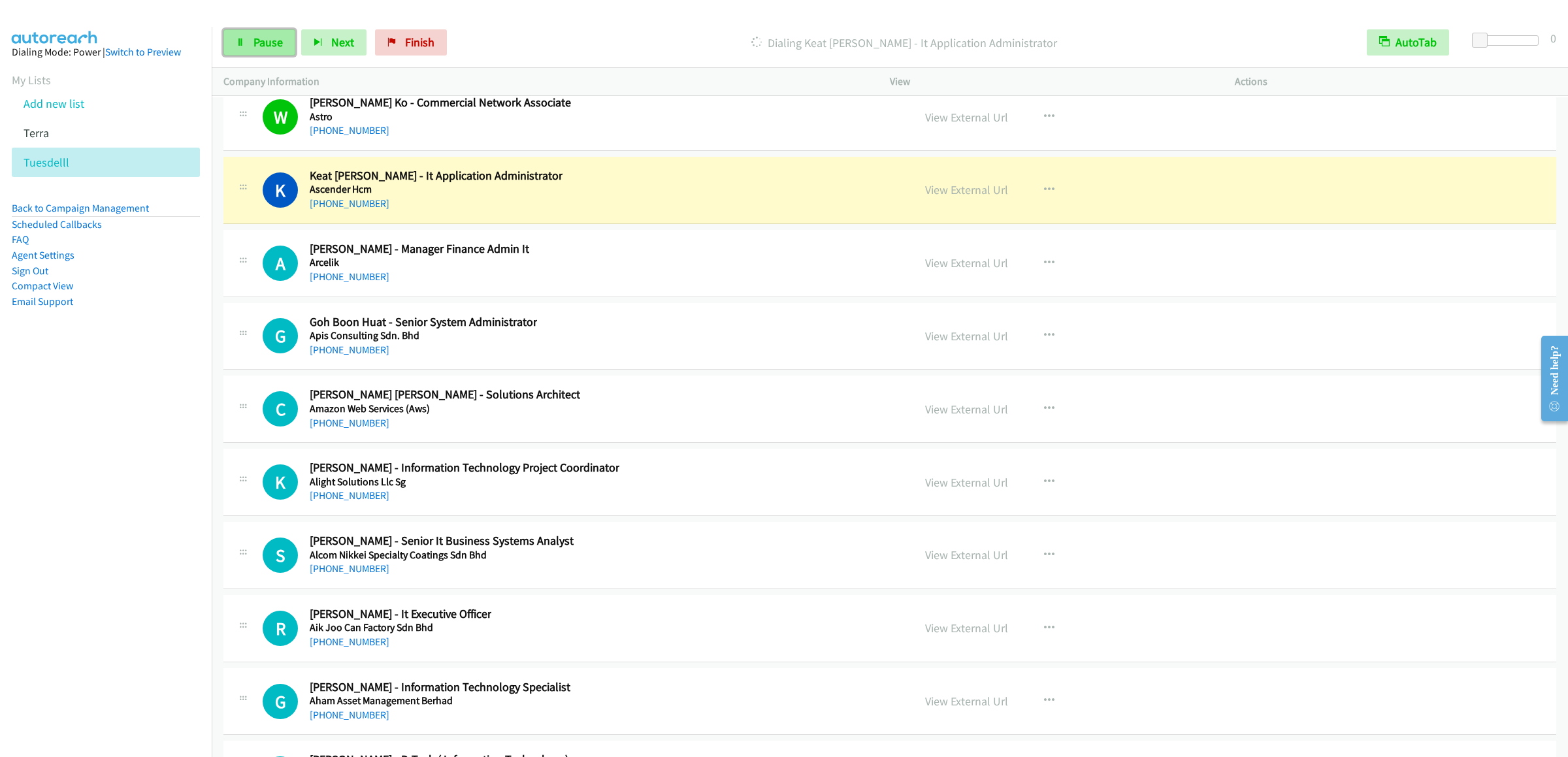
click at [273, 41] on span "Pause" at bounding box center [268, 42] width 29 height 15
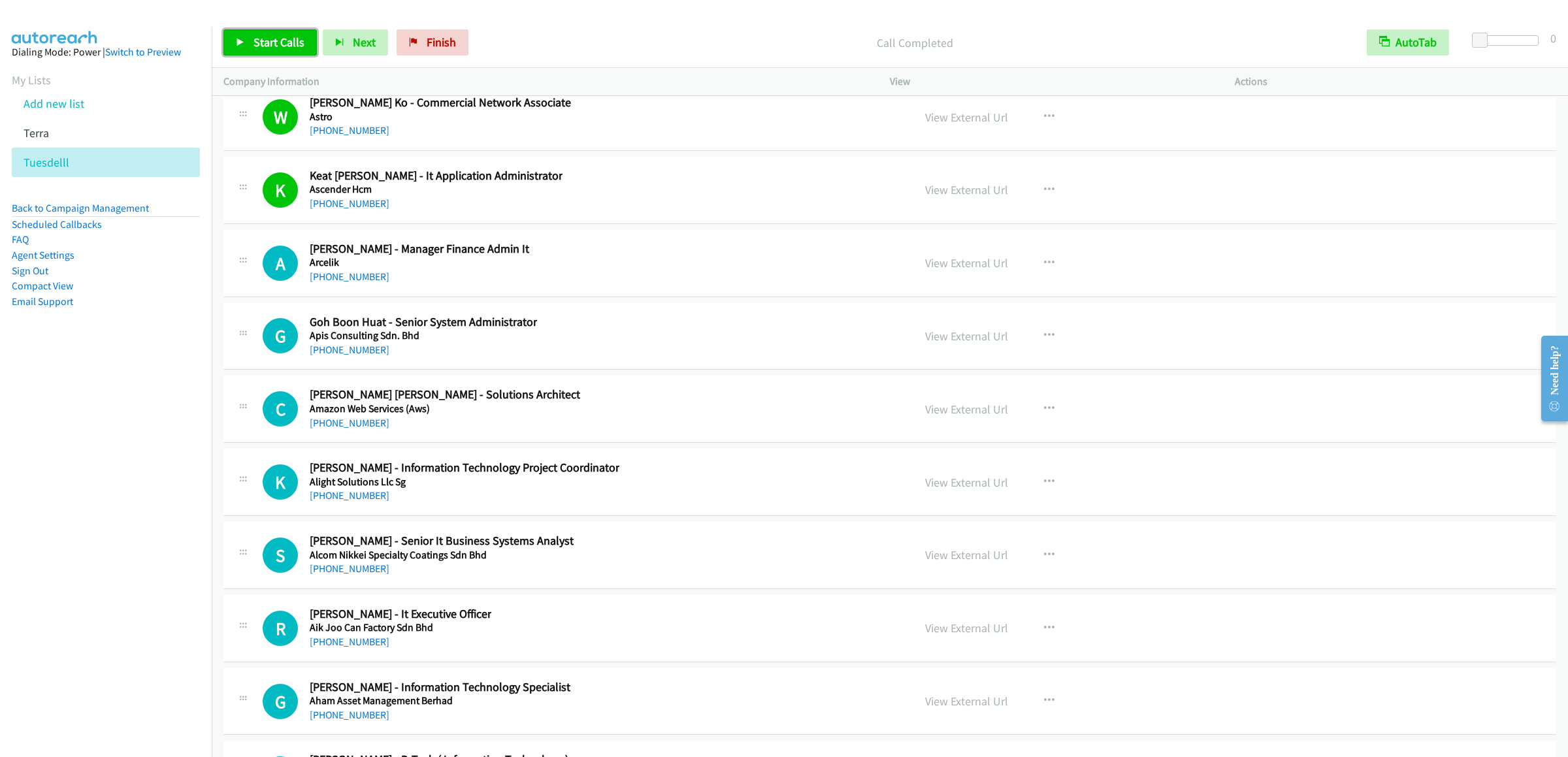
click at [261, 41] on span "Start Calls" at bounding box center [278, 42] width 51 height 15
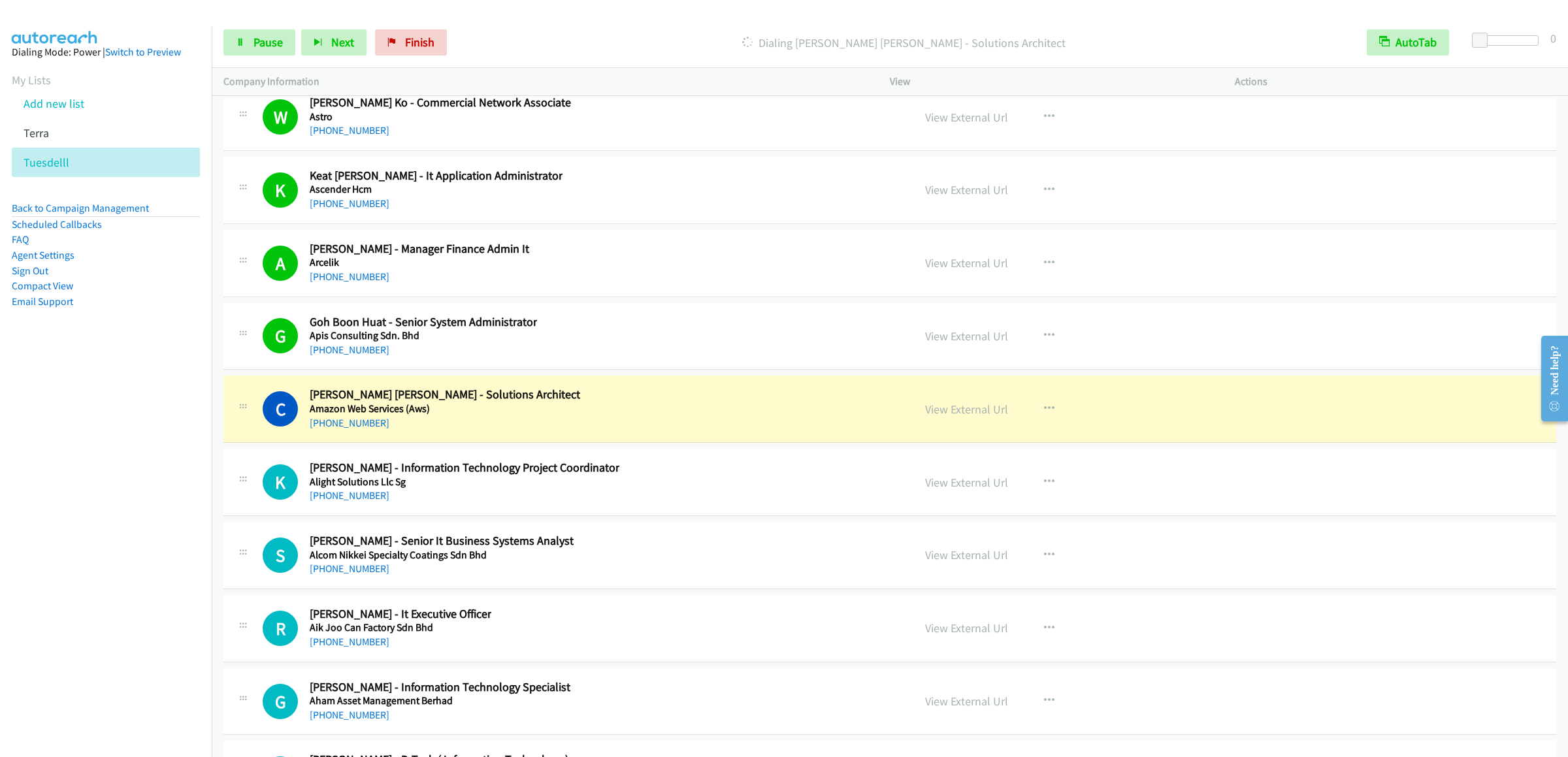
scroll to position [25737, 0]
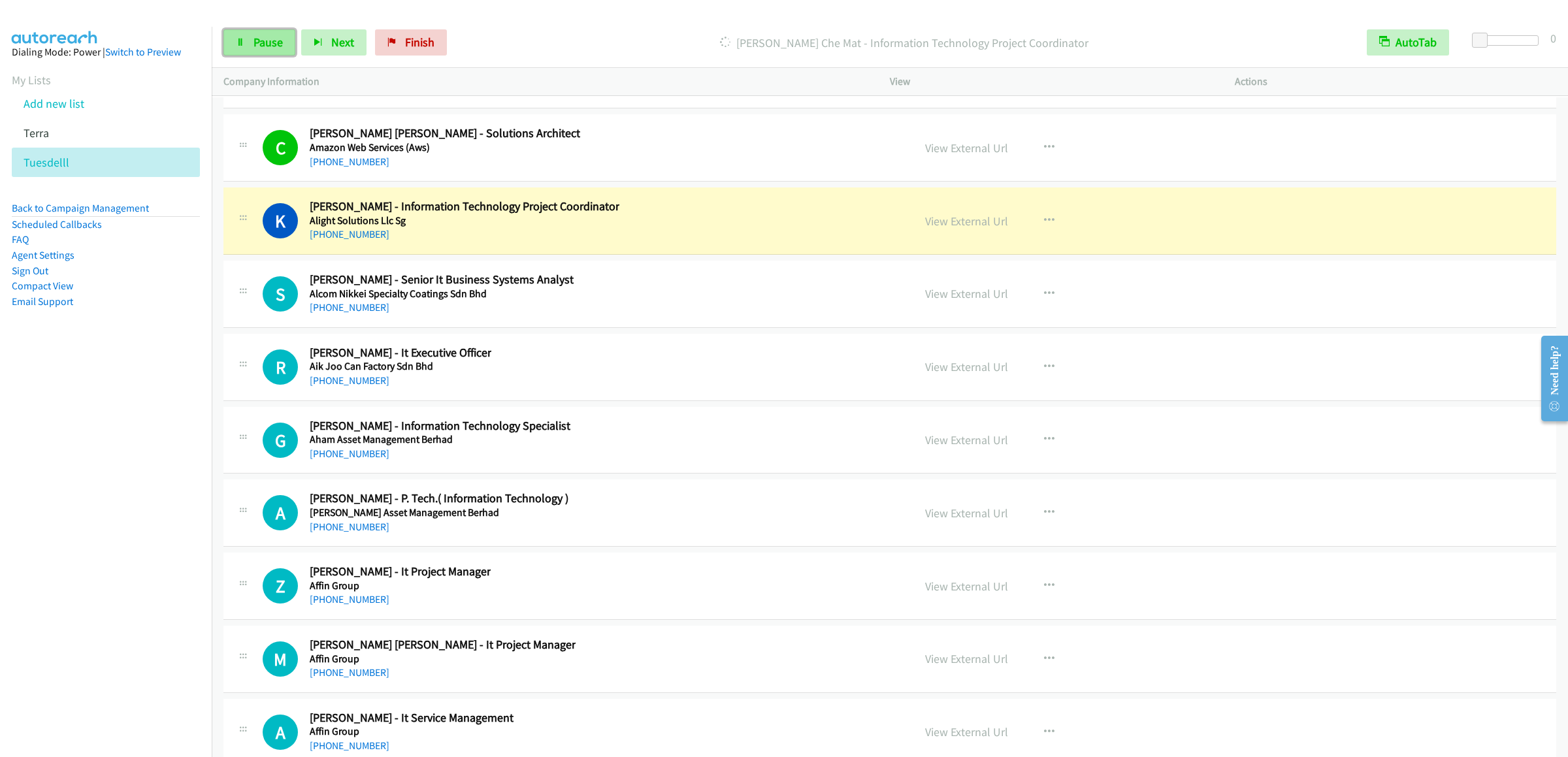
click at [259, 31] on link "Pause" at bounding box center [260, 42] width 72 height 26
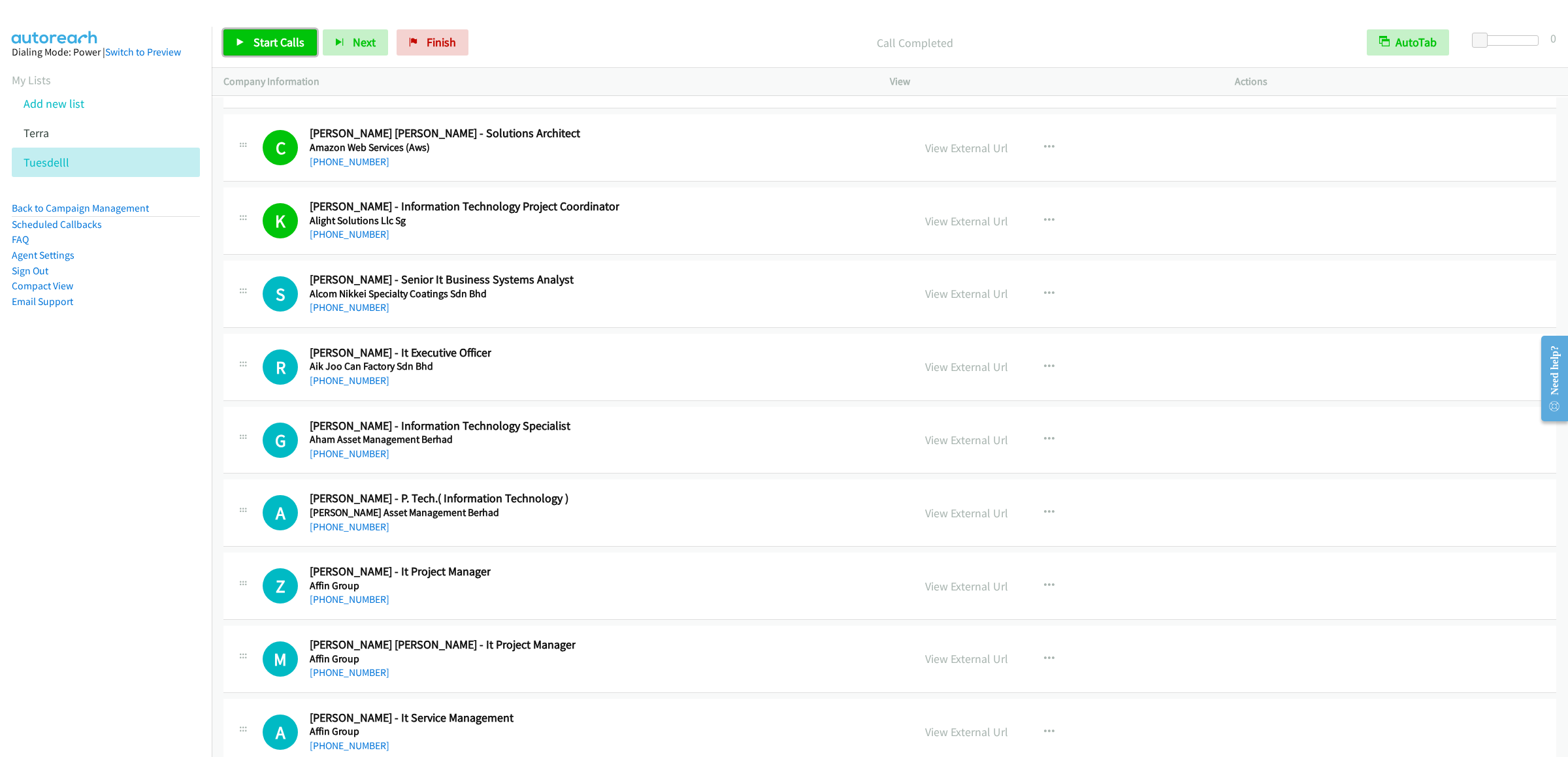
click at [273, 41] on span "Start Calls" at bounding box center [278, 42] width 51 height 15
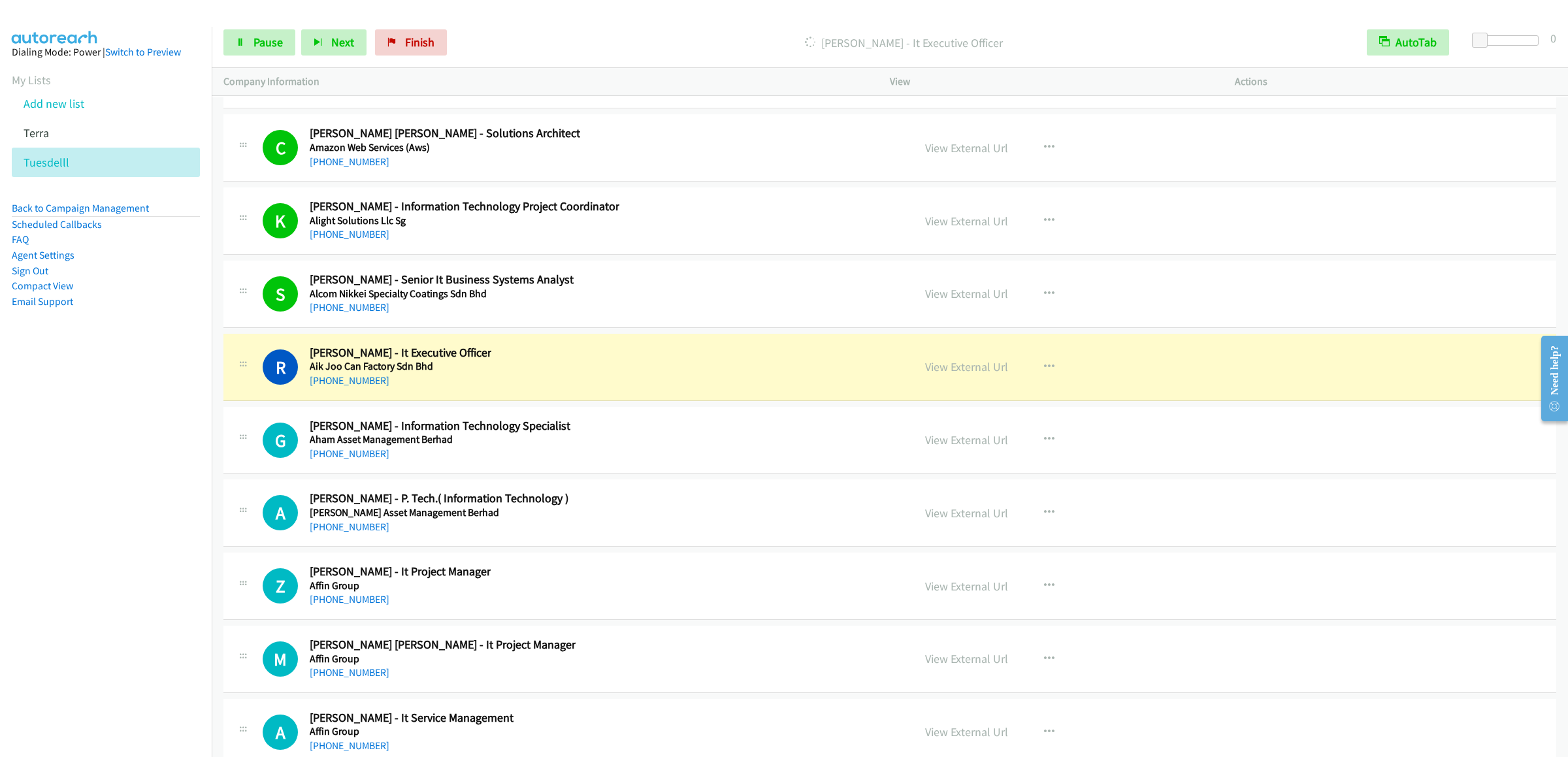
click at [214, 47] on div "Start Calls Pause Next Finish Dialing Raymond Ooi - It Executive Officer AutoTa…" at bounding box center [890, 42] width 1357 height 51
click at [231, 43] on link "Pause" at bounding box center [260, 42] width 72 height 26
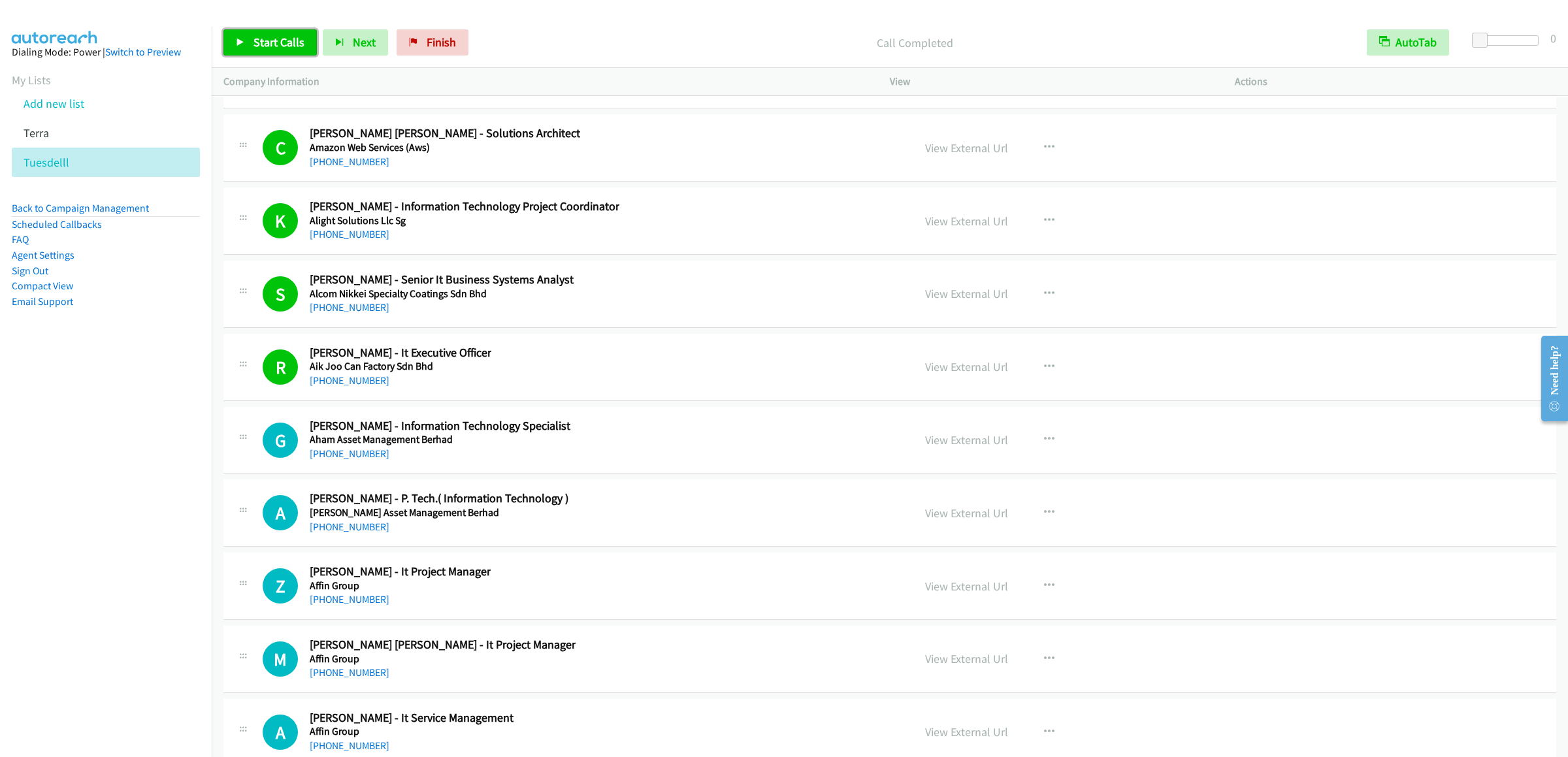
click at [263, 46] on span "Start Calls" at bounding box center [278, 42] width 51 height 15
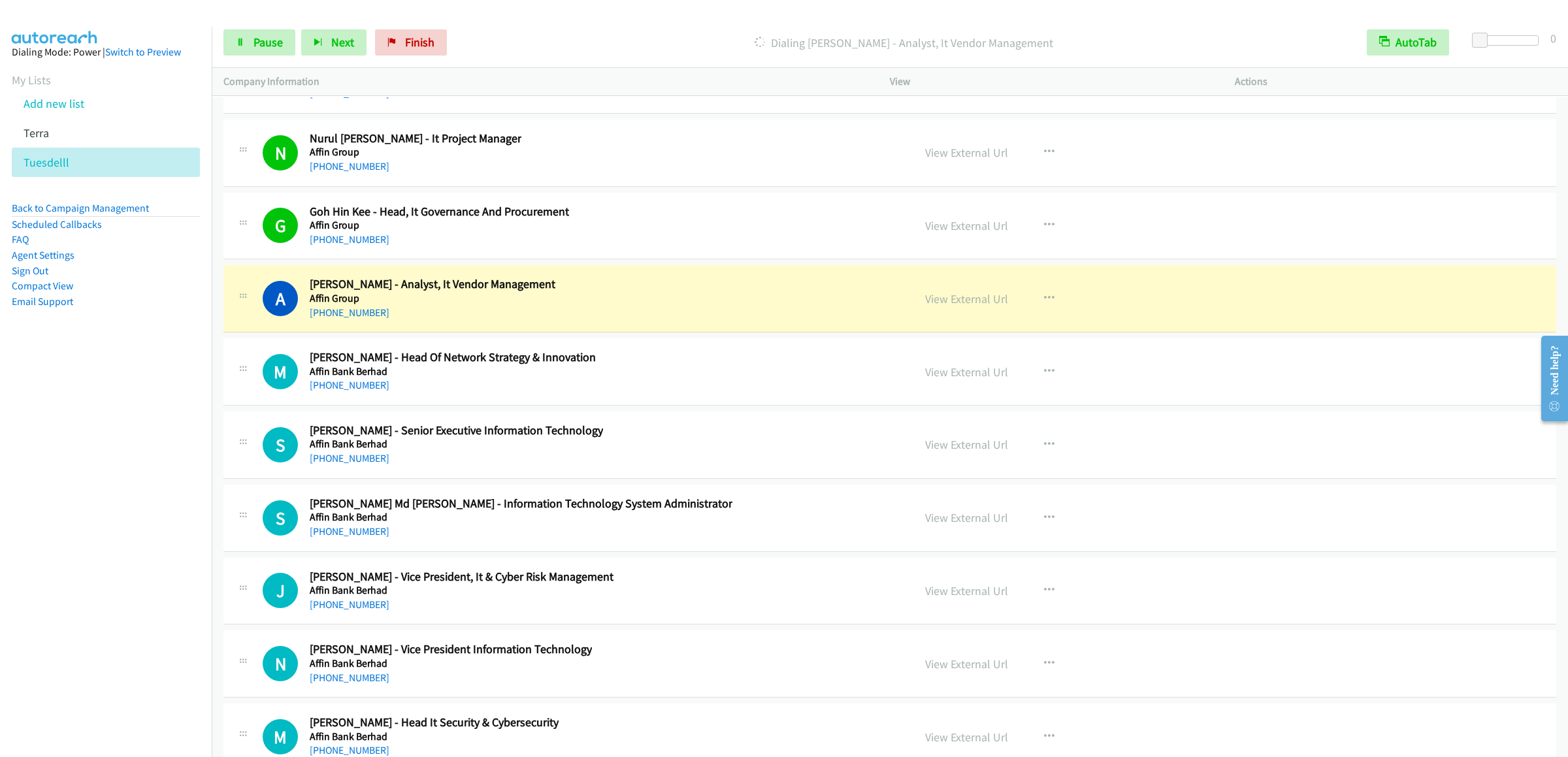
scroll to position [26652, 0]
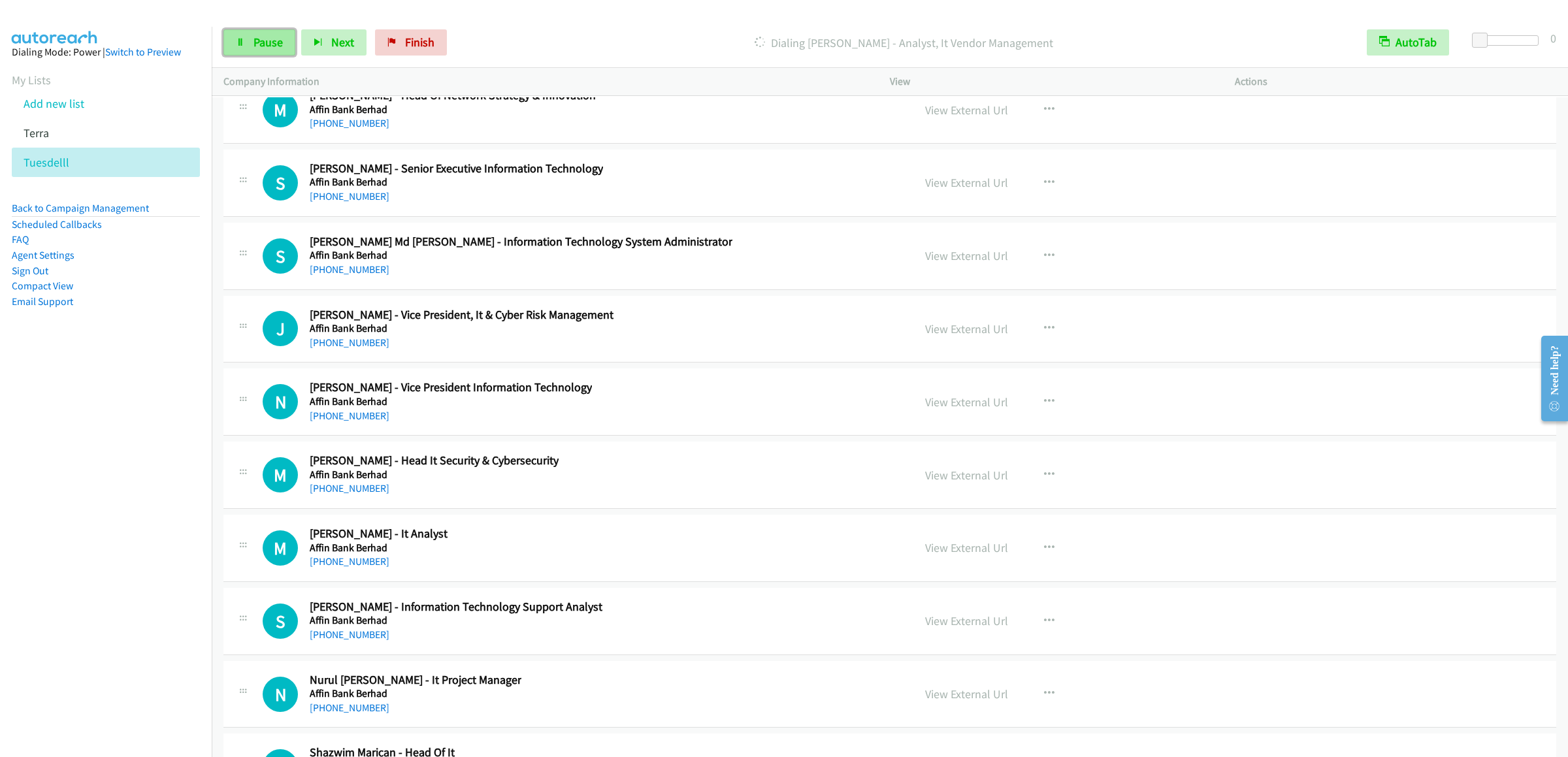
click at [253, 47] on span "Pause" at bounding box center [268, 42] width 29 height 15
click at [265, 36] on span "Start Calls" at bounding box center [278, 42] width 51 height 15
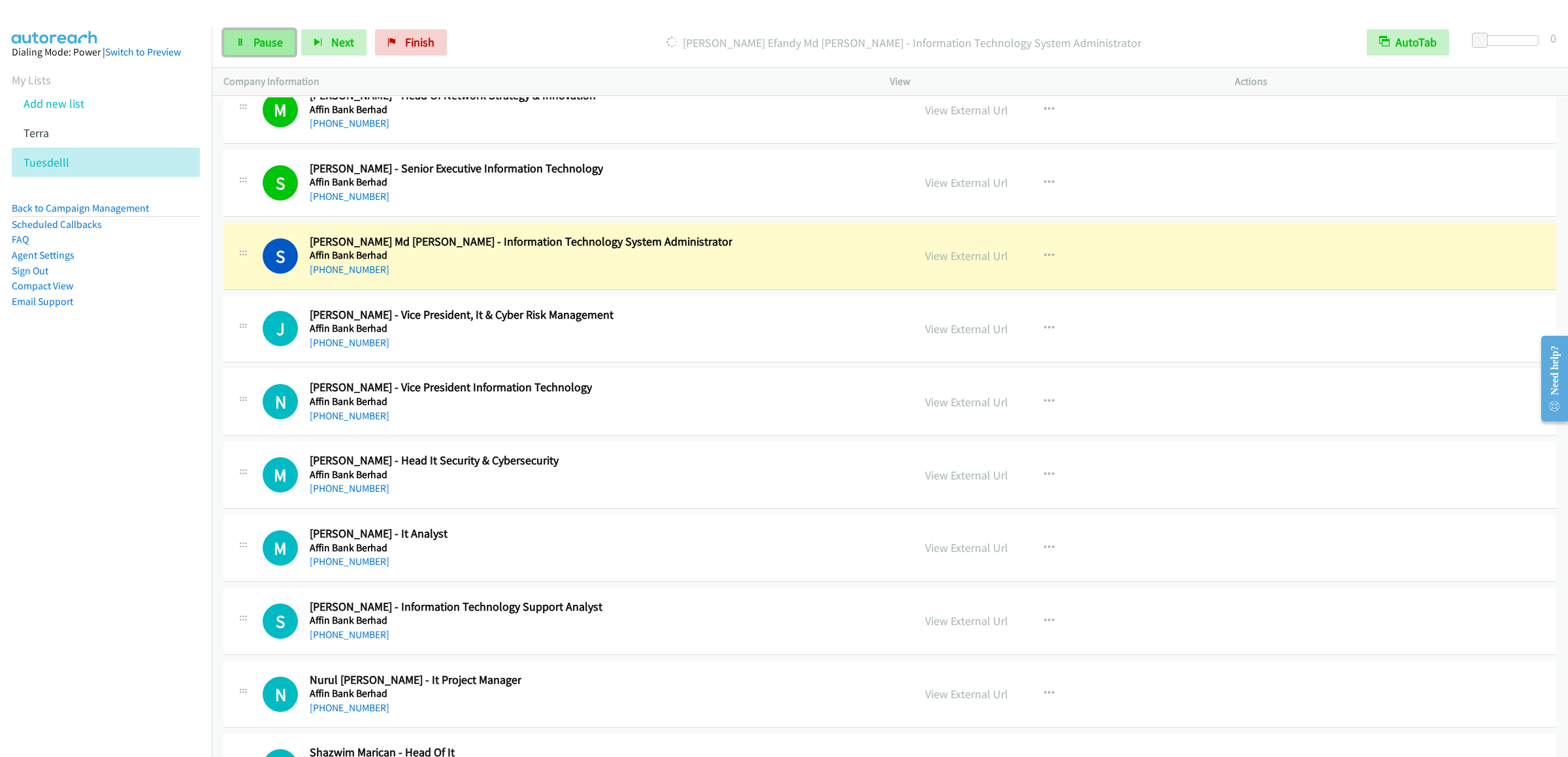
click at [253, 35] on span "Pause" at bounding box center [268, 42] width 29 height 15
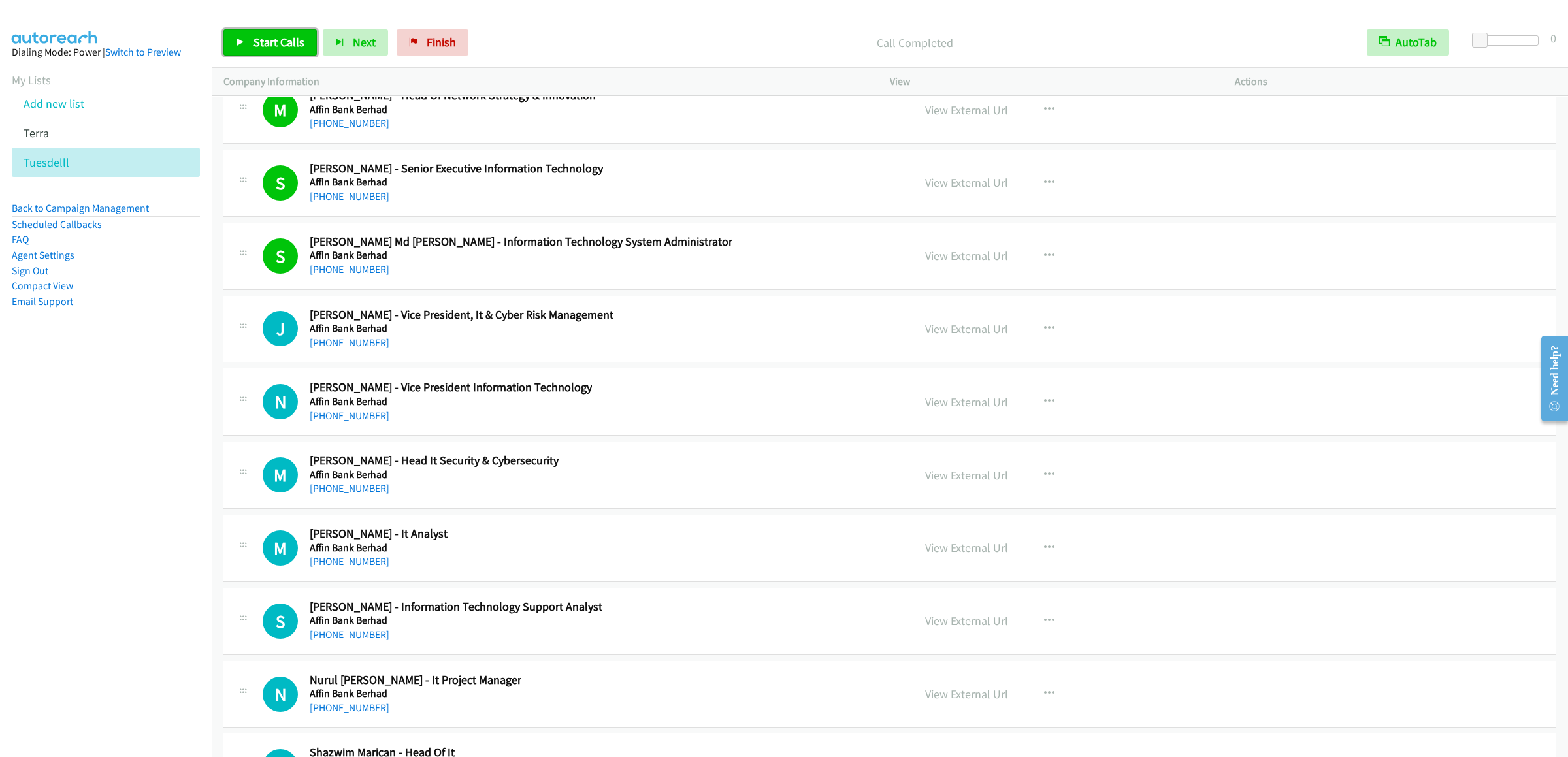
click at [285, 43] on span "Start Calls" at bounding box center [278, 42] width 51 height 15
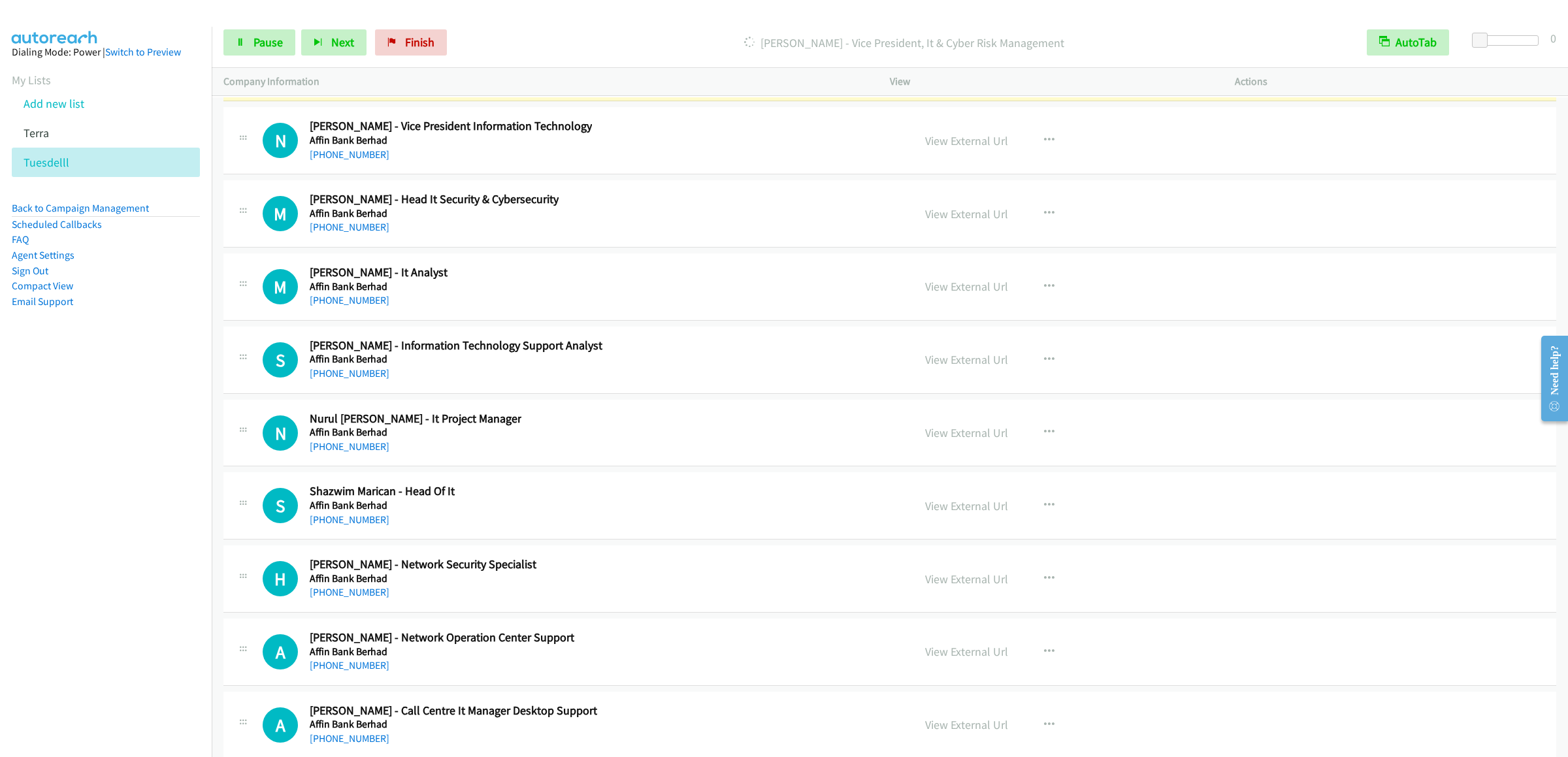
scroll to position [27043, 0]
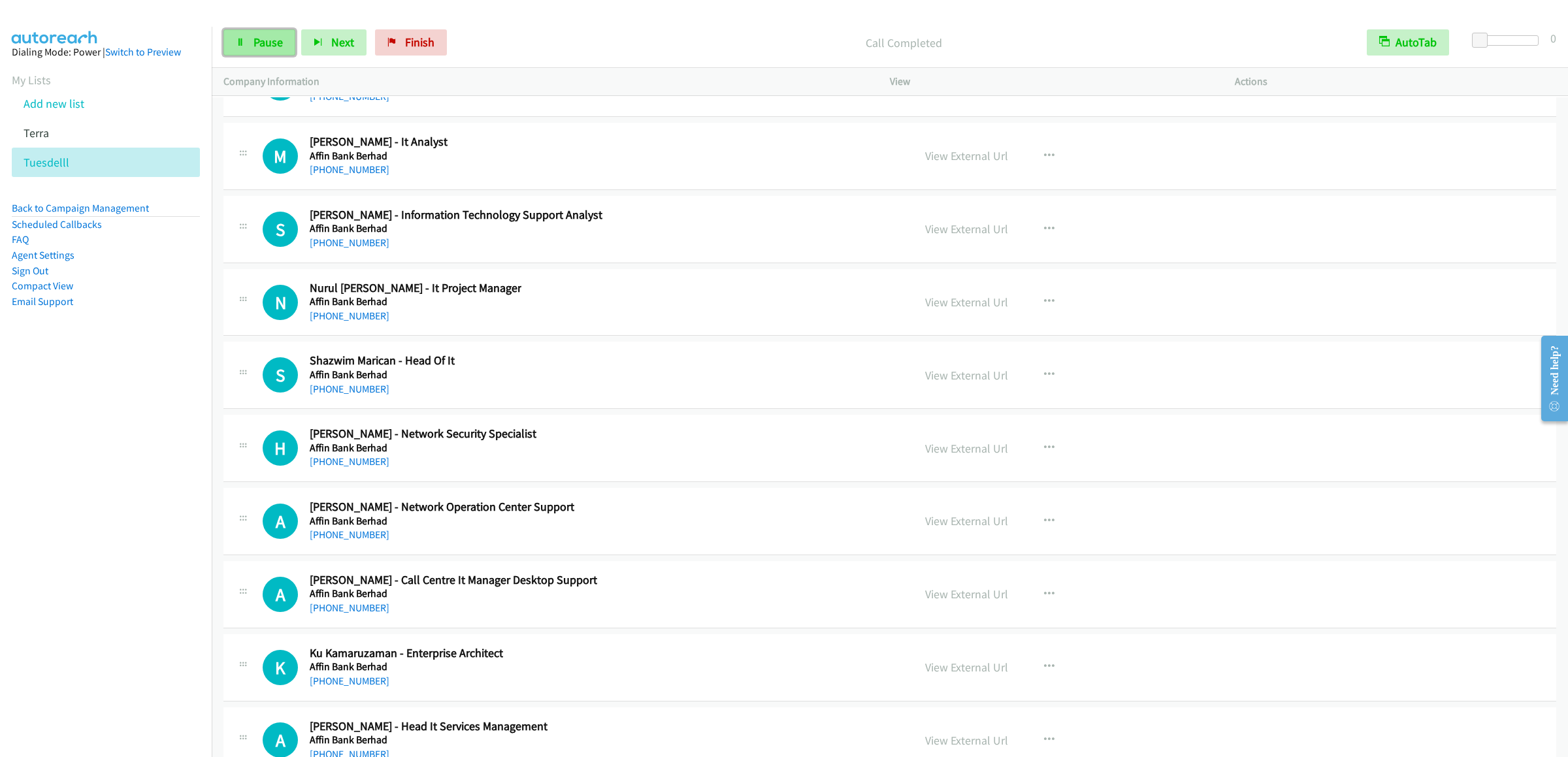
click at [262, 48] on span "Pause" at bounding box center [268, 42] width 29 height 15
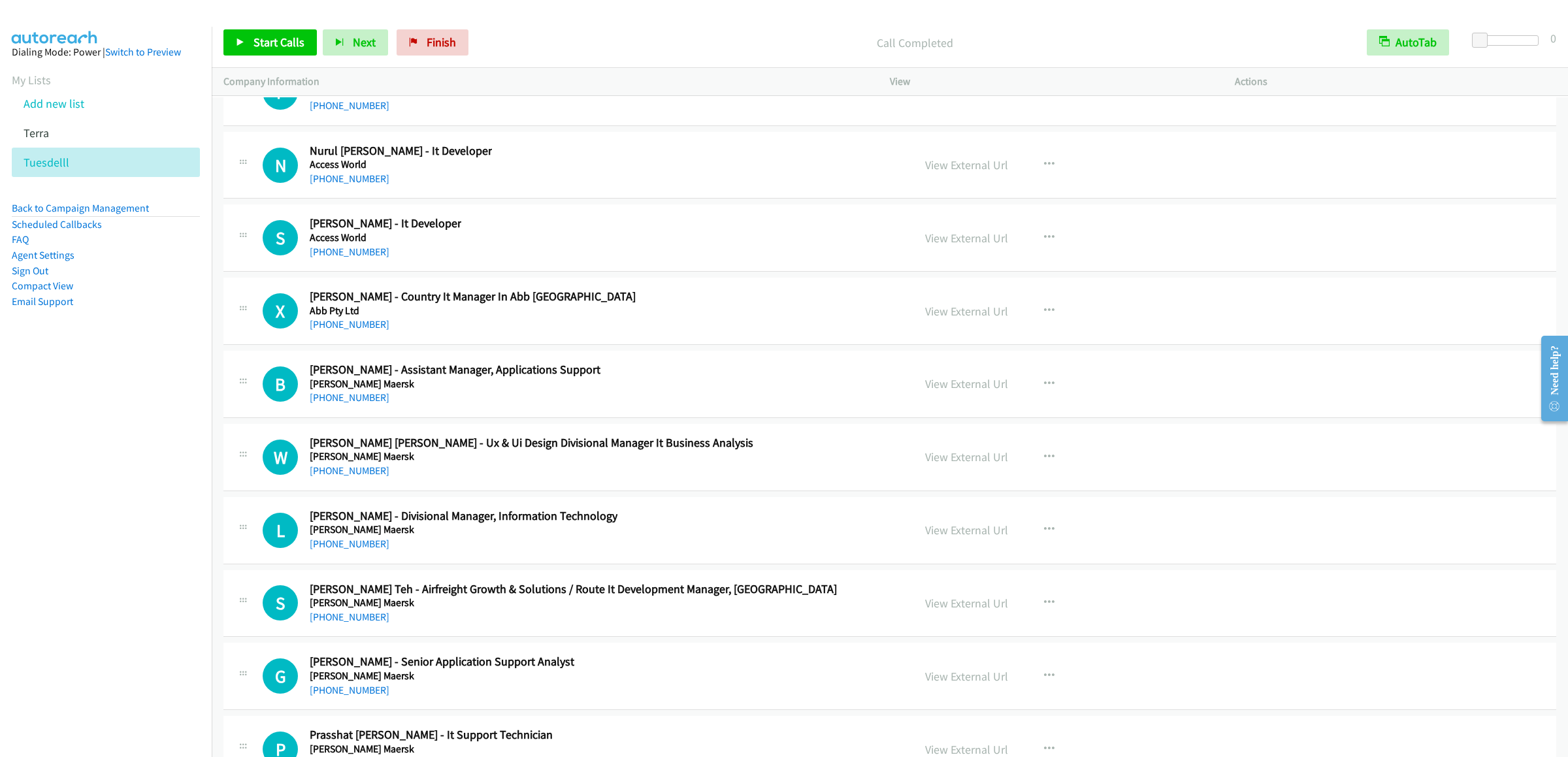
scroll to position [28219, 0]
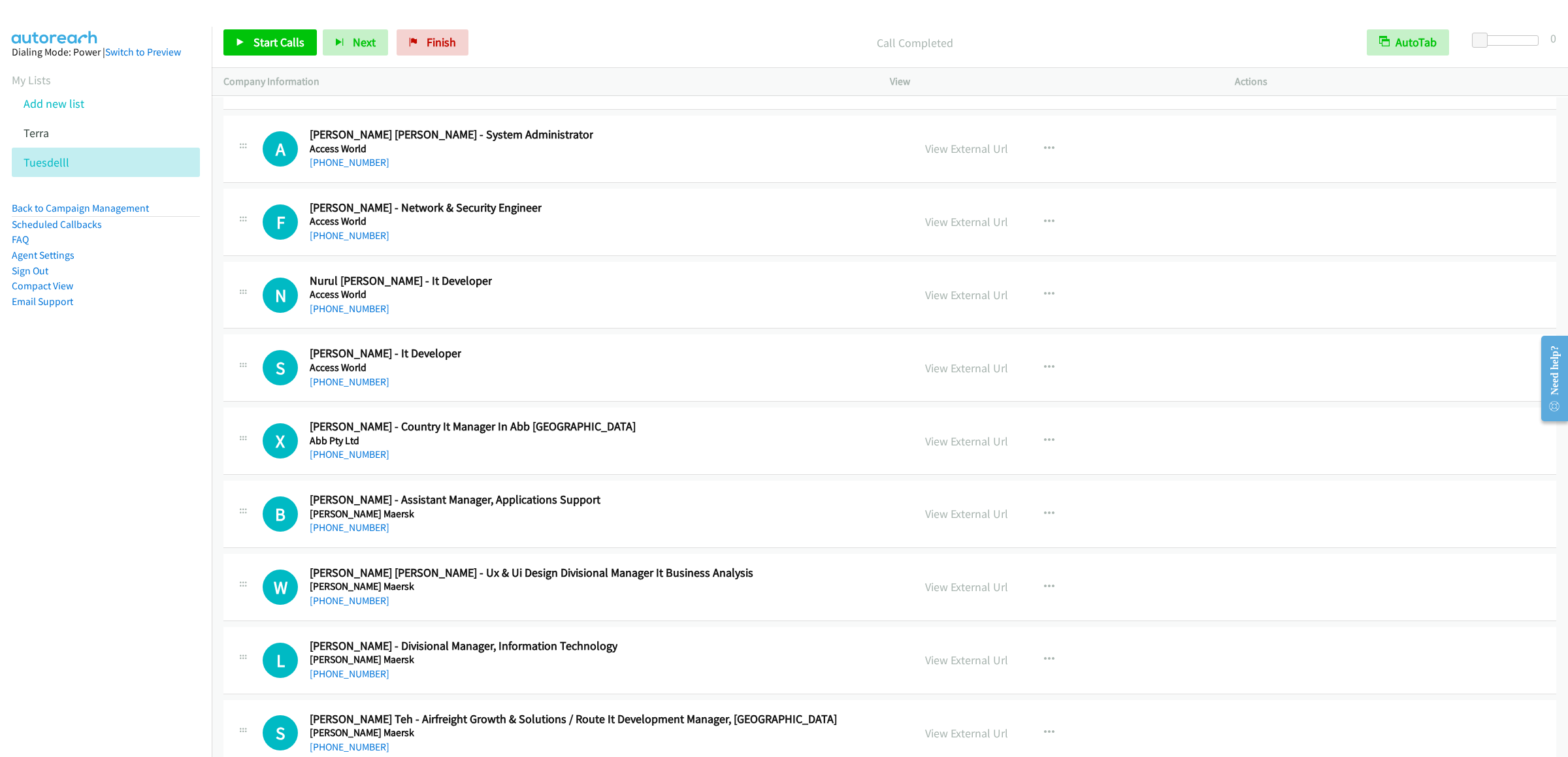
click at [1044, 81] on icon "button" at bounding box center [1048, 76] width 10 height 10
click at [951, 174] on link "Start Calls Here" at bounding box center [979, 161] width 174 height 26
click at [269, 41] on span "Start Calls" at bounding box center [278, 42] width 51 height 15
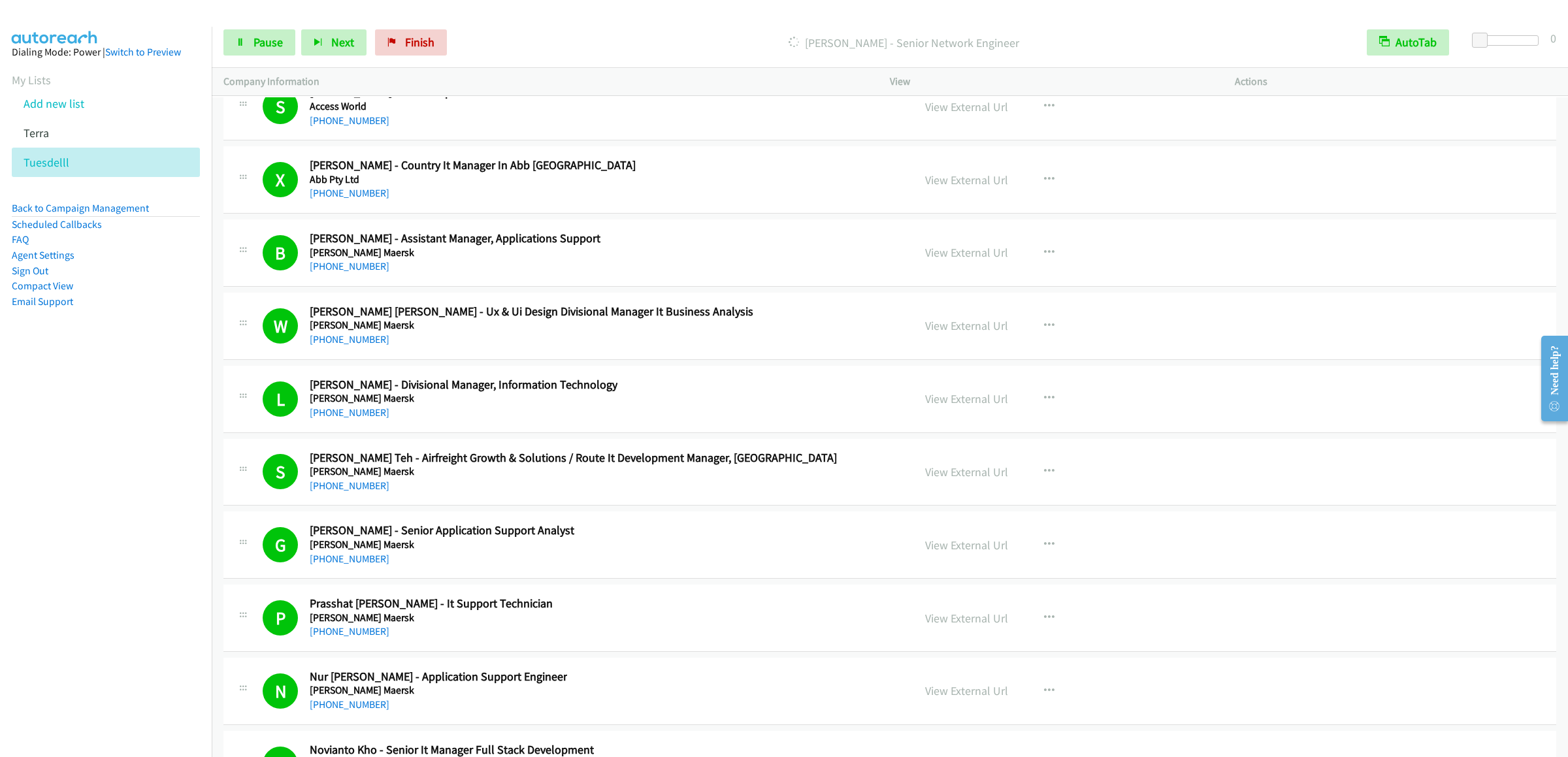
scroll to position [28749, 0]
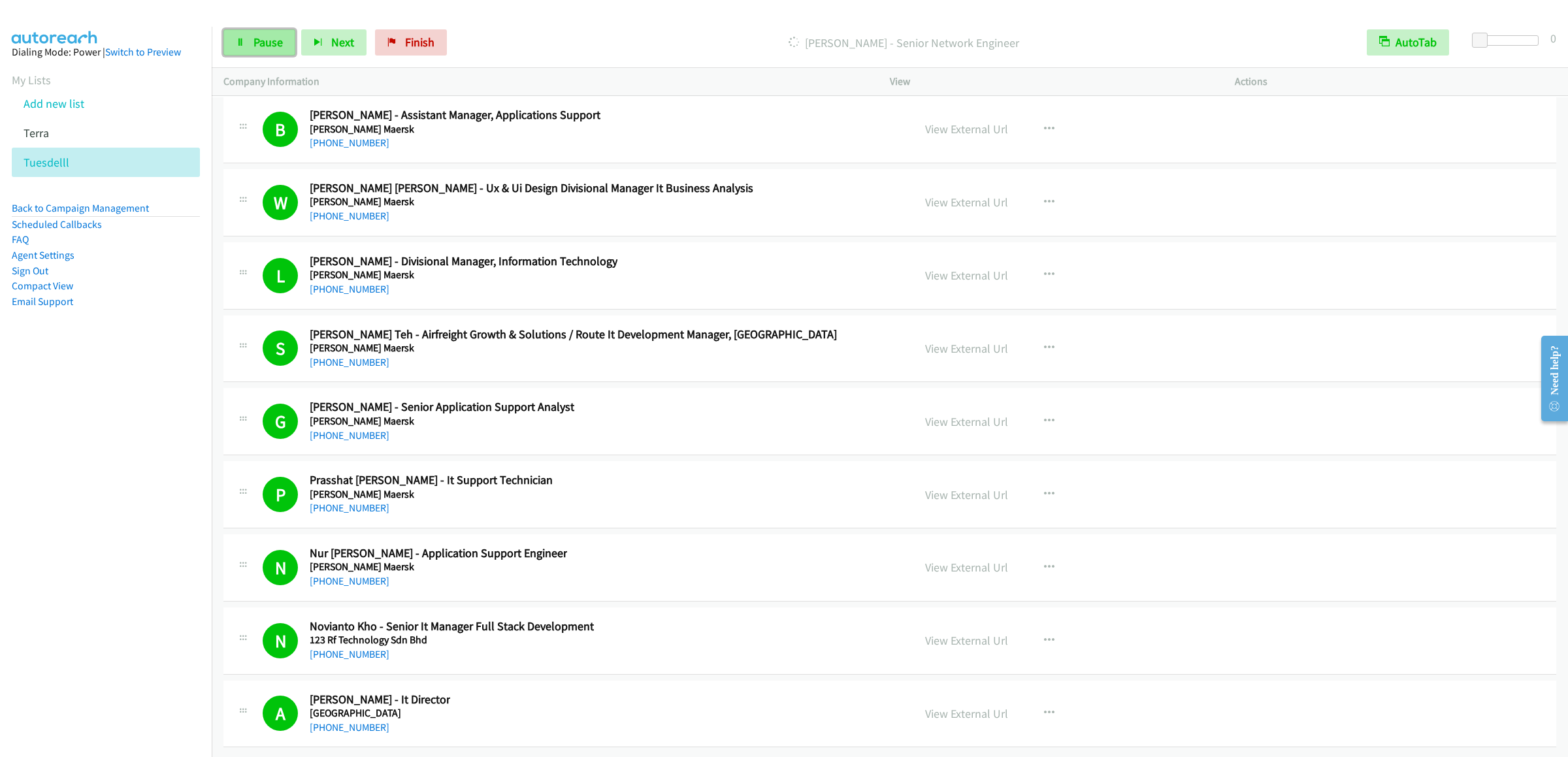
click at [283, 44] on link "Pause" at bounding box center [260, 42] width 72 height 26
click at [64, 111] on link "Add new list" at bounding box center [54, 103] width 61 height 15
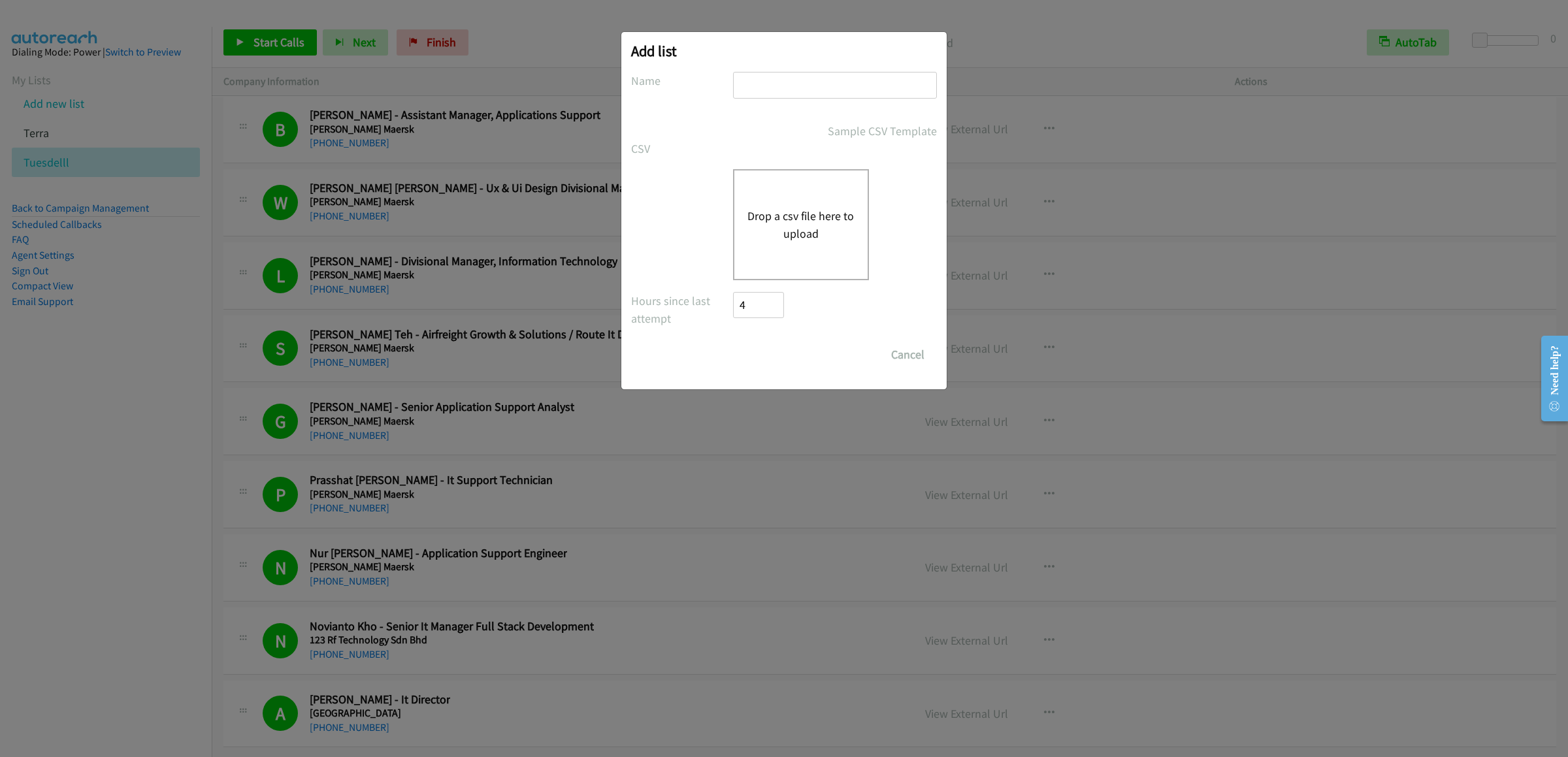
click at [773, 77] on input "text" at bounding box center [835, 85] width 204 height 27
type input "2"
click at [784, 185] on div "Drop a csv file here to upload" at bounding box center [802, 225] width 136 height 111
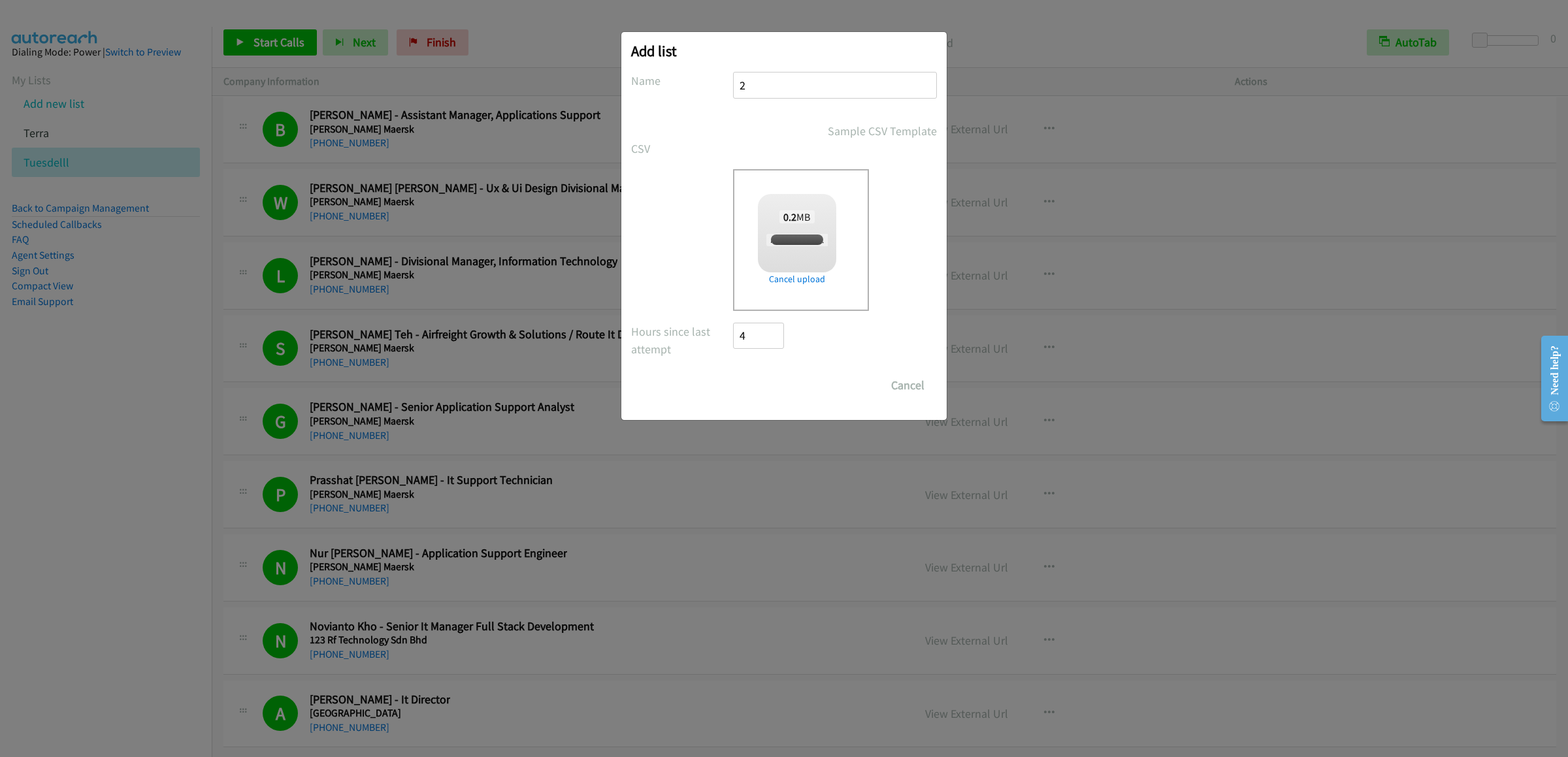
checkbox input "true"
click at [781, 384] on input "Save List" at bounding box center [767, 385] width 68 height 26
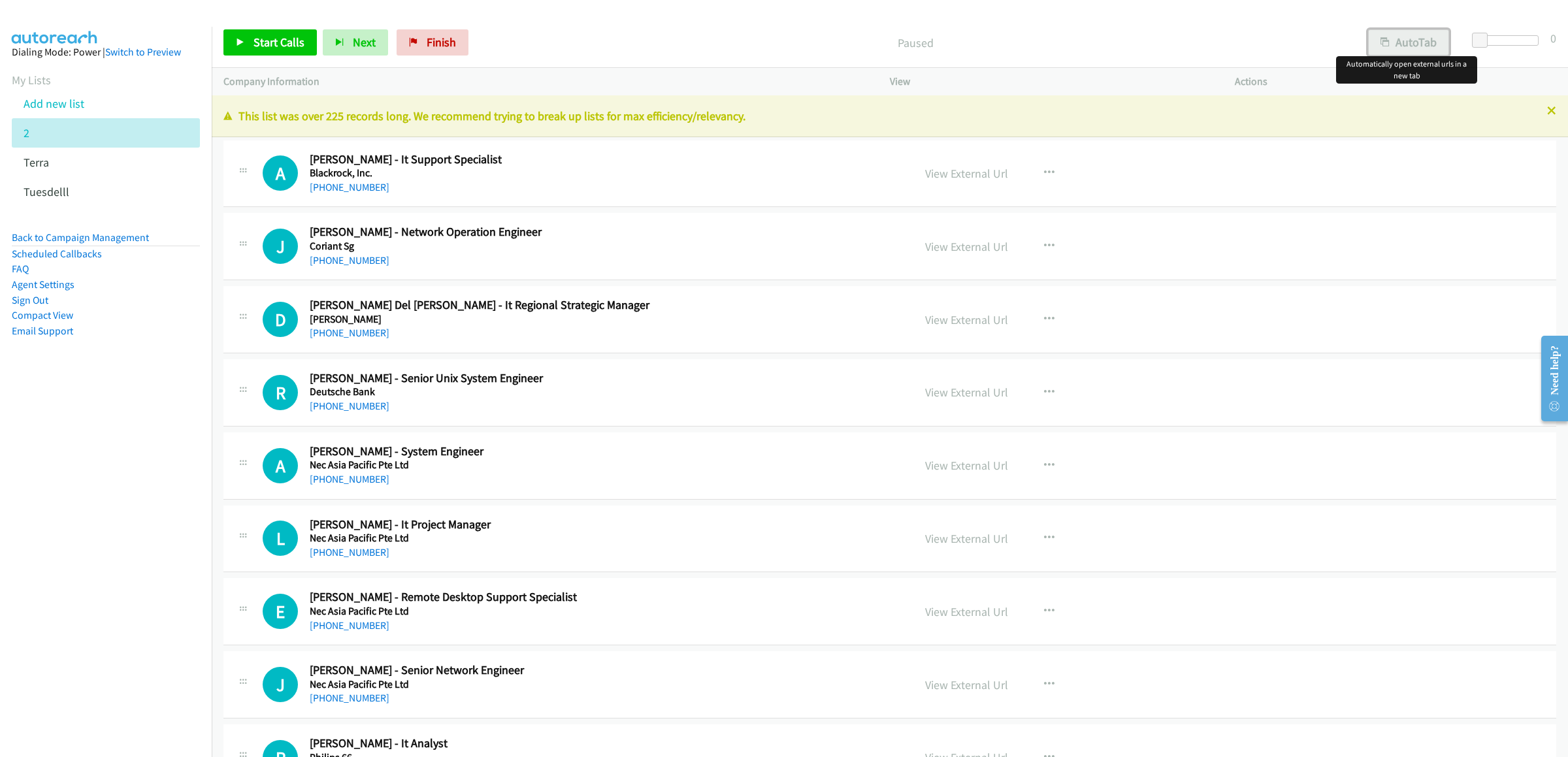
click at [1412, 41] on button "AutoTab" at bounding box center [1409, 42] width 81 height 26
click at [263, 41] on span "Start Calls" at bounding box center [278, 42] width 51 height 15
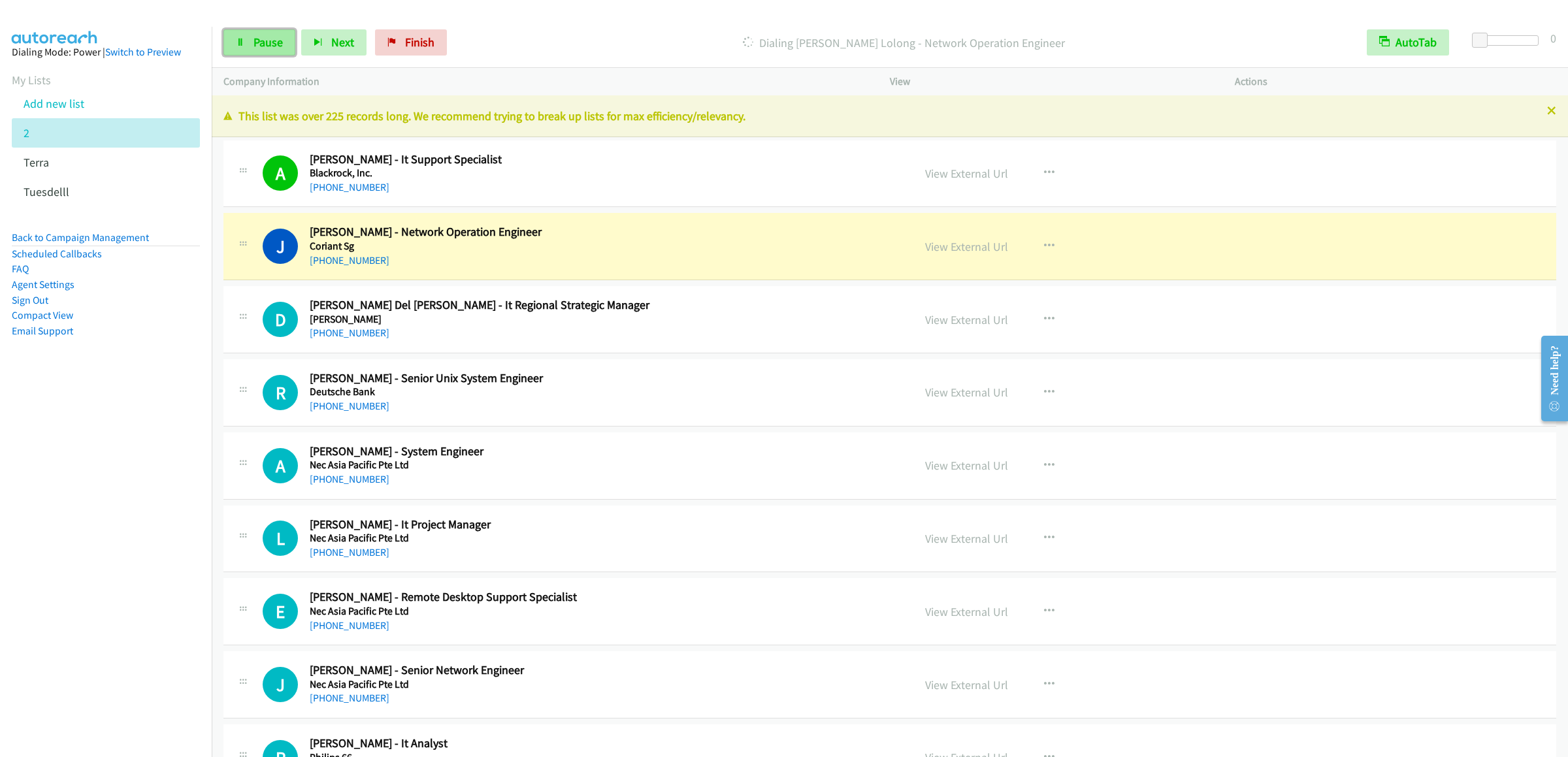
click at [249, 32] on link "Pause" at bounding box center [260, 42] width 72 height 26
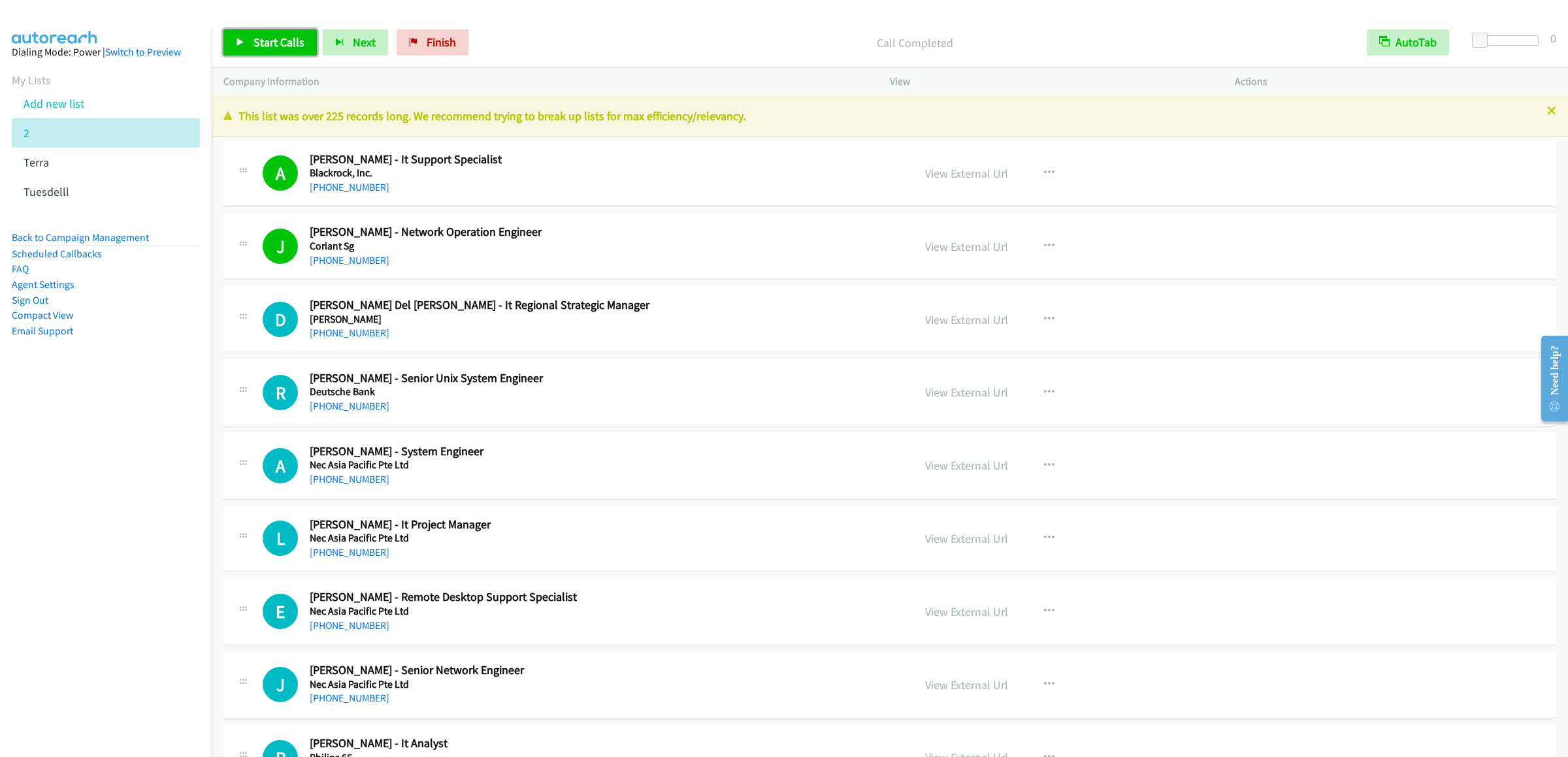
click at [257, 48] on span "Start Calls" at bounding box center [278, 42] width 51 height 15
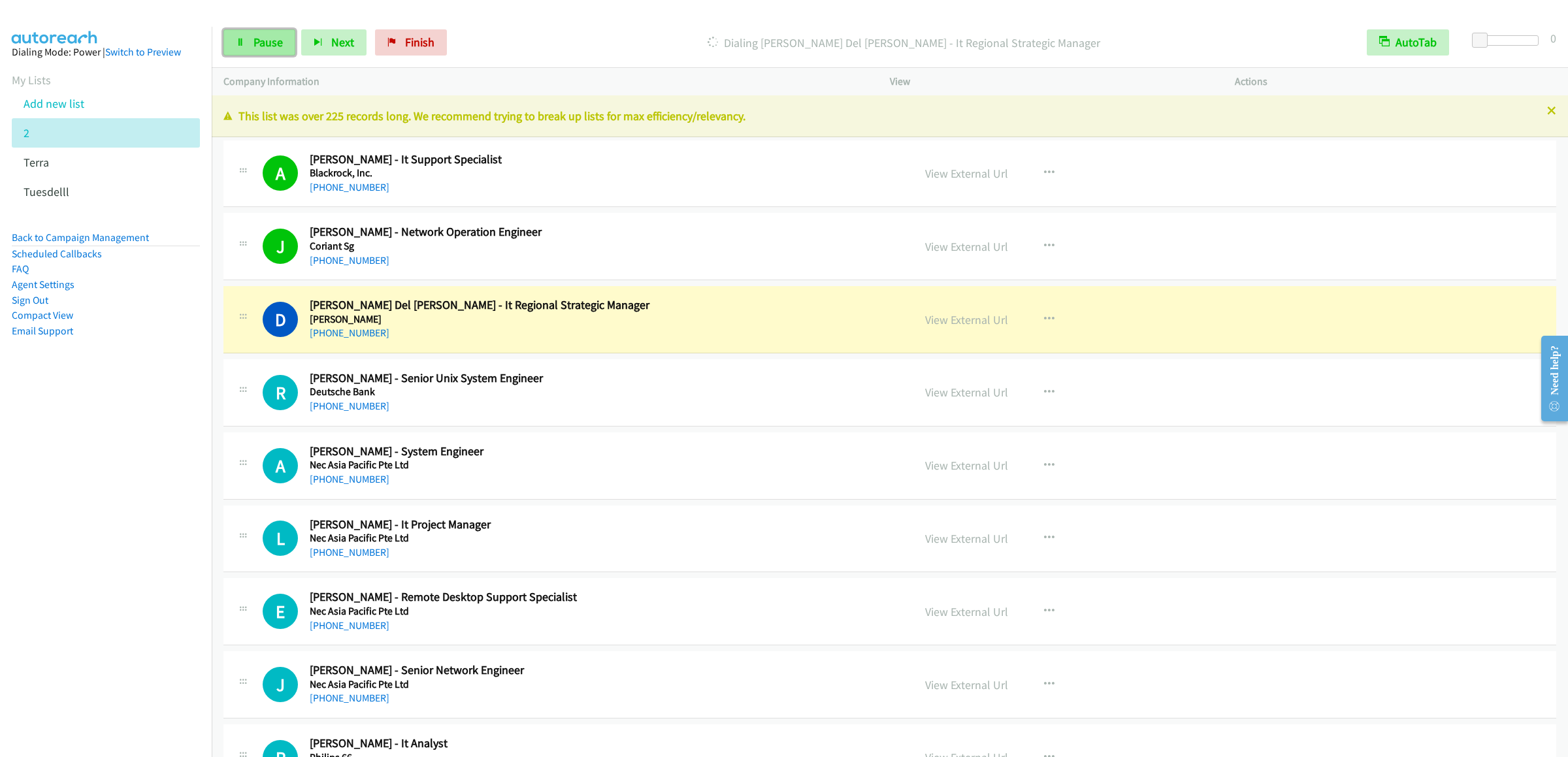
click at [285, 45] on link "Pause" at bounding box center [260, 42] width 72 height 26
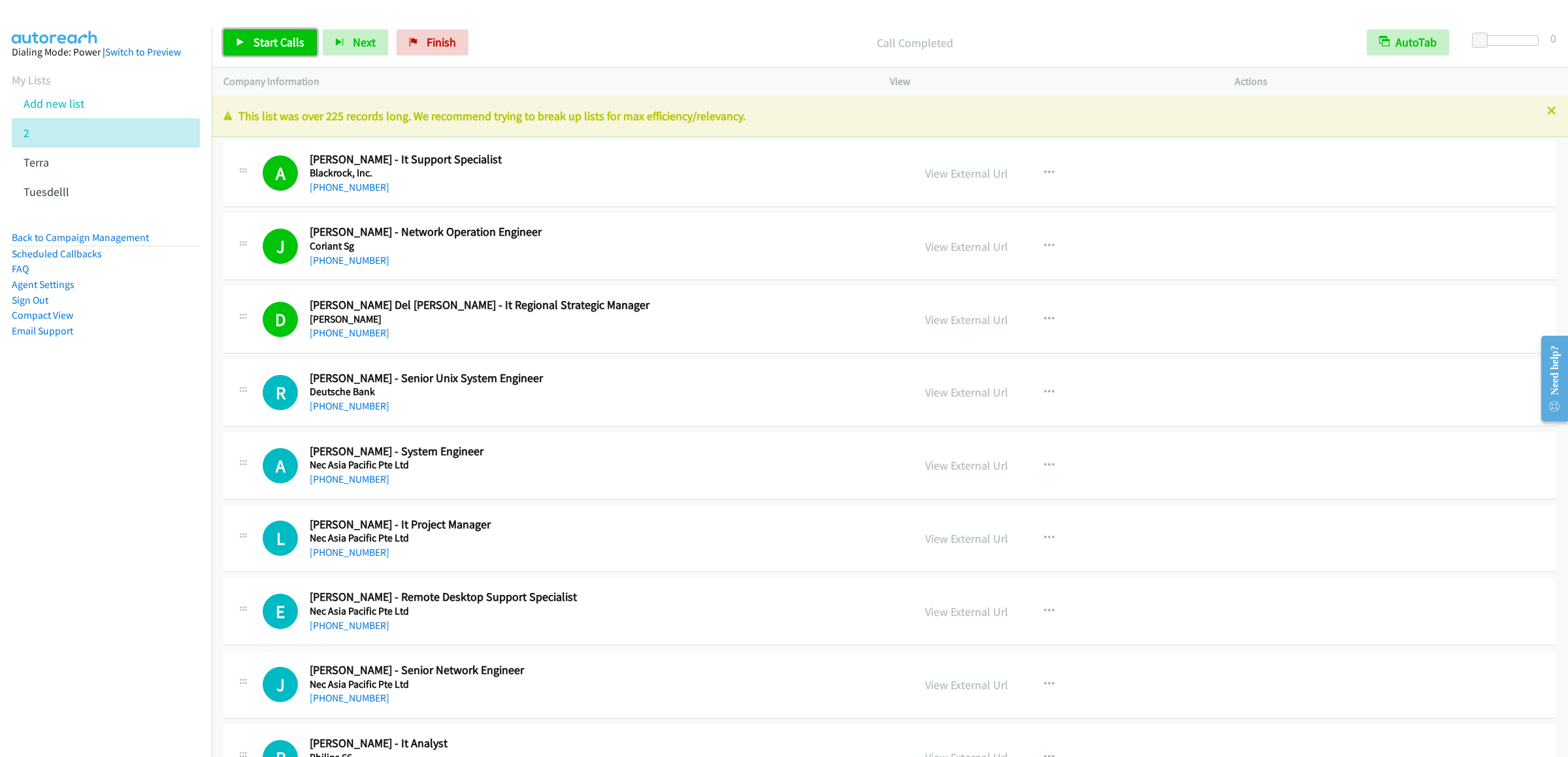
click at [263, 51] on link "Start Calls" at bounding box center [270, 42] width 93 height 26
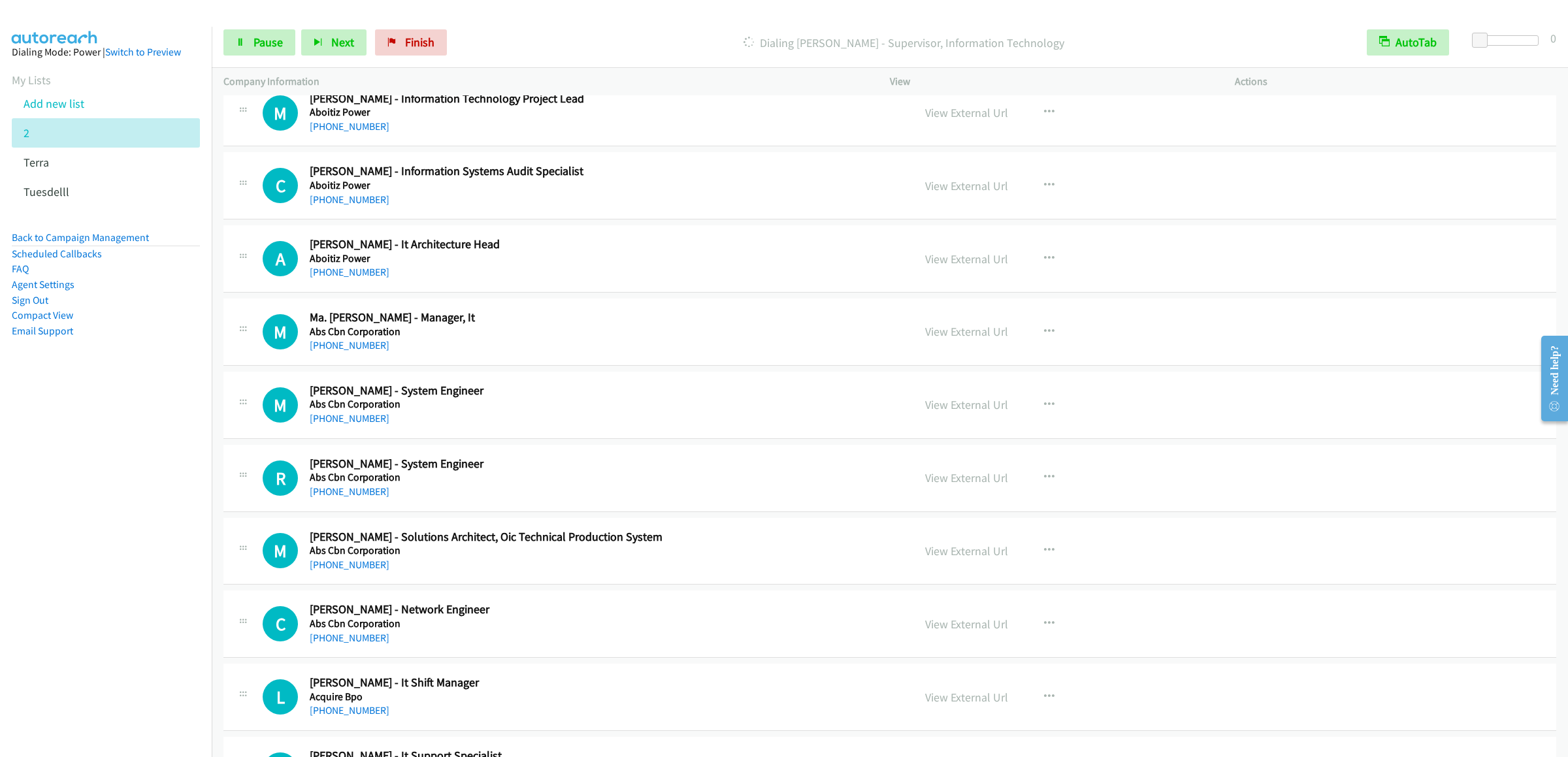
scroll to position [1829, 0]
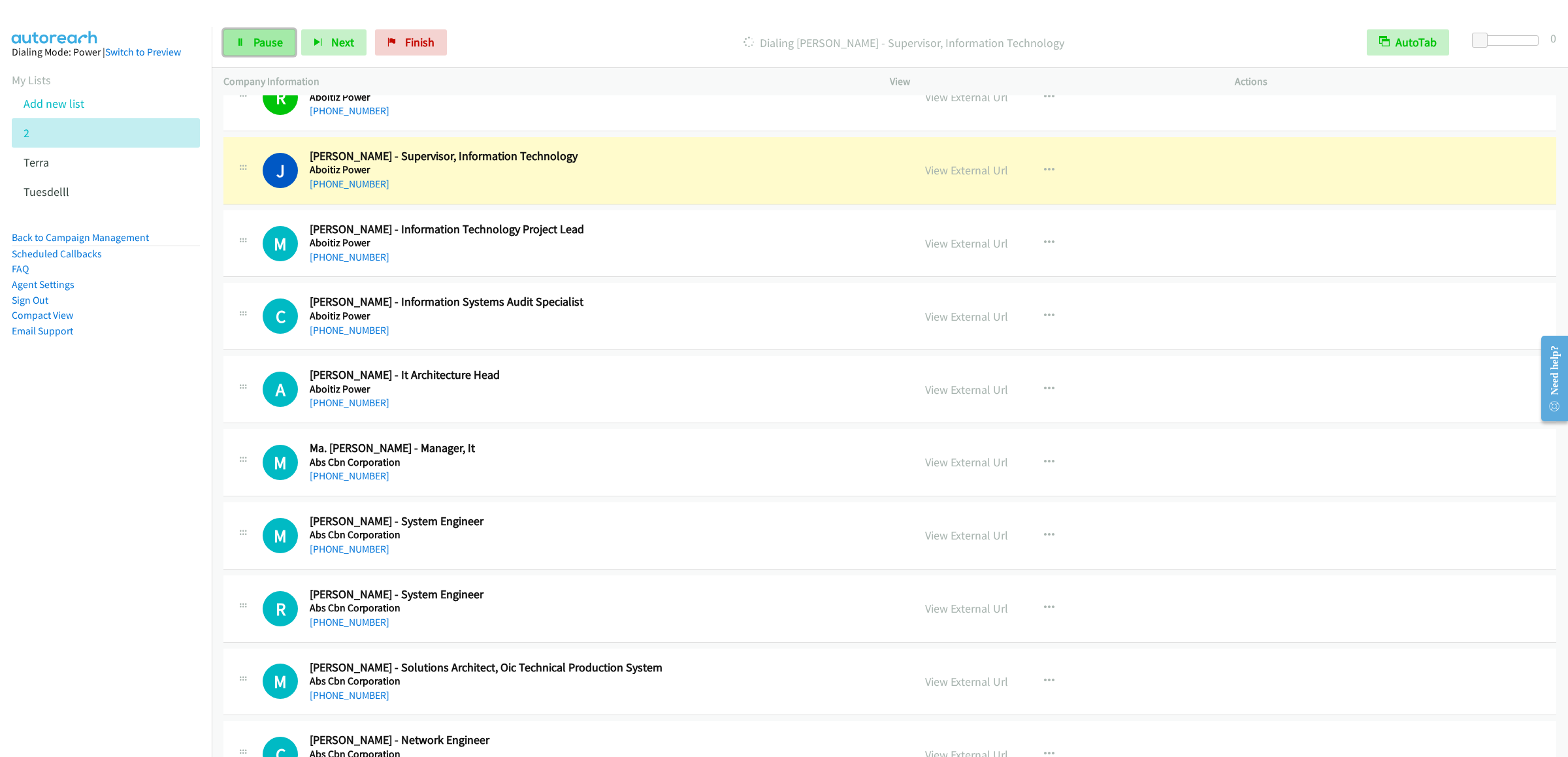
click at [271, 31] on link "Pause" at bounding box center [260, 42] width 72 height 26
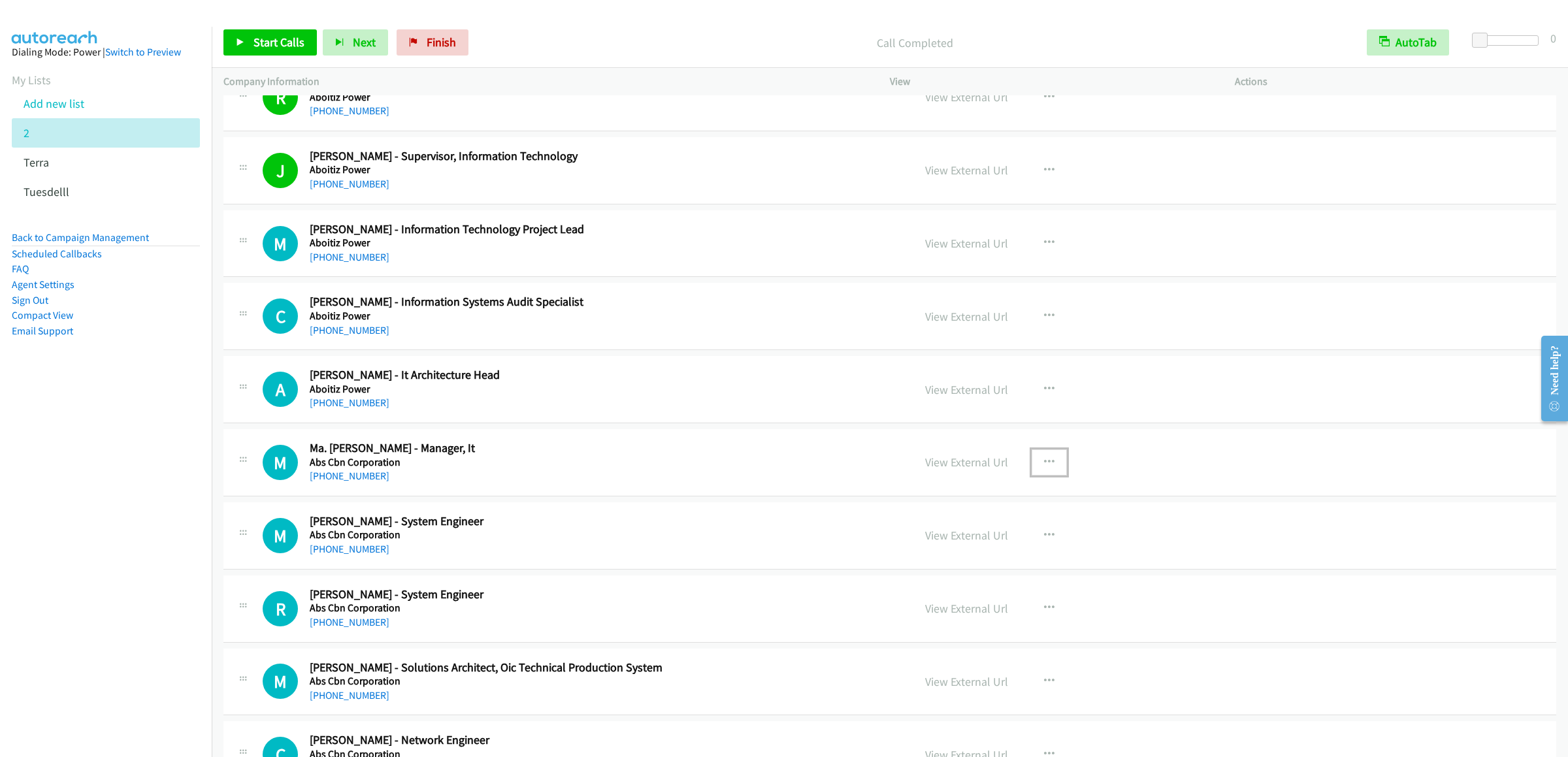
click at [1043, 475] on button "button" at bounding box center [1049, 462] width 35 height 26
click at [952, 553] on link "Start Calls Here" at bounding box center [979, 548] width 174 height 26
click at [290, 43] on span "Start Calls" at bounding box center [278, 42] width 51 height 15
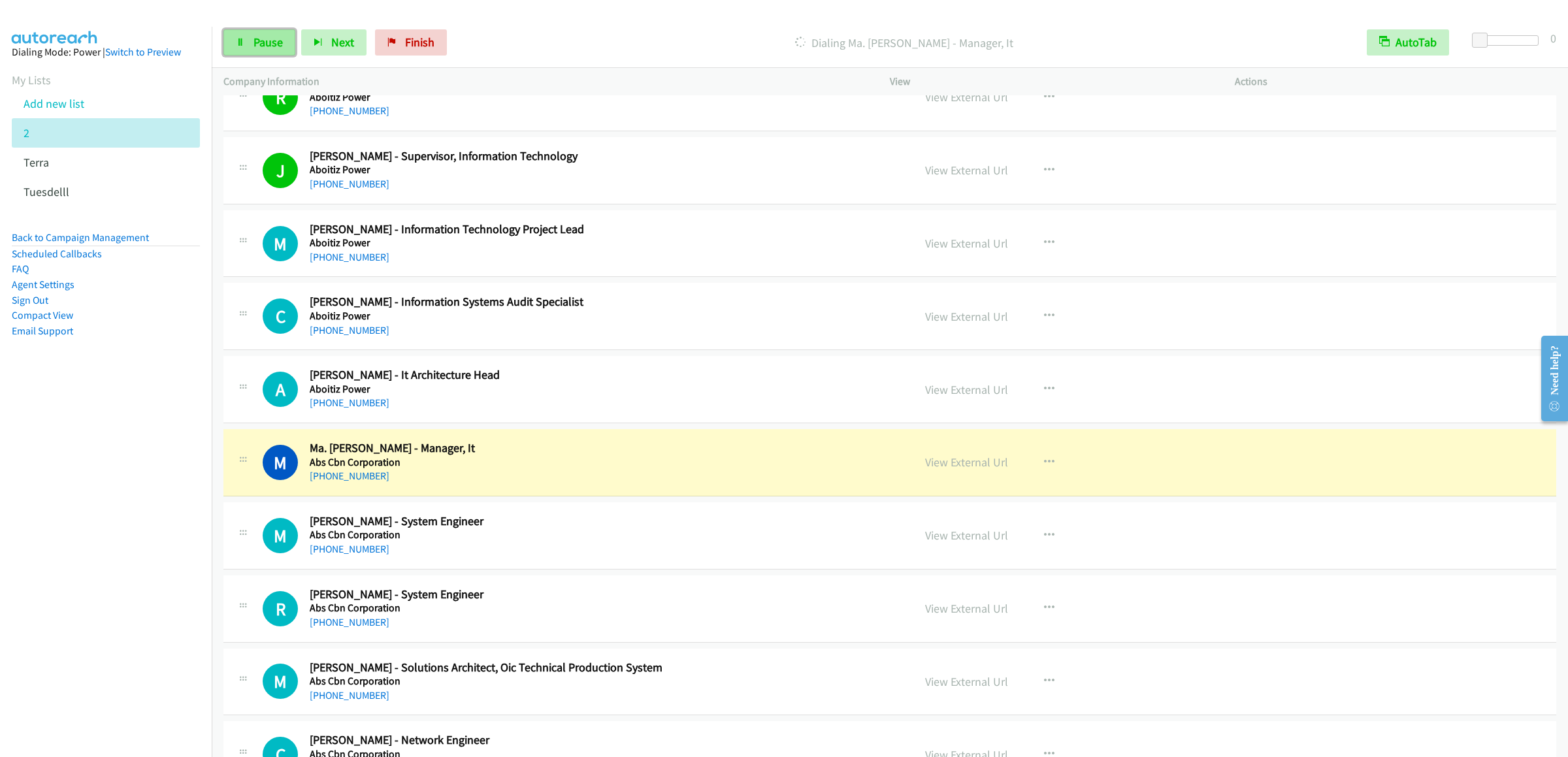
click at [251, 46] on link "Pause" at bounding box center [260, 42] width 72 height 26
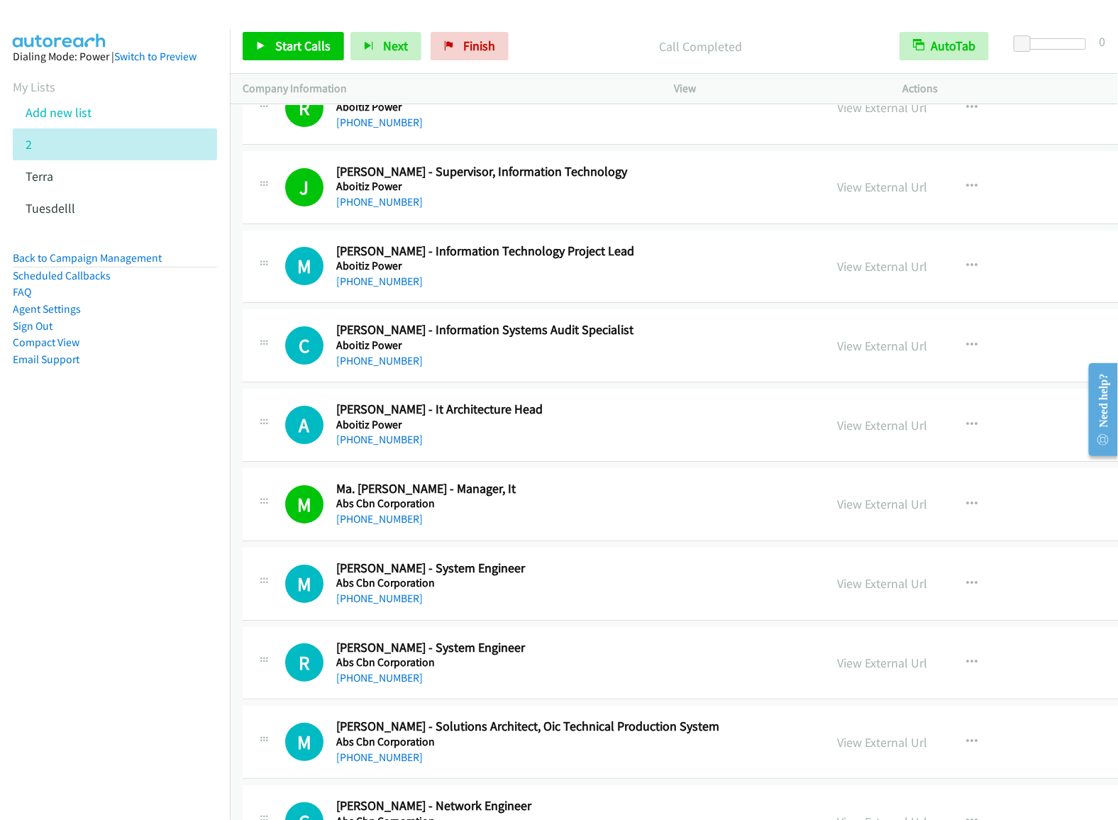
click at [109, 499] on nav "Dialing Mode: Power | Switch to Preview My Lists Add new list 2 Terra Tuesdelll…" at bounding box center [115, 439] width 231 height 820
click at [70, 121] on link "Add new list" at bounding box center [59, 112] width 66 height 16
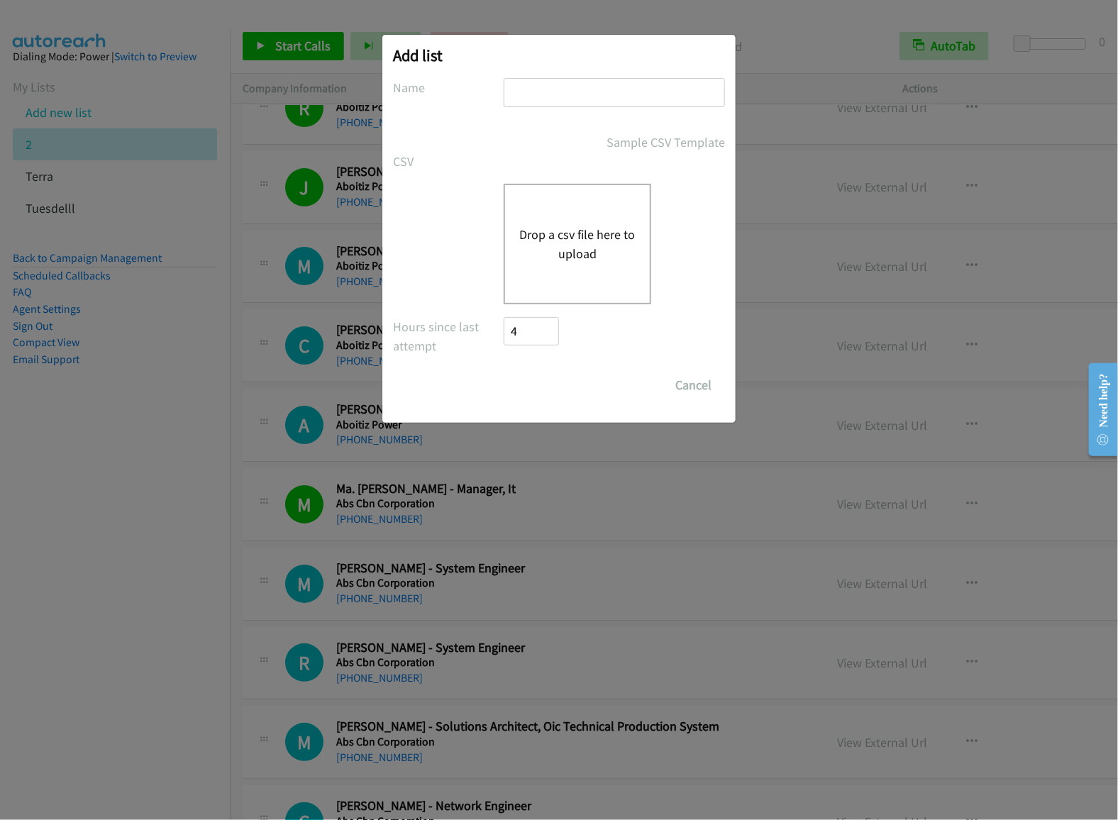
click at [592, 102] on input "text" at bounding box center [614, 92] width 221 height 29
click at [592, 99] on input "text" at bounding box center [614, 92] width 221 height 29
type input "INcisco"
click at [616, 299] on div "Drop a csv file here to upload" at bounding box center [578, 244] width 148 height 121
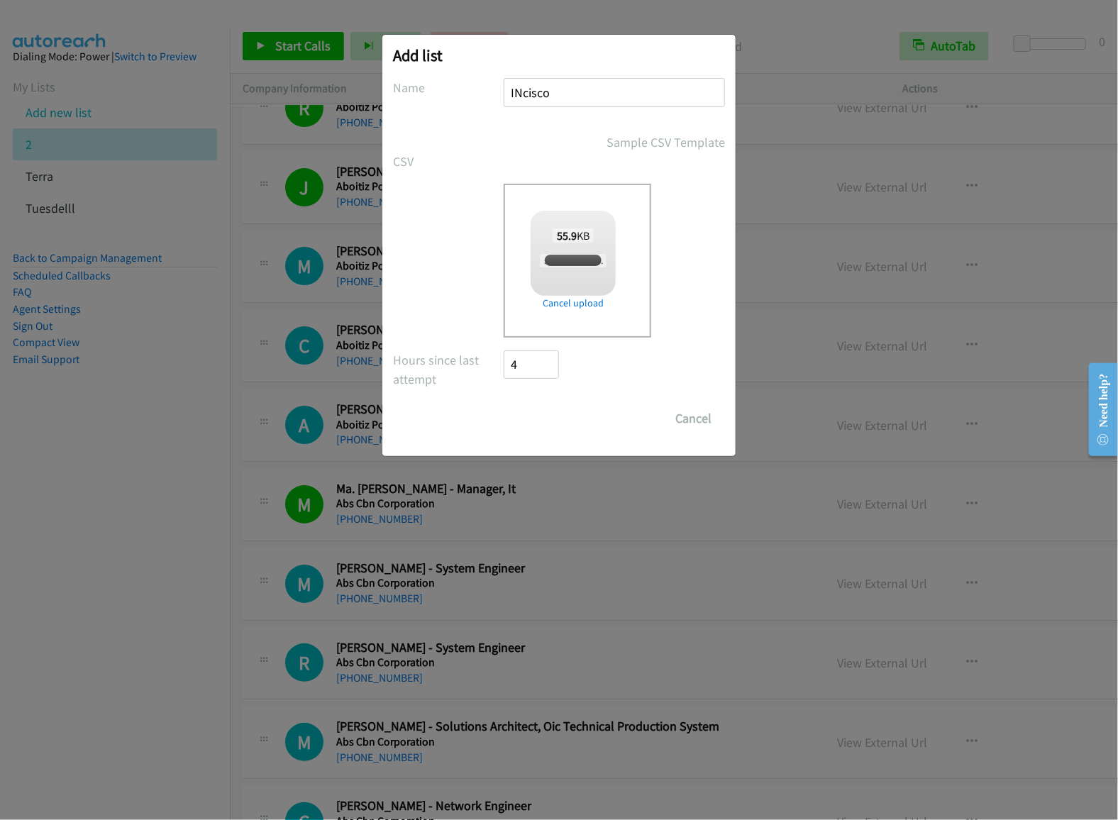
checkbox input "true"
click at [560, 413] on input "Save List" at bounding box center [541, 418] width 74 height 28
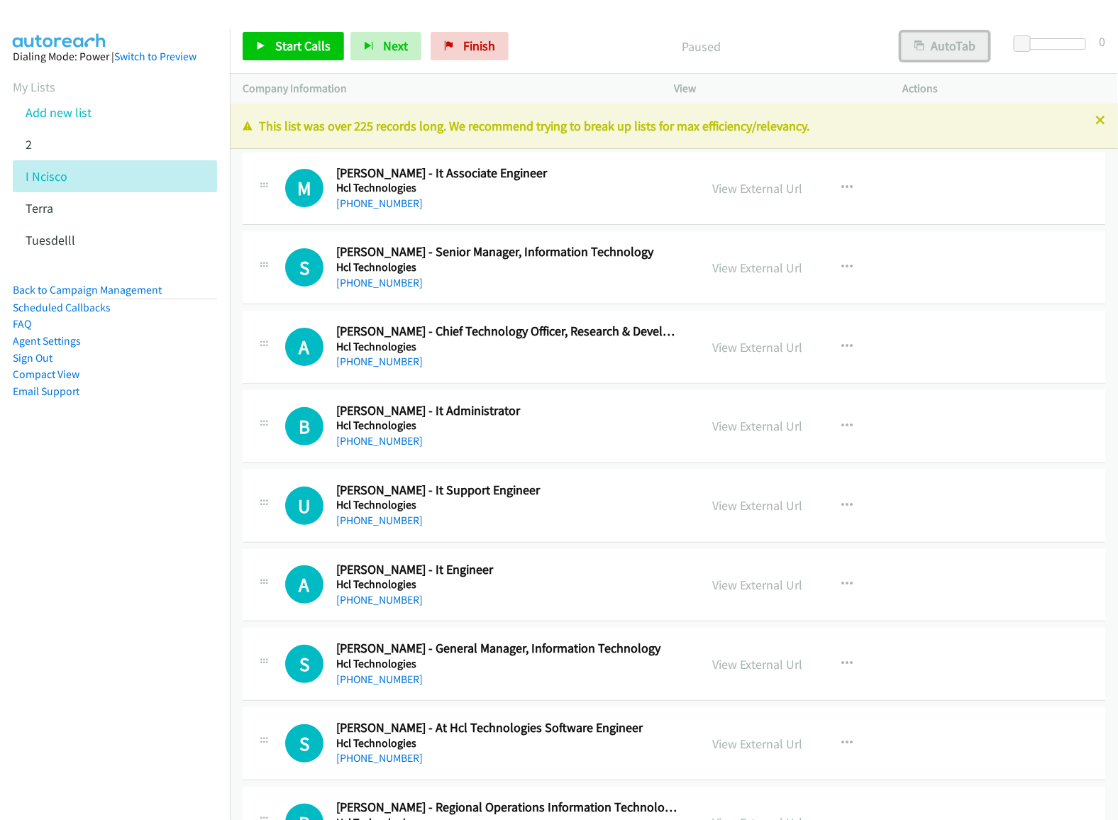
click at [941, 52] on button "AutoTab" at bounding box center [945, 46] width 88 height 28
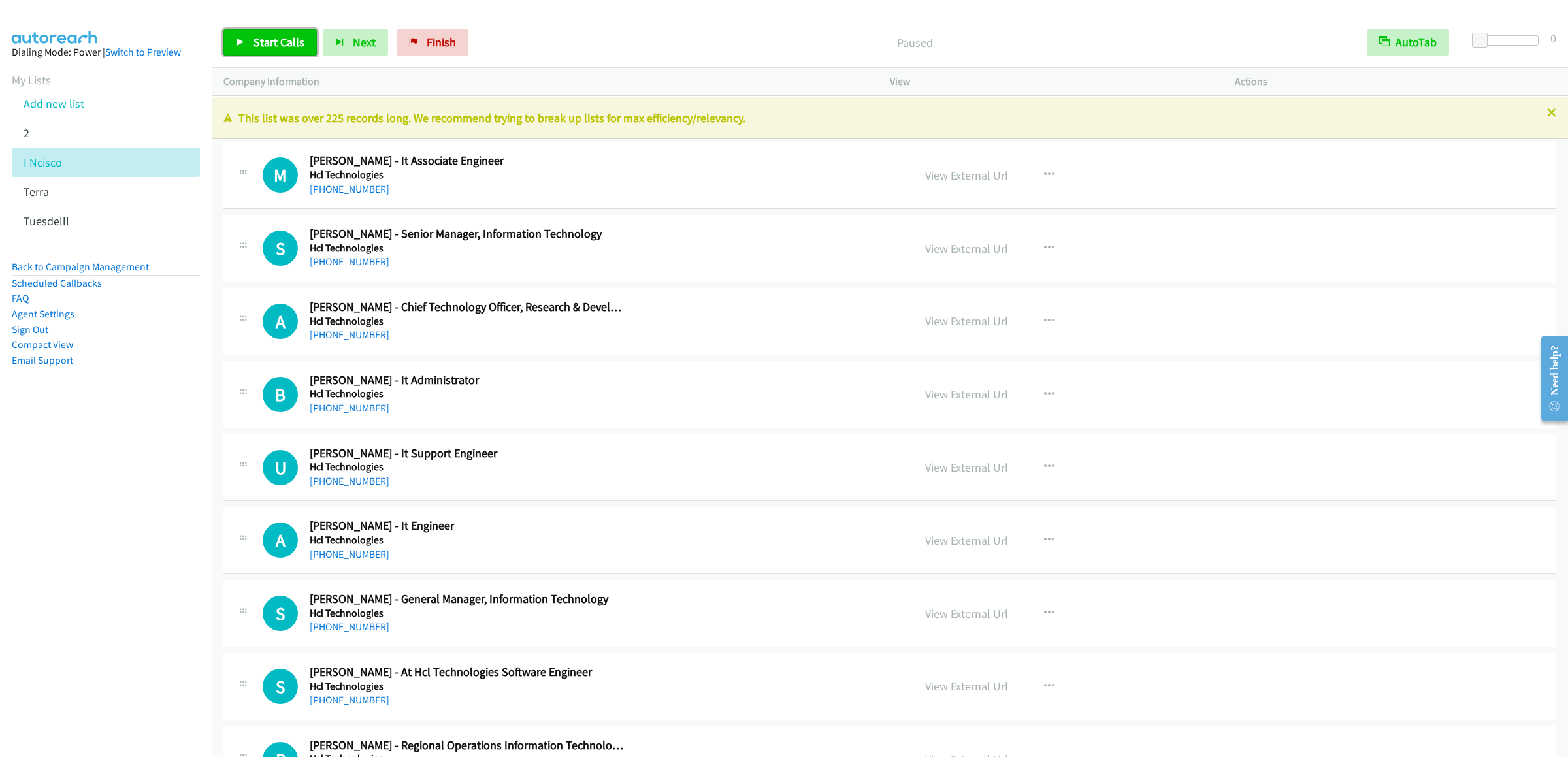
click at [269, 29] on link "Start Calls" at bounding box center [270, 42] width 93 height 26
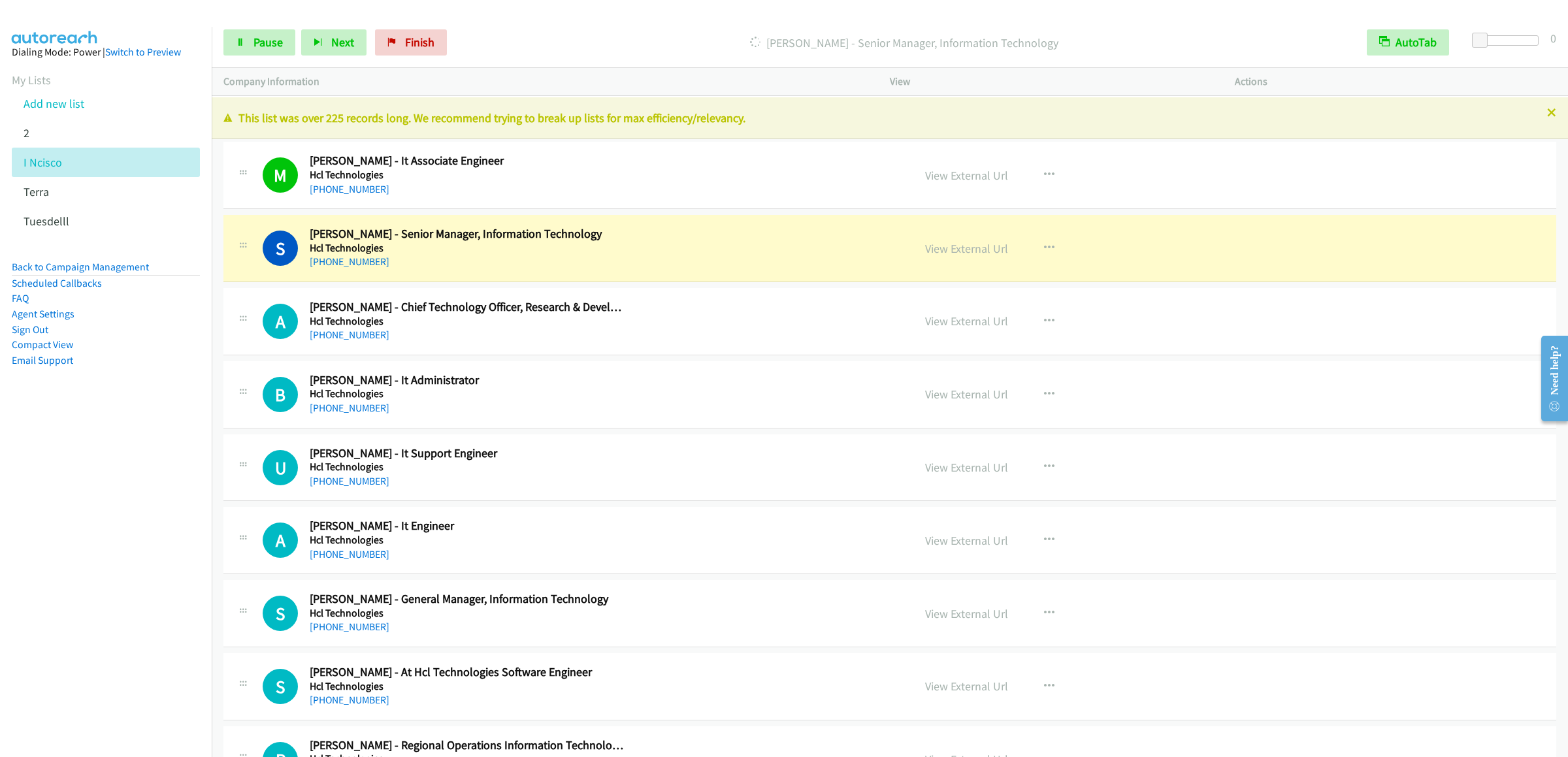
click at [221, 30] on div "Start Calls Pause Next Finish Dialing Sanjay Nirwan - Senior Manager, Informati…" at bounding box center [890, 42] width 1357 height 51
click at [231, 40] on link "Pause" at bounding box center [260, 42] width 72 height 26
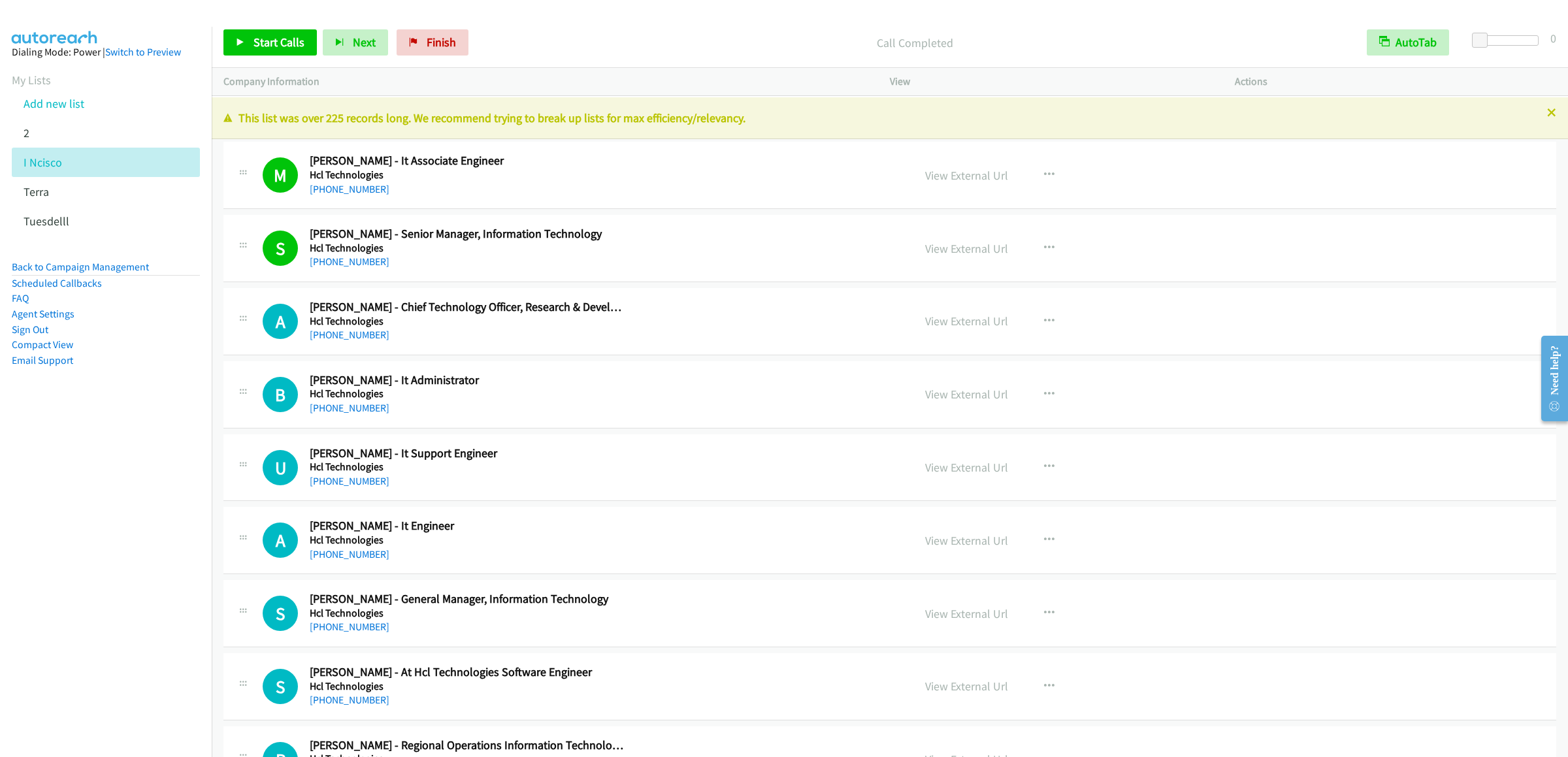
click at [257, 22] on div "Start Calls Pause Next Finish Call Completed AutoTab AutoTab 0" at bounding box center [890, 42] width 1357 height 51
click at [255, 26] on div "Start Calls Pause Next Finish Call Completed AutoTab AutoTab 0" at bounding box center [890, 42] width 1357 height 51
click at [267, 45] on span "Start Calls" at bounding box center [278, 42] width 51 height 15
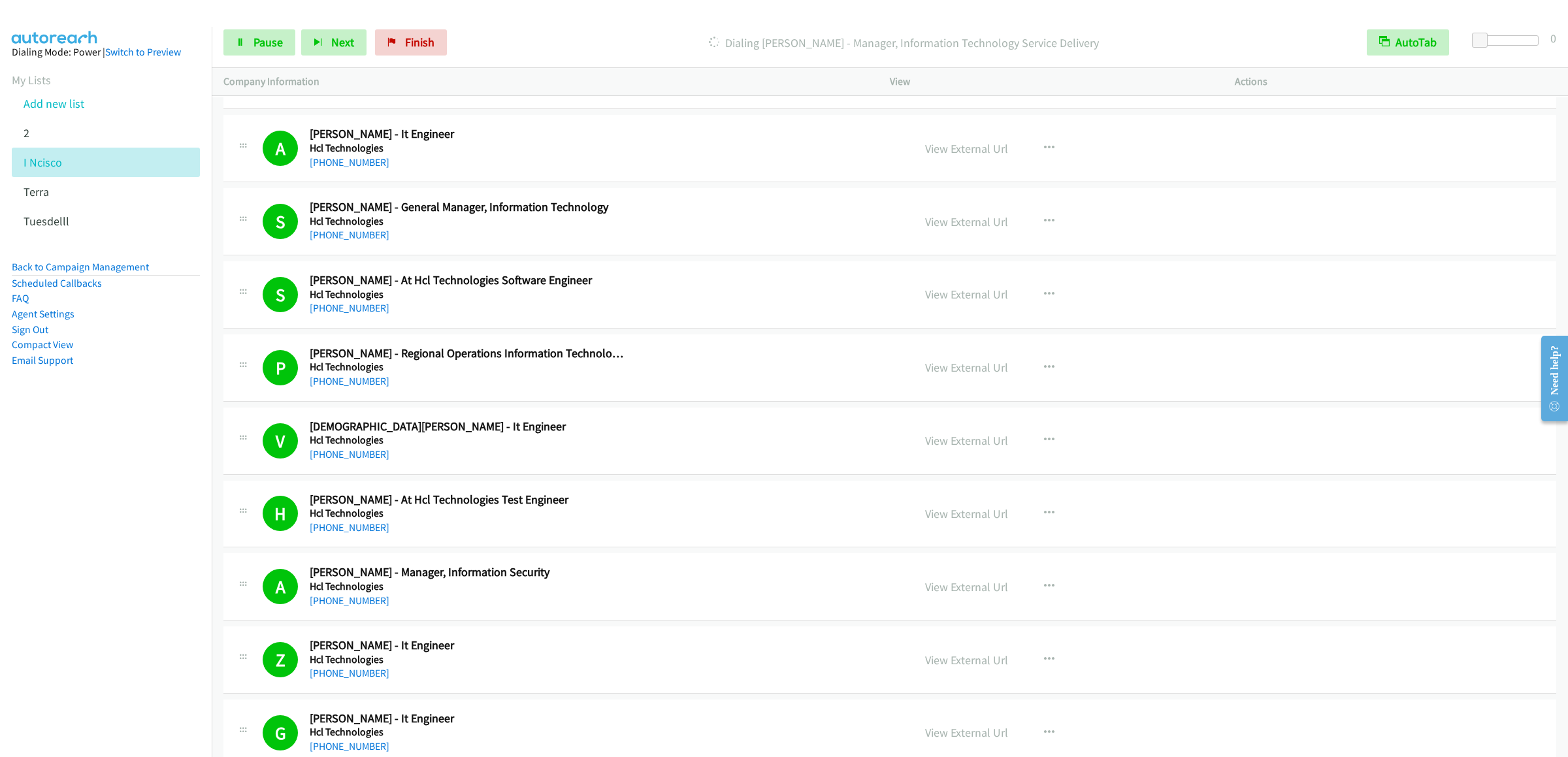
scroll to position [1045, 0]
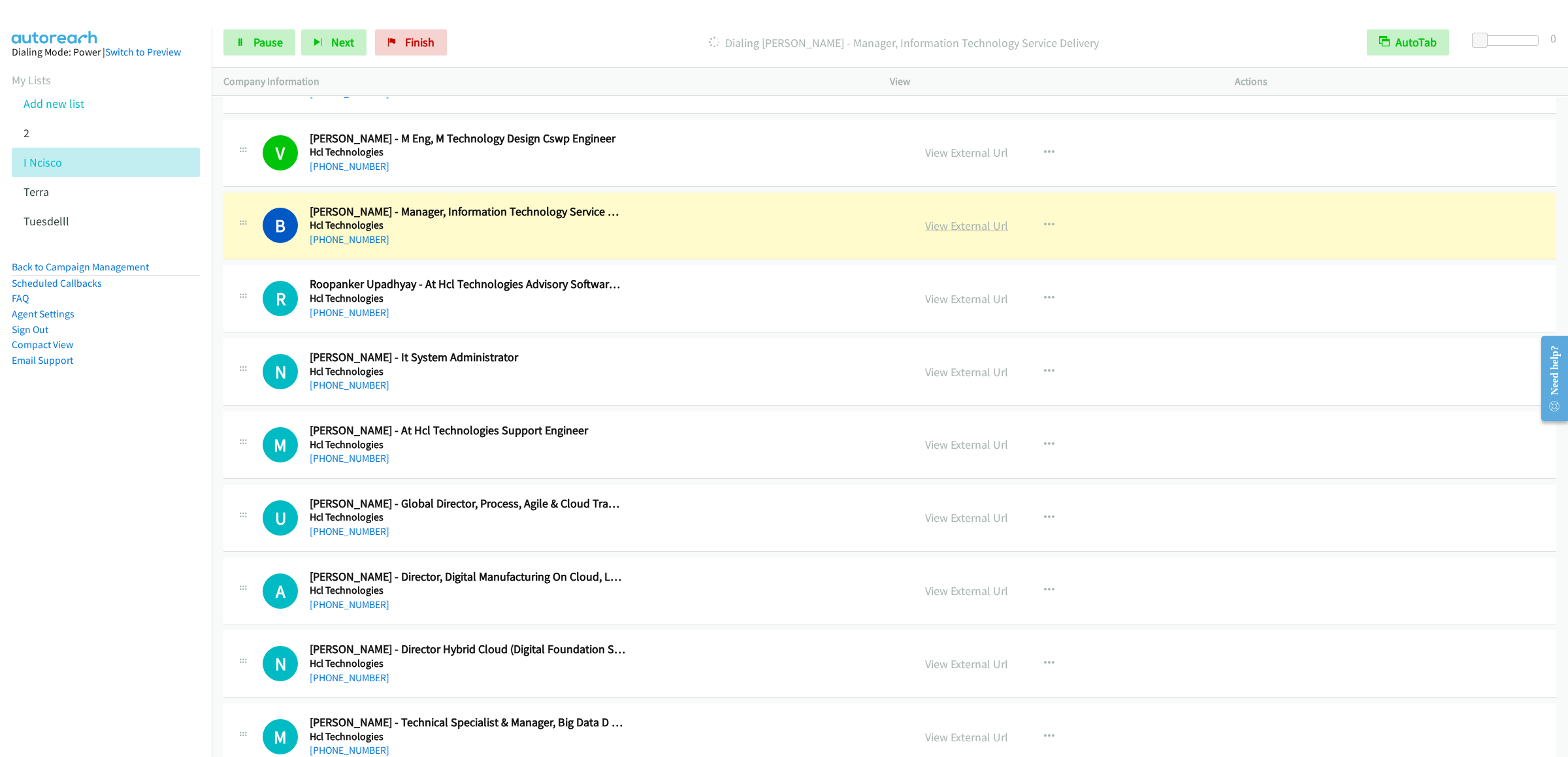
click at [968, 233] on link "View External Url" at bounding box center [966, 226] width 83 height 15
click at [283, 46] on link "Pause" at bounding box center [260, 42] width 72 height 26
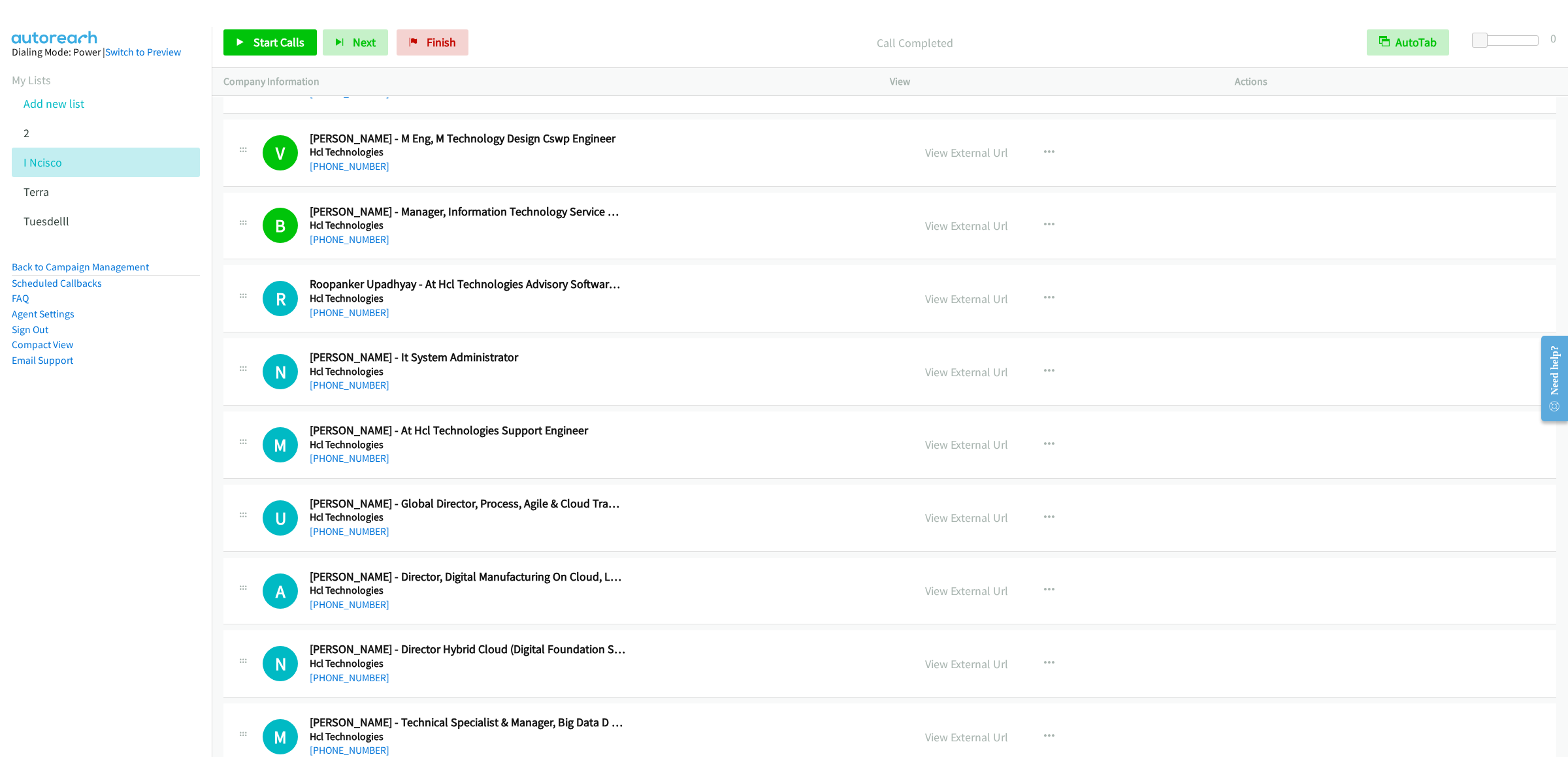
click at [1029, 34] on p "Call Completed" at bounding box center [915, 42] width 858 height 17
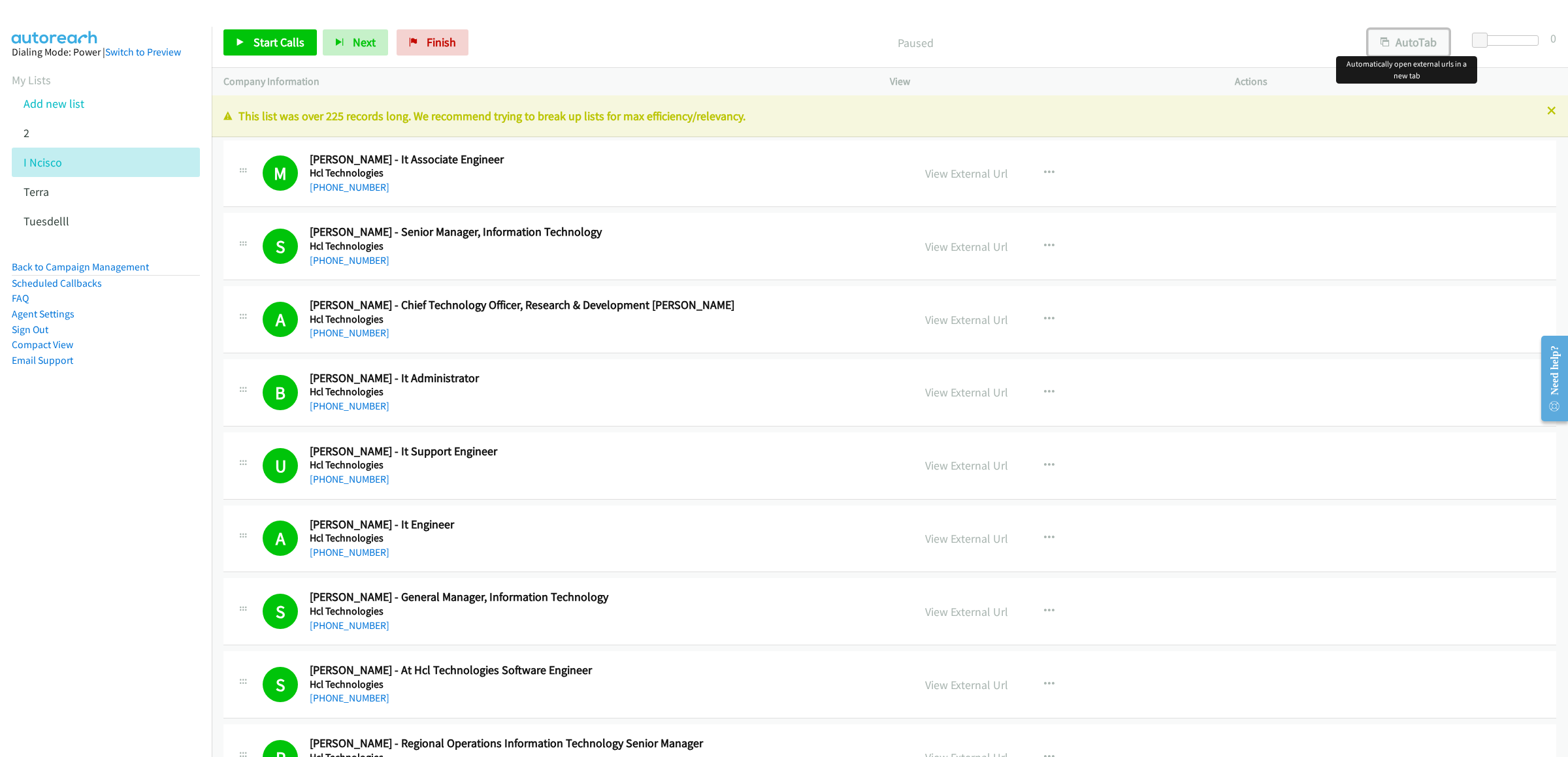
drag, startPoint x: 1385, startPoint y: 46, endPoint x: 1375, endPoint y: 46, distance: 10.0
click at [1385, 46] on icon "button" at bounding box center [1386, 43] width 9 height 9
click at [650, 35] on p "Paused" at bounding box center [915, 42] width 858 height 17
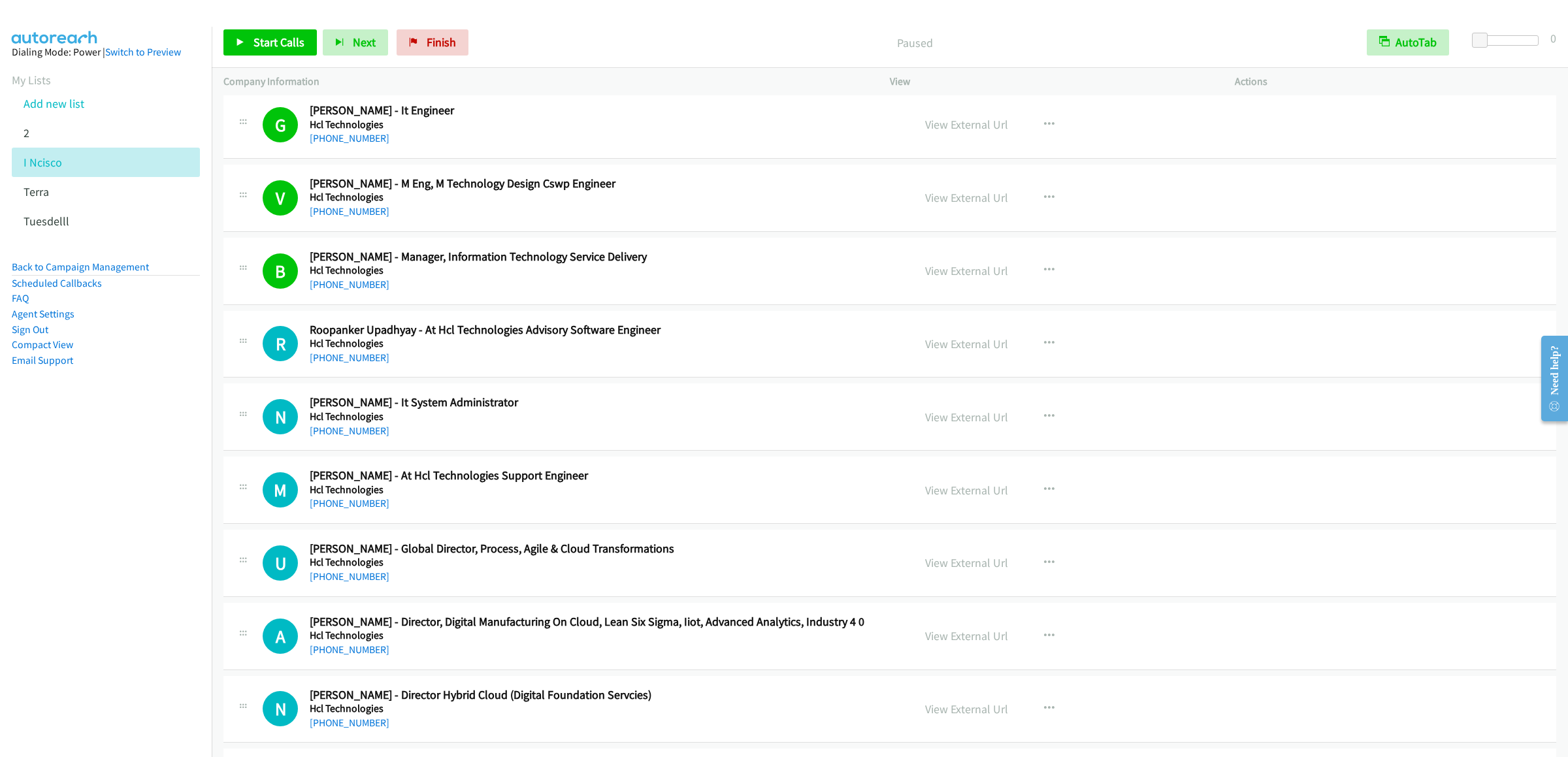
scroll to position [1129, 0]
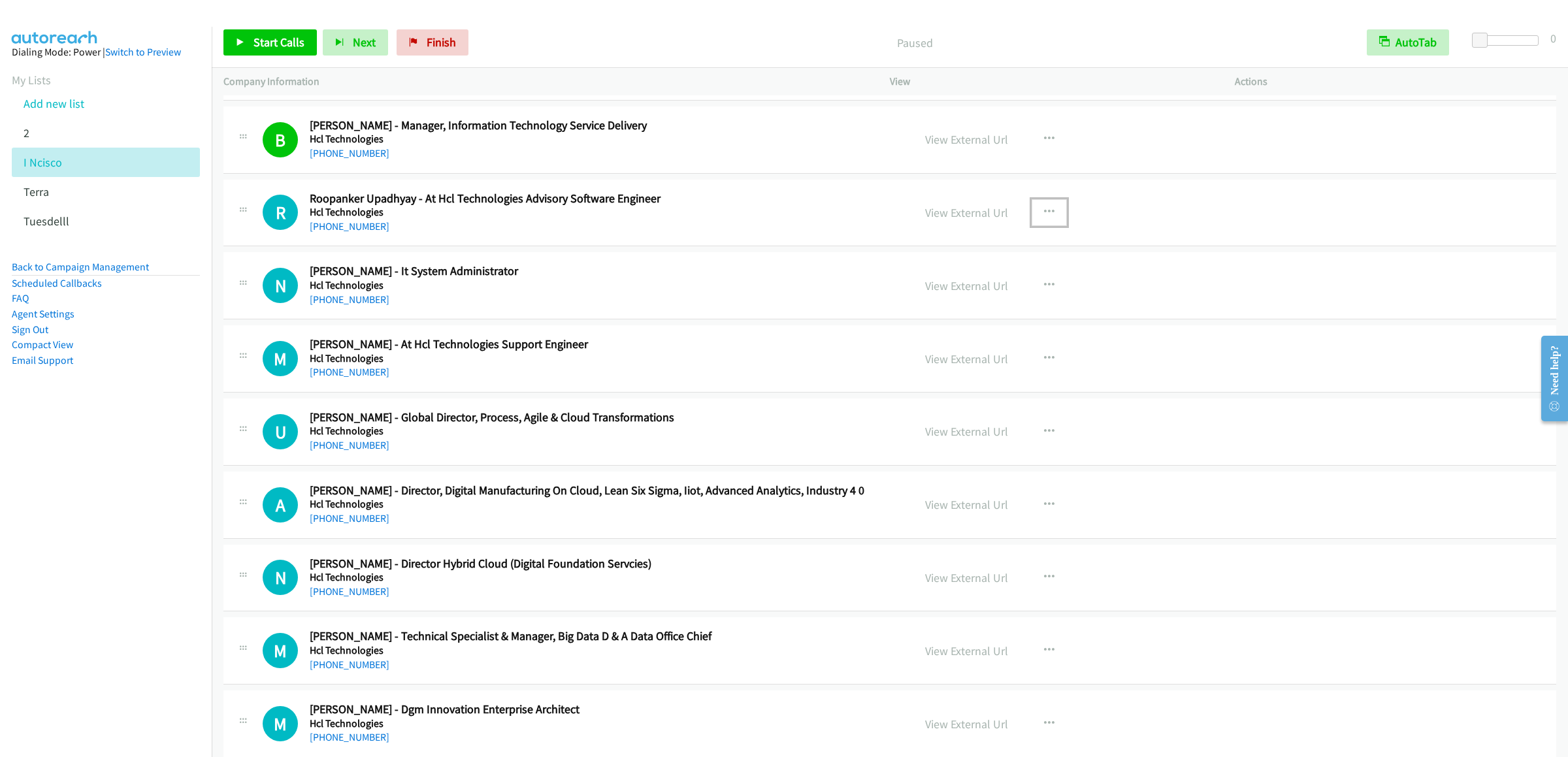
click at [1044, 217] on icon "button" at bounding box center [1048, 212] width 10 height 10
click at [965, 307] on link "Start Calls Here" at bounding box center [979, 297] width 174 height 26
click at [273, 44] on span "Start Calls" at bounding box center [278, 42] width 51 height 15
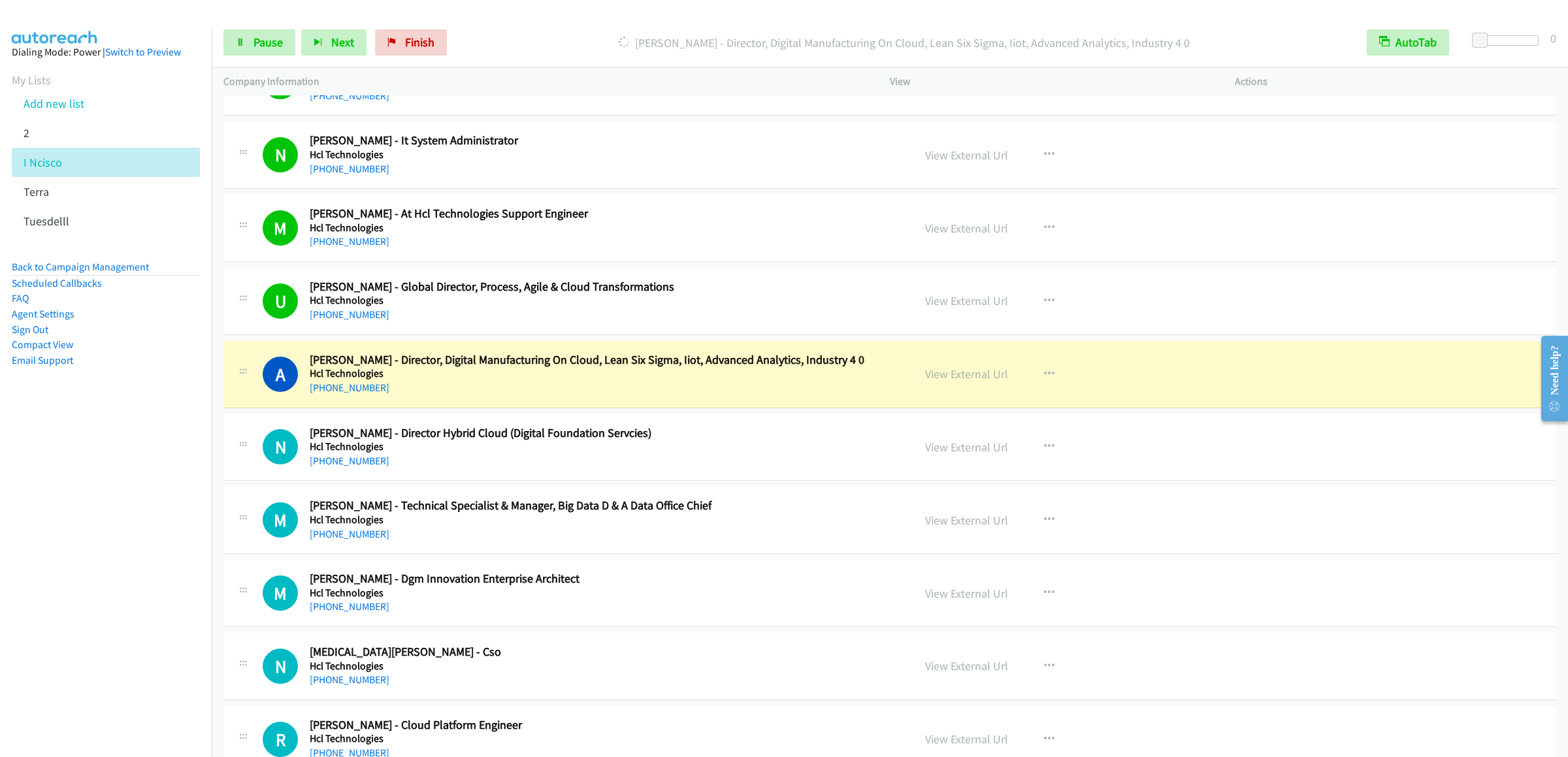
scroll to position [1521, 0]
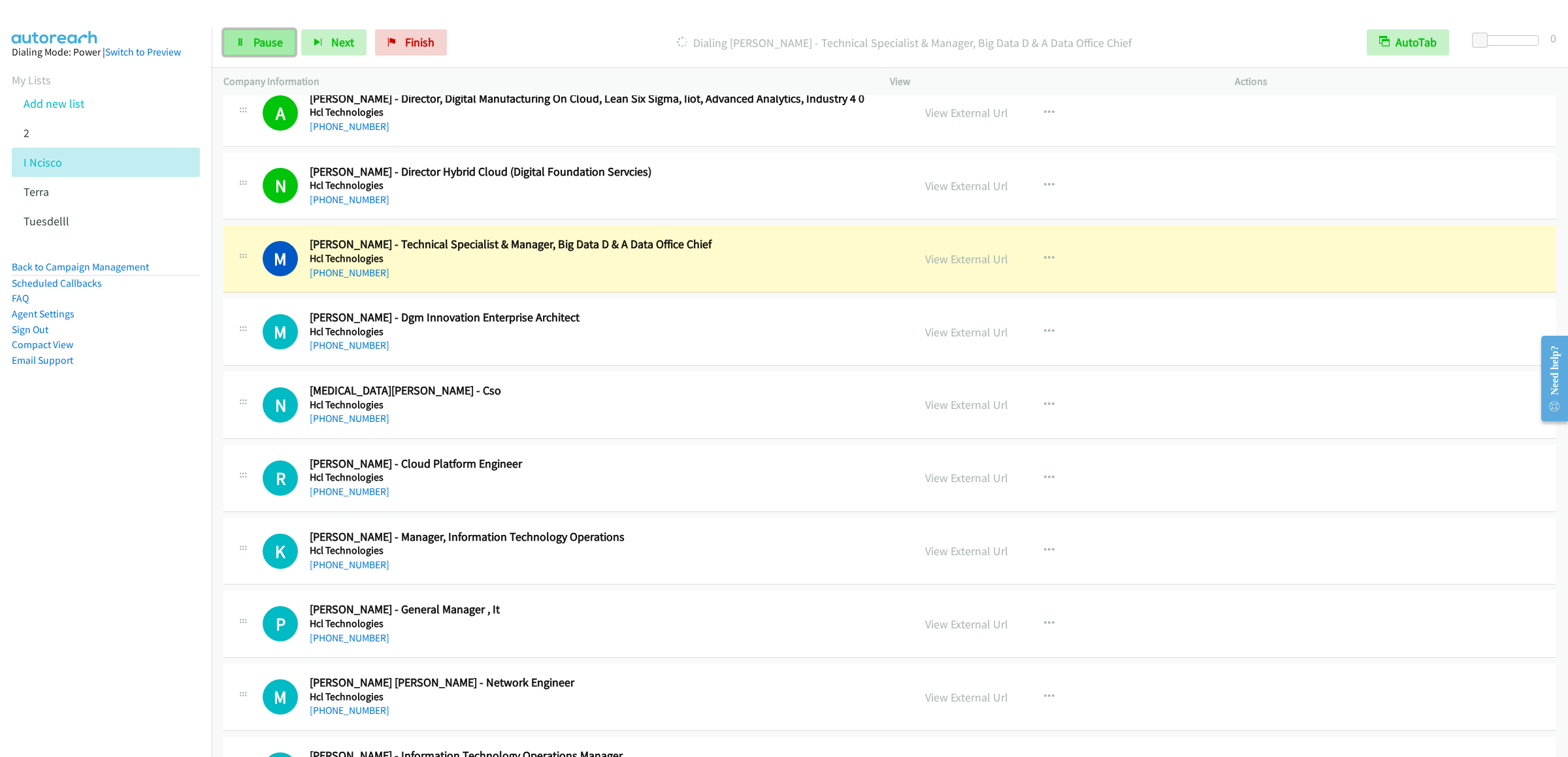
click at [240, 34] on link "Pause" at bounding box center [260, 42] width 72 height 26
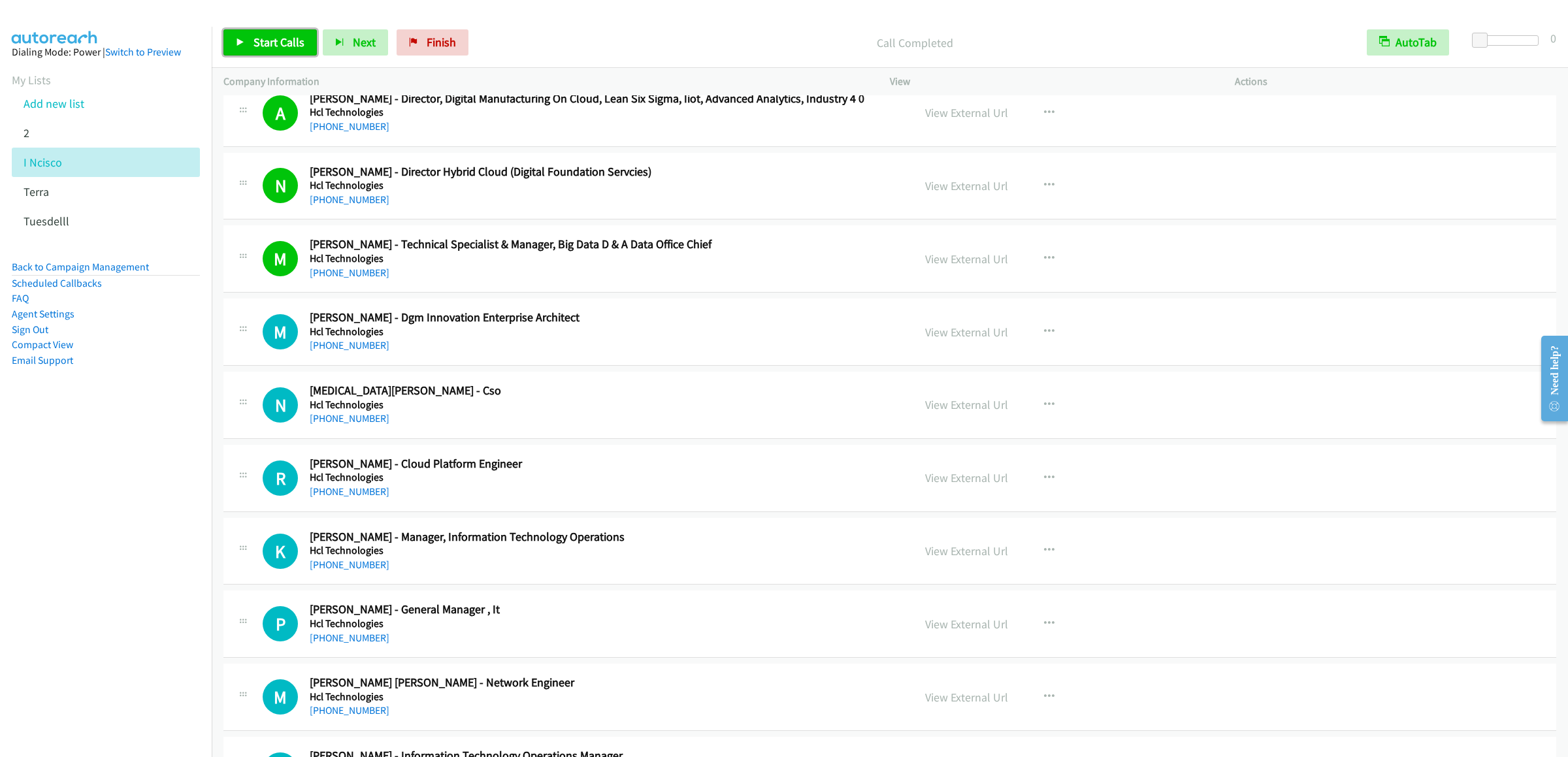
click at [252, 38] on link "Start Calls" at bounding box center [270, 42] width 93 height 26
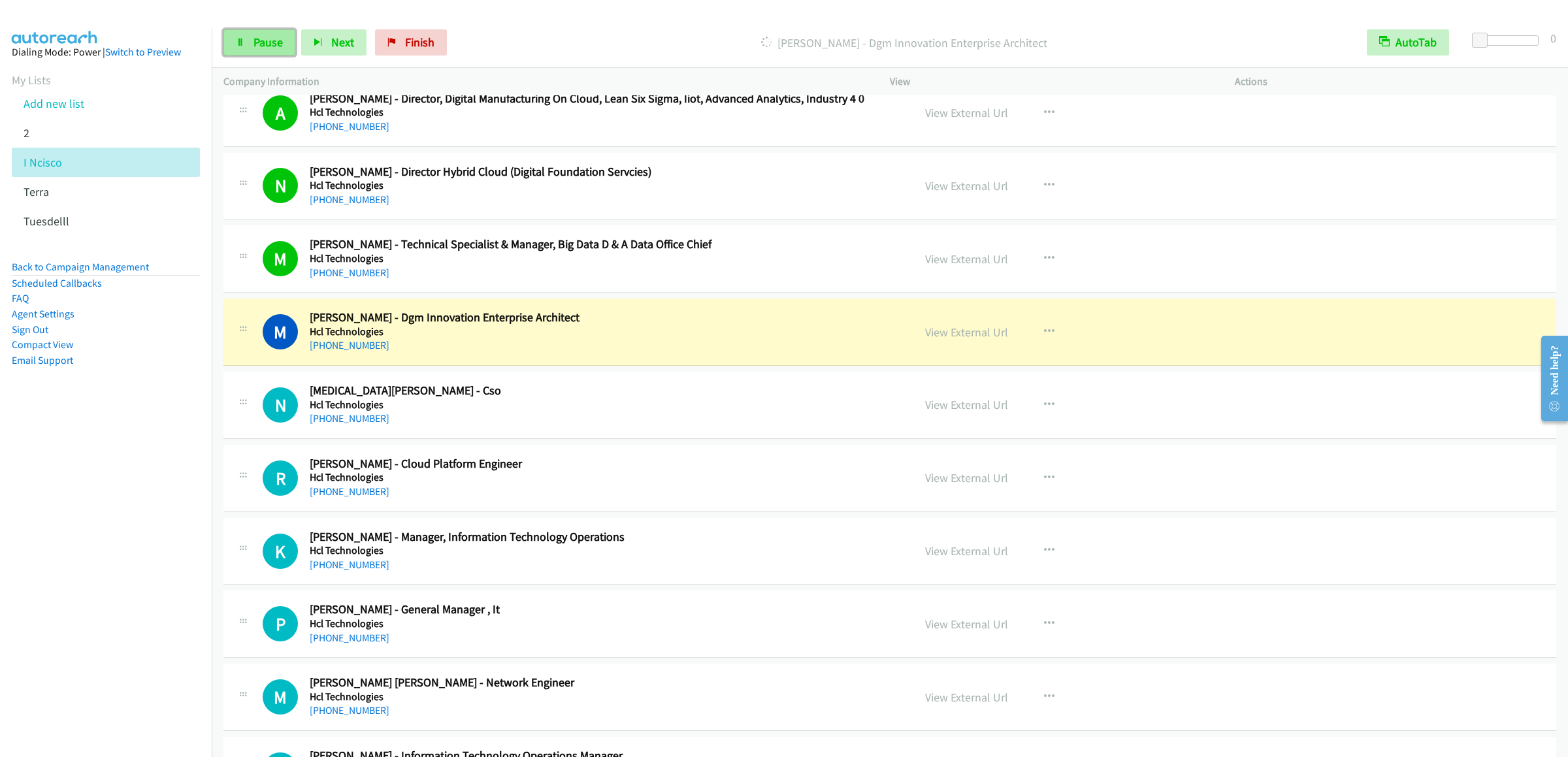
click at [246, 45] on link "Pause" at bounding box center [260, 42] width 72 height 26
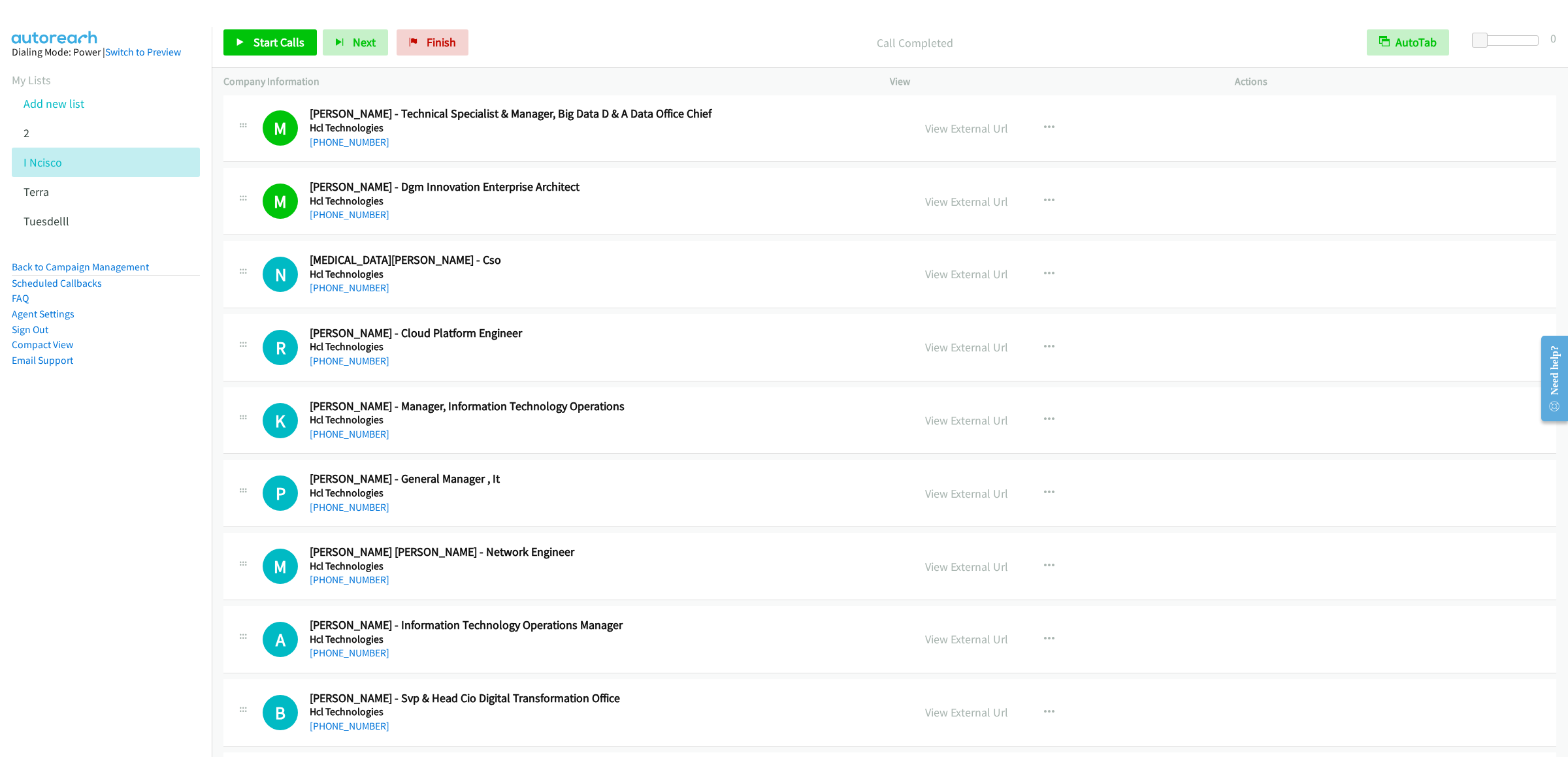
scroll to position [1782, 0]
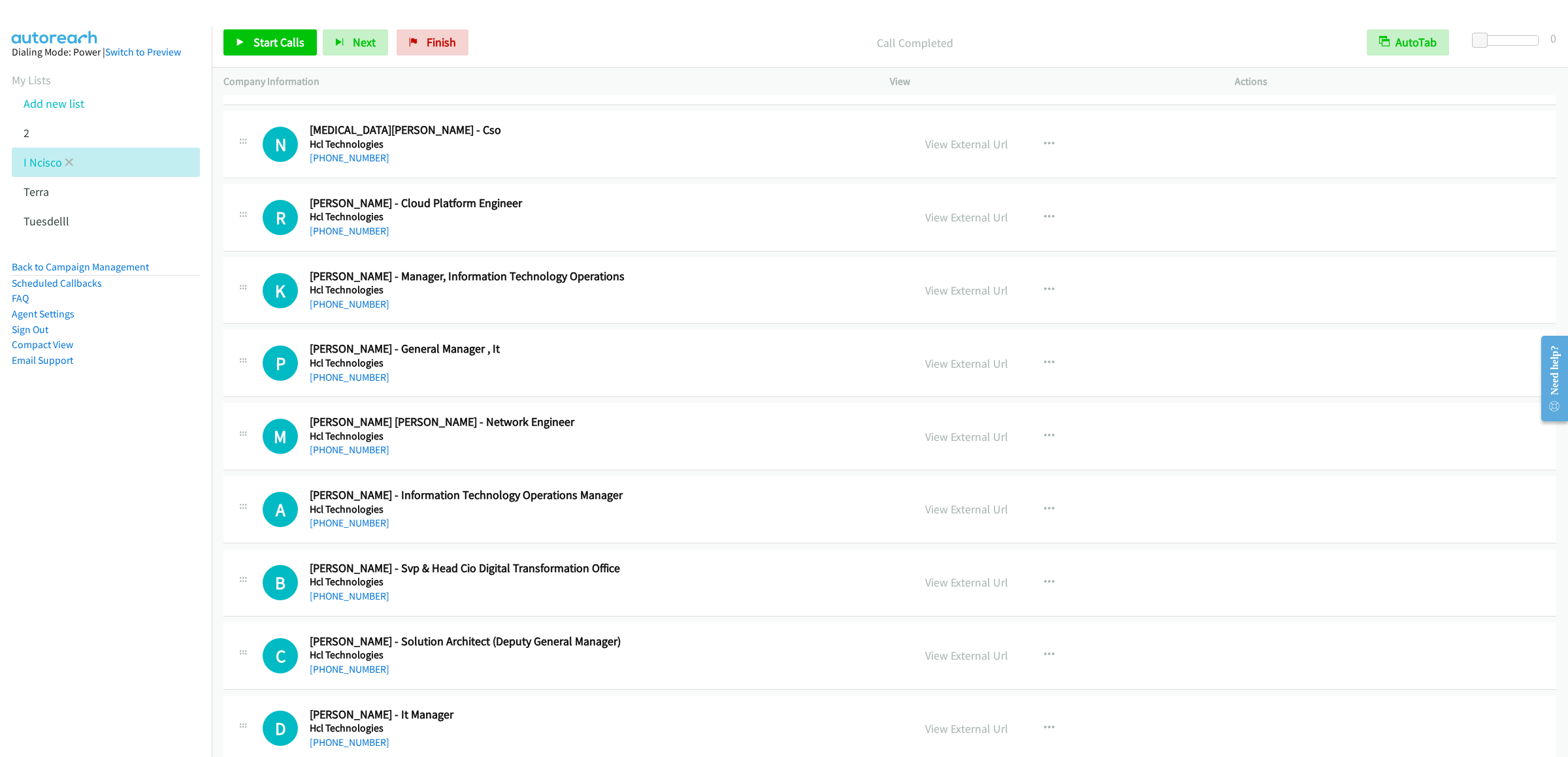
drag, startPoint x: 5, startPoint y: 197, endPoint x: 71, endPoint y: 189, distance: 66.5
click at [6, 197] on aside "Dialing Mode: Power | Switch to Preview My Lists Add new list 2 I Ncisco Terra …" at bounding box center [106, 227] width 212 height 401
click at [260, 33] on link "Start Calls" at bounding box center [270, 42] width 93 height 26
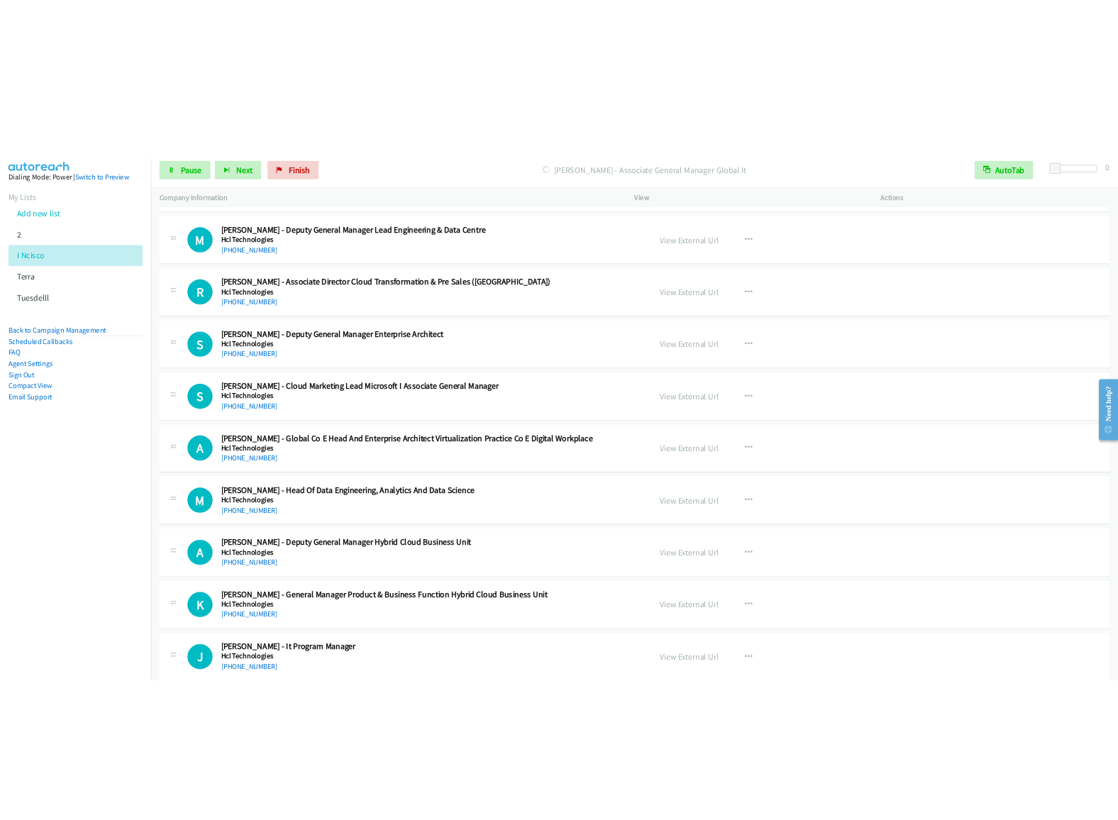
scroll to position [3780, 0]
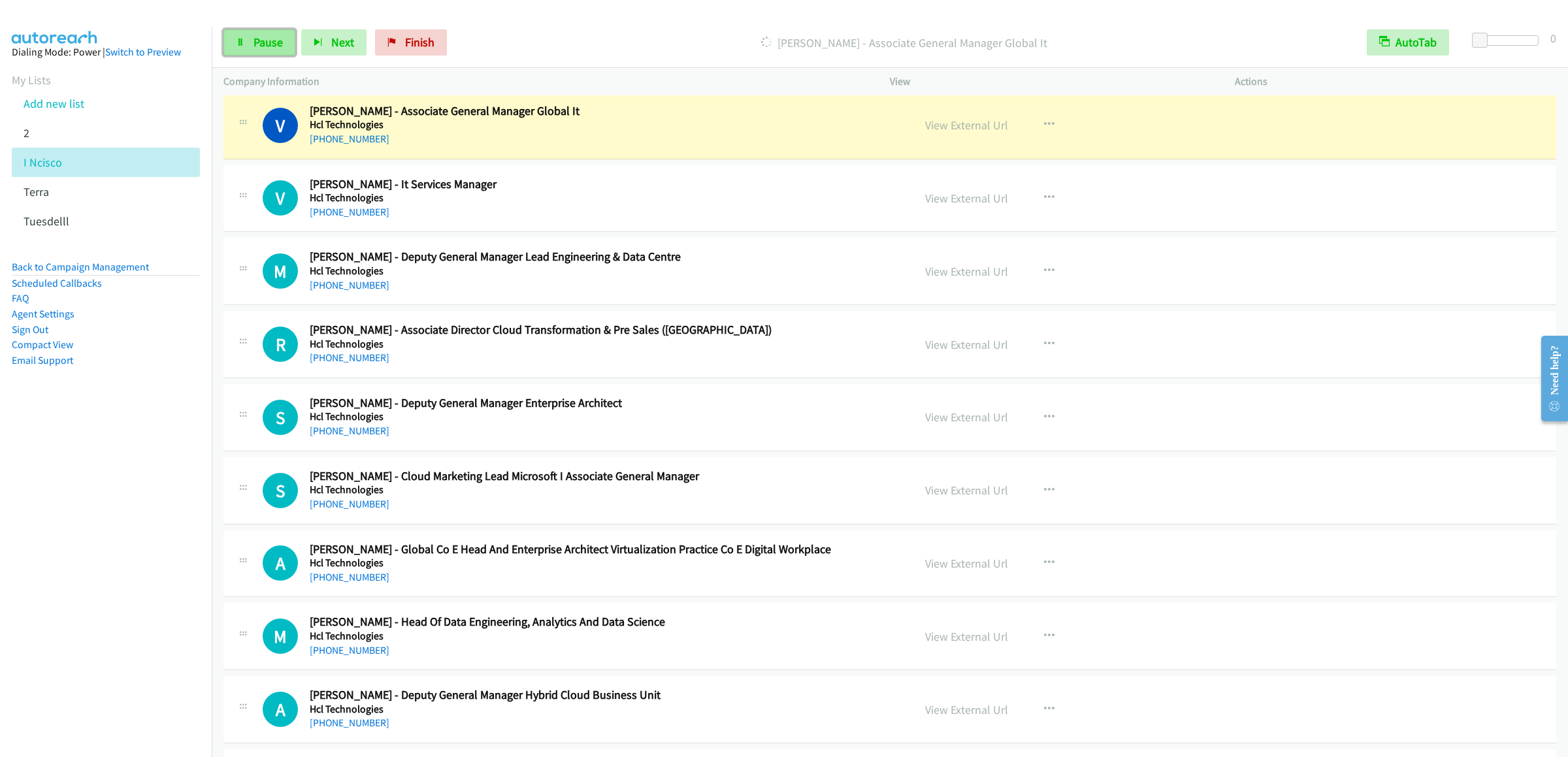
click at [244, 41] on icon at bounding box center [240, 43] width 9 height 9
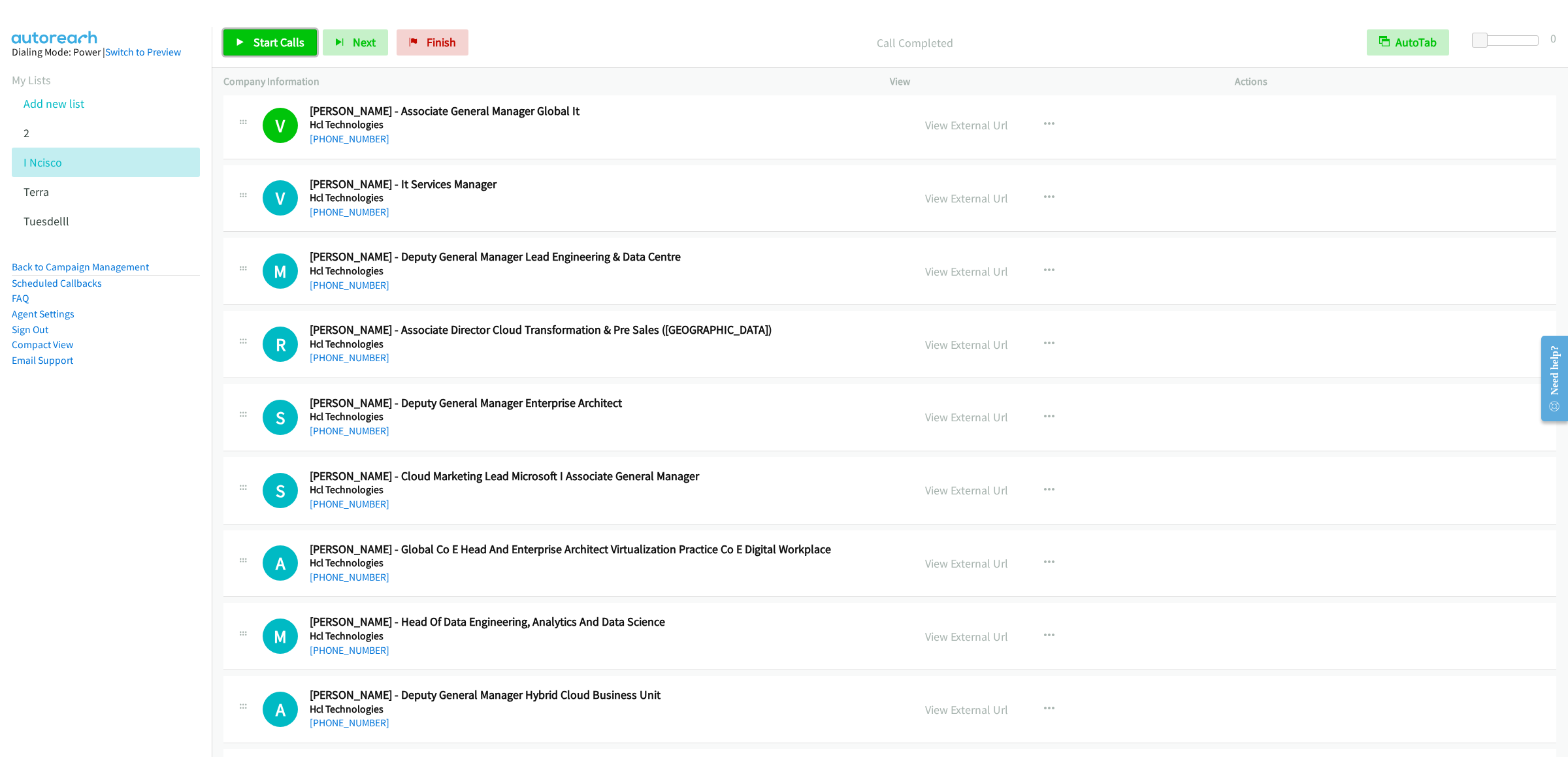
click at [259, 48] on span "Start Calls" at bounding box center [278, 42] width 51 height 15
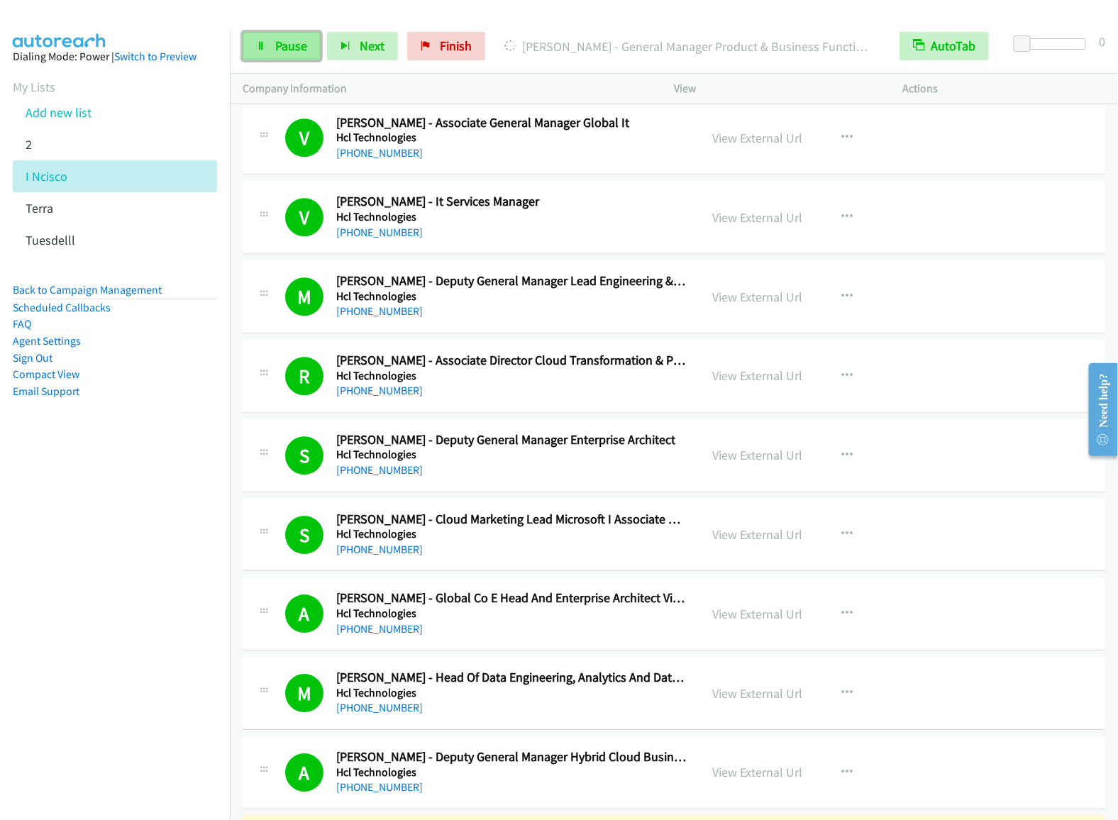
click at [262, 50] on icon at bounding box center [261, 47] width 10 height 10
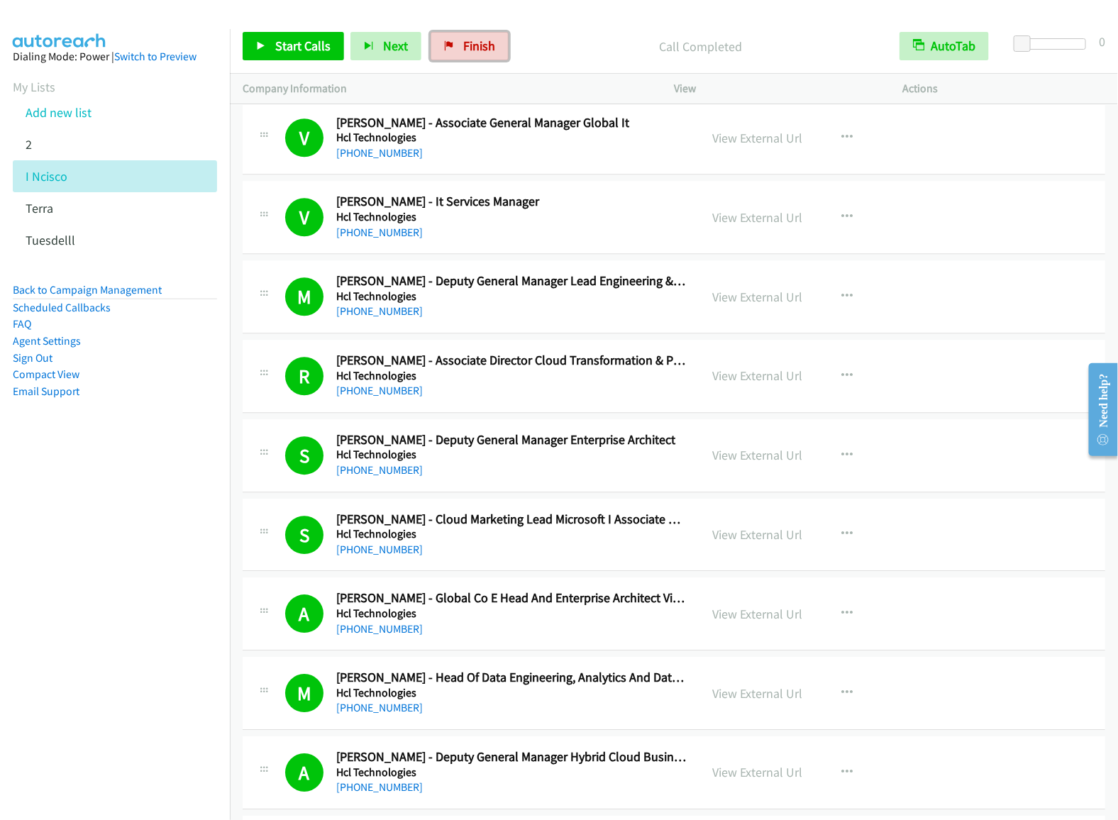
click at [475, 53] on span "Finish" at bounding box center [479, 46] width 32 height 16
